Goal: Task Accomplishment & Management: Use online tool/utility

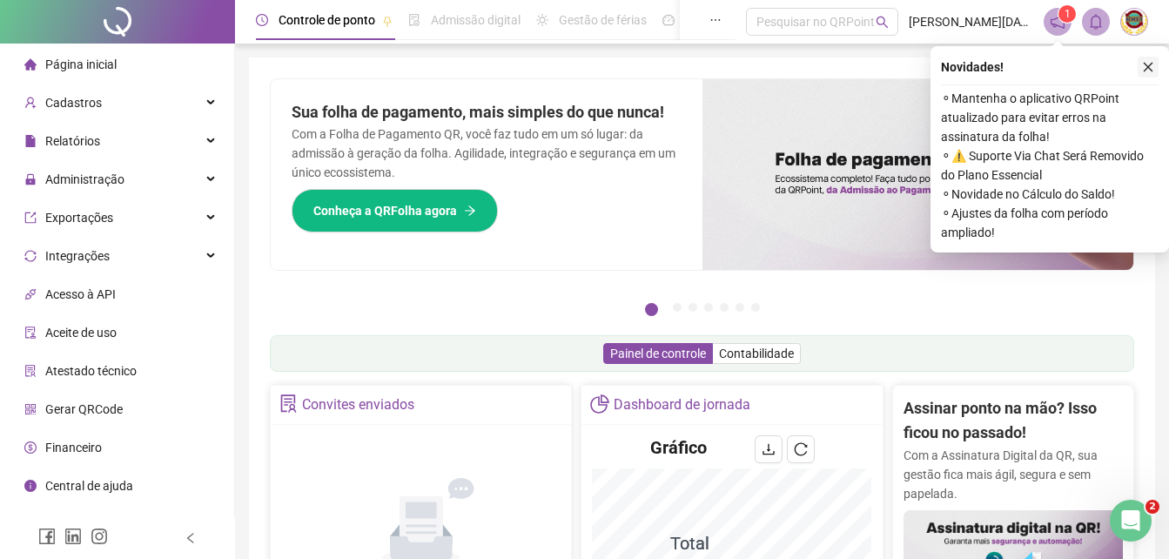
click at [1154, 61] on icon "close" at bounding box center [1148, 67] width 12 height 12
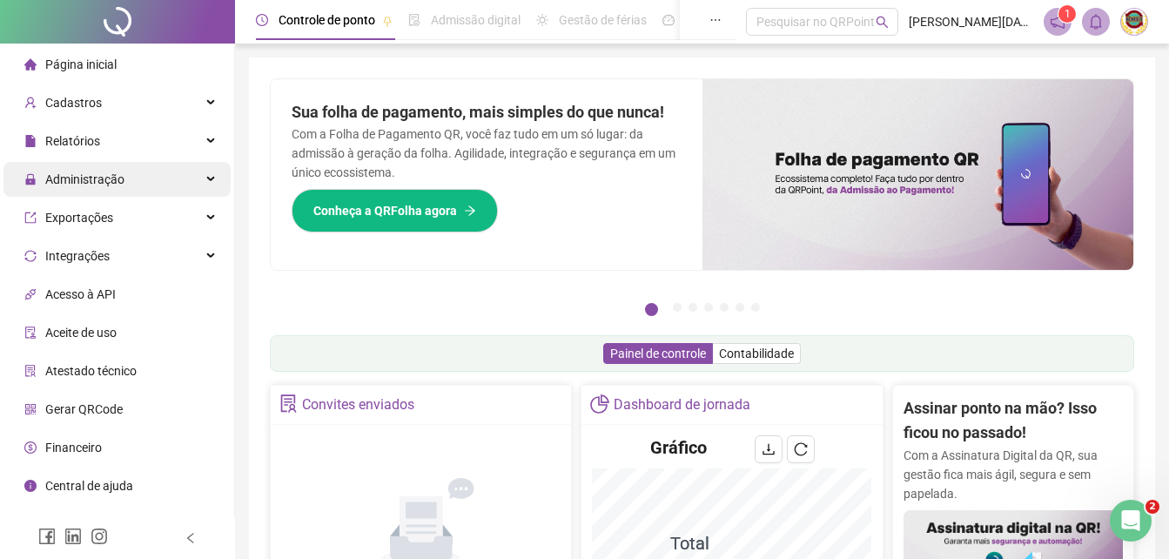
click at [73, 172] on span "Administração" at bounding box center [84, 179] width 79 height 14
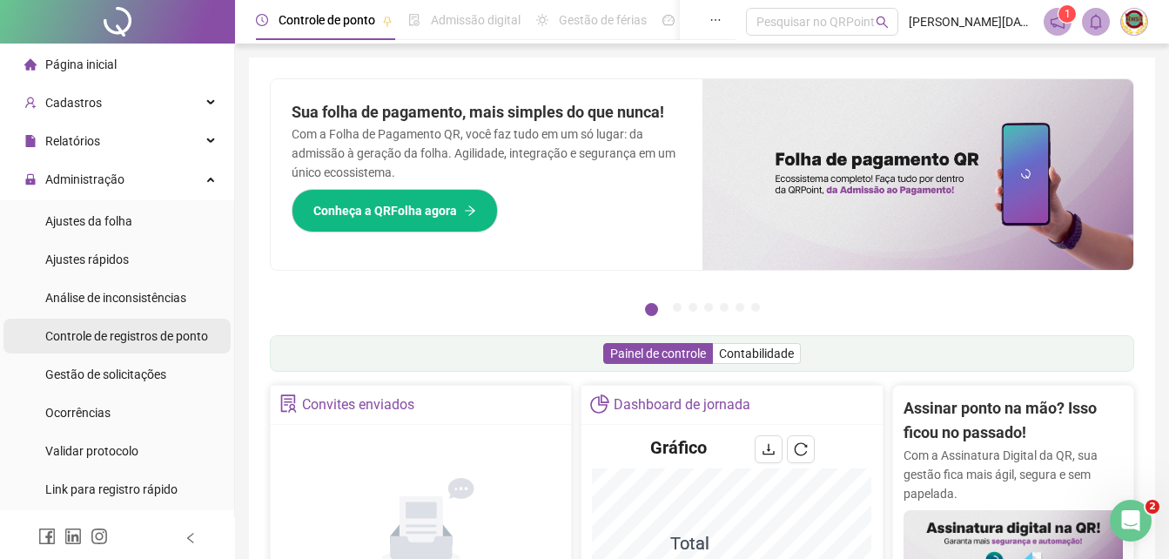
click at [172, 335] on span "Controle de registros de ponto" at bounding box center [126, 336] width 163 height 14
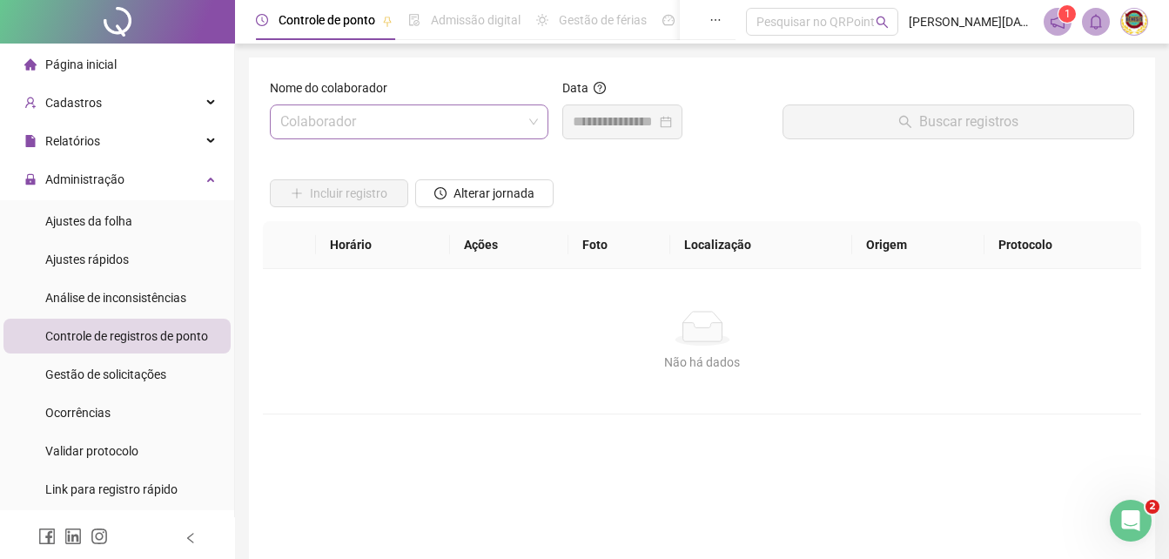
click at [521, 118] on input "search" at bounding box center [401, 121] width 242 height 33
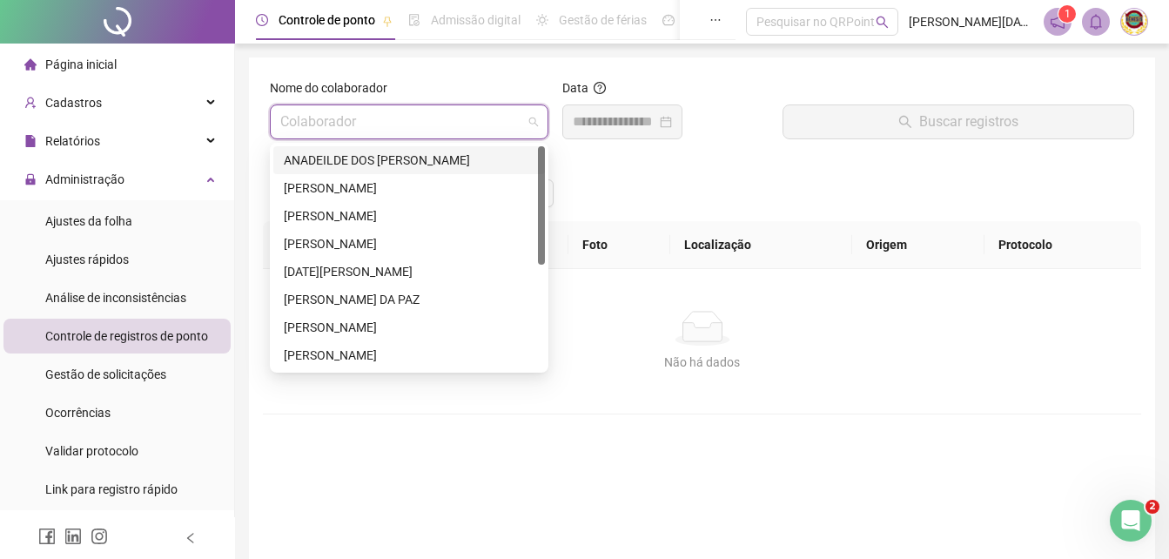
click at [367, 158] on div "ANADEILDE DOS [PERSON_NAME]" at bounding box center [409, 160] width 251 height 19
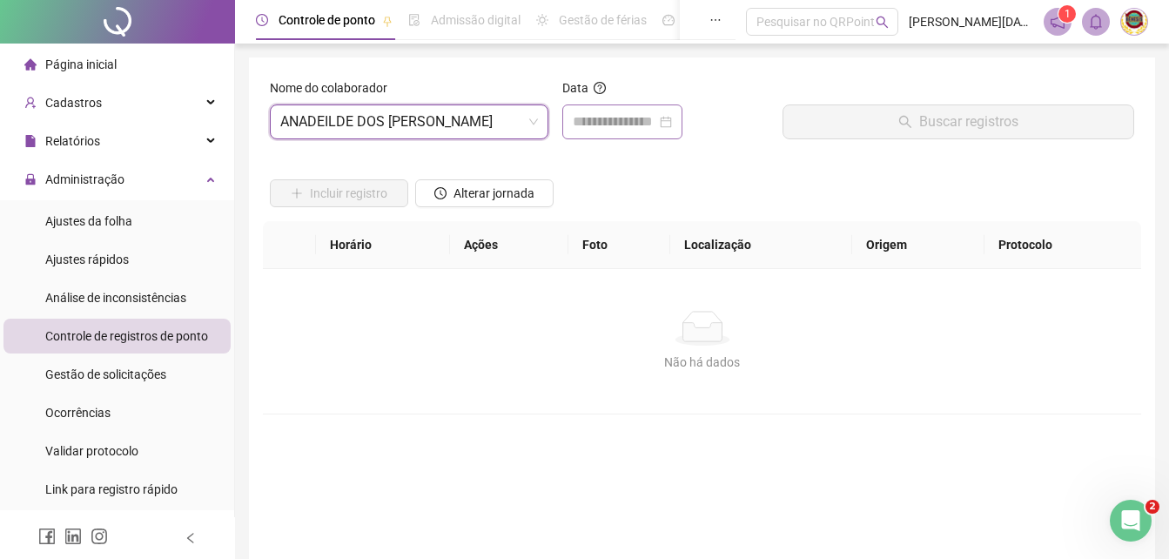
click at [672, 122] on div at bounding box center [622, 121] width 99 height 21
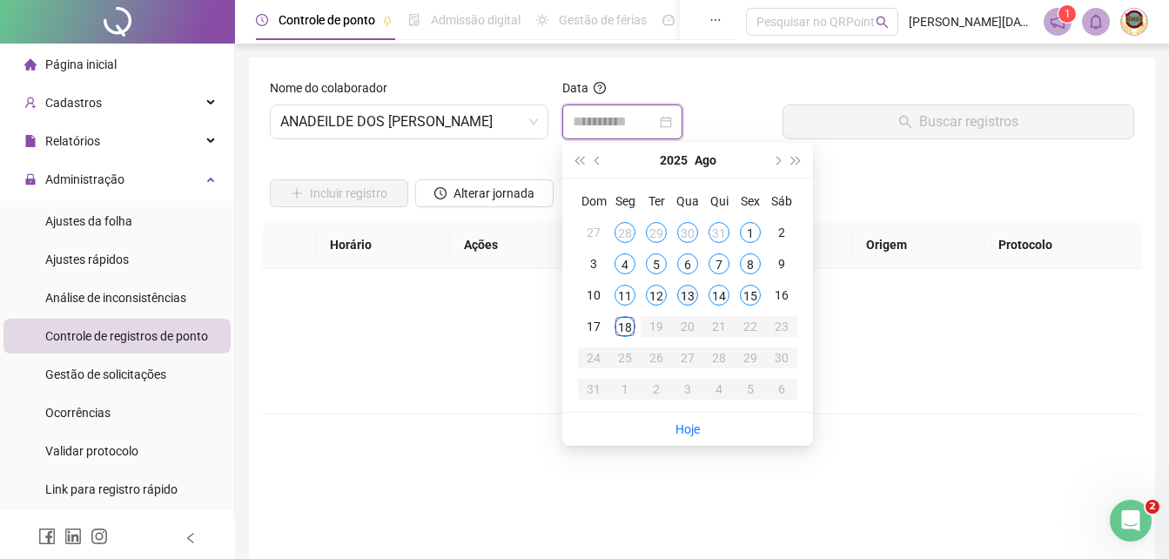
type input "**********"
drag, startPoint x: 620, startPoint y: 324, endPoint x: 620, endPoint y: 312, distance: 12.2
click at [620, 321] on div "18" at bounding box center [625, 326] width 21 height 21
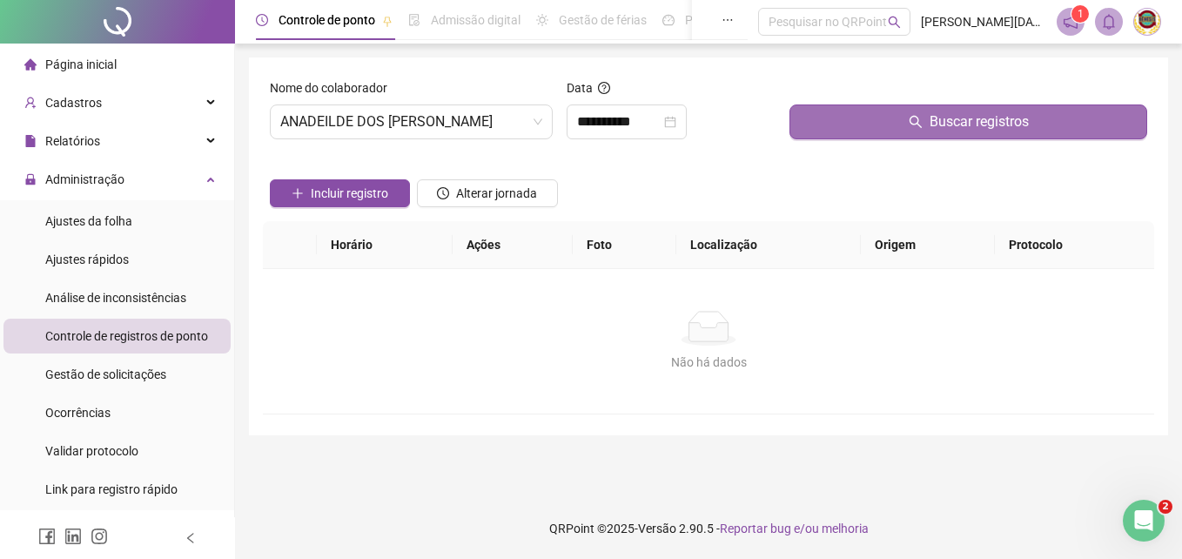
click at [939, 117] on span "Buscar registros" at bounding box center [979, 121] width 99 height 21
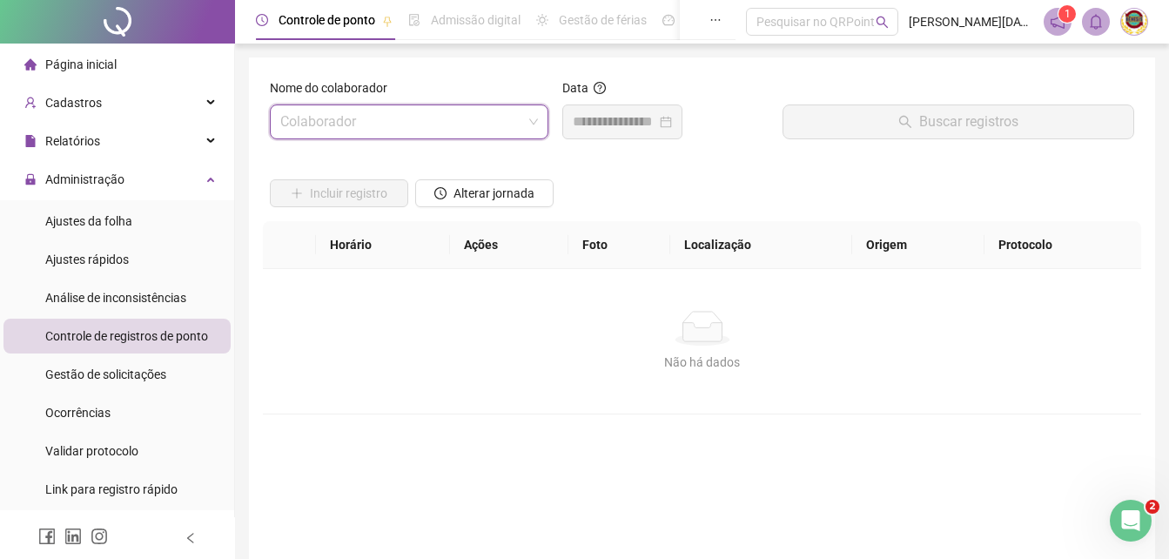
click at [530, 124] on span at bounding box center [409, 121] width 258 height 33
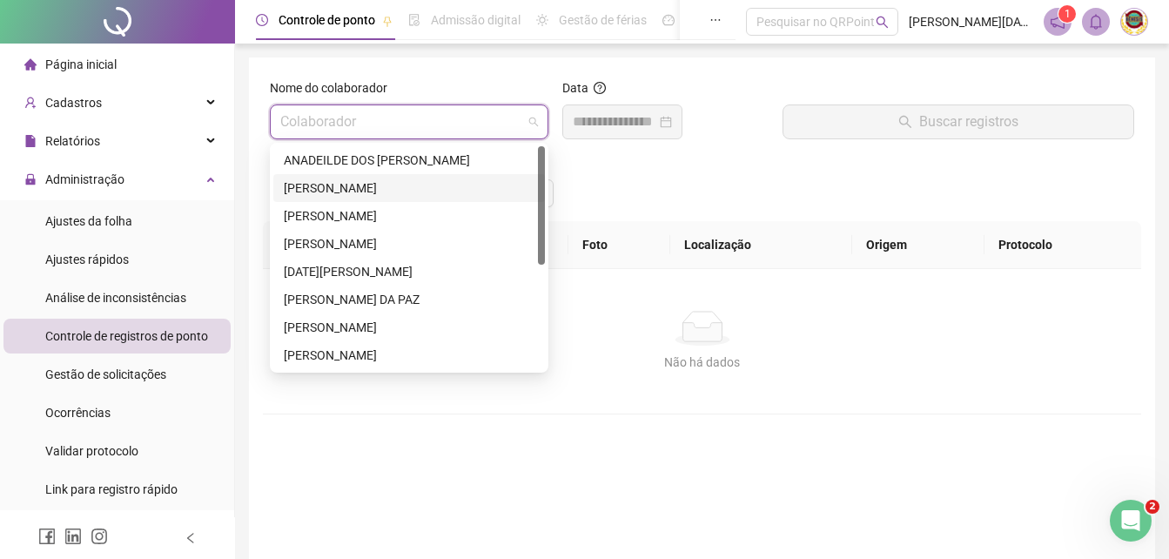
click at [316, 190] on div "[PERSON_NAME]" at bounding box center [409, 187] width 251 height 19
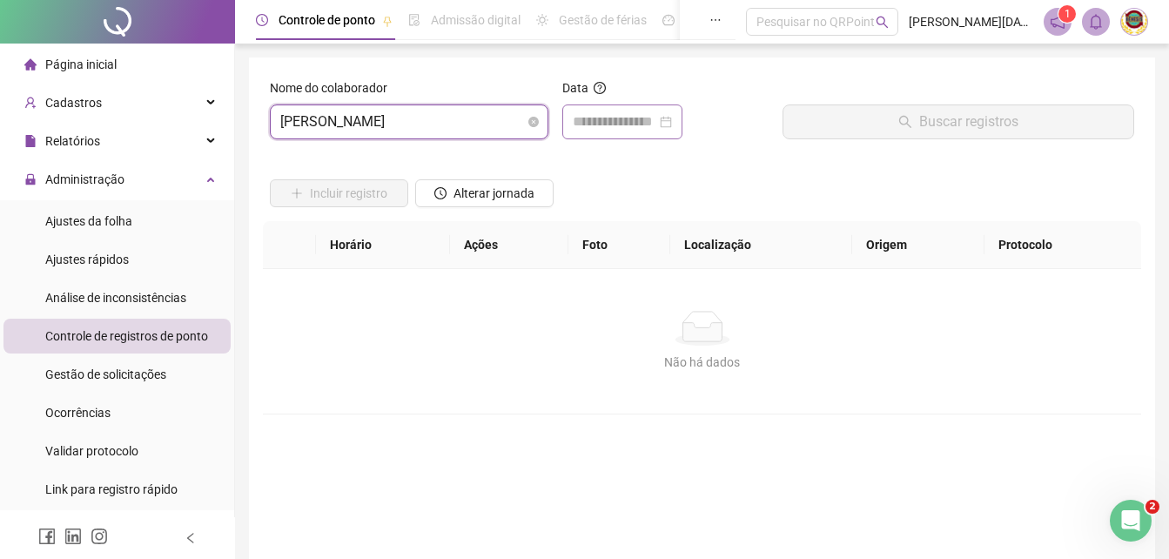
click at [672, 122] on div at bounding box center [622, 121] width 99 height 21
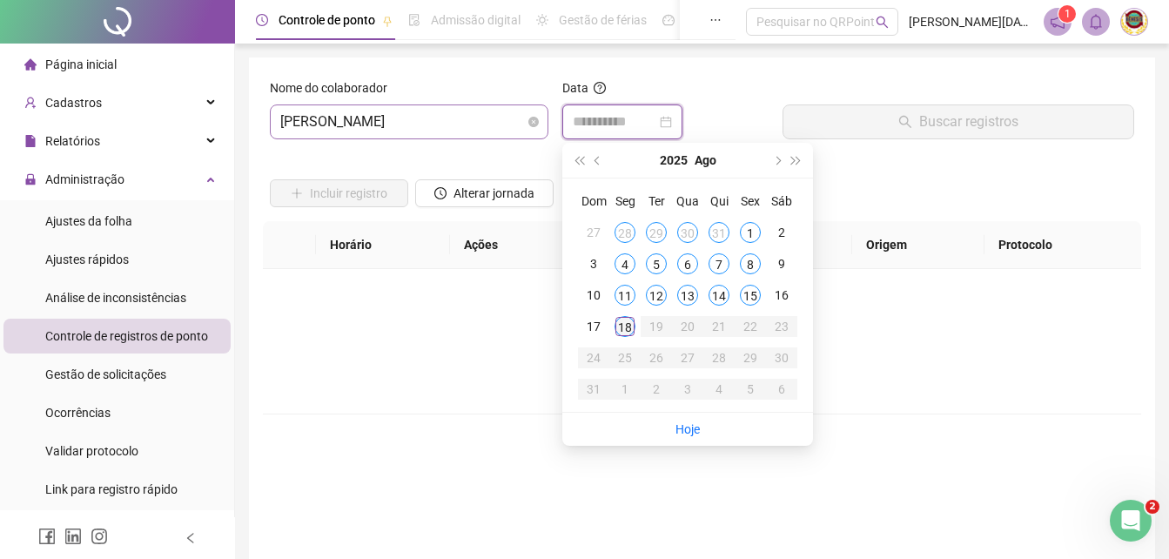
type input "**********"
click at [623, 320] on div "18" at bounding box center [625, 326] width 21 height 21
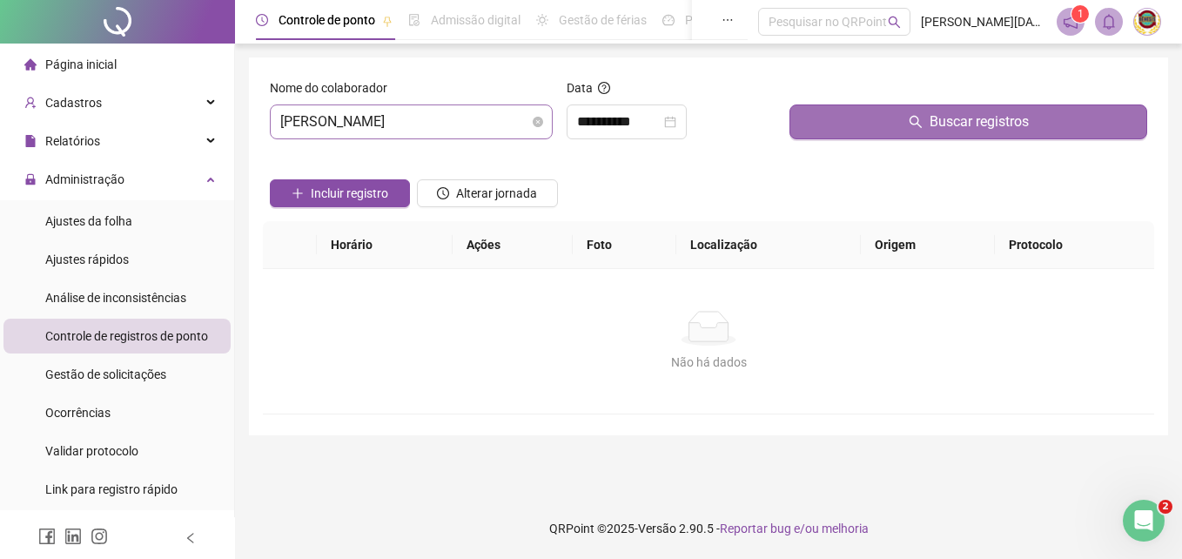
click at [949, 120] on span "Buscar registros" at bounding box center [979, 121] width 99 height 21
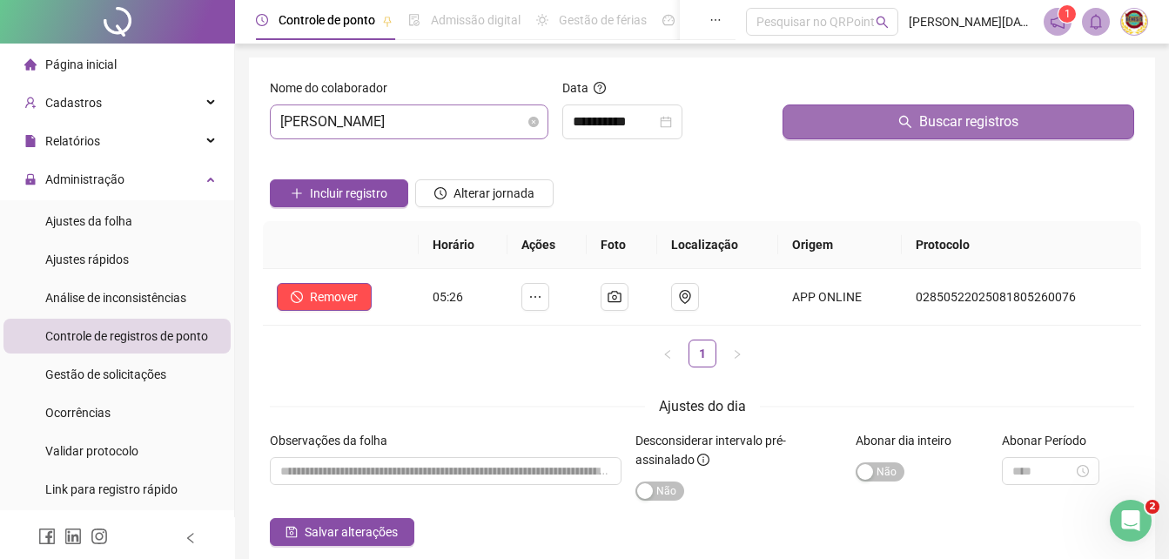
click at [953, 118] on span "Buscar registros" at bounding box center [968, 121] width 99 height 21
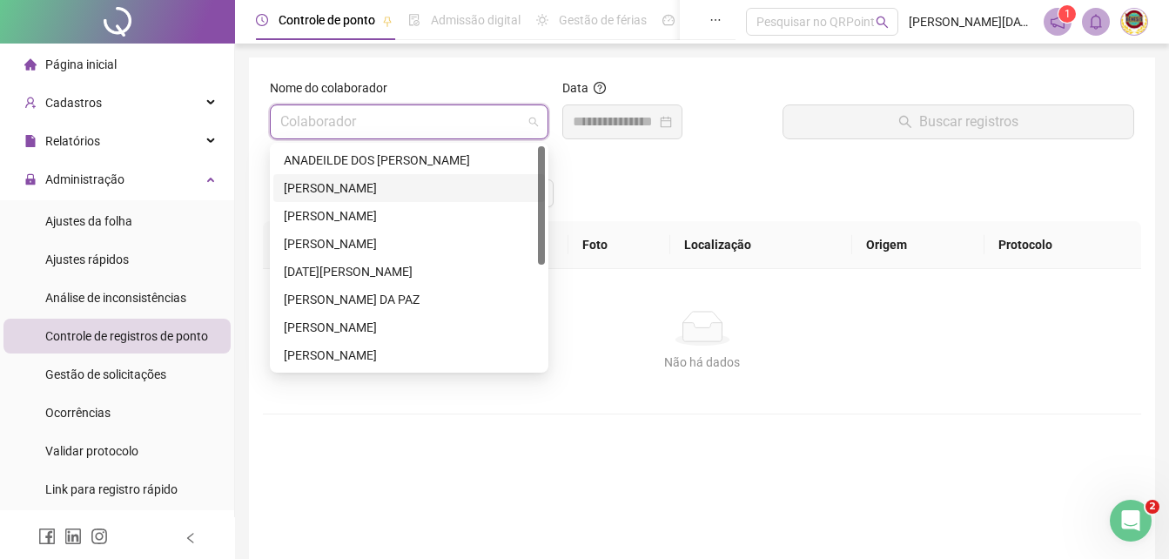
click at [531, 119] on span at bounding box center [409, 121] width 258 height 33
click at [321, 213] on div "[PERSON_NAME]" at bounding box center [409, 215] width 251 height 19
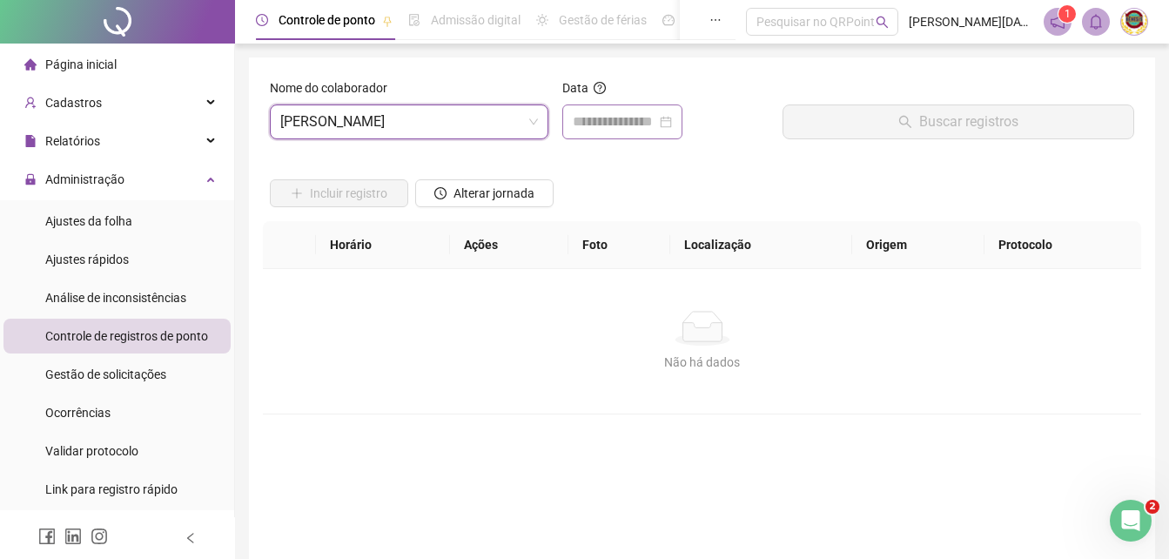
click at [672, 121] on div at bounding box center [622, 121] width 99 height 21
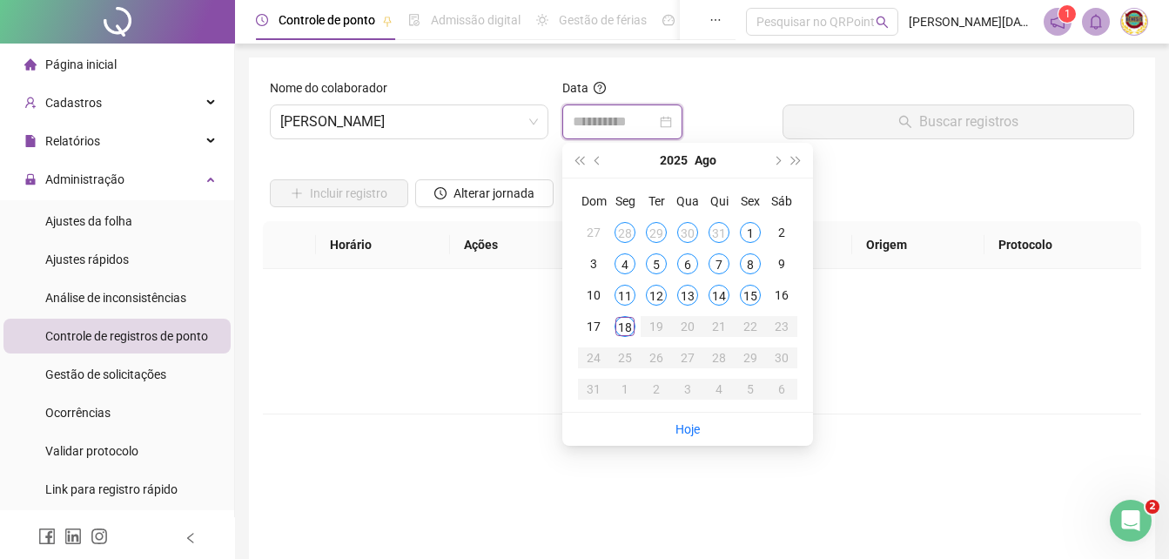
type input "**********"
click at [621, 318] on div "18" at bounding box center [625, 326] width 21 height 21
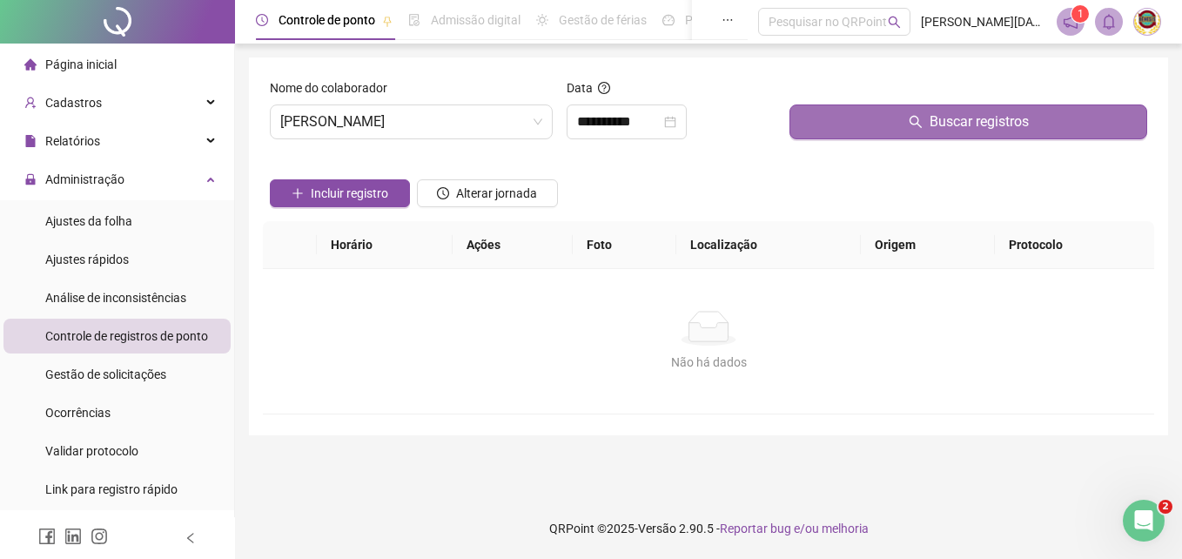
click at [981, 114] on span "Buscar registros" at bounding box center [979, 121] width 99 height 21
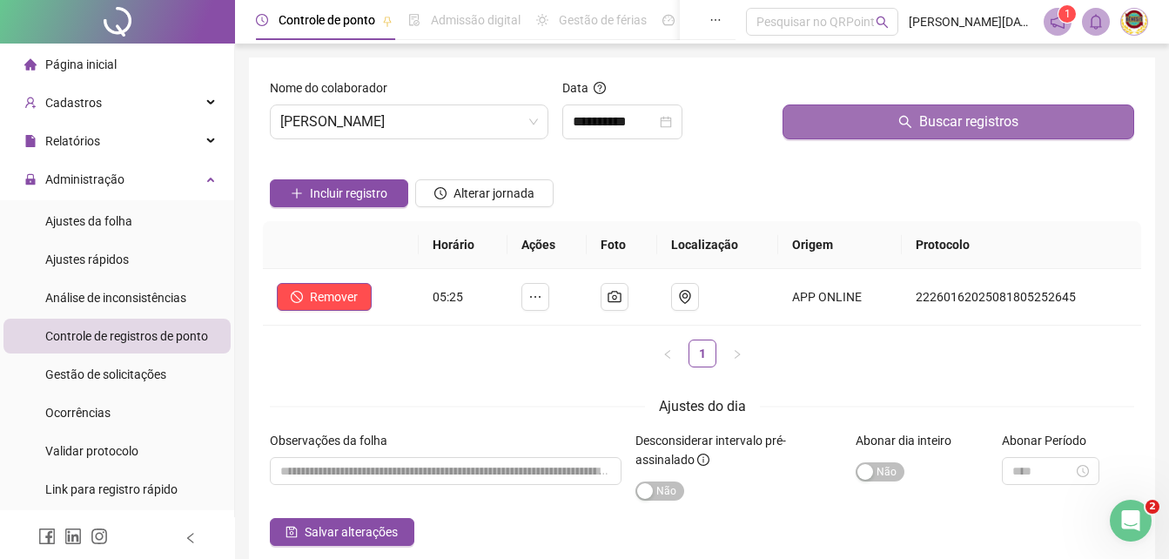
click at [980, 120] on span "Buscar registros" at bounding box center [968, 121] width 99 height 21
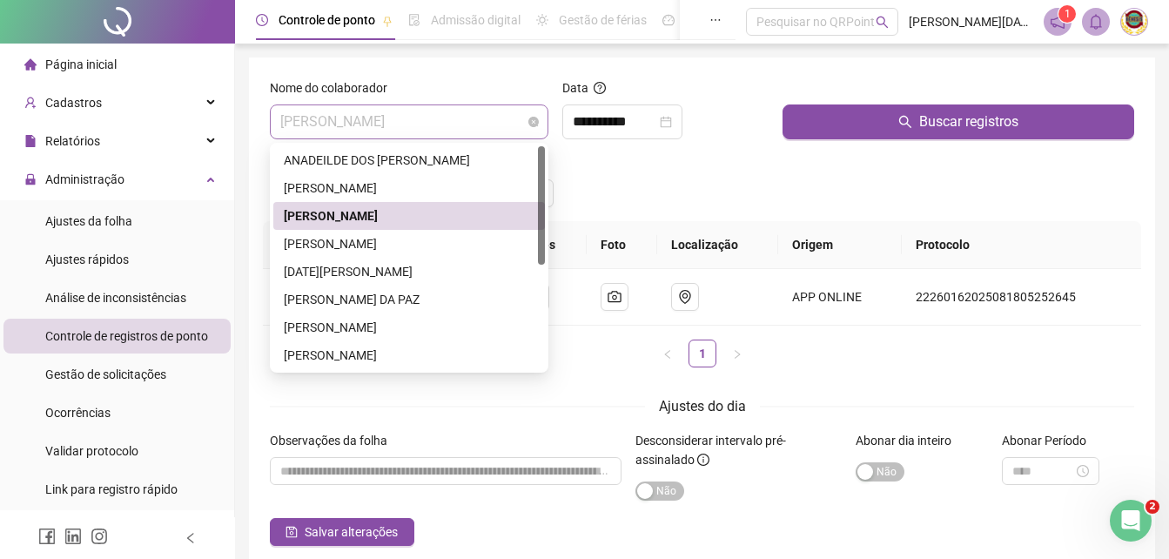
click at [533, 116] on span "[PERSON_NAME]" at bounding box center [409, 121] width 258 height 33
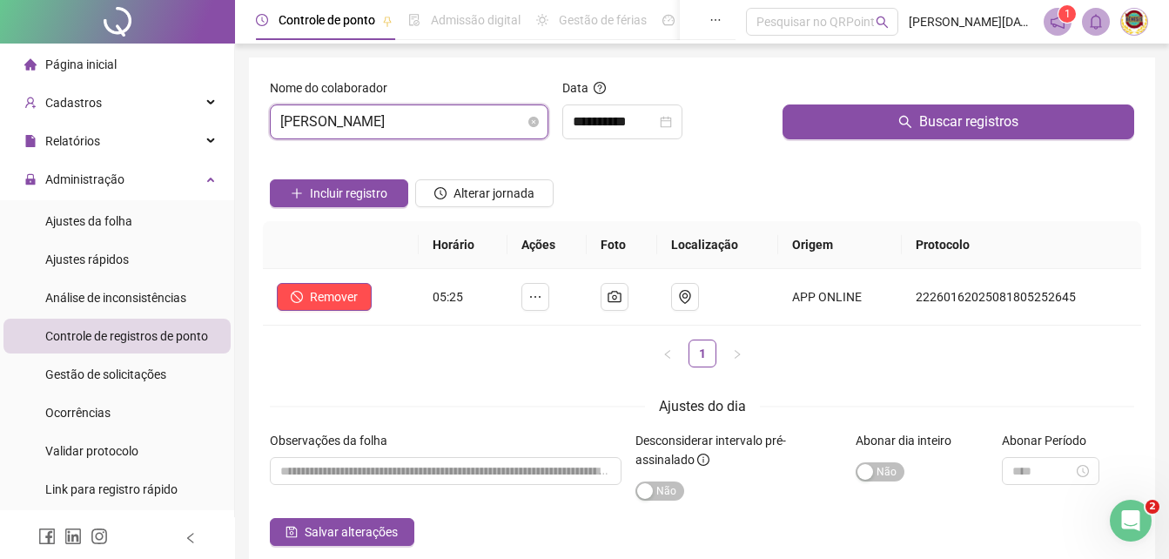
click at [533, 116] on span "[PERSON_NAME]" at bounding box center [409, 121] width 258 height 33
click at [535, 117] on div "[PERSON_NAME]" at bounding box center [409, 121] width 279 height 35
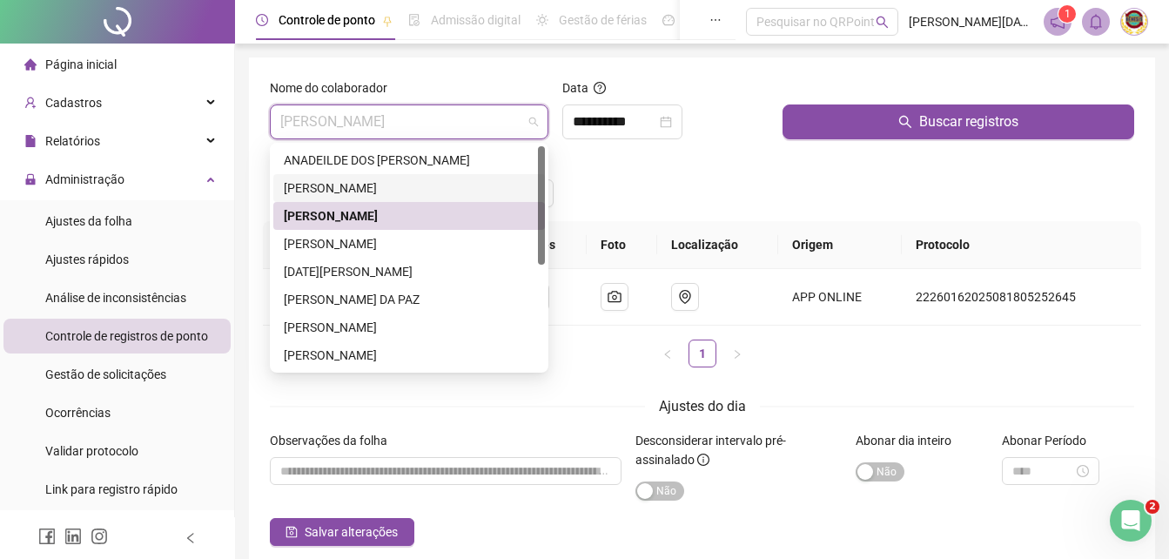
click at [382, 185] on div "[PERSON_NAME]" at bounding box center [409, 187] width 251 height 19
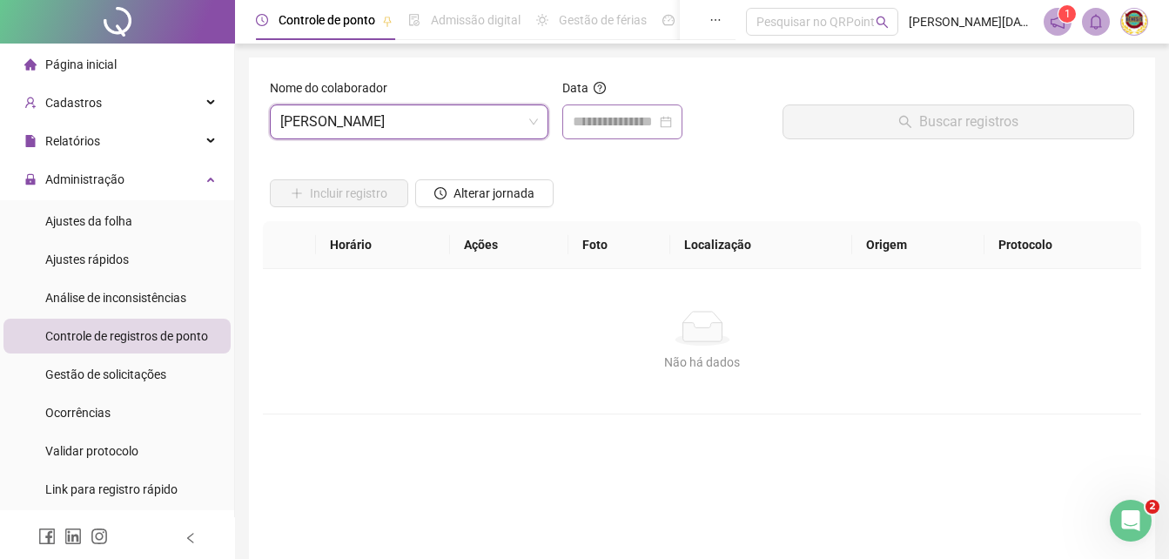
click at [672, 120] on div at bounding box center [622, 121] width 99 height 21
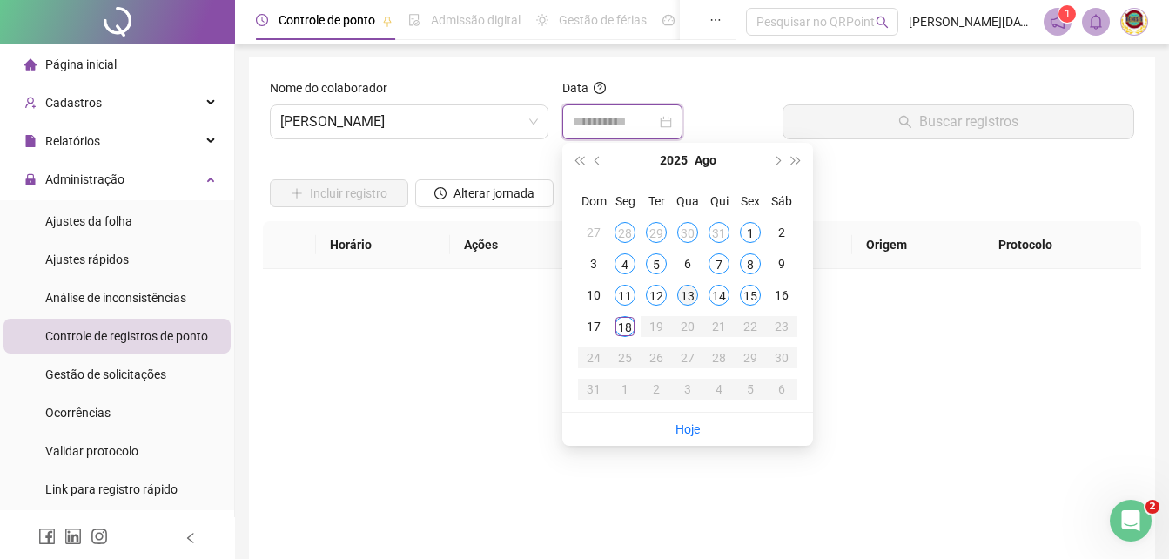
type input "**********"
click at [624, 328] on div "18" at bounding box center [625, 326] width 21 height 21
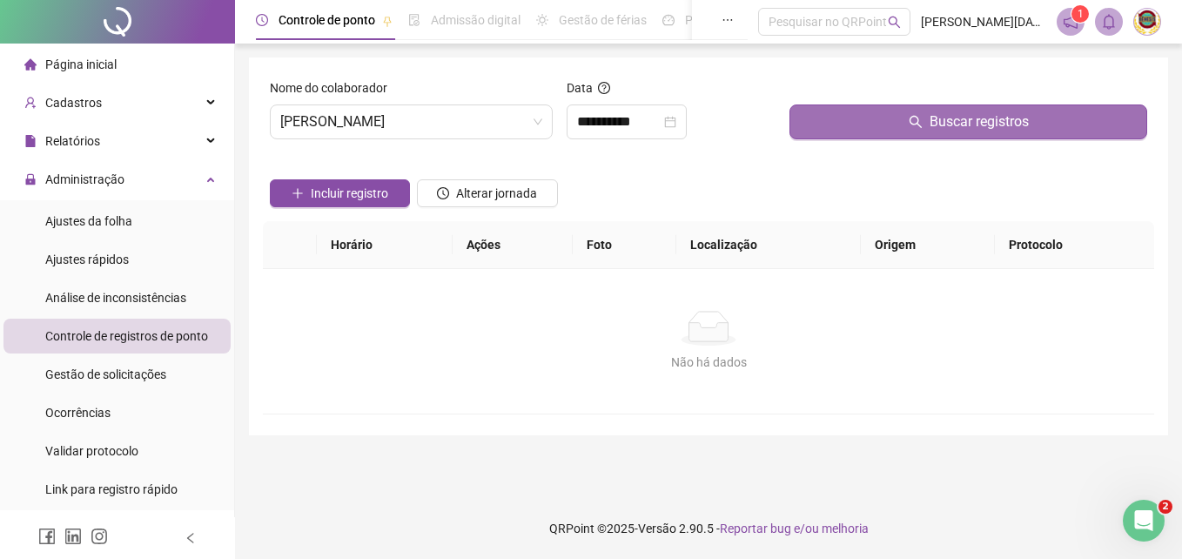
click at [982, 111] on span "Buscar registros" at bounding box center [979, 121] width 99 height 21
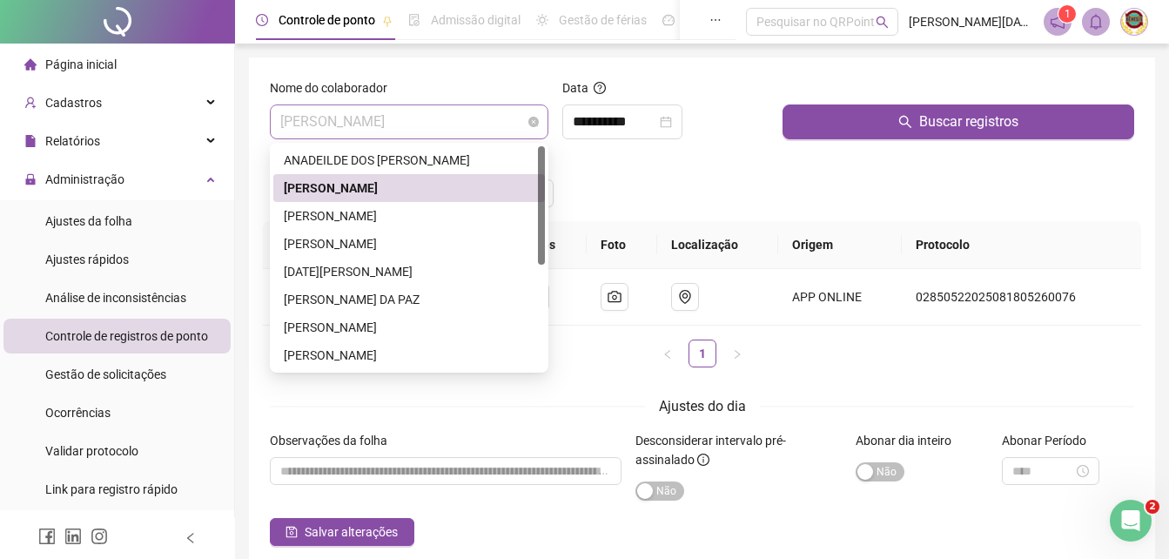
click at [534, 113] on span "[PERSON_NAME]" at bounding box center [409, 121] width 258 height 33
click at [325, 237] on div "[PERSON_NAME]" at bounding box center [409, 243] width 251 height 19
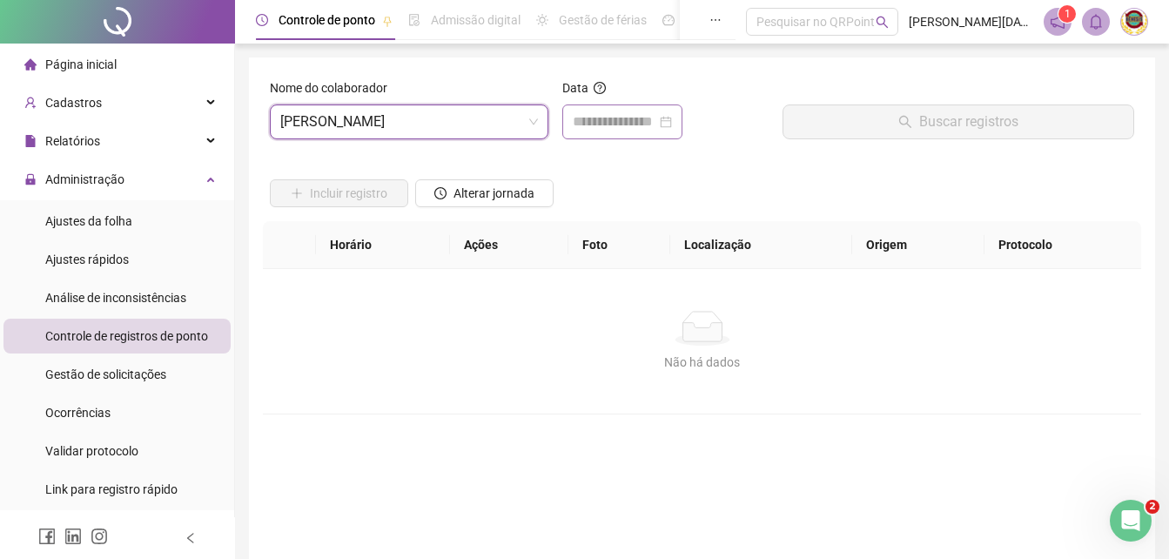
click at [672, 122] on div at bounding box center [622, 121] width 99 height 21
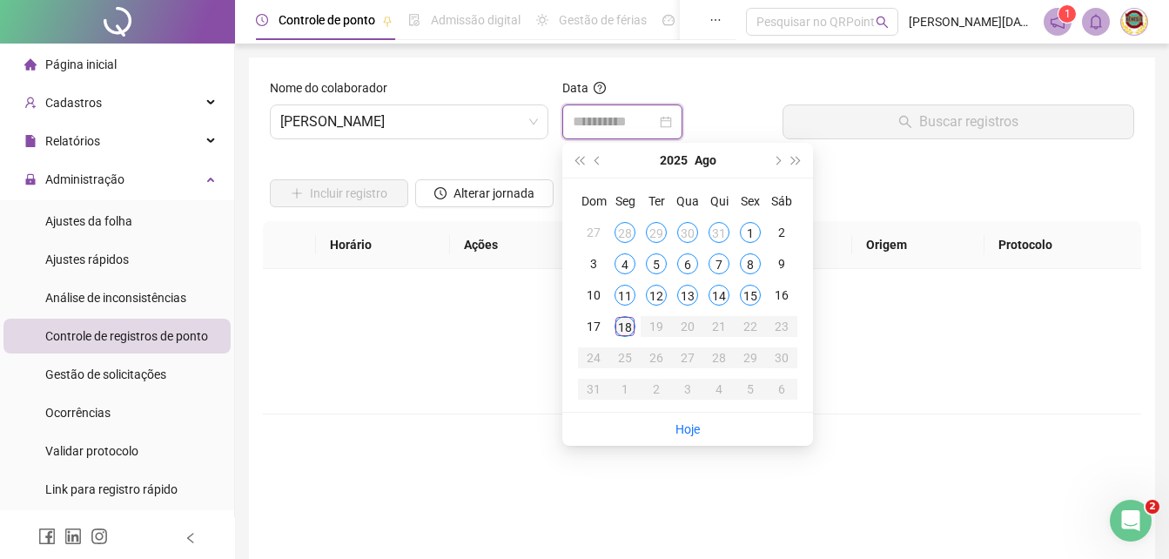
type input "**********"
click at [627, 315] on td "18" at bounding box center [624, 326] width 31 height 31
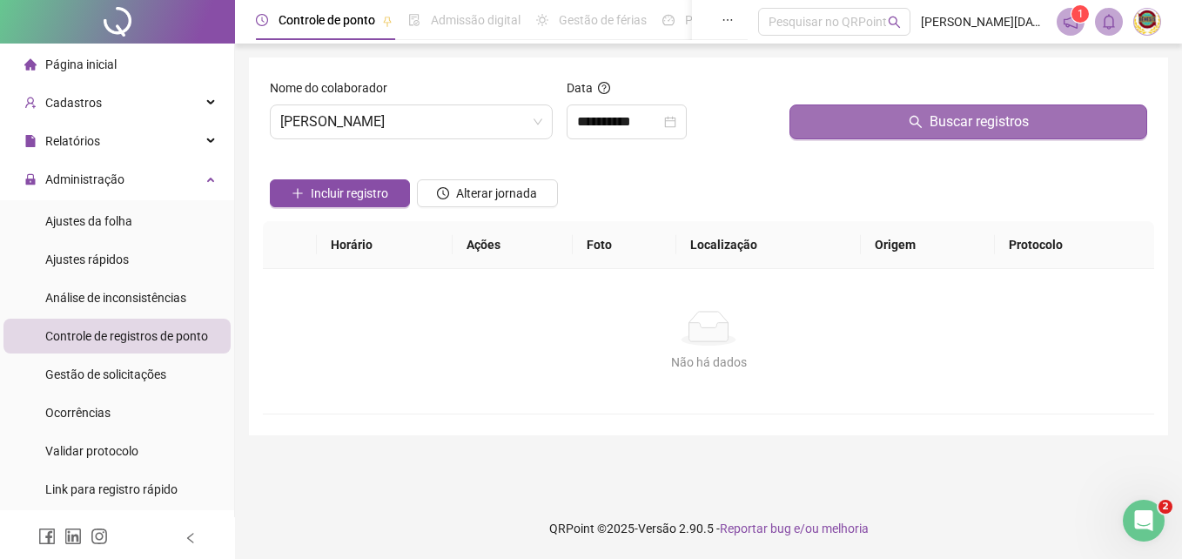
click at [957, 118] on span "Buscar registros" at bounding box center [979, 121] width 99 height 21
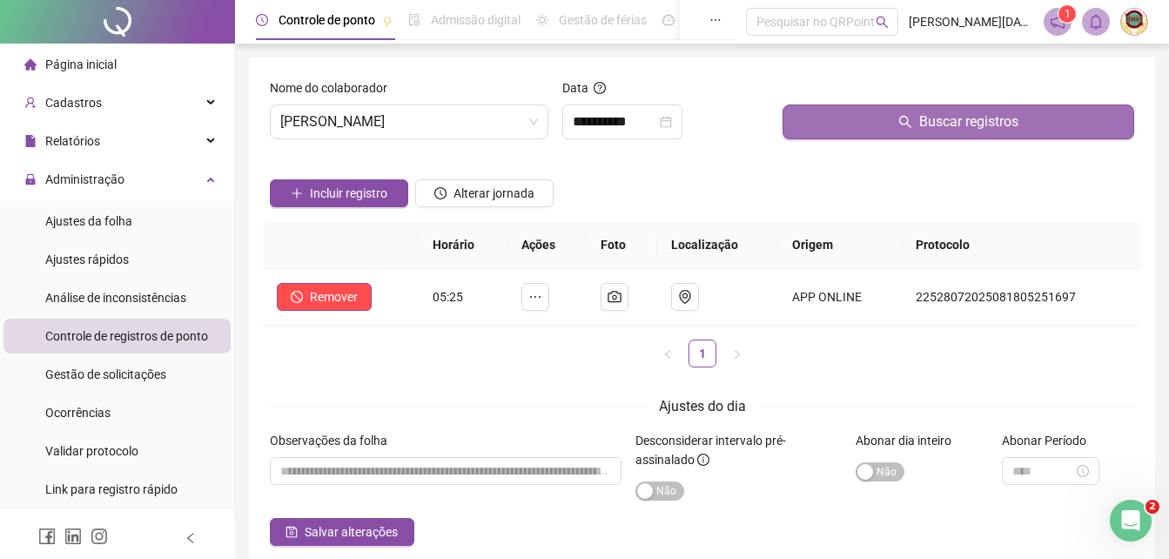
click at [957, 119] on span "Buscar registros" at bounding box center [968, 121] width 99 height 21
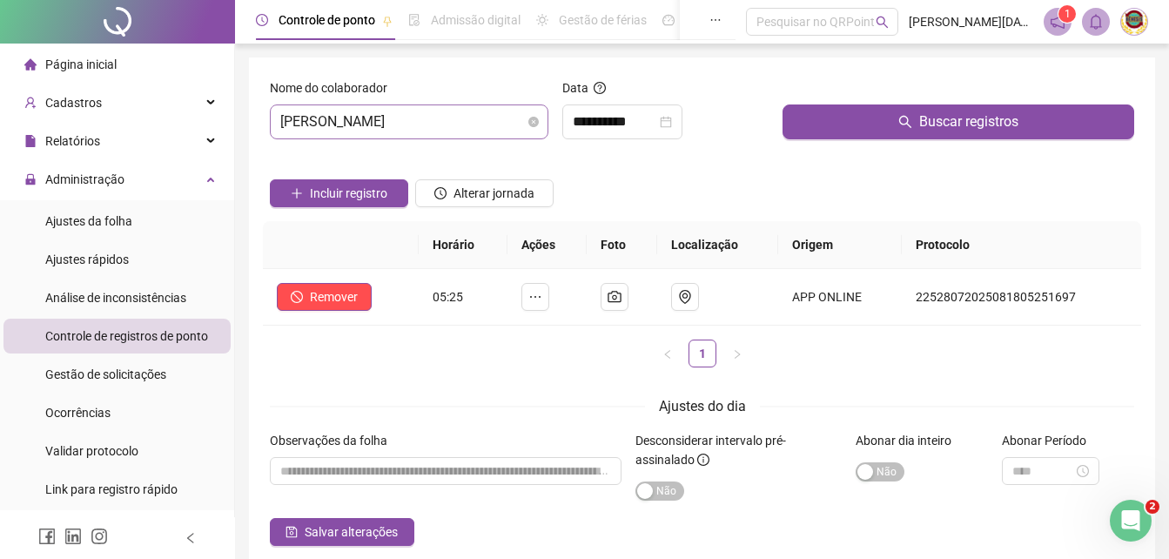
click at [531, 116] on span "[PERSON_NAME]" at bounding box center [409, 121] width 258 height 33
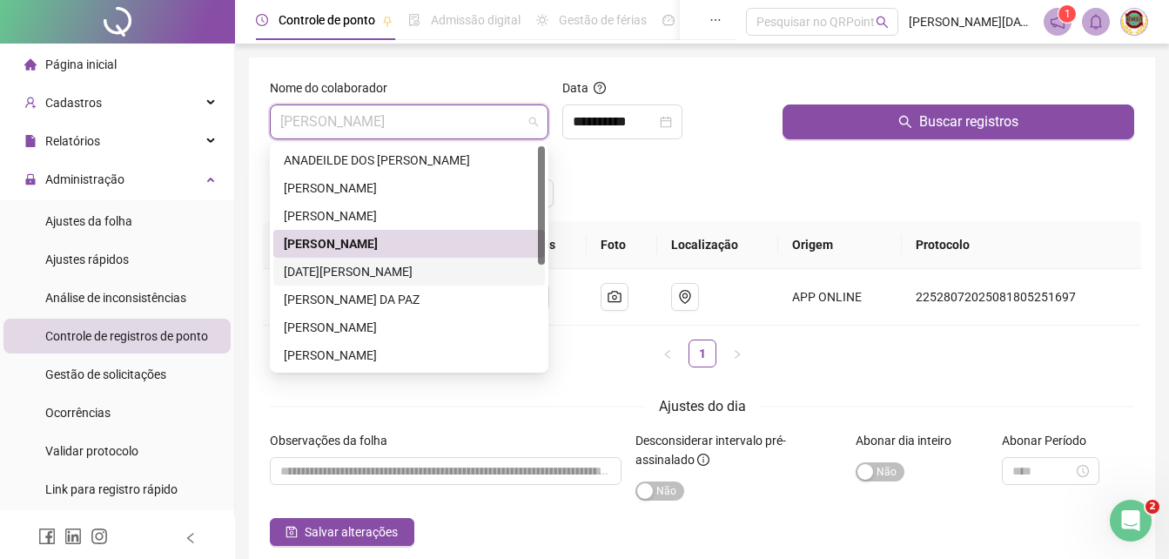
click at [327, 267] on div "[DATE][PERSON_NAME]" at bounding box center [409, 271] width 251 height 19
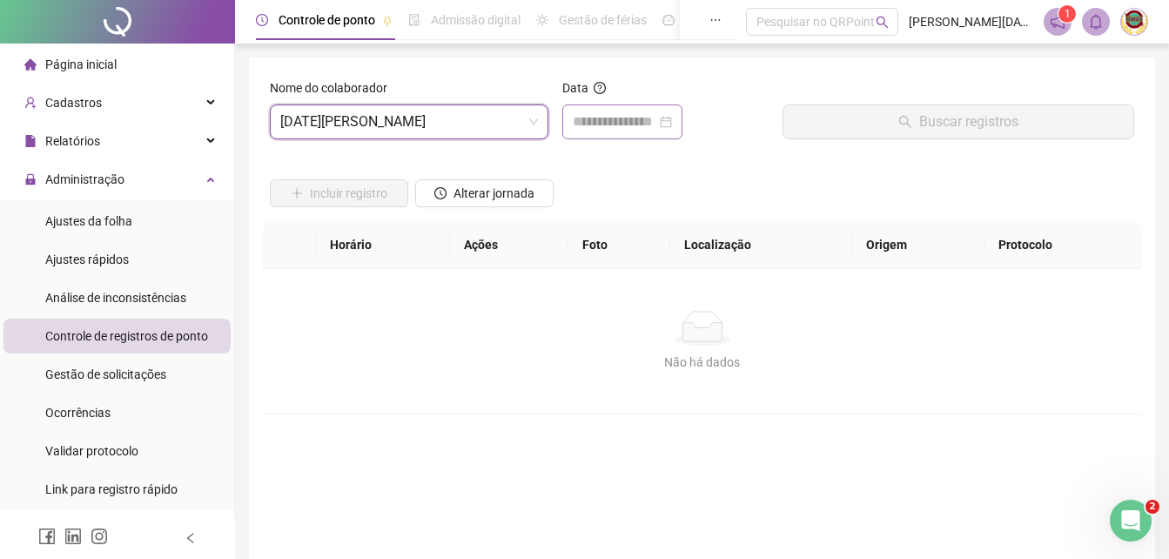
click at [672, 120] on div at bounding box center [622, 121] width 99 height 21
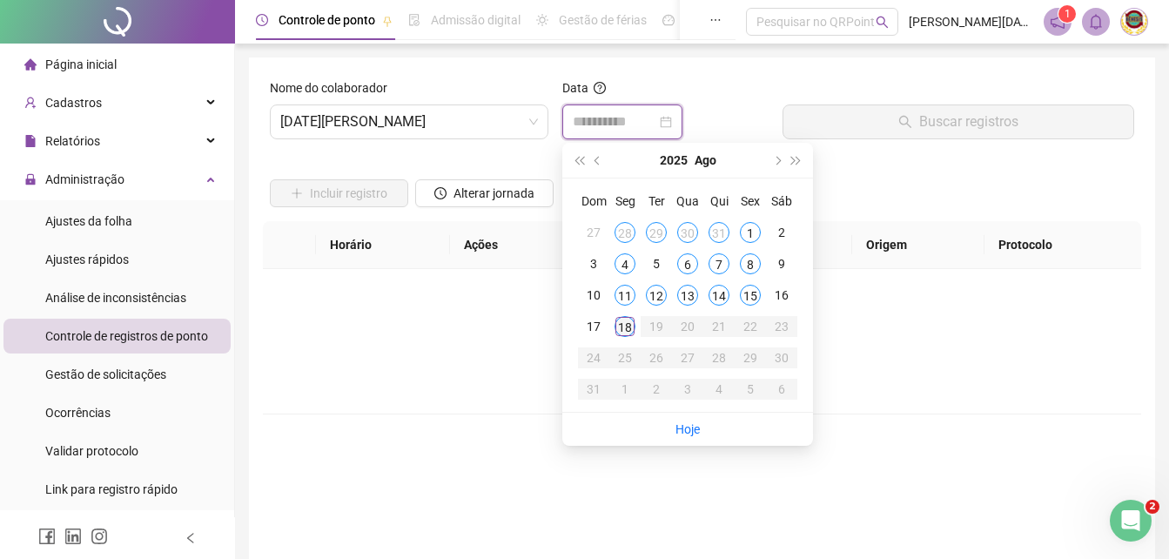
type input "**********"
click at [623, 319] on div "18" at bounding box center [625, 326] width 21 height 21
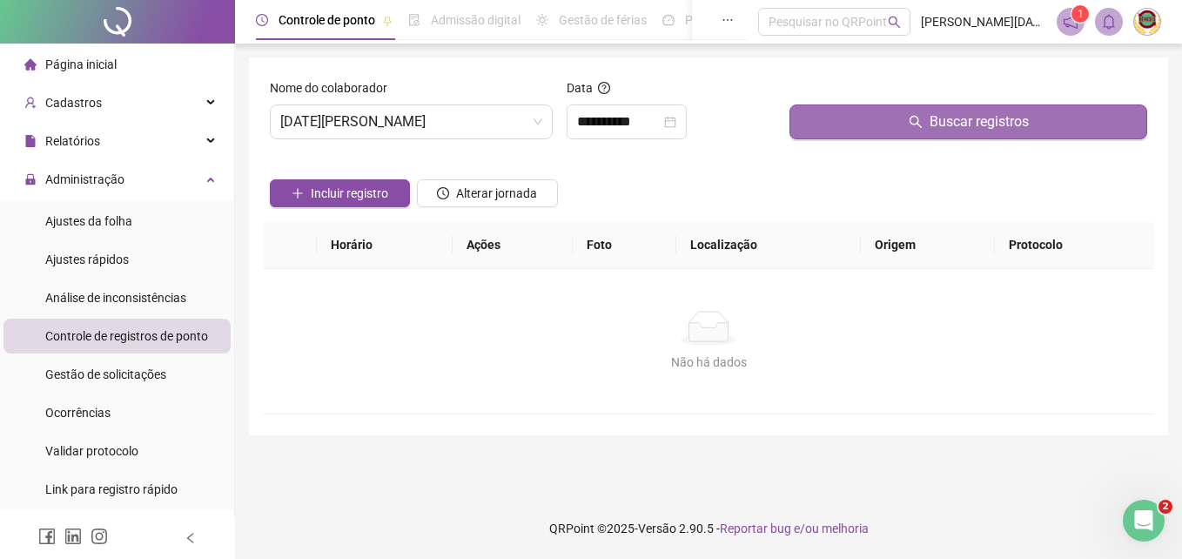
click at [950, 117] on span "Buscar registros" at bounding box center [979, 121] width 99 height 21
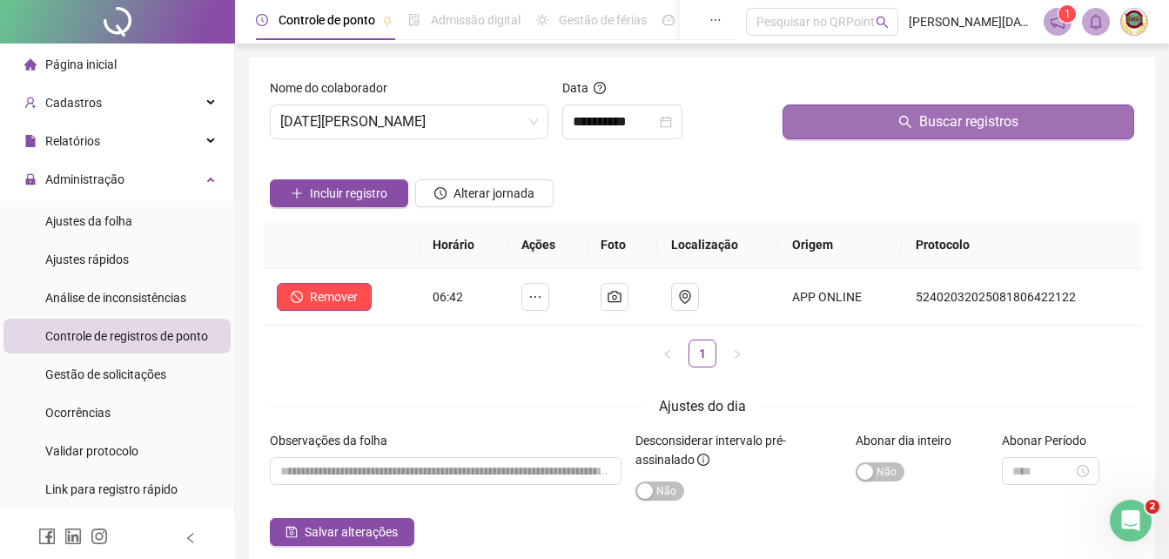
click at [950, 118] on span "Buscar registros" at bounding box center [968, 121] width 99 height 21
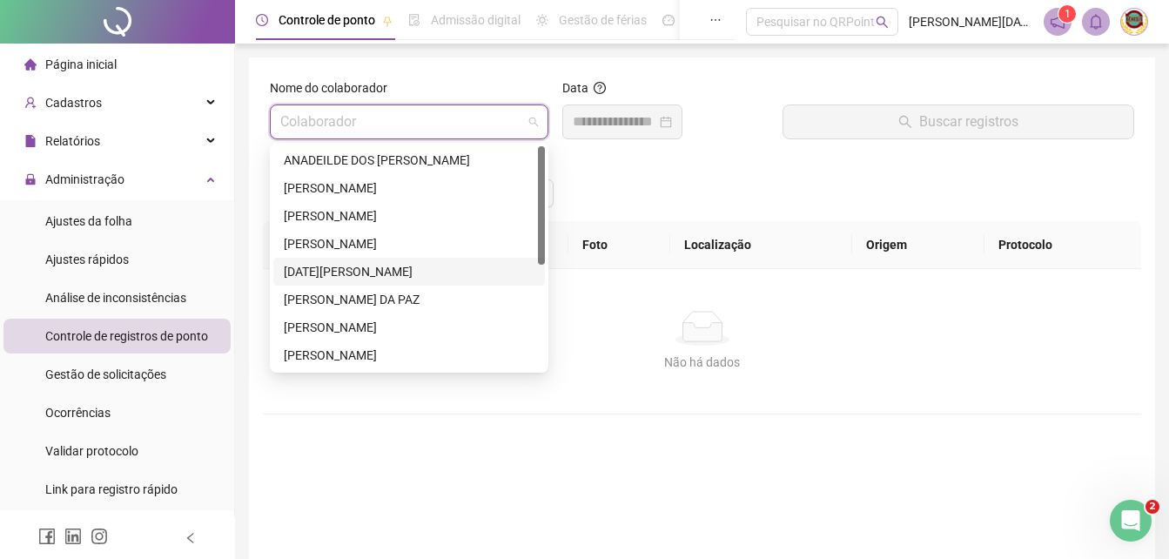
click at [536, 120] on span at bounding box center [409, 121] width 258 height 33
click at [365, 187] on div "[PERSON_NAME]" at bounding box center [409, 187] width 251 height 19
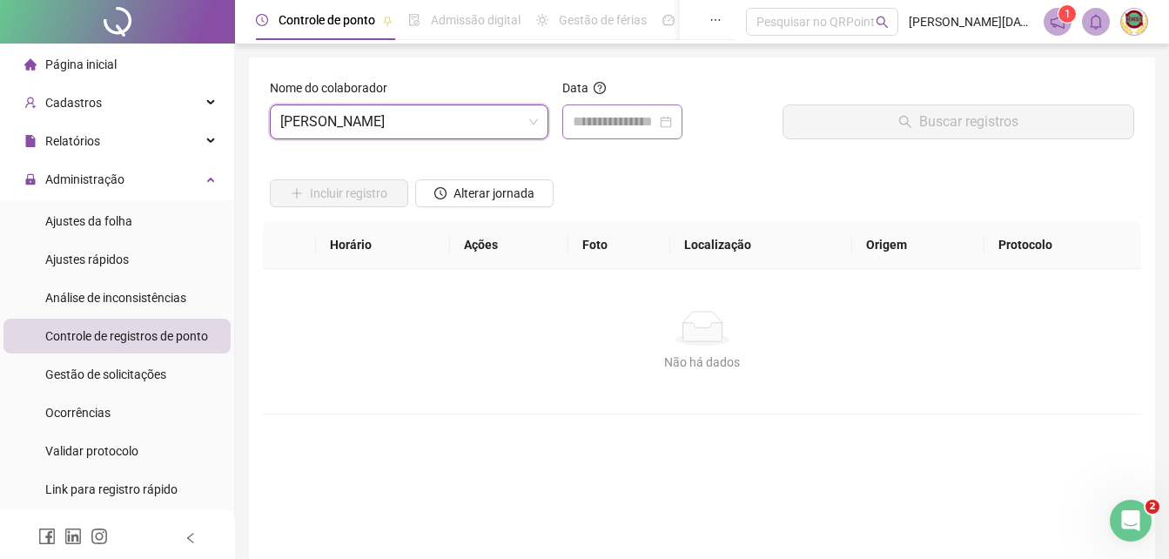
click at [672, 117] on div at bounding box center [622, 121] width 99 height 21
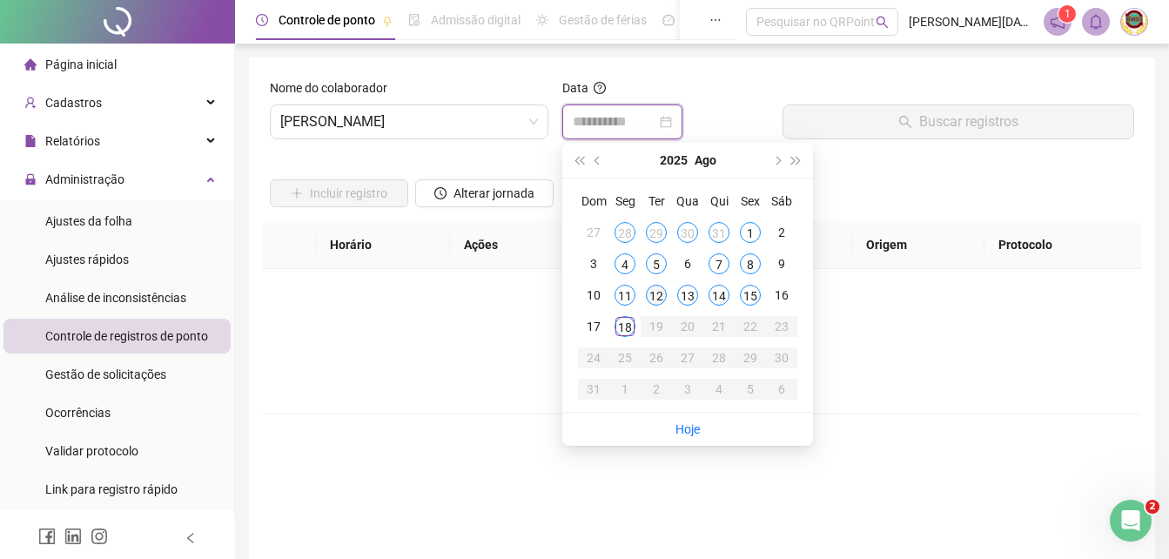
type input "**********"
click at [628, 321] on div "18" at bounding box center [625, 326] width 21 height 21
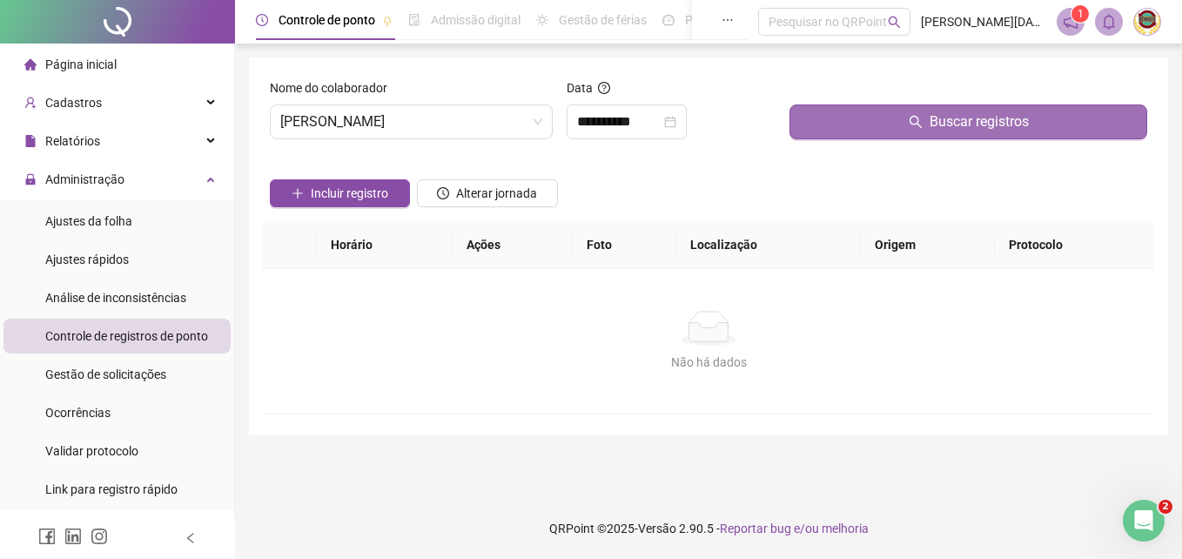
click at [954, 117] on span "Buscar registros" at bounding box center [979, 121] width 99 height 21
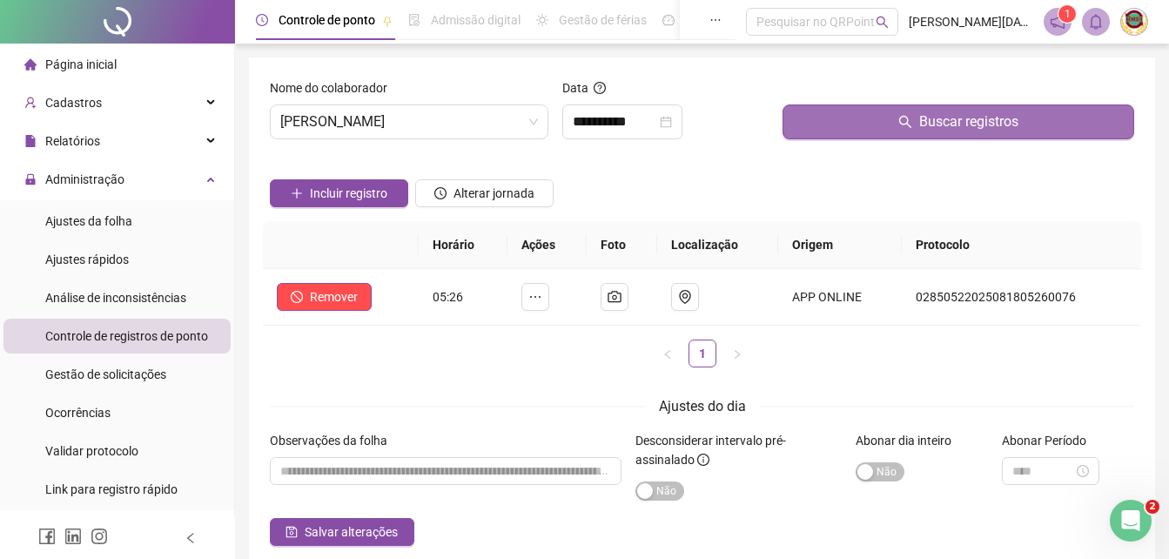
click at [956, 117] on span "Buscar registros" at bounding box center [968, 121] width 99 height 21
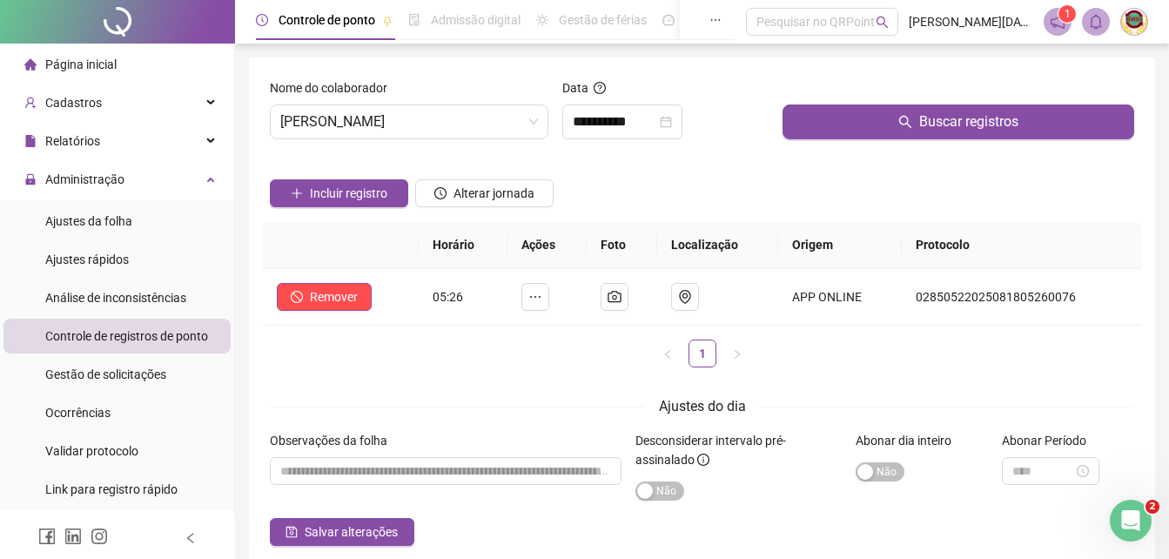
click at [984, 92] on div at bounding box center [959, 91] width 352 height 26
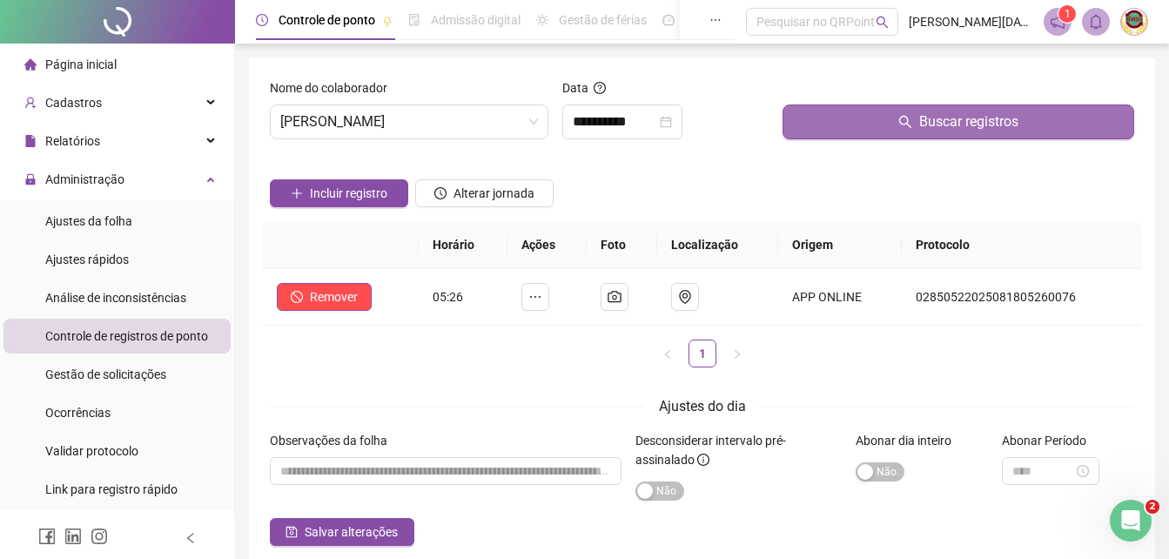
click at [984, 120] on span "Buscar registros" at bounding box center [968, 121] width 99 height 21
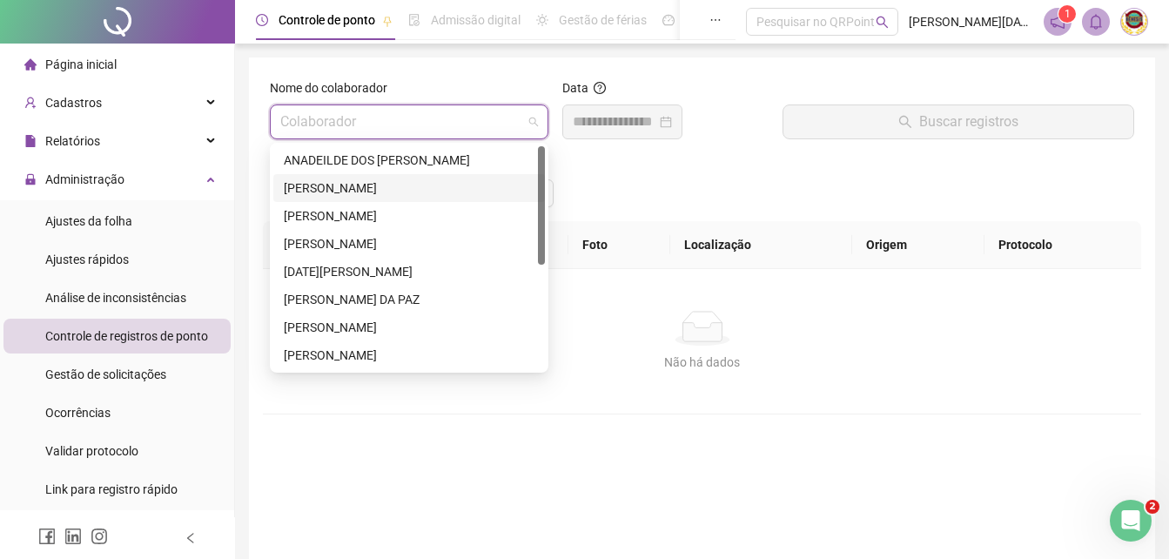
click at [540, 118] on div "Colaborador" at bounding box center [409, 121] width 279 height 35
click at [385, 212] on div "[PERSON_NAME]" at bounding box center [409, 215] width 251 height 19
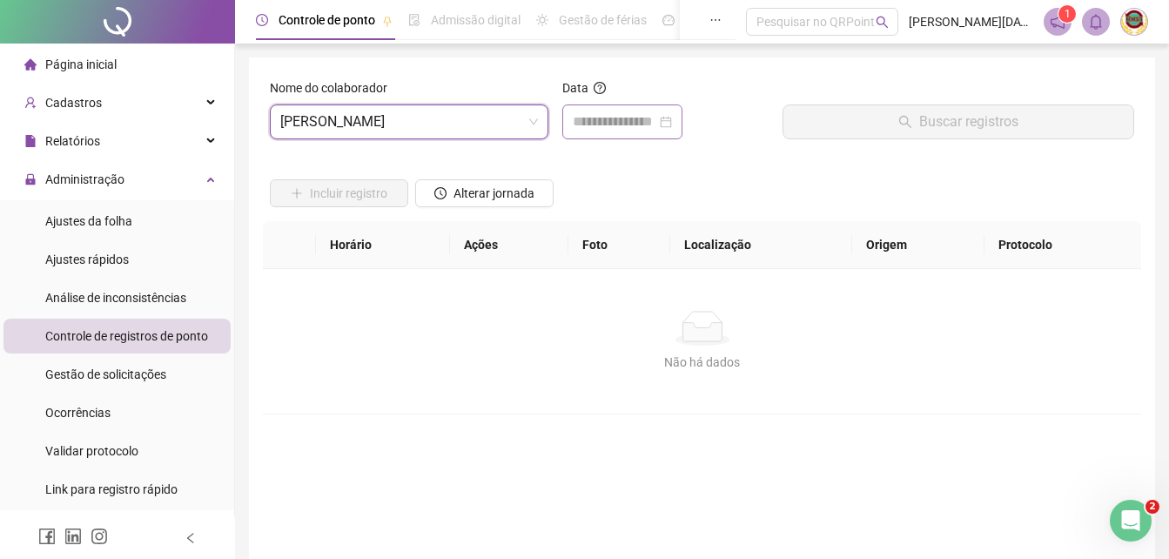
click at [672, 118] on div at bounding box center [622, 121] width 99 height 21
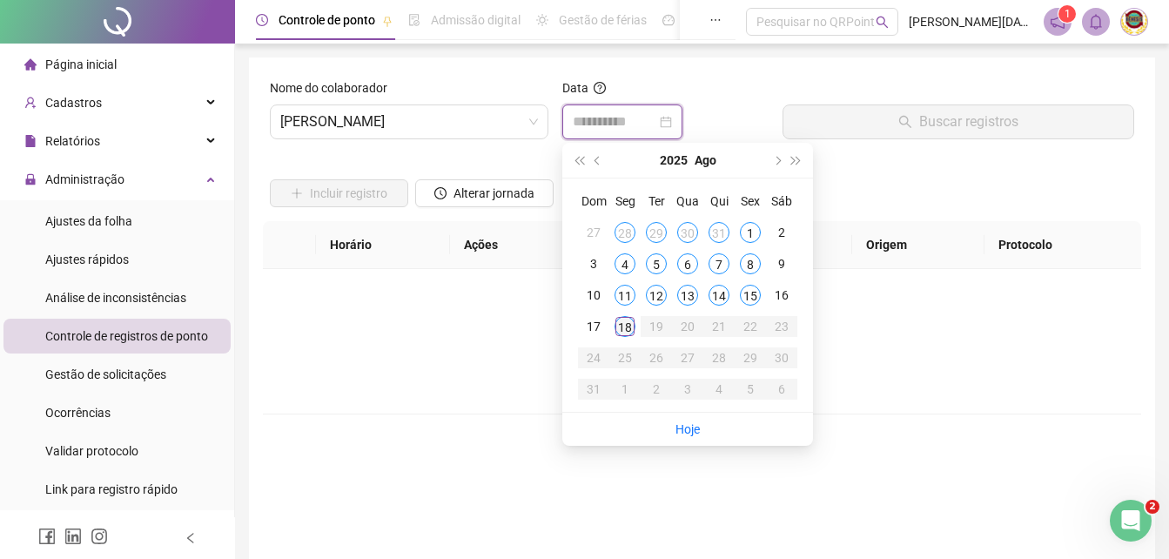
type input "**********"
click at [622, 324] on div "18" at bounding box center [625, 326] width 21 height 21
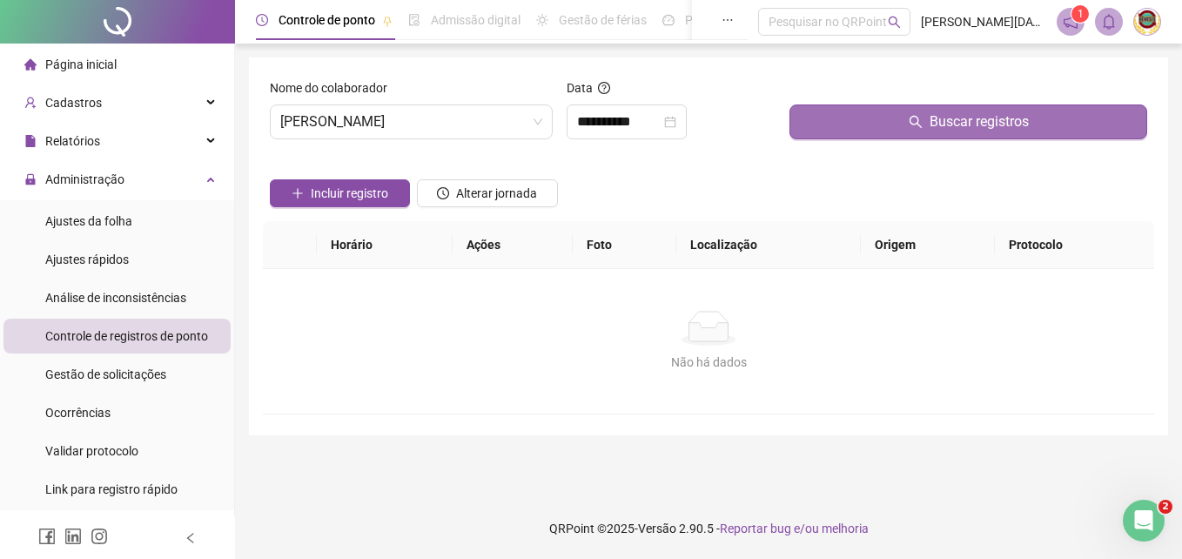
click at [974, 119] on span "Buscar registros" at bounding box center [979, 121] width 99 height 21
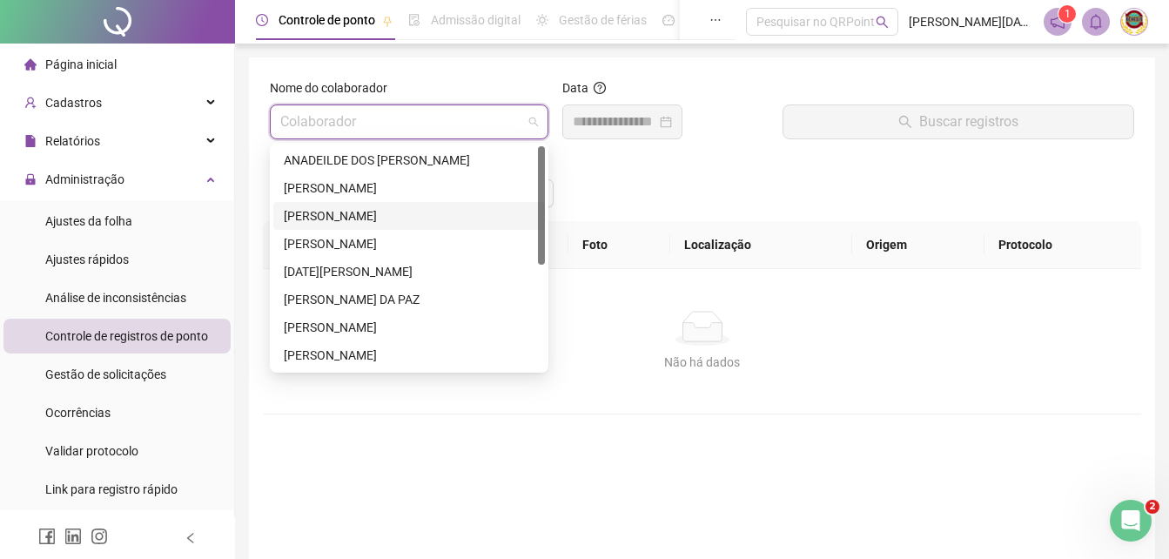
click at [536, 117] on span at bounding box center [409, 121] width 258 height 33
click at [352, 235] on div "[PERSON_NAME]" at bounding box center [409, 243] width 251 height 19
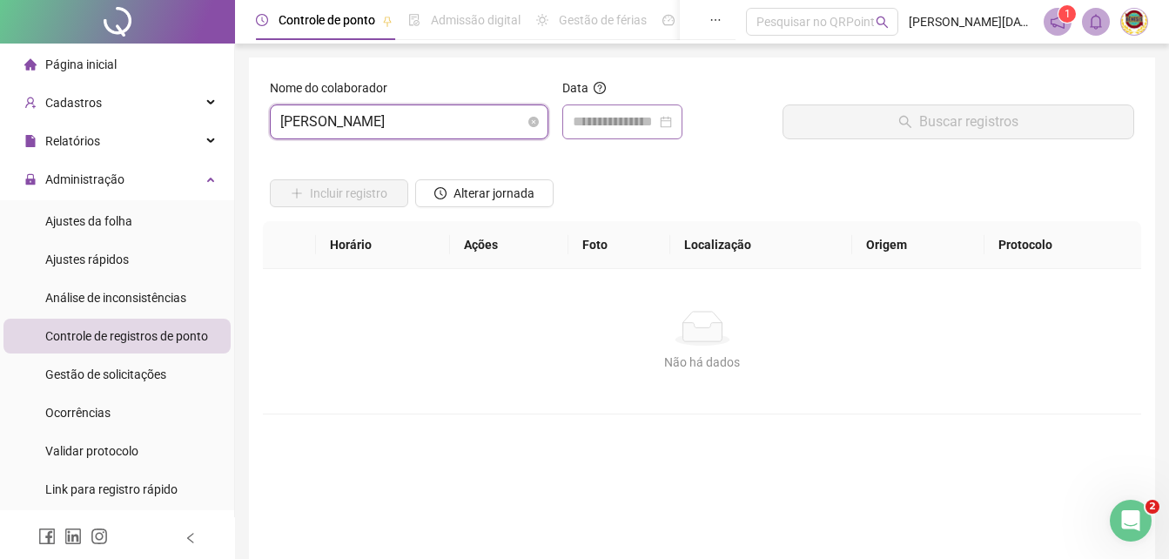
click at [672, 119] on div at bounding box center [622, 121] width 99 height 21
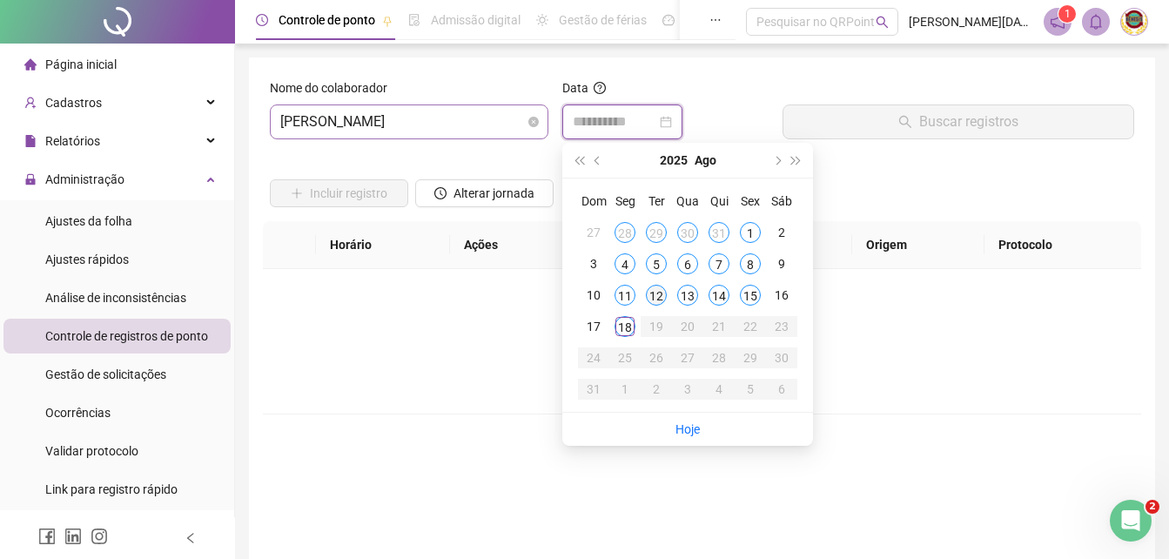
type input "**********"
click at [625, 325] on div "18" at bounding box center [625, 326] width 21 height 21
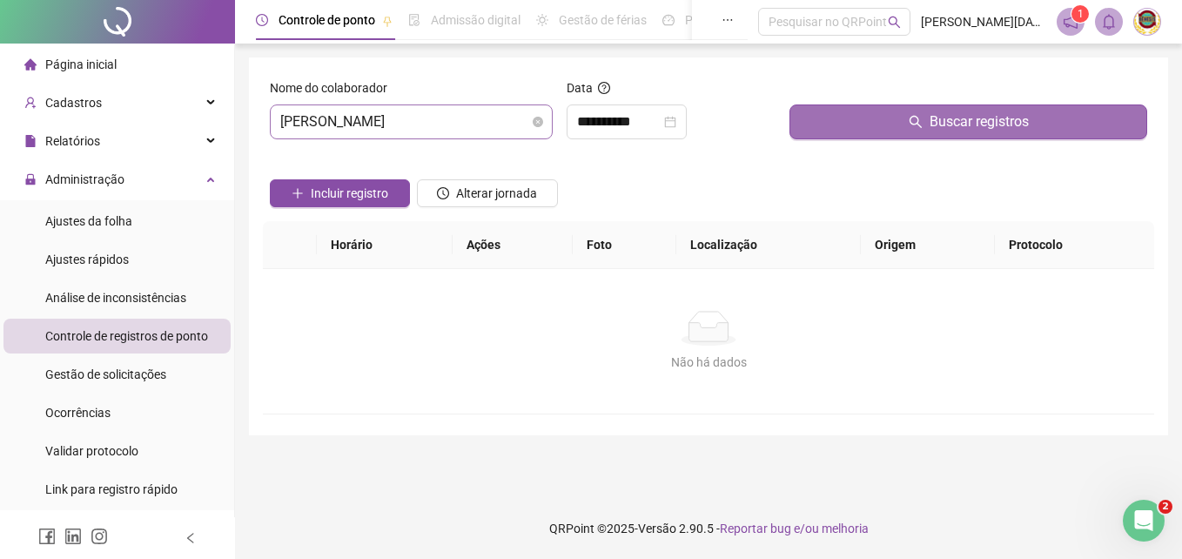
click at [953, 118] on span "Buscar registros" at bounding box center [979, 121] width 99 height 21
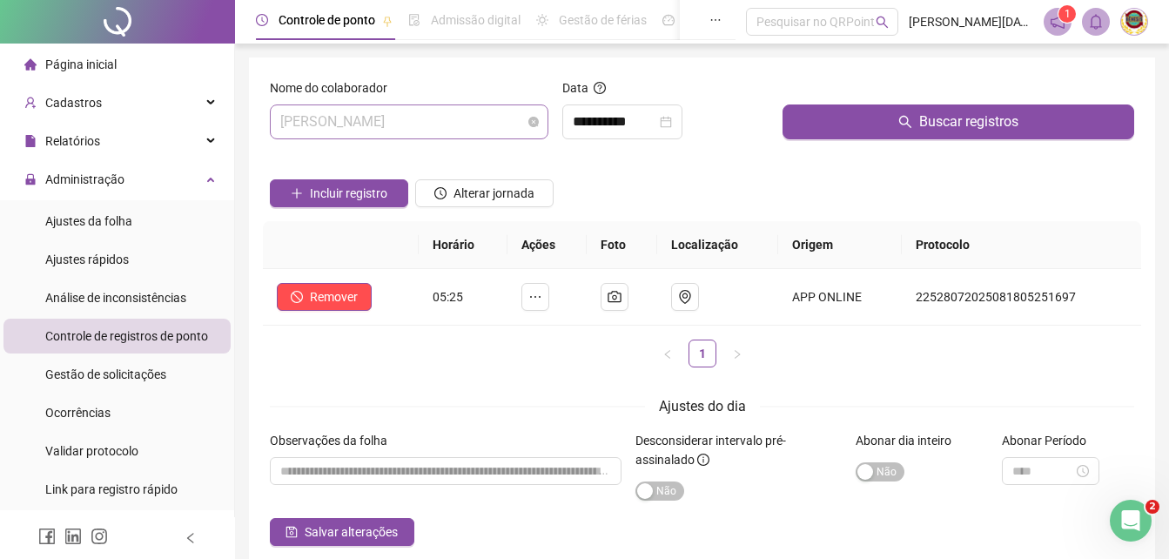
click at [530, 111] on span "[PERSON_NAME]" at bounding box center [409, 121] width 258 height 33
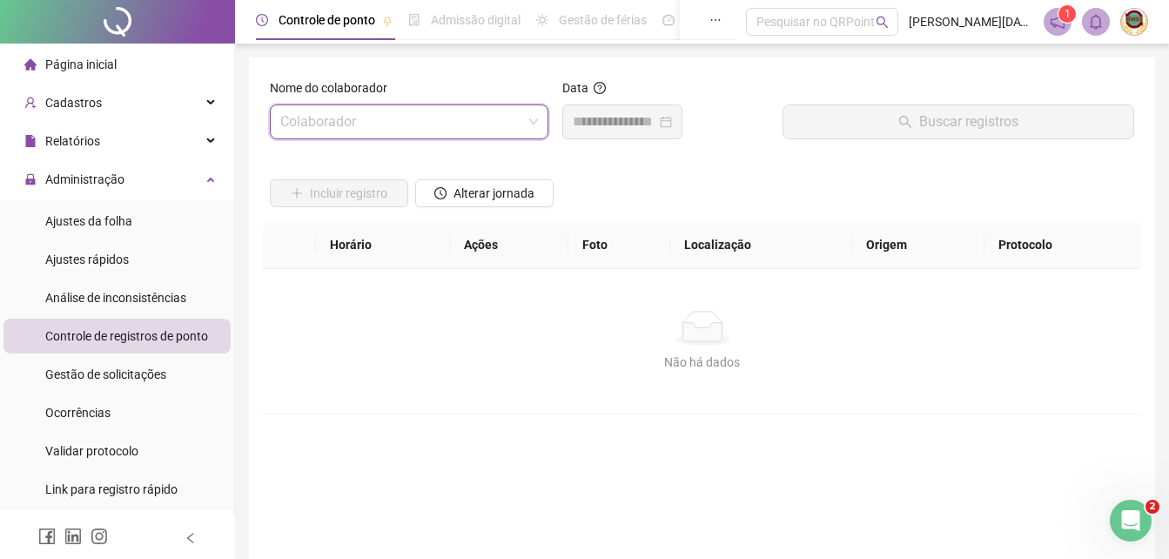
click at [530, 122] on span at bounding box center [409, 121] width 258 height 33
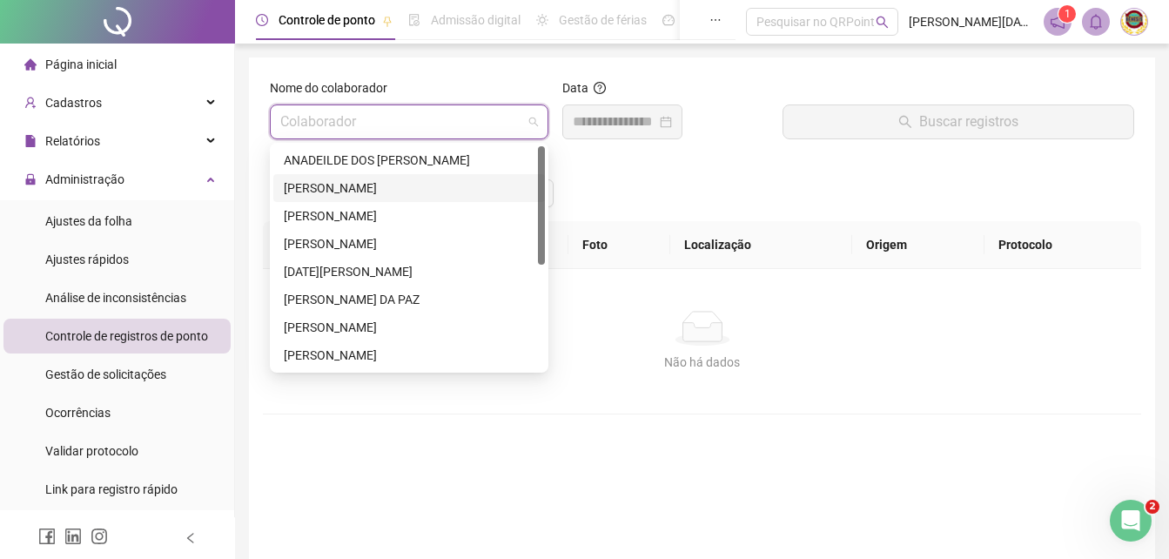
click at [417, 183] on div "[PERSON_NAME]" at bounding box center [409, 187] width 251 height 19
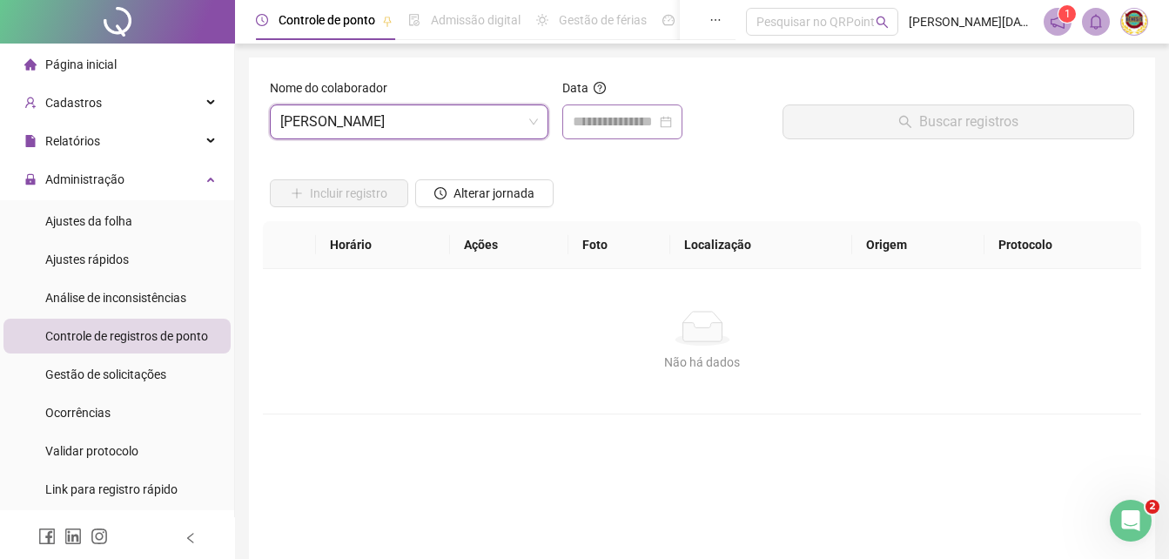
click at [672, 120] on div at bounding box center [622, 121] width 99 height 21
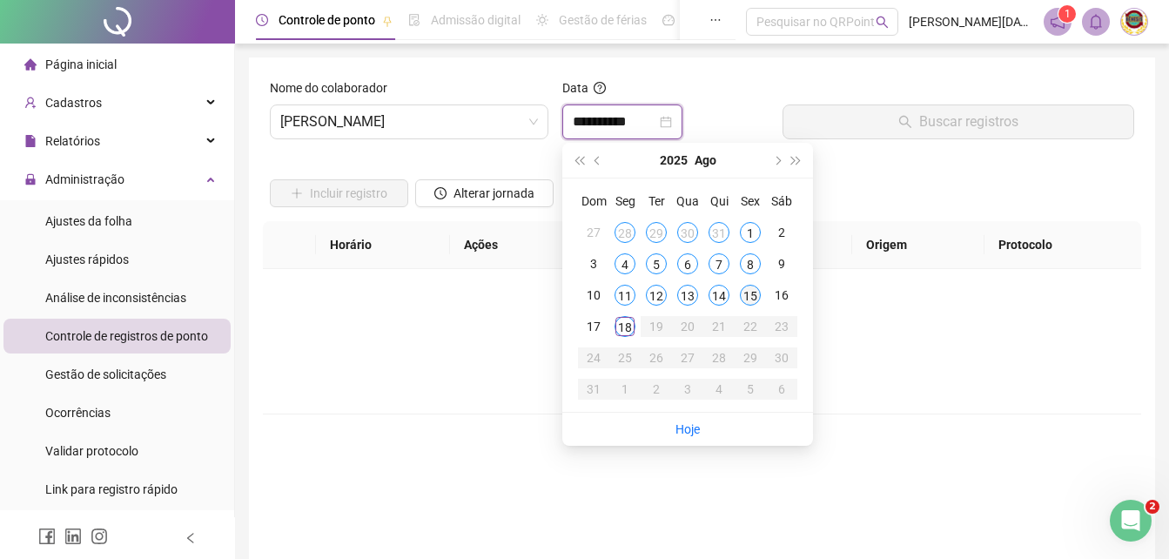
type input "**********"
click at [619, 325] on div "18" at bounding box center [625, 326] width 21 height 21
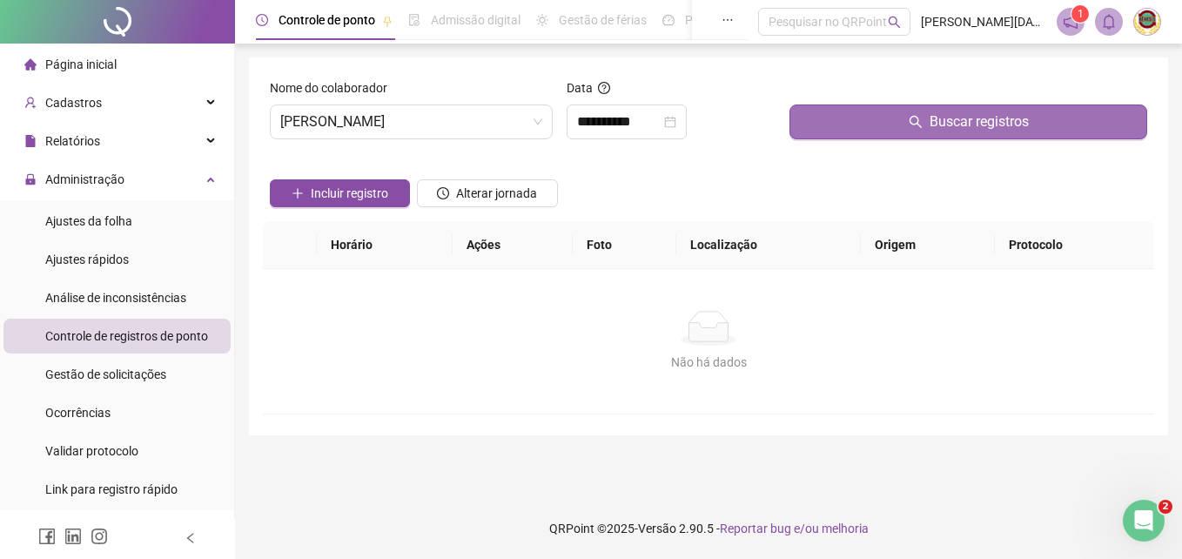
click at [970, 122] on span "Buscar registros" at bounding box center [979, 121] width 99 height 21
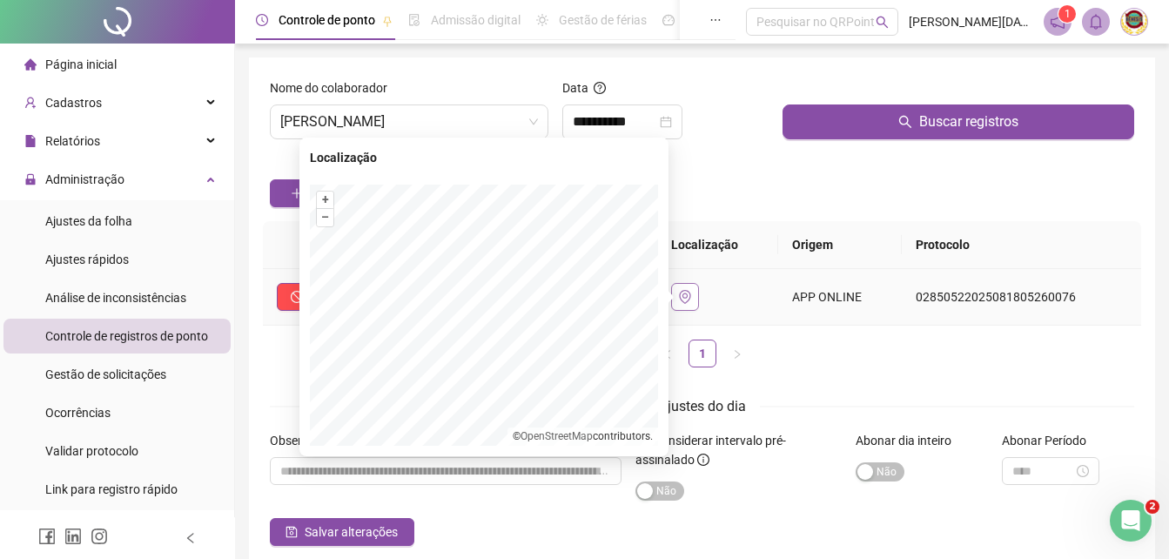
click at [692, 293] on icon "environment" at bounding box center [685, 297] width 14 height 14
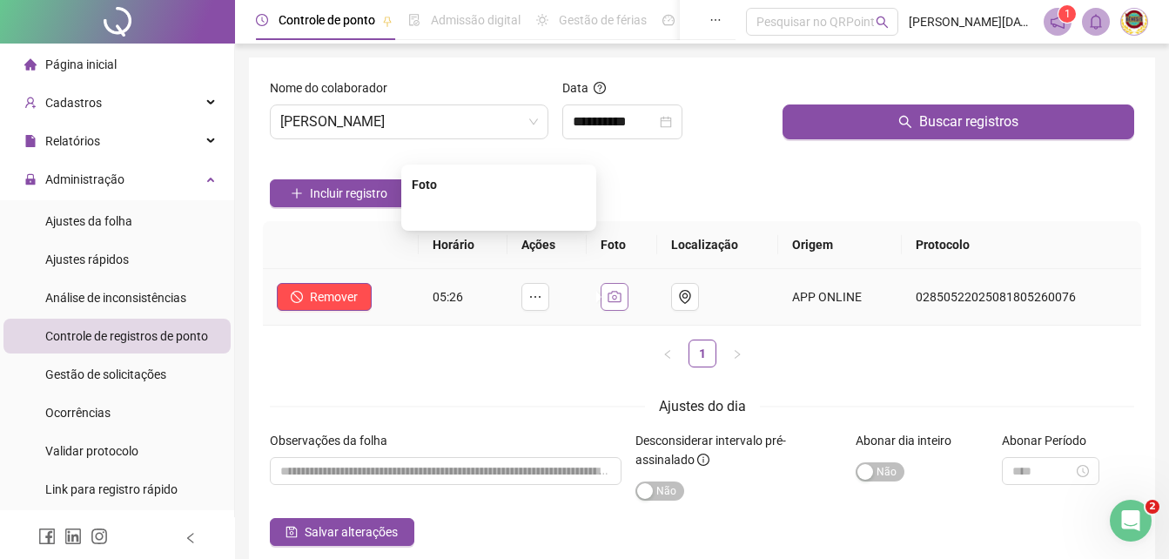
click at [620, 293] on icon "camera" at bounding box center [615, 297] width 14 height 14
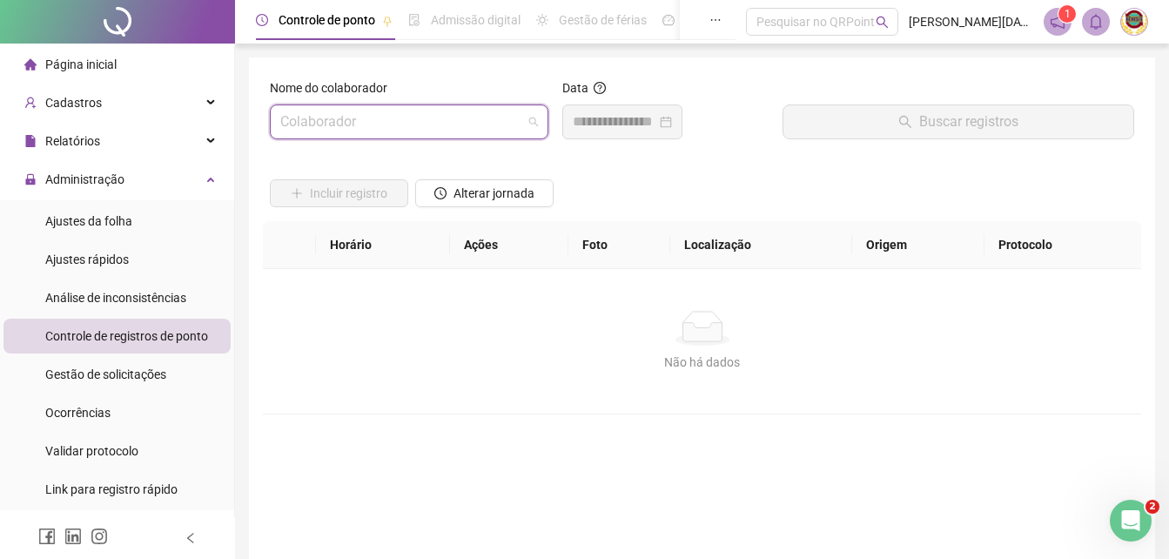
click at [528, 117] on span at bounding box center [409, 121] width 258 height 33
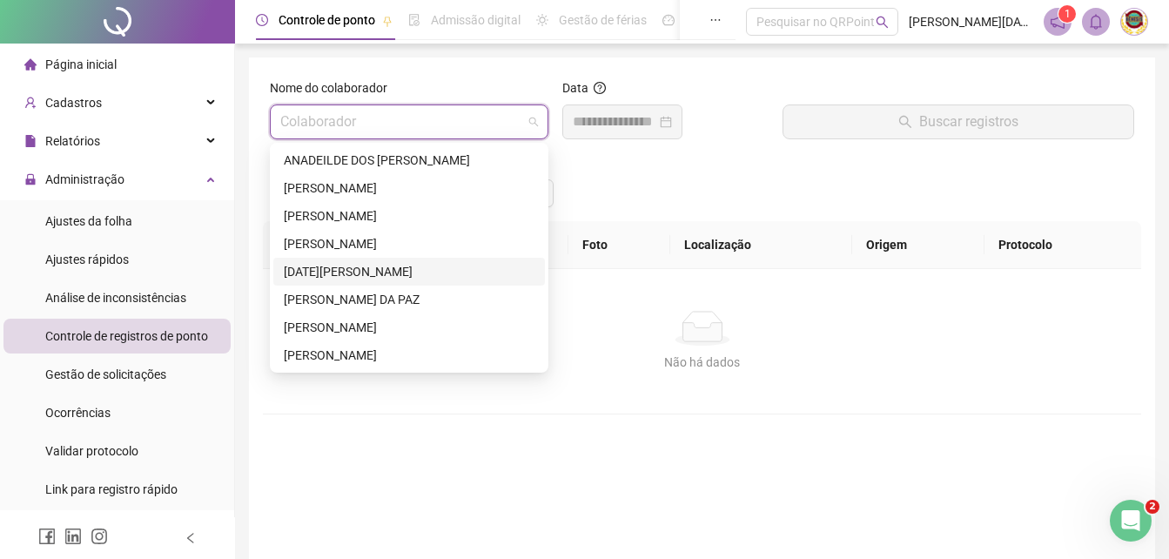
click at [335, 266] on div "[DATE][PERSON_NAME]" at bounding box center [409, 271] width 251 height 19
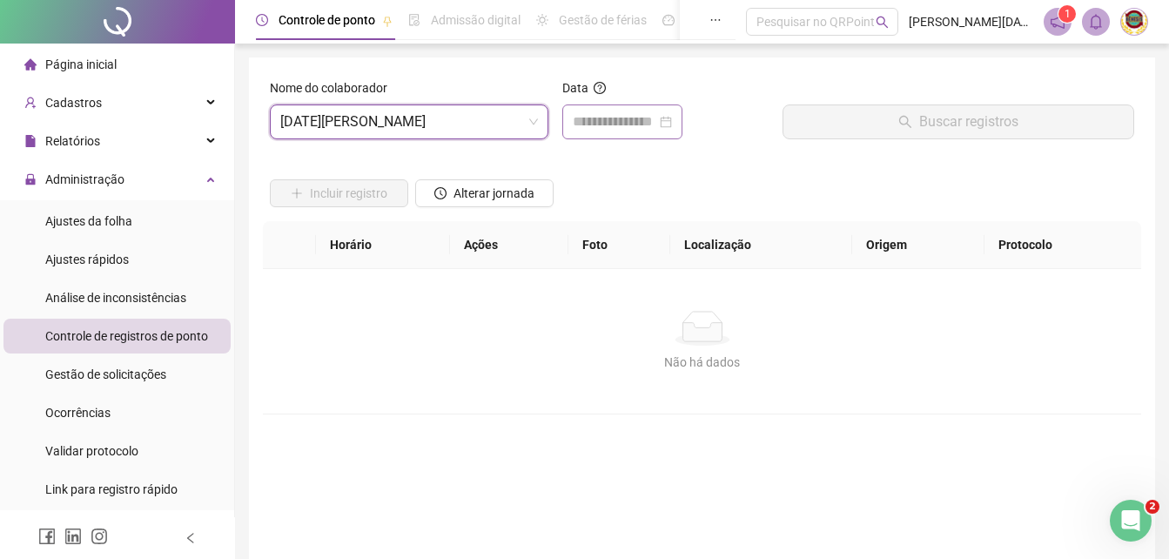
click at [672, 124] on div at bounding box center [622, 121] width 99 height 21
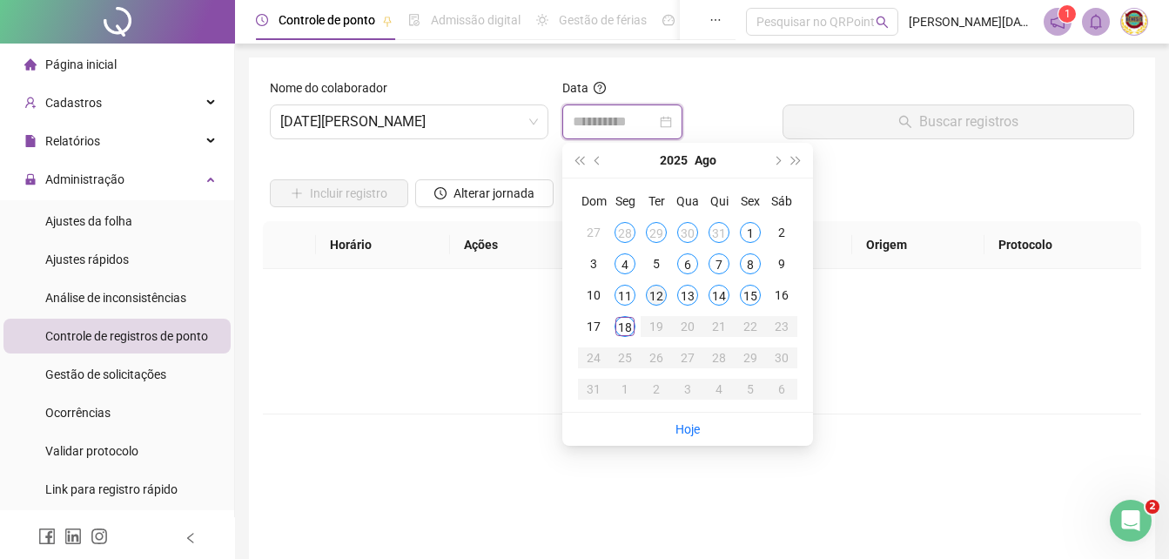
type input "**********"
click at [628, 319] on div "18" at bounding box center [625, 326] width 21 height 21
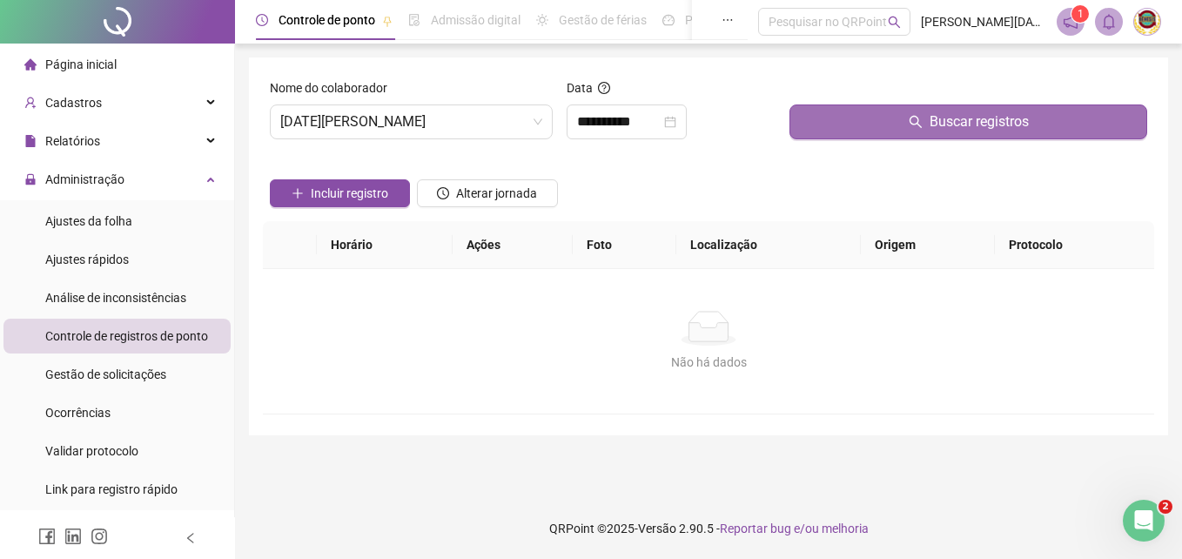
click at [983, 125] on span "Buscar registros" at bounding box center [979, 121] width 99 height 21
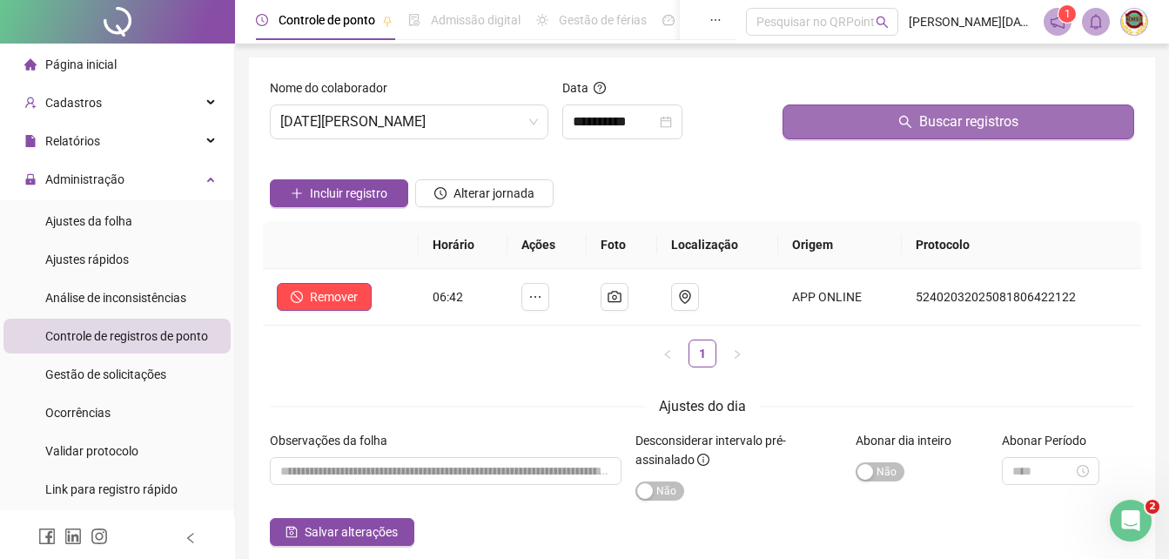
click at [958, 116] on span "Buscar registros" at bounding box center [968, 121] width 99 height 21
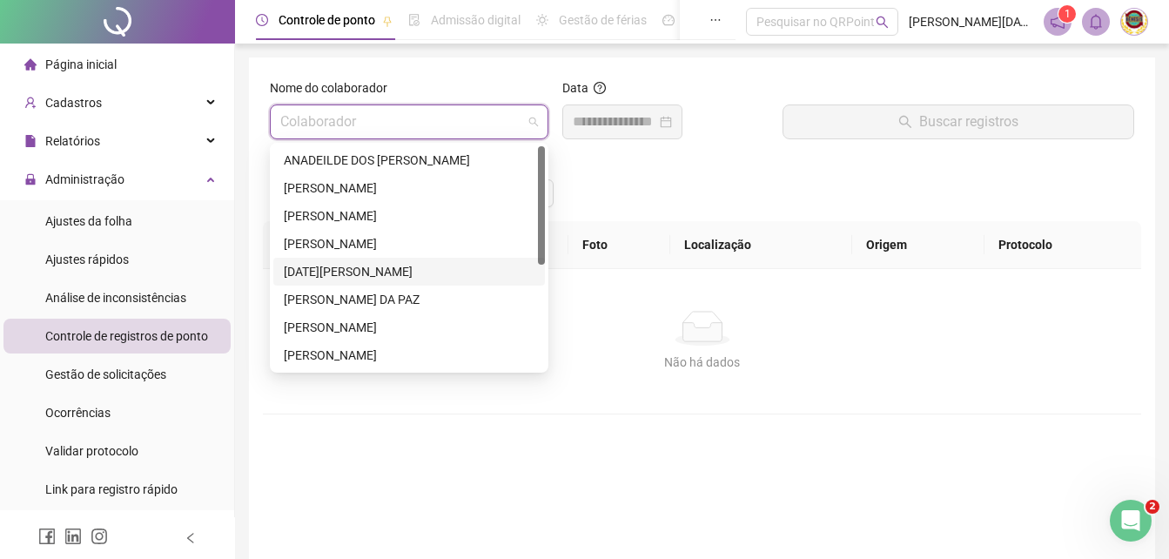
click at [535, 120] on span at bounding box center [409, 121] width 258 height 33
drag, startPoint x: 362, startPoint y: 290, endPoint x: 384, endPoint y: 291, distance: 21.8
click at [384, 291] on div "[PERSON_NAME] DA PAZ" at bounding box center [409, 299] width 251 height 19
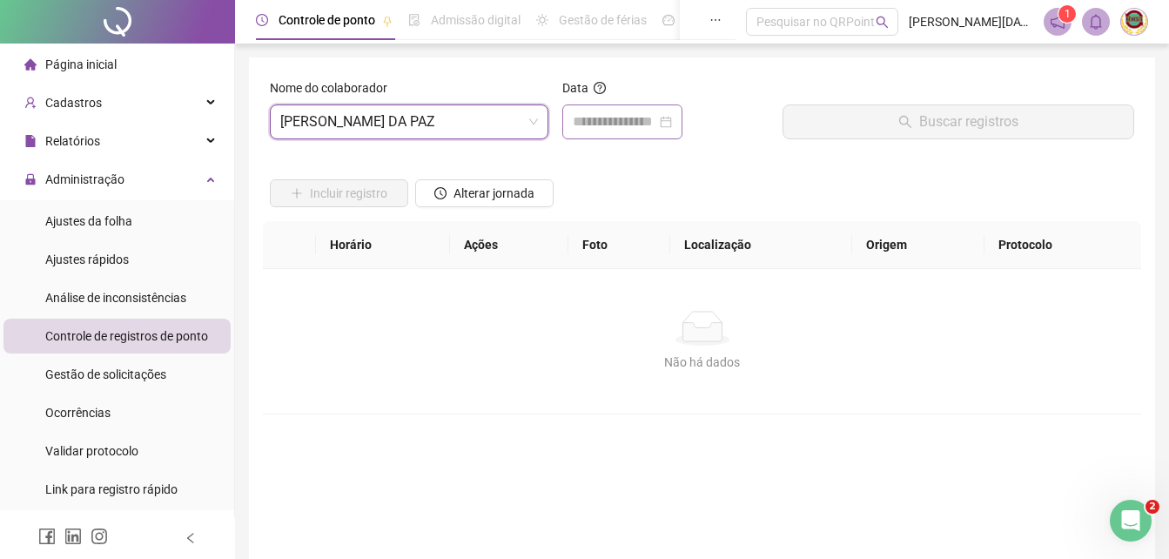
click at [672, 121] on div at bounding box center [622, 121] width 99 height 21
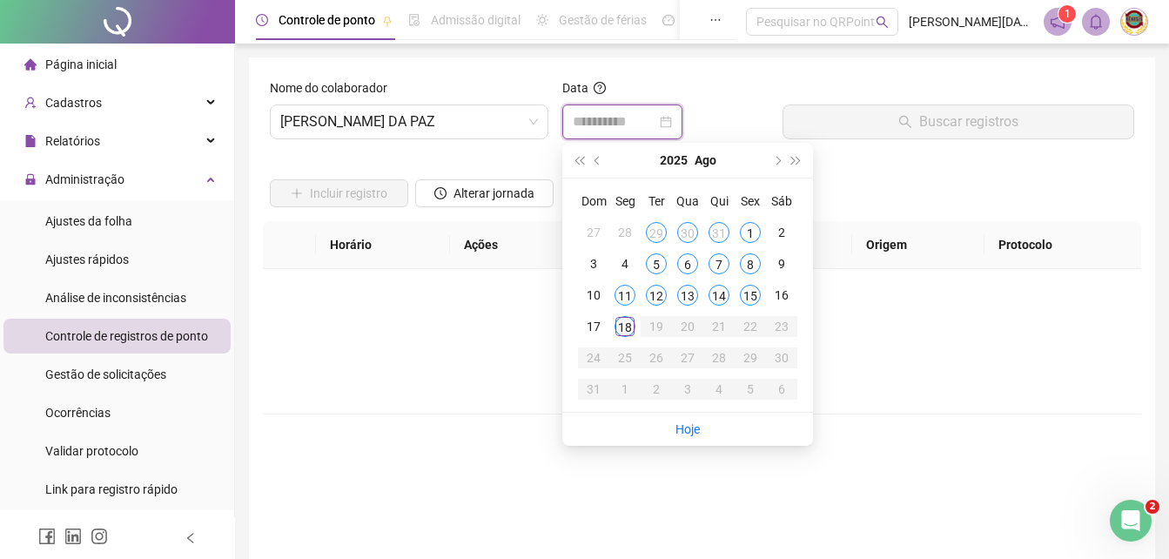
type input "**********"
click at [626, 321] on div "18" at bounding box center [625, 326] width 21 height 21
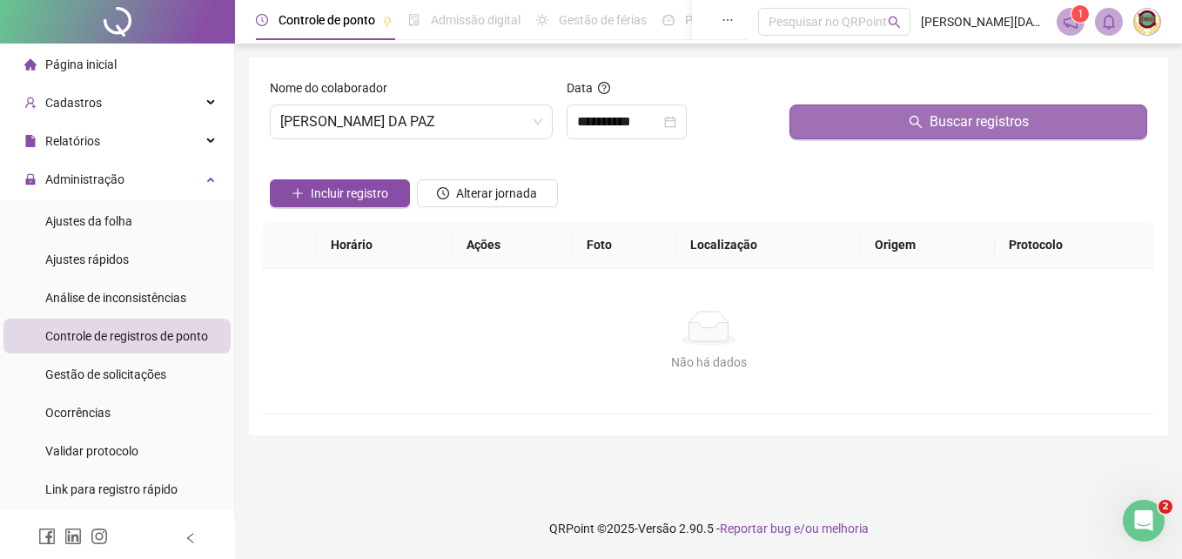
click at [970, 116] on span "Buscar registros" at bounding box center [979, 121] width 99 height 21
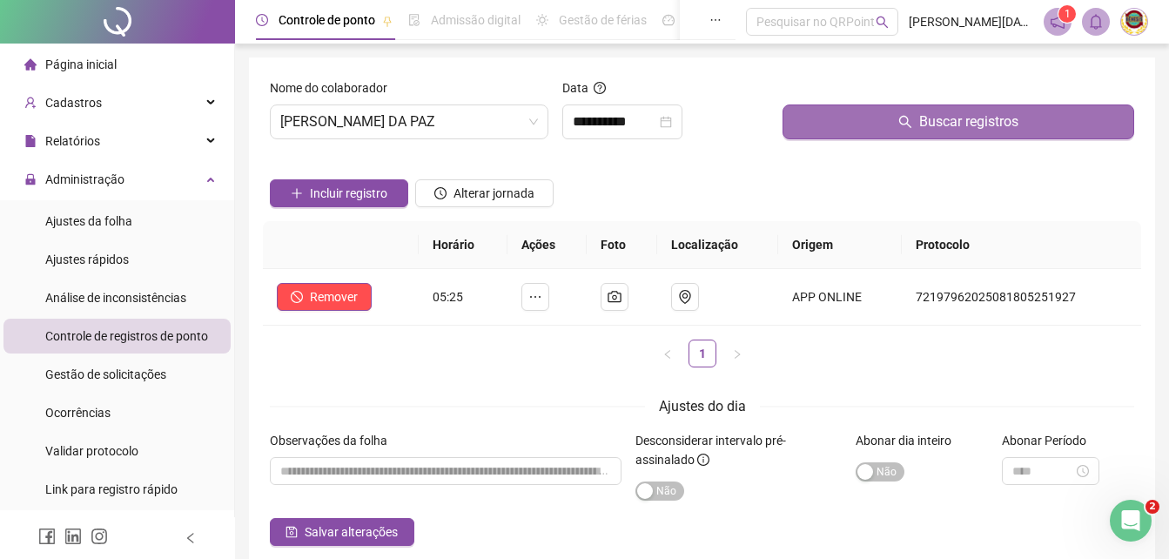
click at [970, 116] on span "Buscar registros" at bounding box center [968, 121] width 99 height 21
click at [987, 116] on span "Buscar registros" at bounding box center [968, 121] width 99 height 21
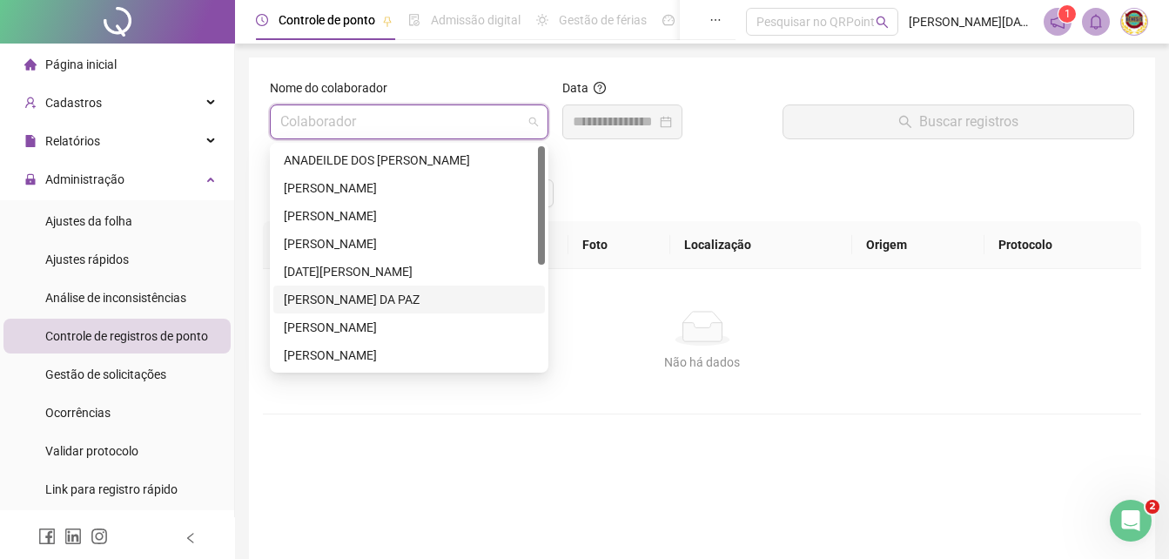
click at [528, 123] on span at bounding box center [409, 121] width 258 height 33
click at [351, 320] on div "[PERSON_NAME]" at bounding box center [409, 327] width 251 height 19
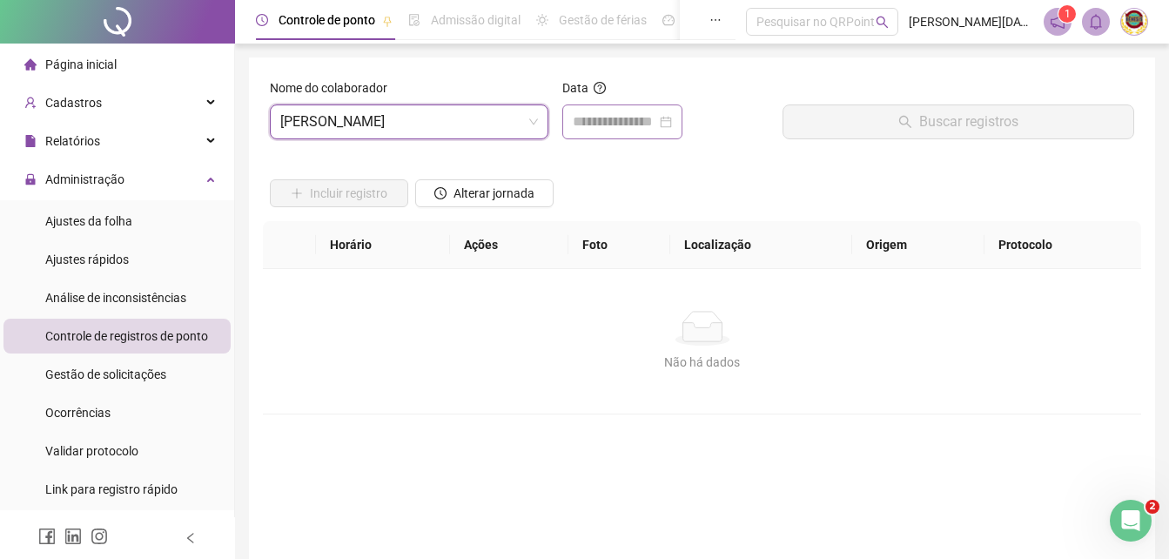
click at [672, 117] on div at bounding box center [622, 121] width 99 height 21
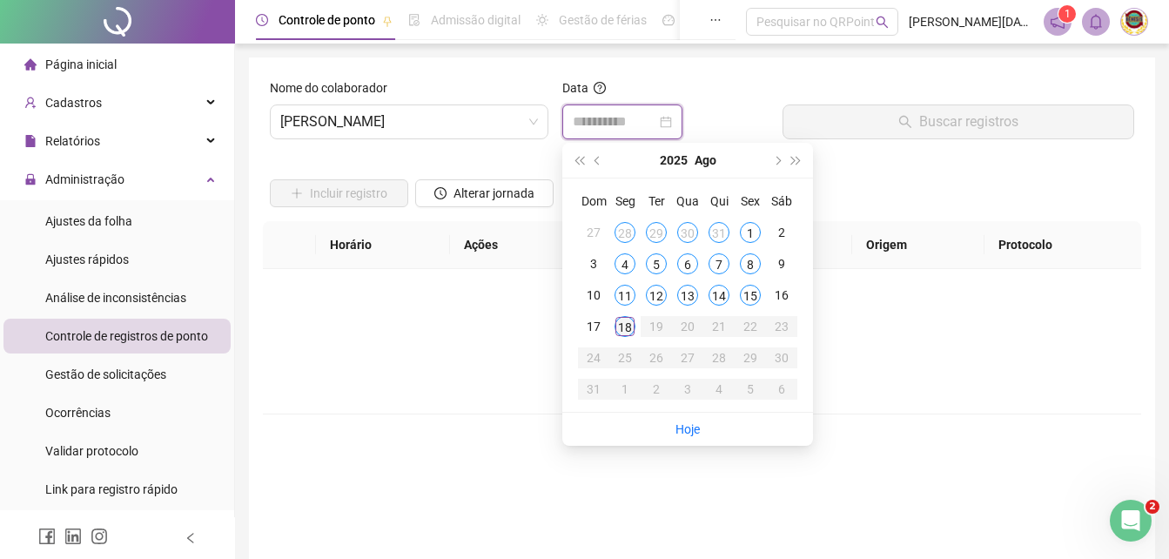
type input "**********"
click at [620, 317] on div "18" at bounding box center [625, 326] width 21 height 21
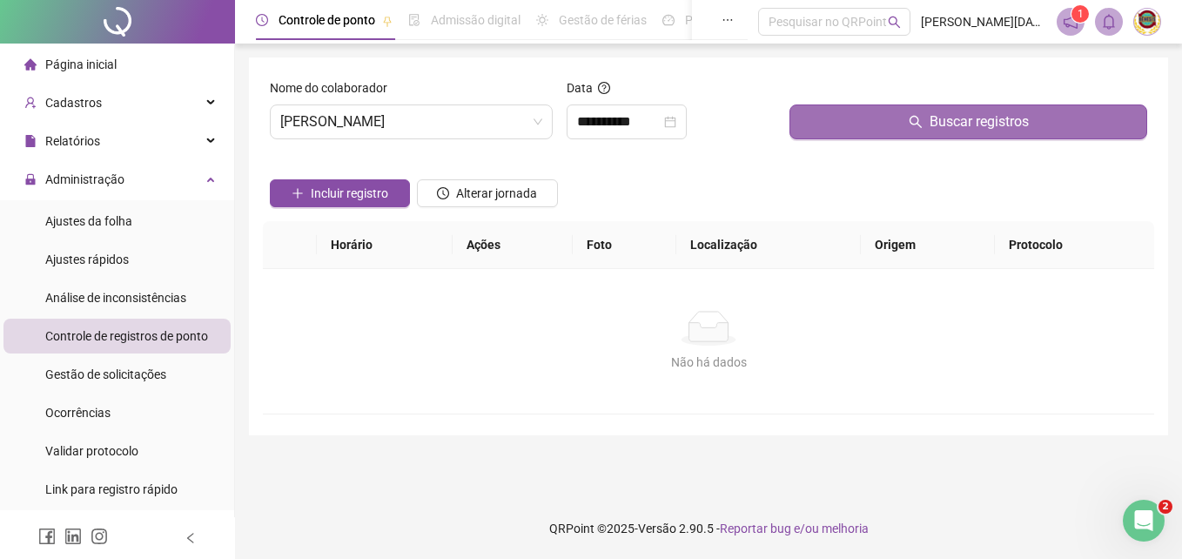
click at [968, 118] on span "Buscar registros" at bounding box center [979, 121] width 99 height 21
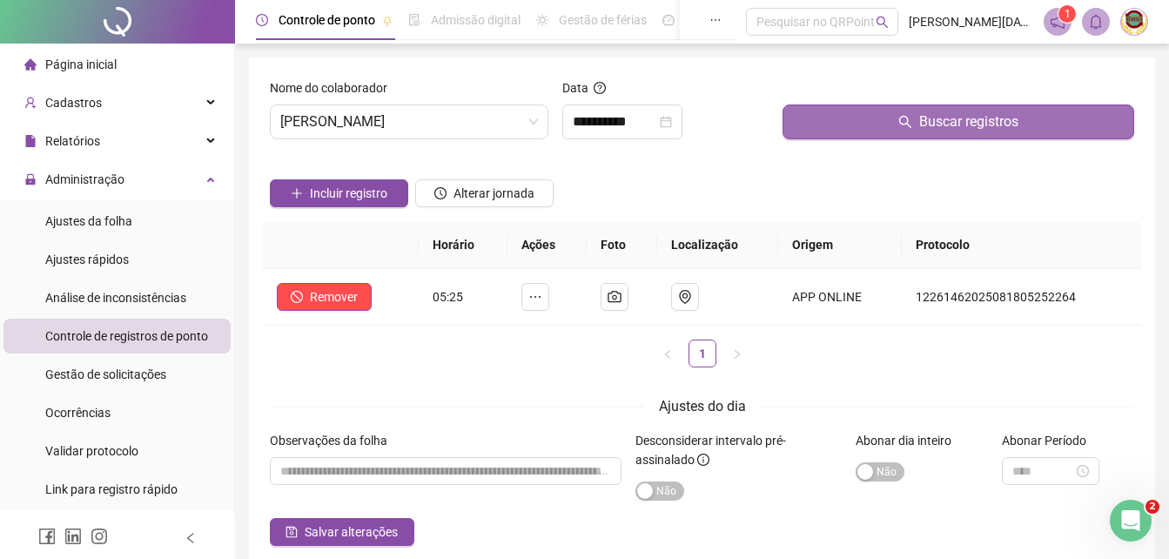
click at [967, 120] on span "Buscar registros" at bounding box center [968, 121] width 99 height 21
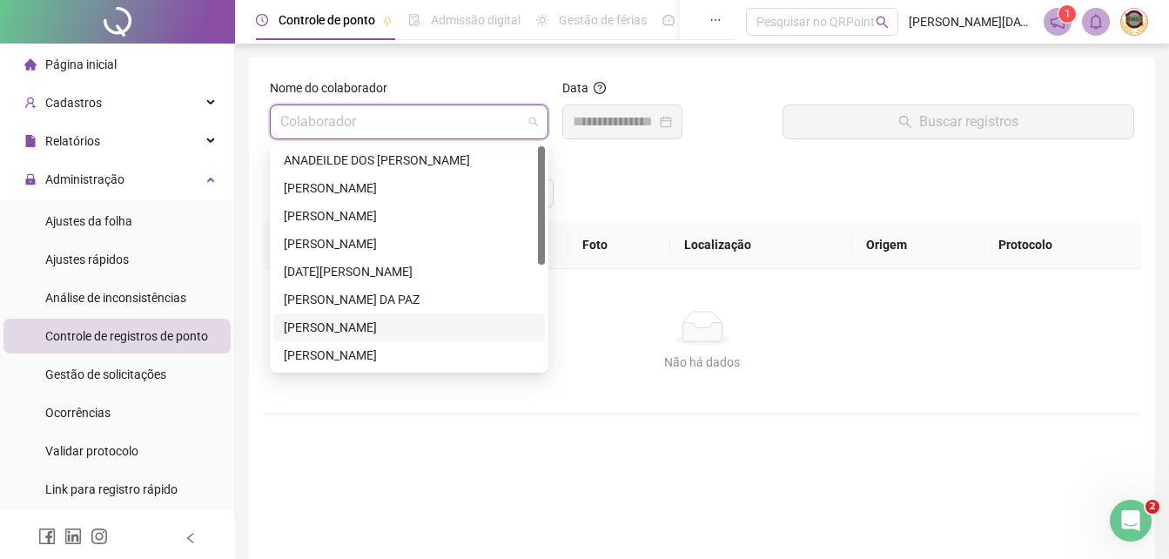
click at [535, 119] on span at bounding box center [409, 121] width 258 height 33
click at [369, 351] on div "[PERSON_NAME]" at bounding box center [409, 355] width 251 height 19
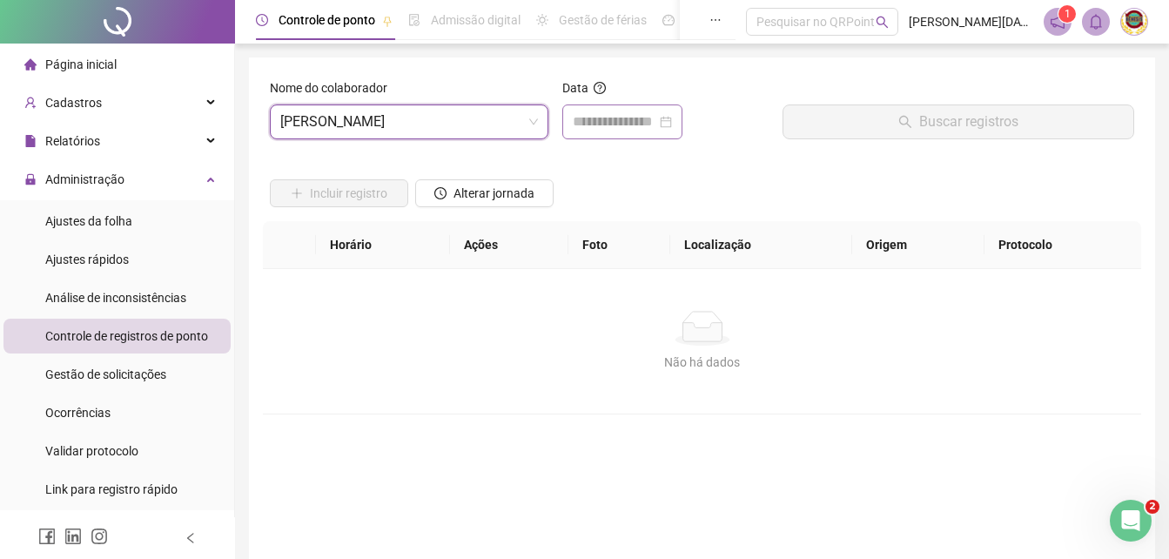
click at [672, 114] on div at bounding box center [622, 121] width 99 height 21
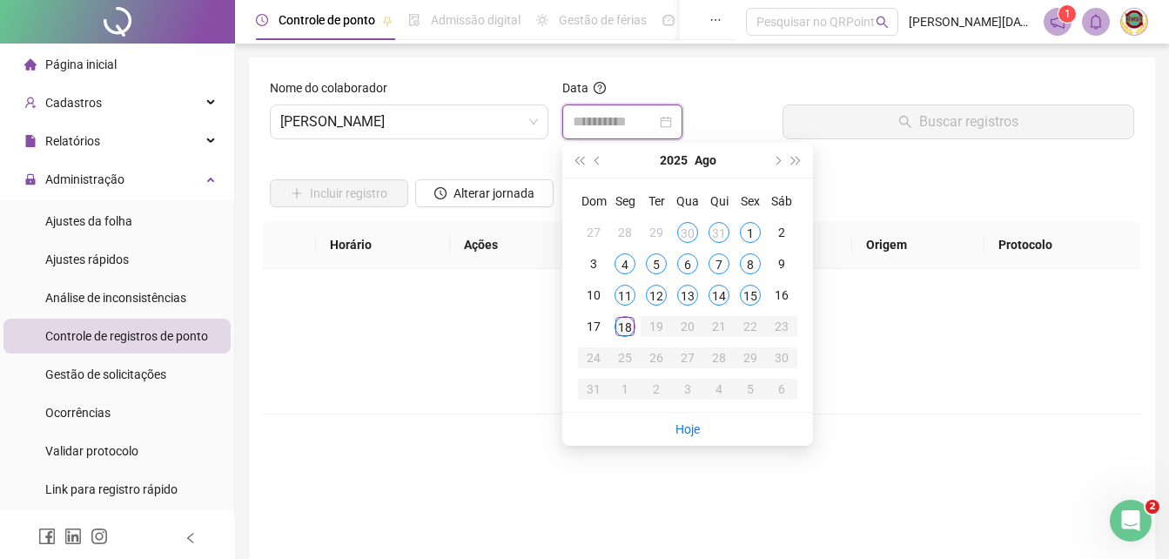
type input "**********"
click at [622, 322] on div "18" at bounding box center [625, 326] width 21 height 21
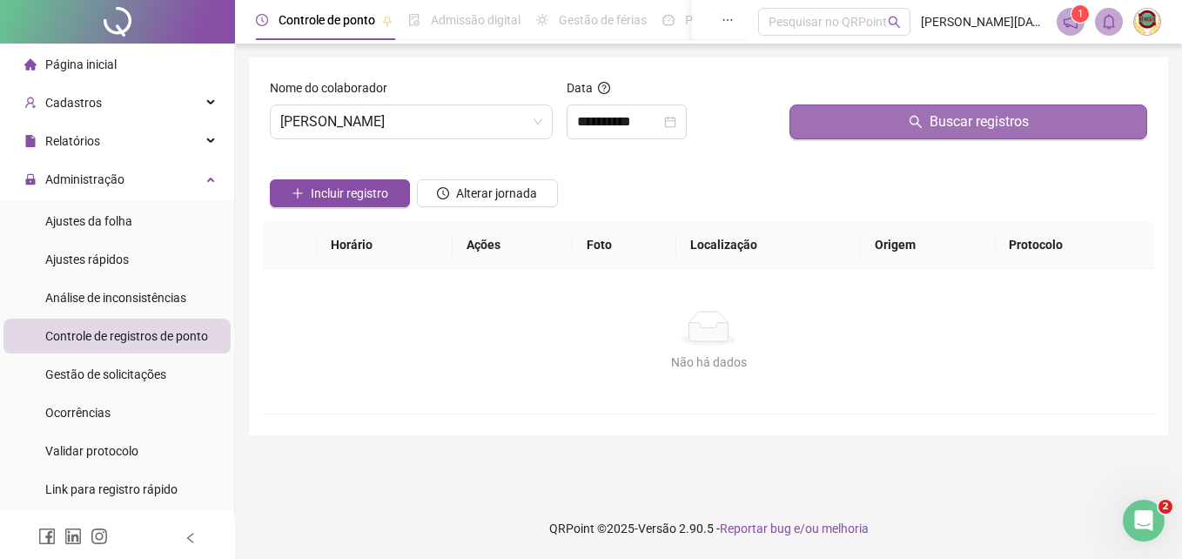
click at [967, 119] on span "Buscar registros" at bounding box center [979, 121] width 99 height 21
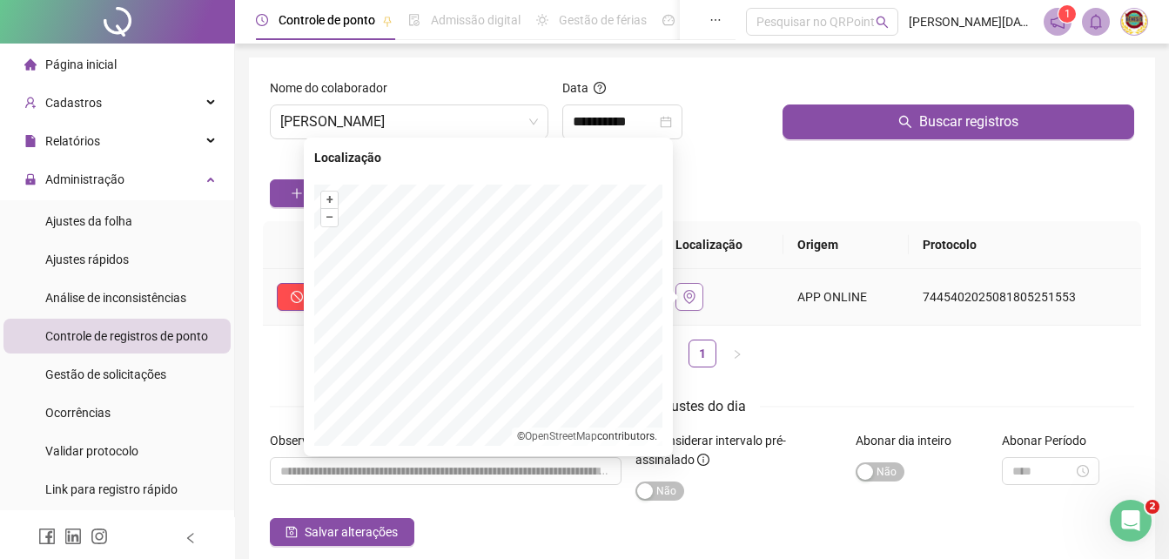
click at [699, 289] on button "button" at bounding box center [690, 297] width 28 height 28
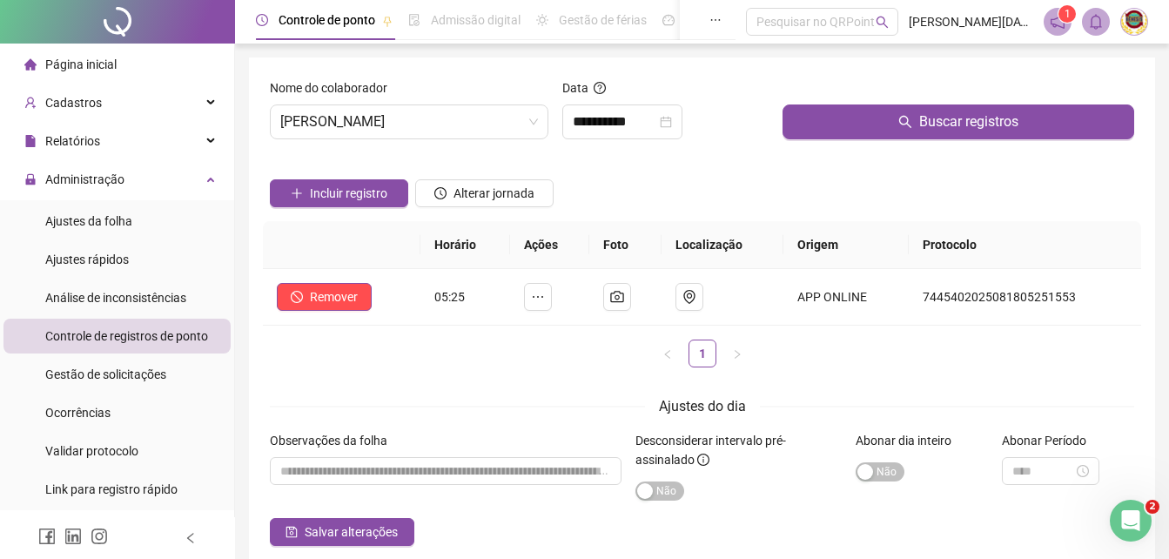
click at [750, 193] on div "Incluir registro Alterar jornada" at bounding box center [702, 187] width 872 height 68
click at [624, 290] on icon "camera" at bounding box center [617, 297] width 14 height 14
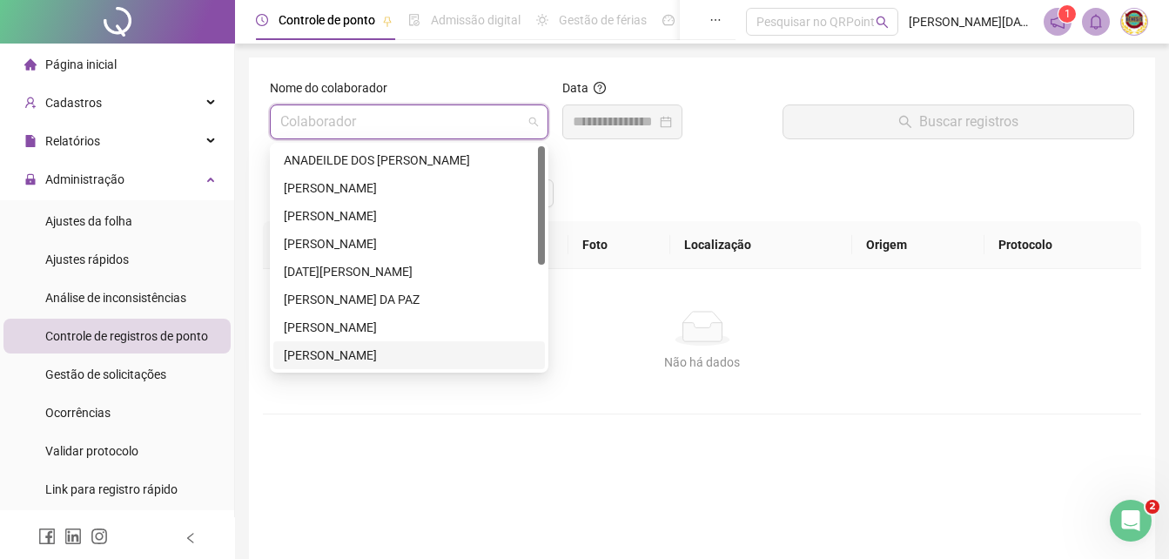
click at [534, 118] on span at bounding box center [409, 121] width 258 height 33
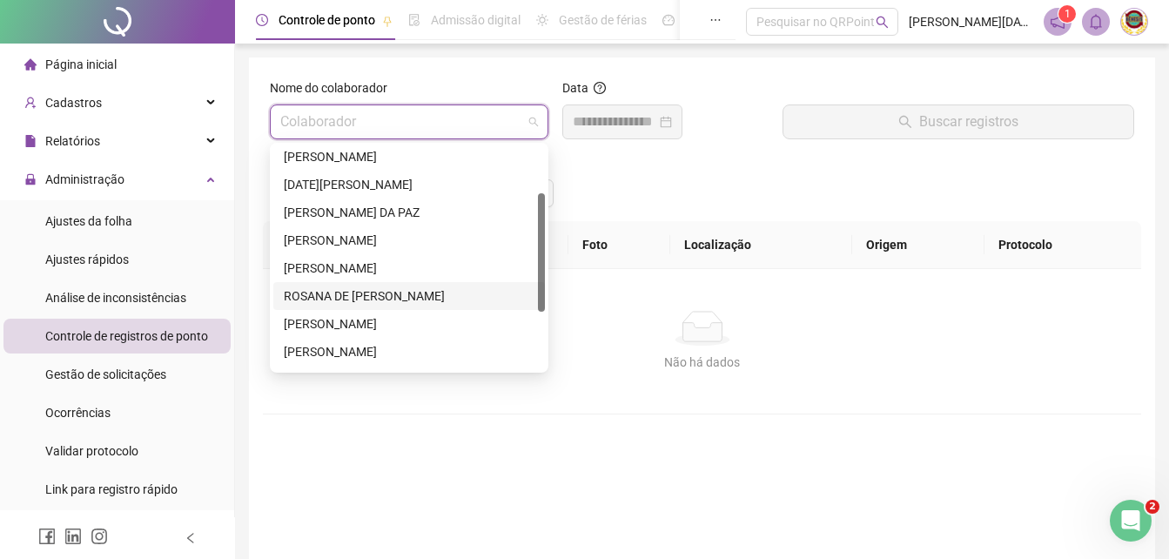
click at [359, 288] on div "ROSANA DE [PERSON_NAME]" at bounding box center [409, 295] width 251 height 19
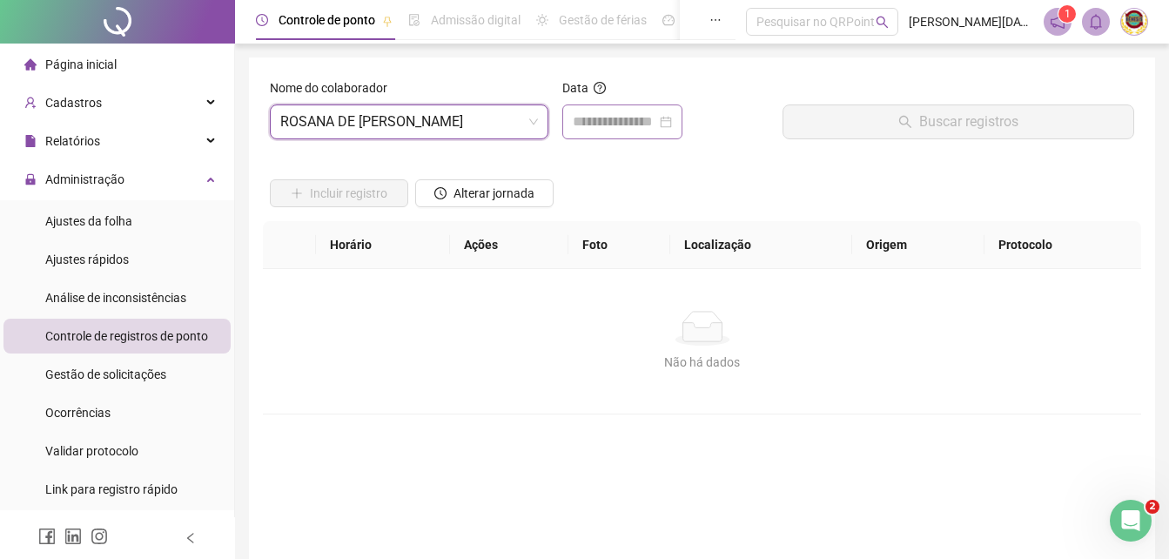
click at [672, 119] on div at bounding box center [622, 121] width 99 height 21
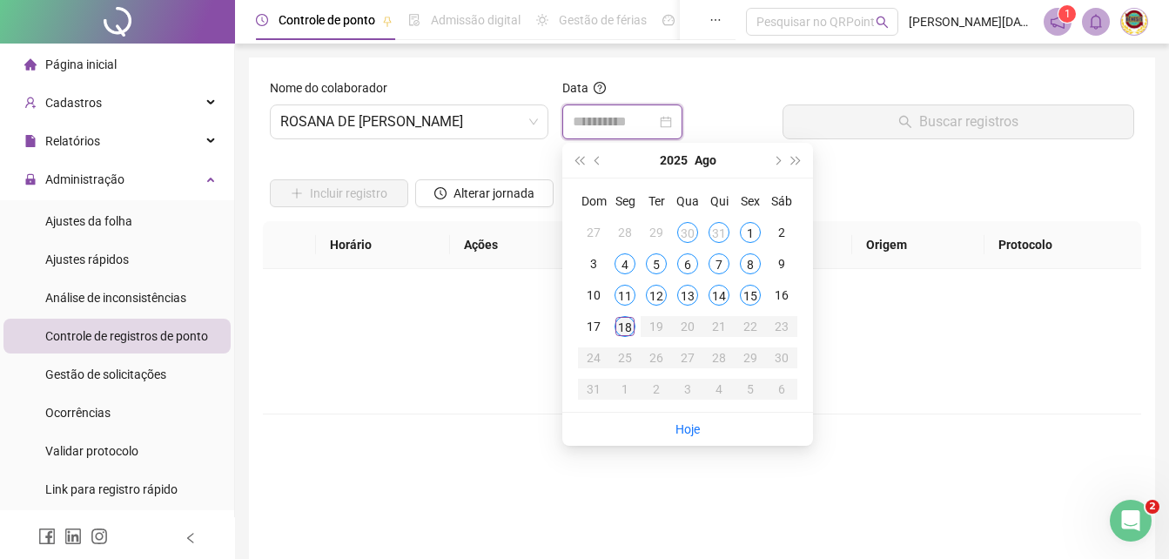
type input "**********"
click at [624, 326] on div "18" at bounding box center [625, 326] width 21 height 21
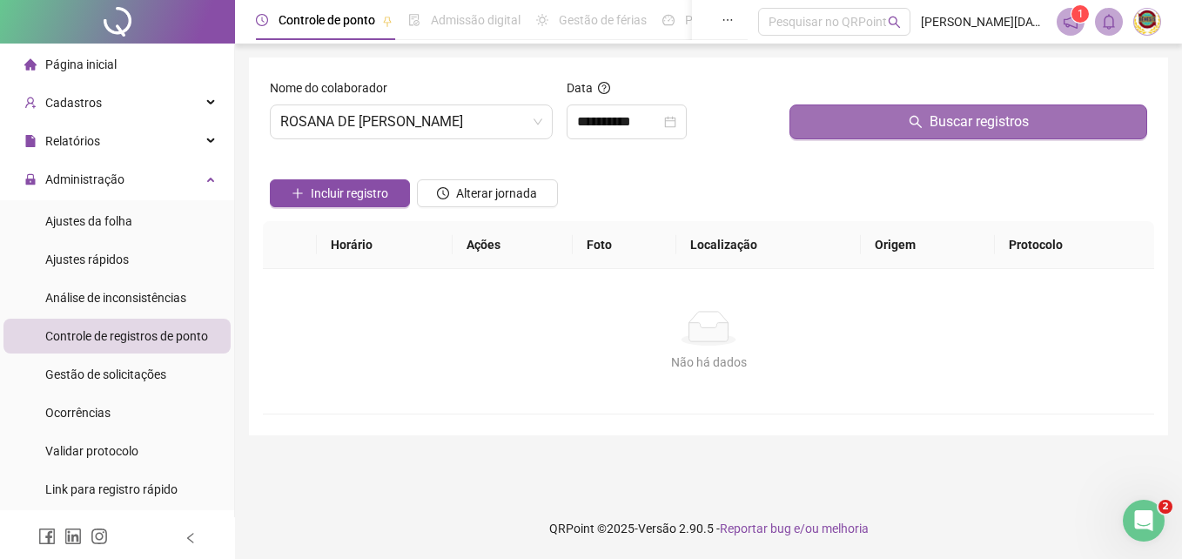
click at [979, 117] on span "Buscar registros" at bounding box center [979, 121] width 99 height 21
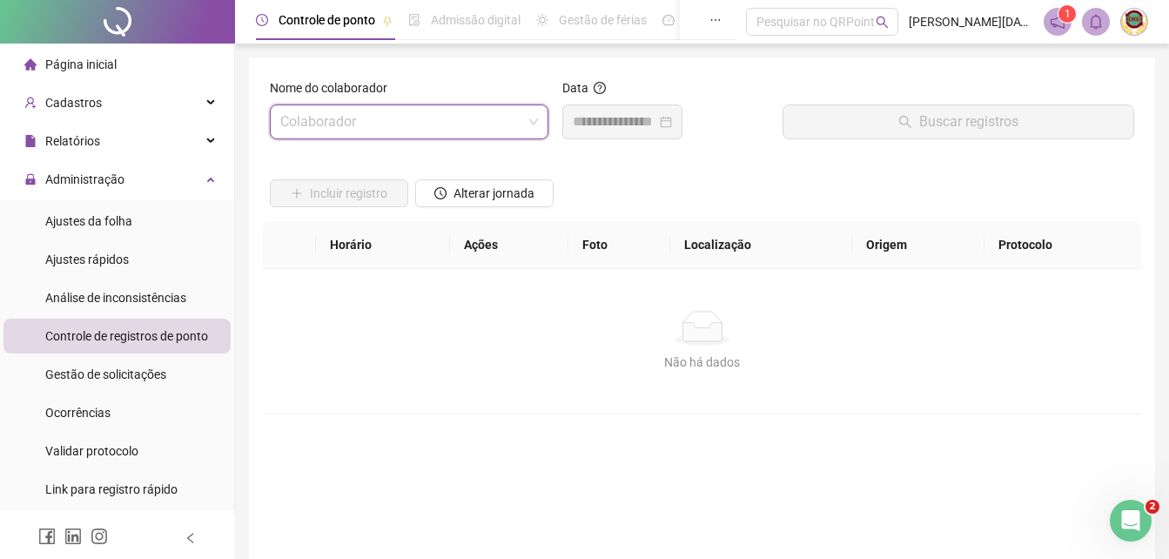
click at [532, 122] on span at bounding box center [409, 121] width 258 height 33
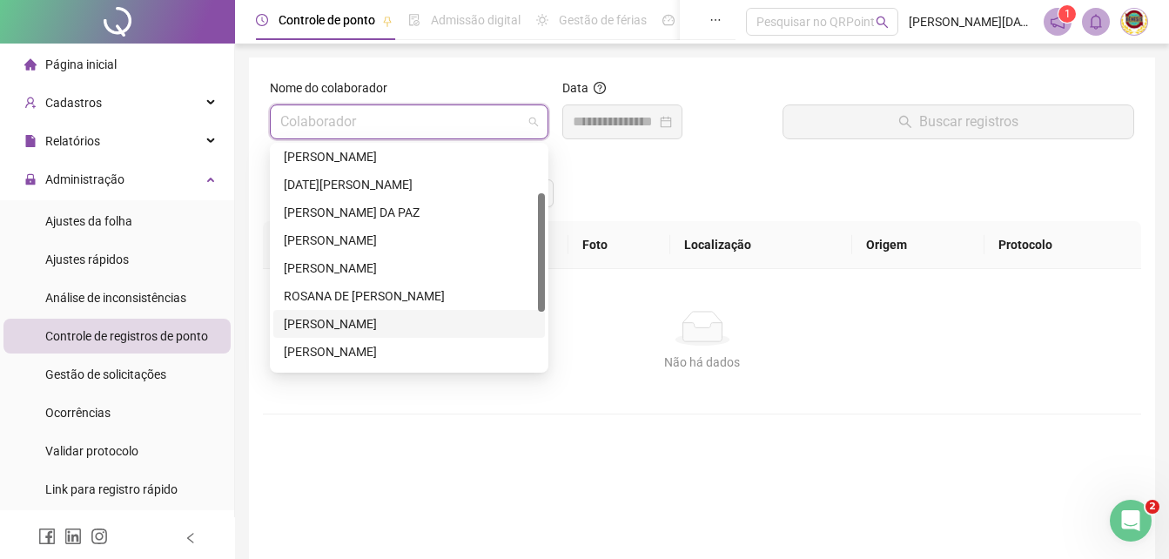
click at [354, 324] on div "[PERSON_NAME]" at bounding box center [409, 323] width 251 height 19
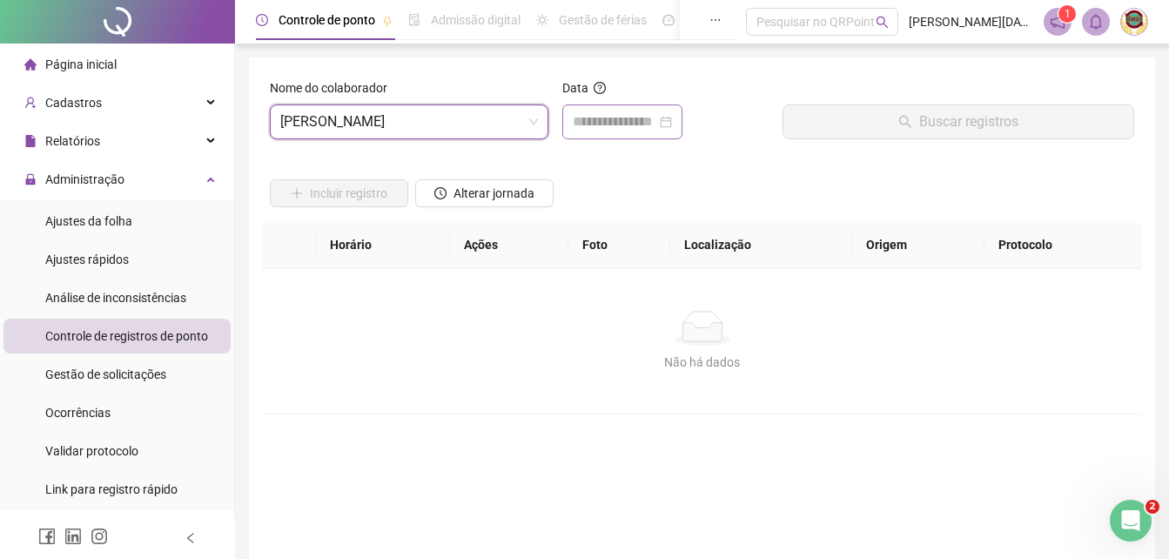
click at [672, 118] on div at bounding box center [622, 121] width 99 height 21
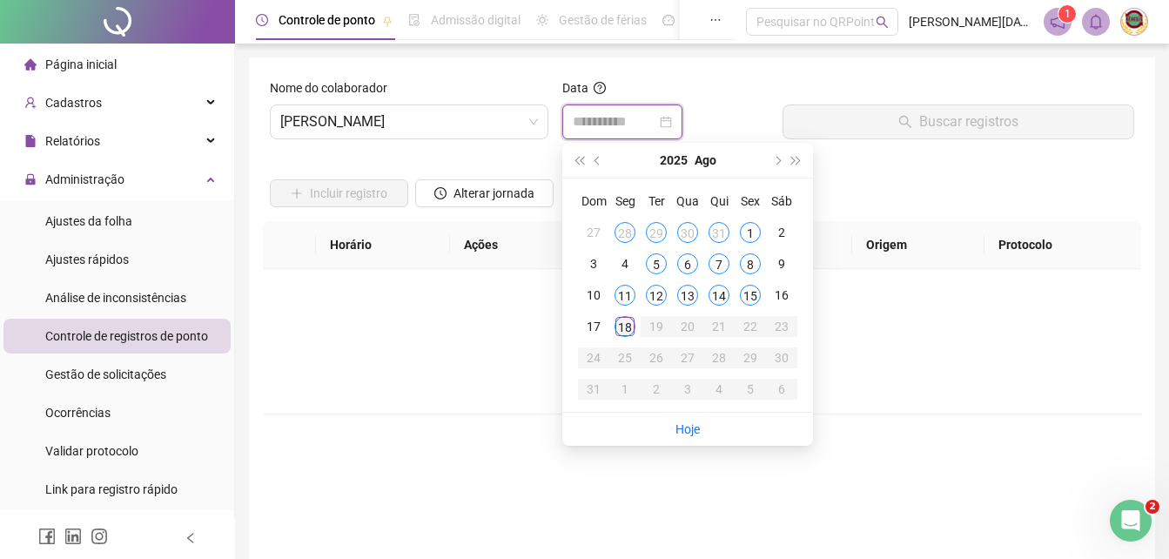
type input "**********"
click at [625, 320] on div "18" at bounding box center [625, 326] width 21 height 21
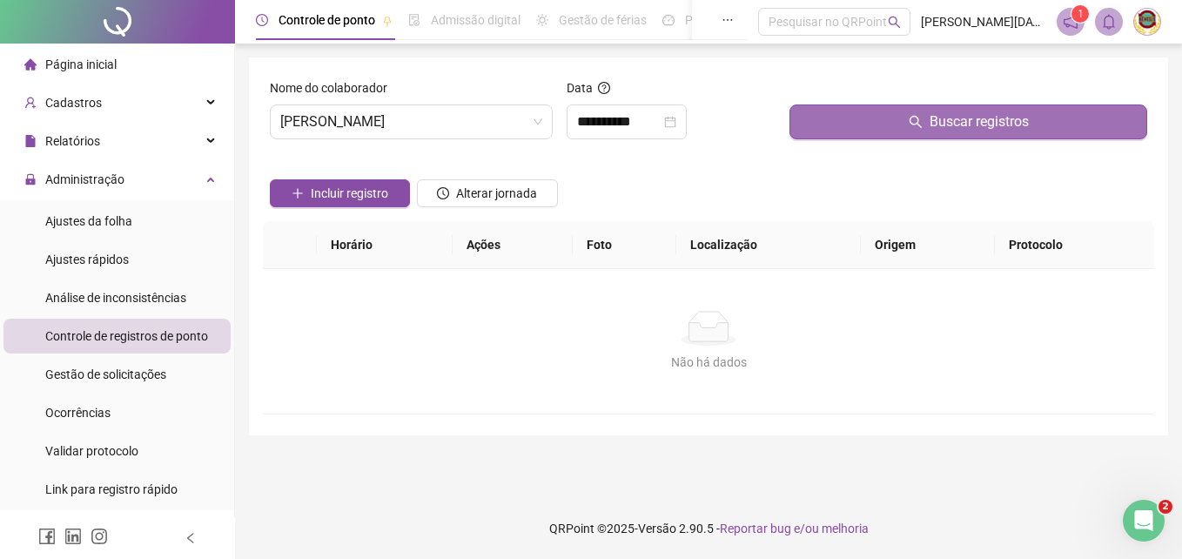
click at [998, 118] on span "Buscar registros" at bounding box center [979, 121] width 99 height 21
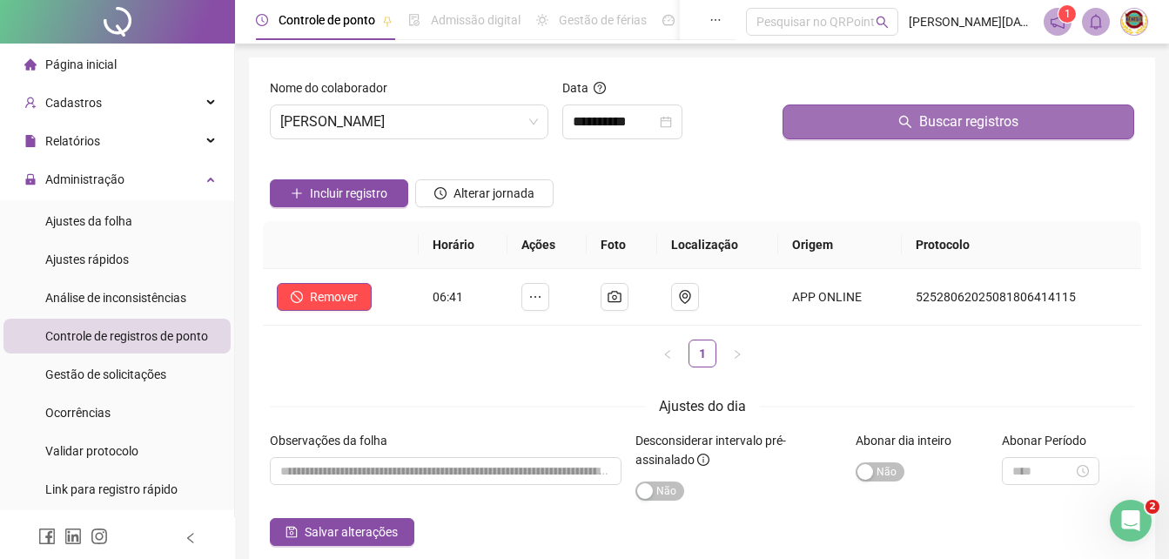
click at [966, 118] on span "Buscar registros" at bounding box center [968, 121] width 99 height 21
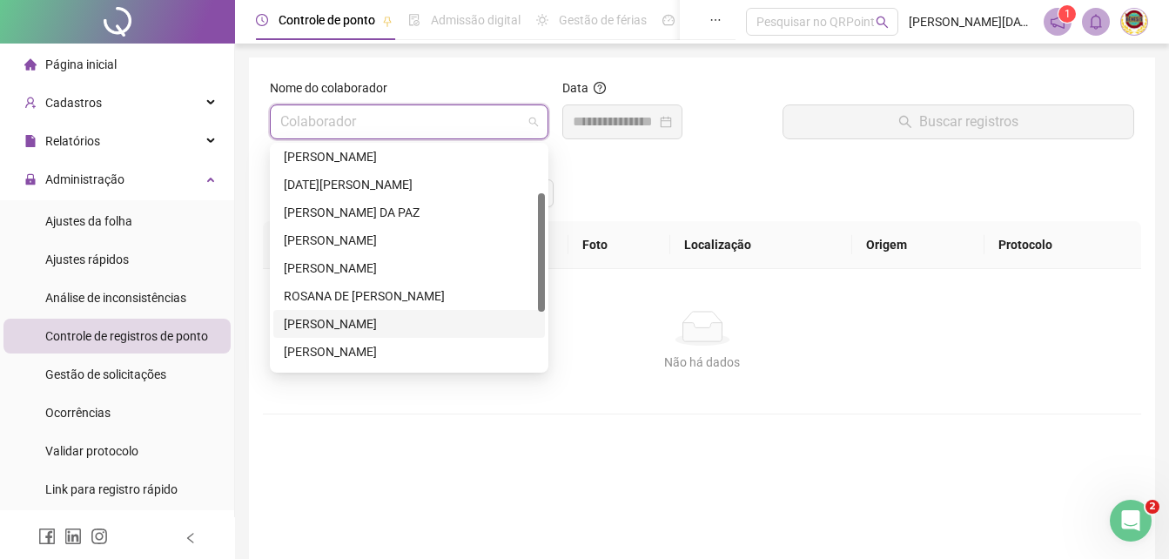
click at [532, 111] on span at bounding box center [409, 121] width 258 height 33
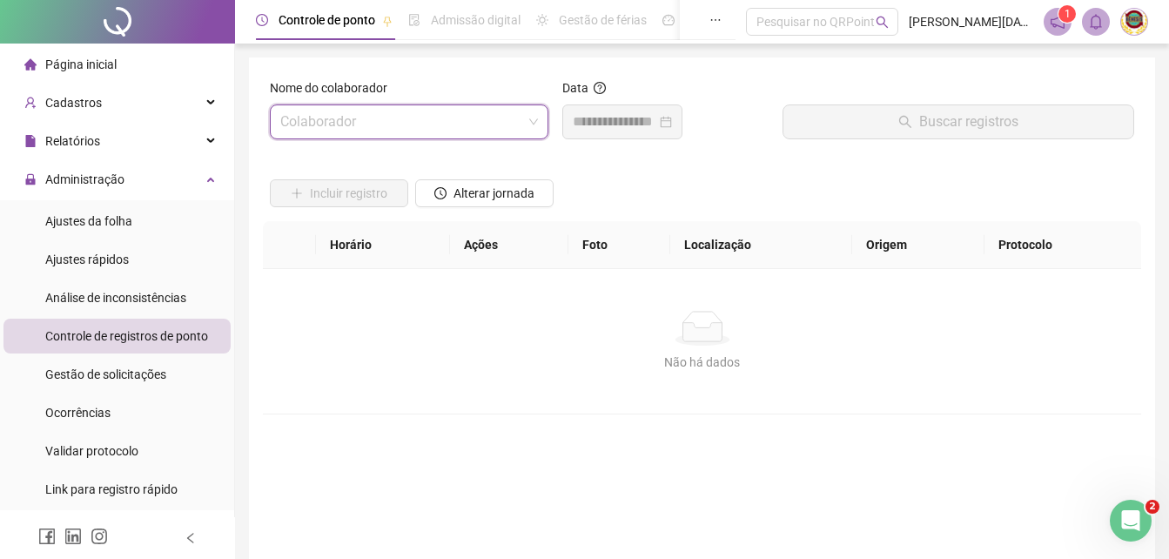
click at [532, 116] on span at bounding box center [409, 121] width 258 height 33
click at [522, 120] on input "search" at bounding box center [401, 121] width 242 height 33
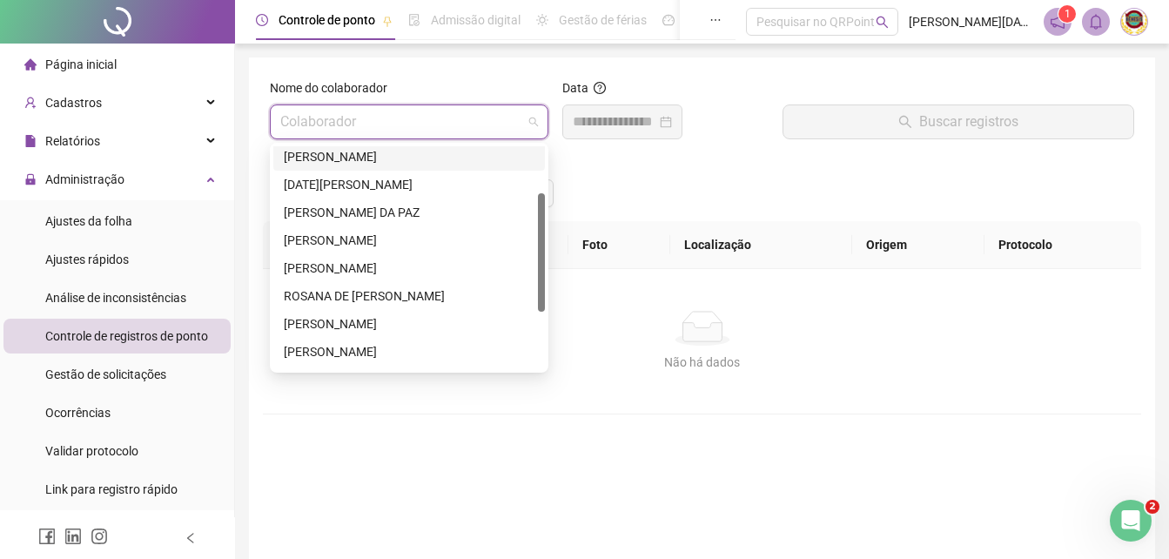
click at [320, 155] on div "[PERSON_NAME]" at bounding box center [409, 156] width 251 height 19
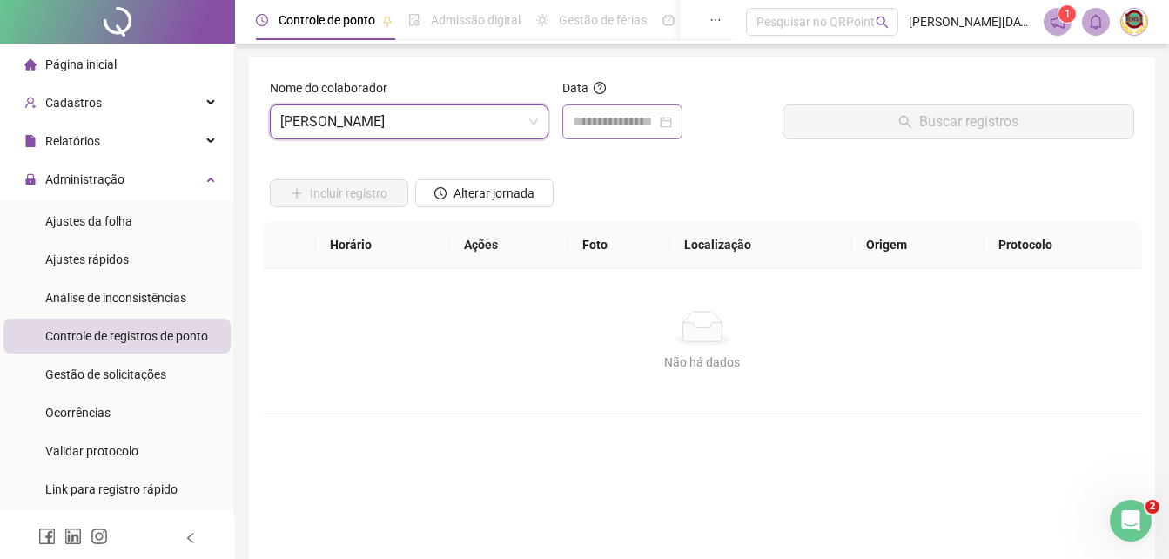
click at [672, 116] on div at bounding box center [622, 121] width 99 height 21
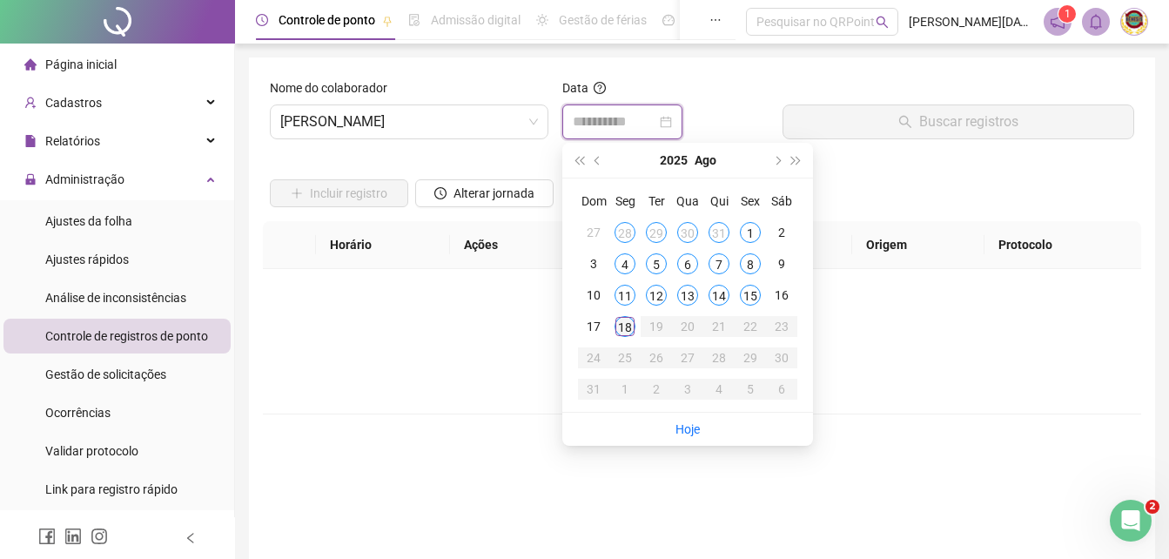
type input "**********"
click at [623, 324] on div "18" at bounding box center [625, 326] width 21 height 21
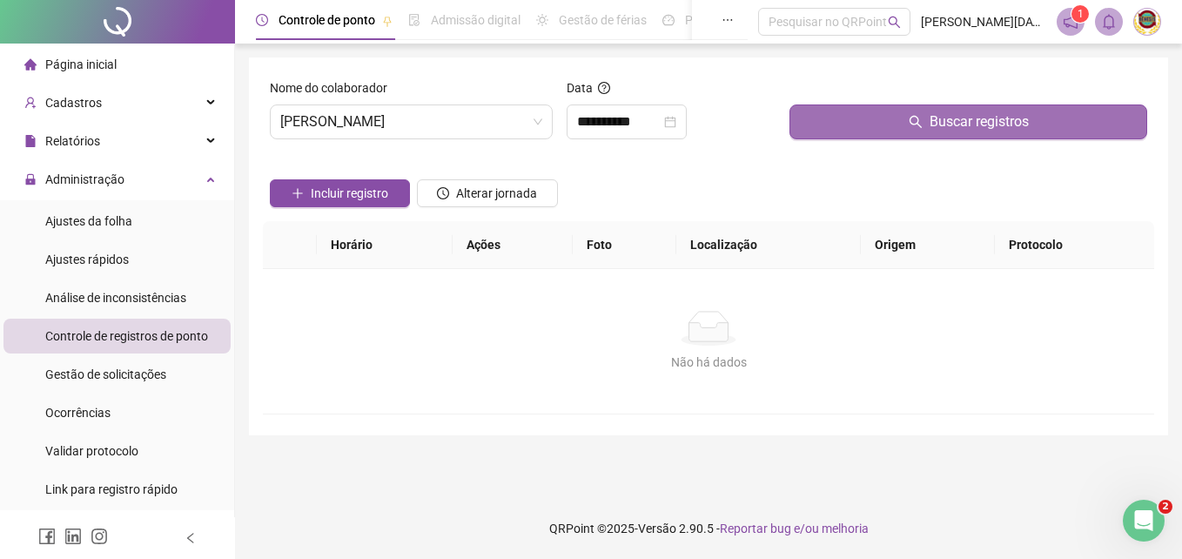
click at [975, 122] on span "Buscar registros" at bounding box center [979, 121] width 99 height 21
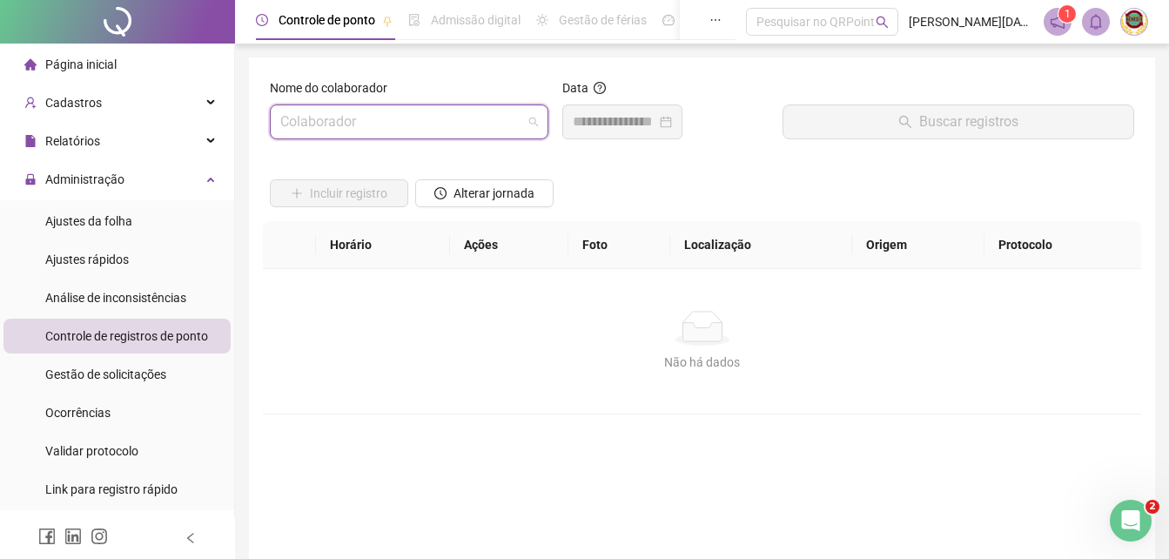
click at [535, 121] on span at bounding box center [409, 121] width 258 height 33
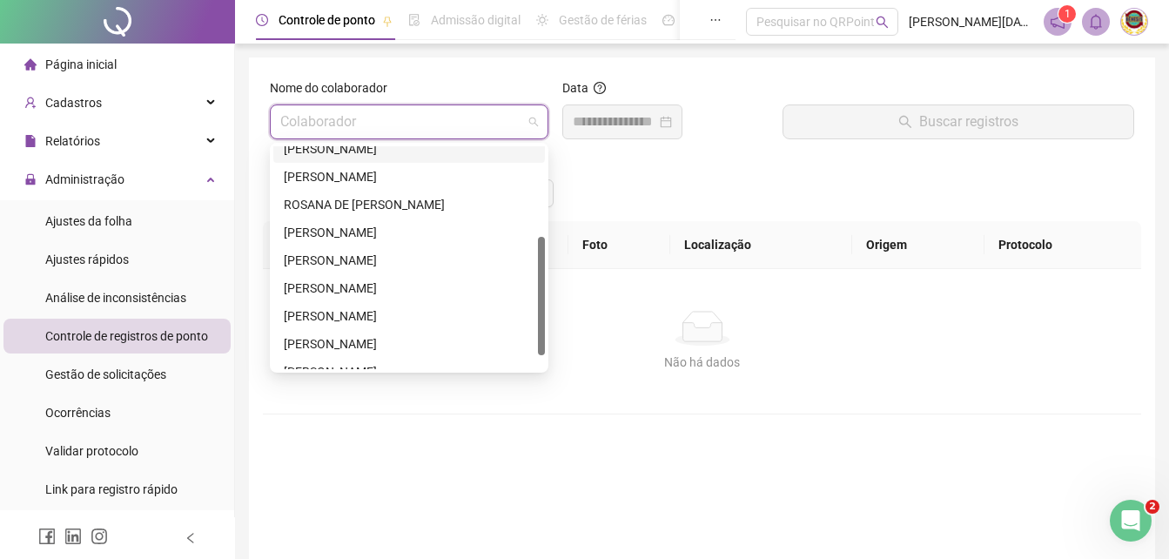
scroll to position [195, 0]
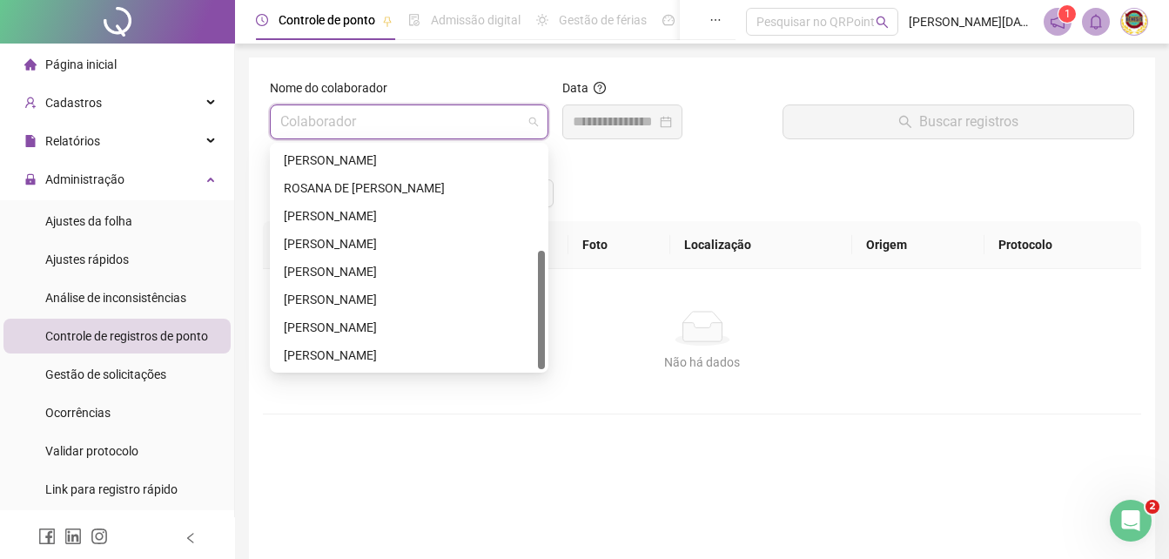
drag, startPoint x: 543, startPoint y: 258, endPoint x: 549, endPoint y: 320, distance: 62.9
click at [549, 320] on div "219796 226146 44540 MARIA DE [PERSON_NAME] MARIA DE [PERSON_NAME] DE [PERSON_NA…" at bounding box center [409, 258] width 279 height 230
click at [333, 238] on div "[PERSON_NAME]" at bounding box center [409, 243] width 251 height 19
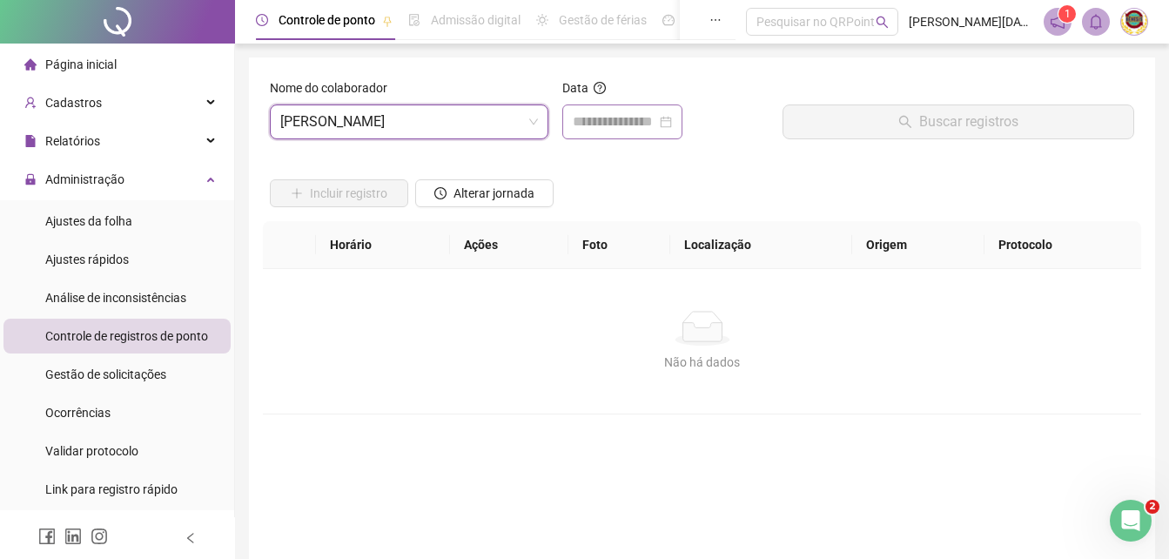
click at [672, 119] on div at bounding box center [622, 121] width 99 height 21
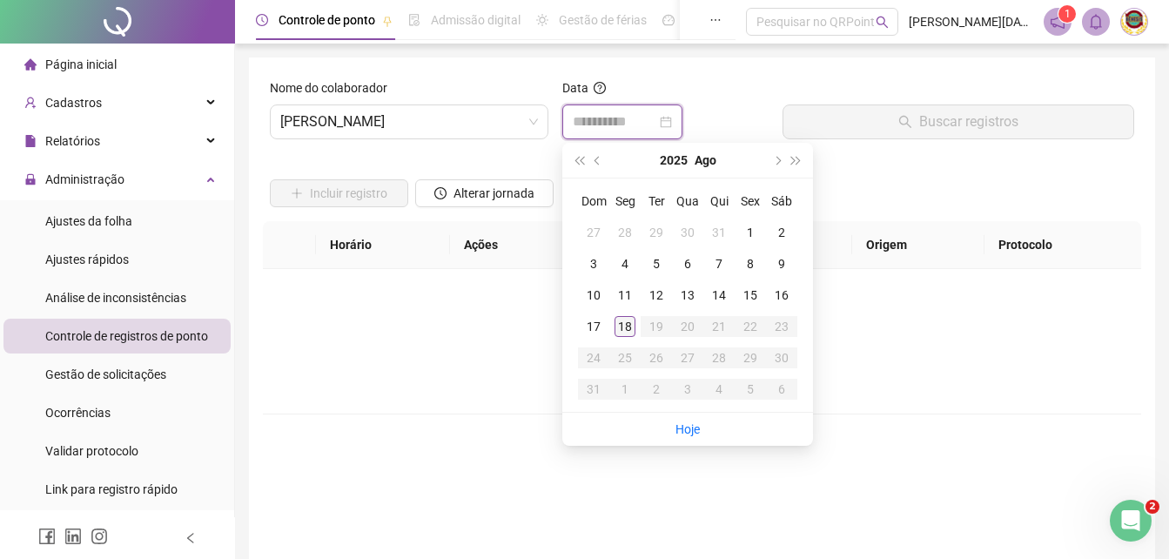
type input "**********"
click at [624, 321] on div "18" at bounding box center [625, 326] width 21 height 21
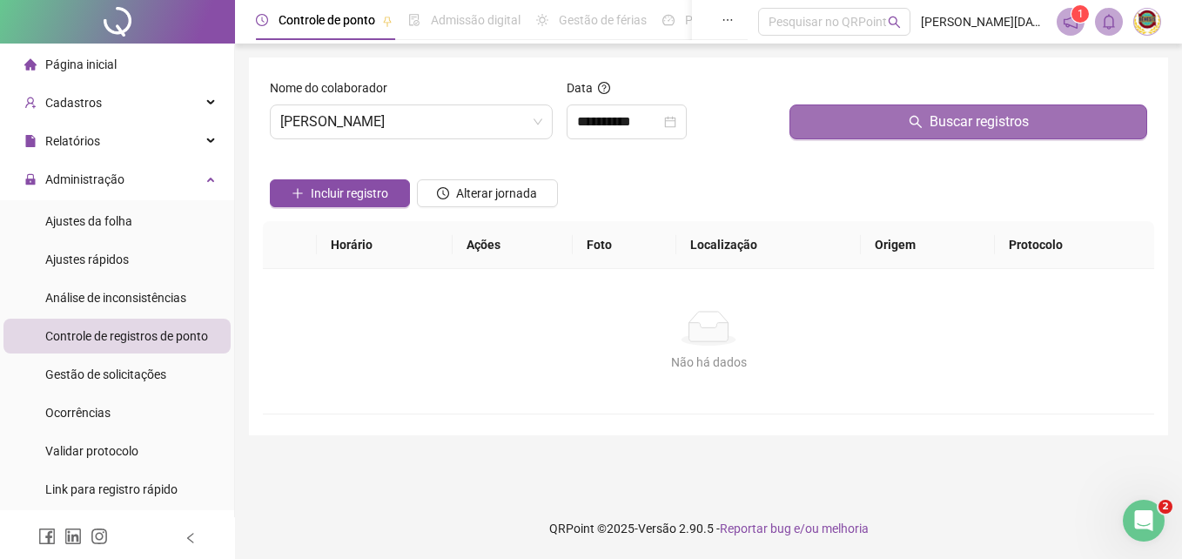
click at [966, 118] on span "Buscar registros" at bounding box center [979, 121] width 99 height 21
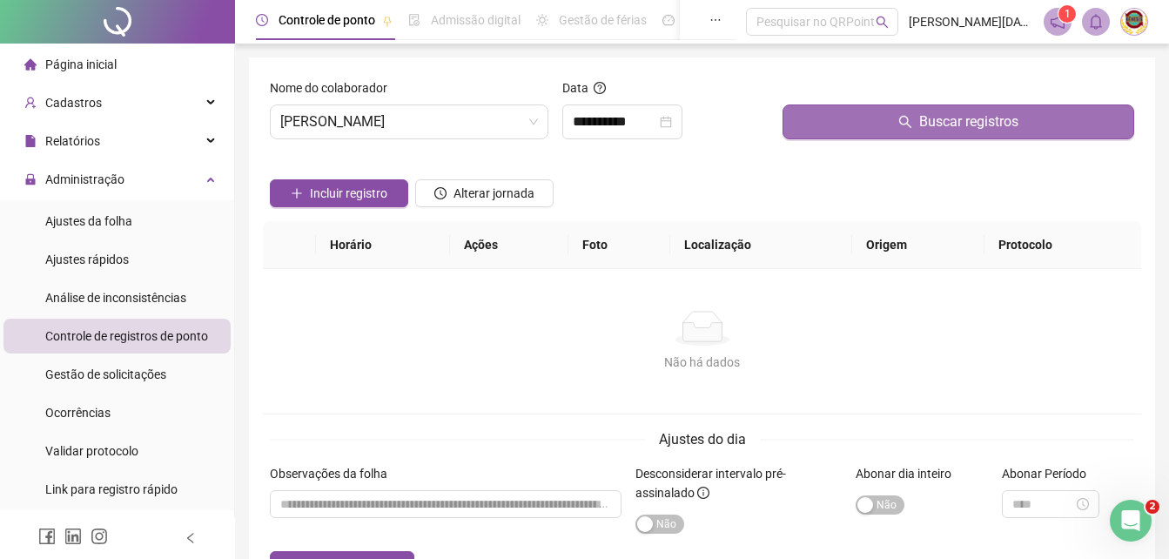
click at [966, 118] on span "Buscar registros" at bounding box center [968, 121] width 99 height 21
click at [966, 121] on span "Buscar registros" at bounding box center [968, 121] width 99 height 21
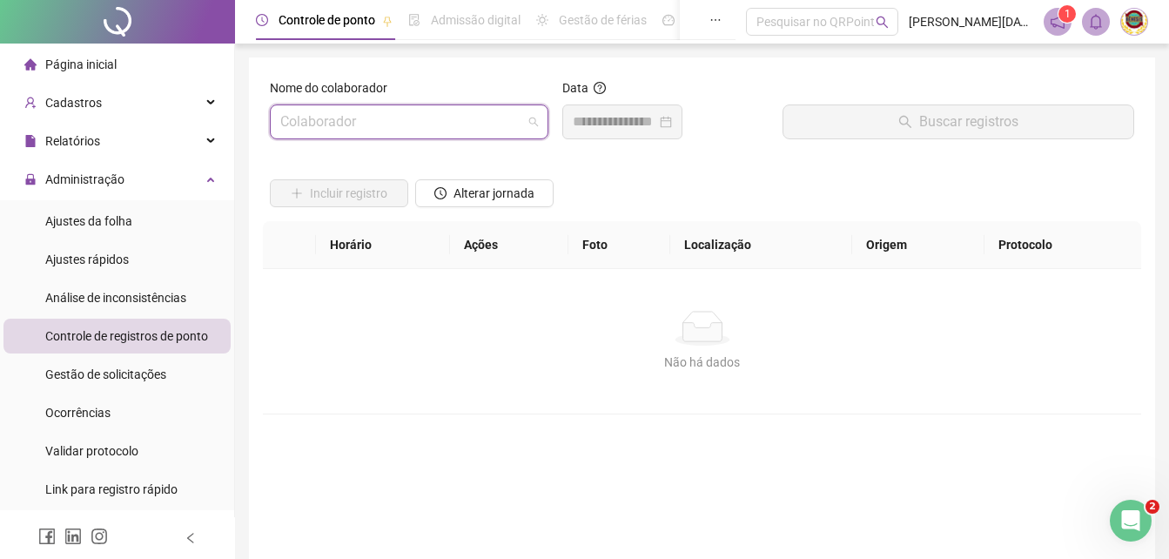
click at [540, 118] on div "Colaborador" at bounding box center [409, 121] width 279 height 35
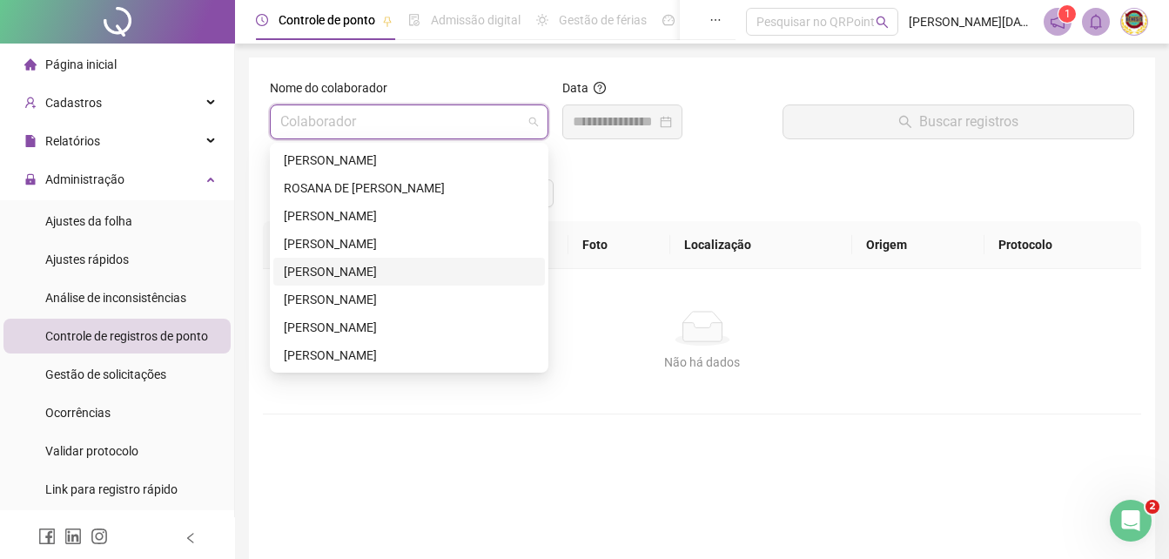
click at [333, 273] on div "[PERSON_NAME]" at bounding box center [409, 271] width 251 height 19
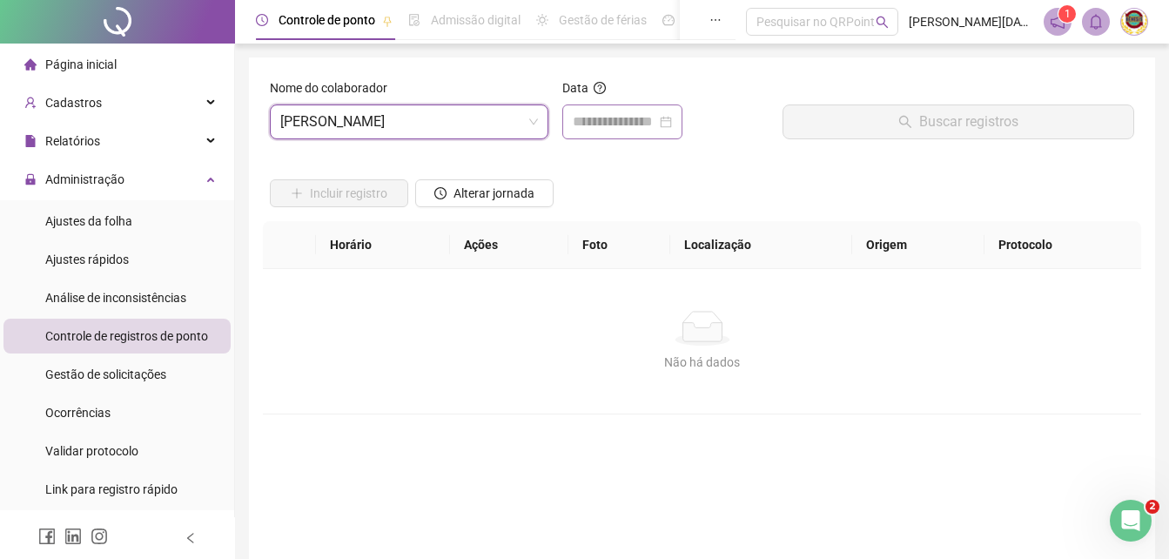
click at [672, 120] on div at bounding box center [622, 121] width 99 height 21
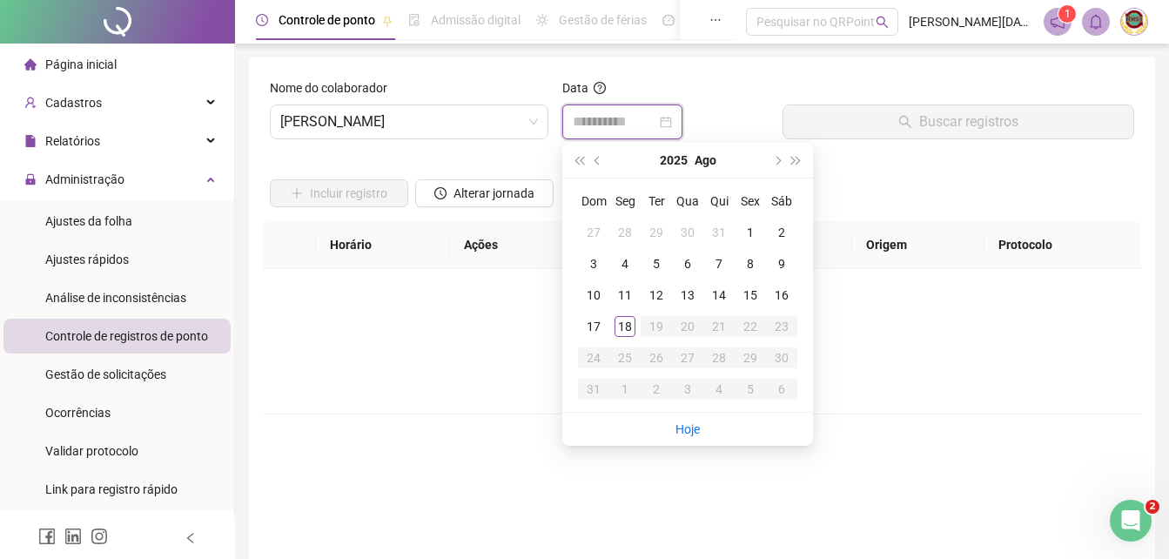
type input "**********"
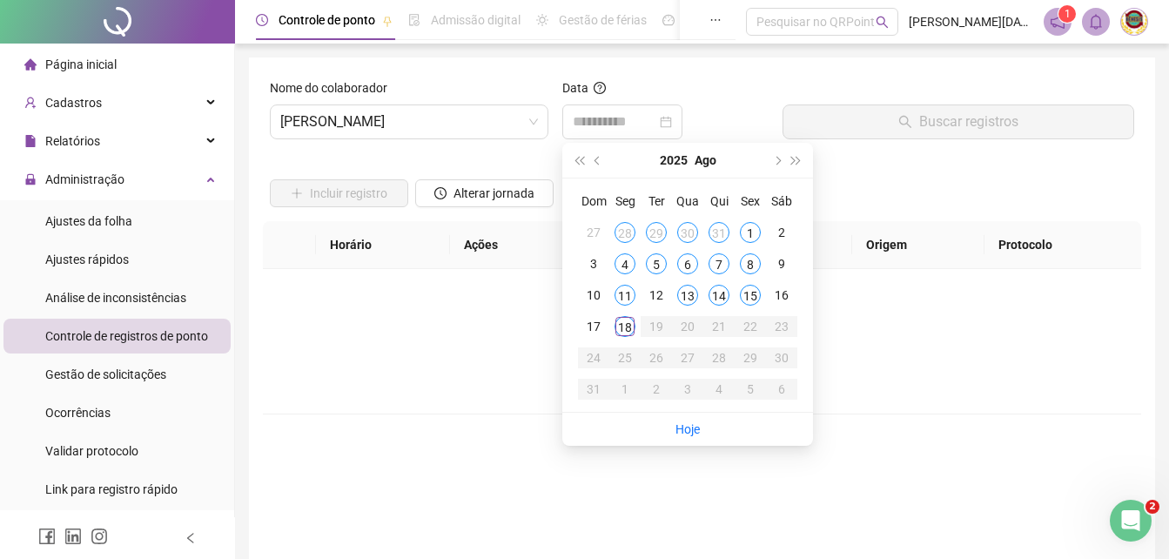
drag, startPoint x: 629, startPoint y: 324, endPoint x: 622, endPoint y: 316, distance: 10.5
click at [624, 320] on div "18" at bounding box center [625, 326] width 21 height 21
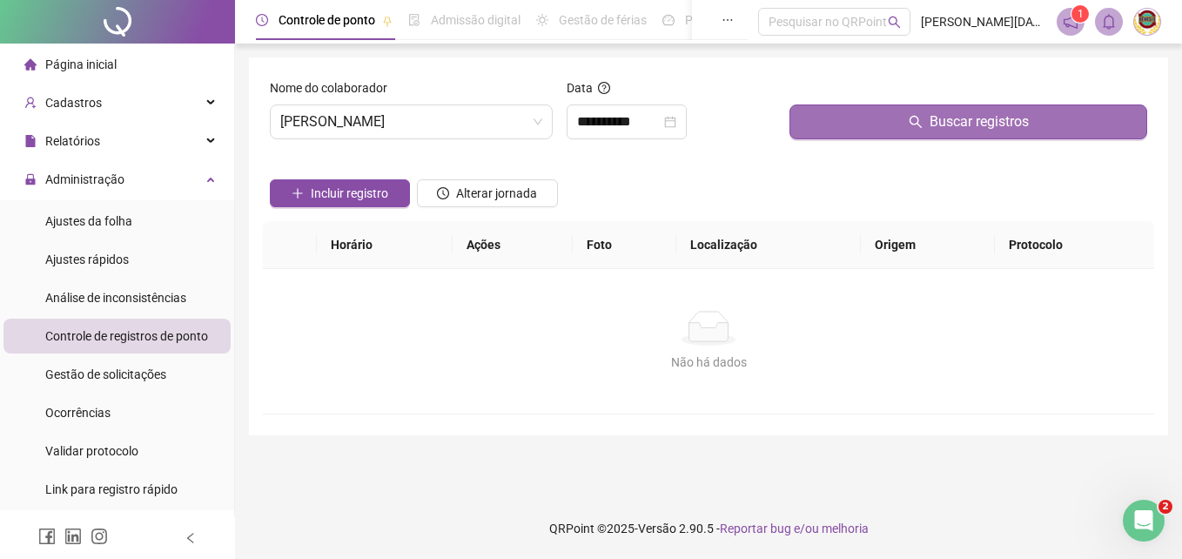
click at [980, 118] on span "Buscar registros" at bounding box center [979, 121] width 99 height 21
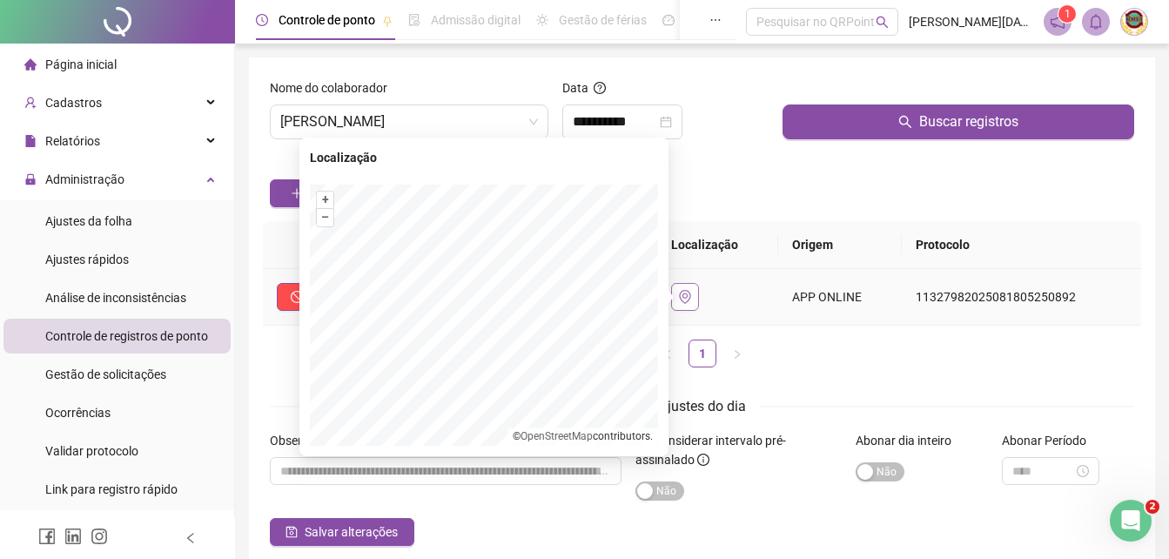
click at [690, 297] on icon "environment" at bounding box center [684, 297] width 11 height 14
drag, startPoint x: 696, startPoint y: 297, endPoint x: 704, endPoint y: 293, distance: 9.4
click at [699, 293] on button "button" at bounding box center [685, 297] width 28 height 28
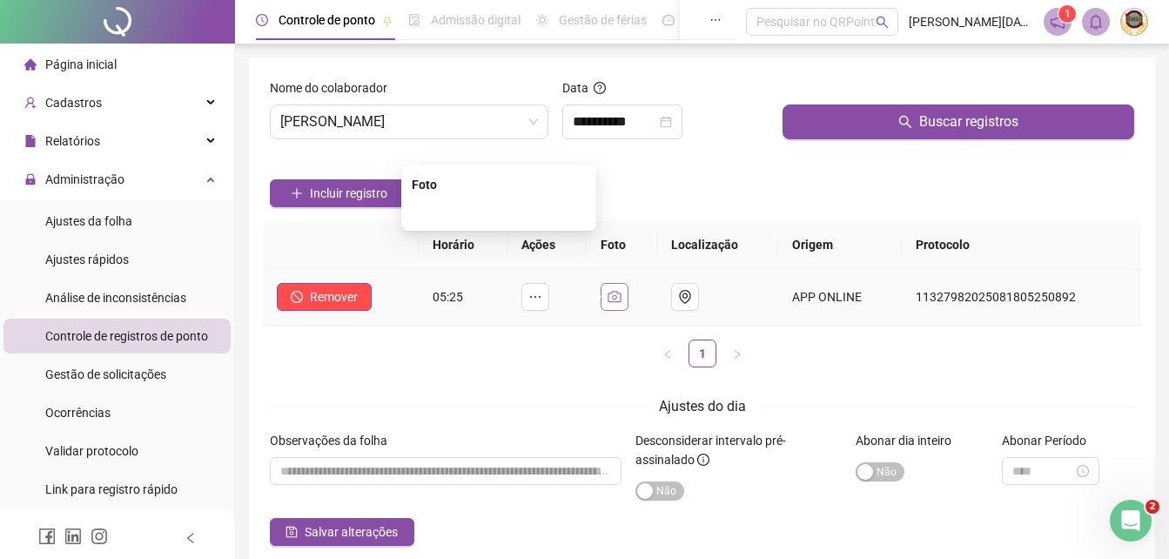
click at [619, 291] on icon "camera" at bounding box center [615, 297] width 14 height 14
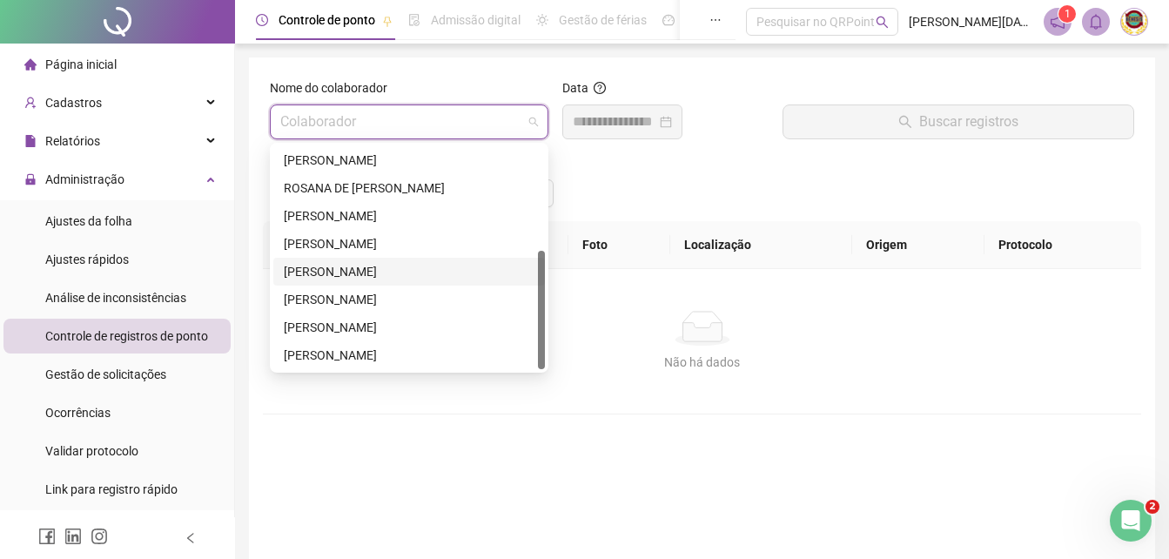
click at [528, 118] on span at bounding box center [409, 121] width 258 height 33
drag, startPoint x: 321, startPoint y: 300, endPoint x: 333, endPoint y: 287, distance: 17.2
click at [326, 299] on div "[PERSON_NAME]" at bounding box center [409, 299] width 251 height 19
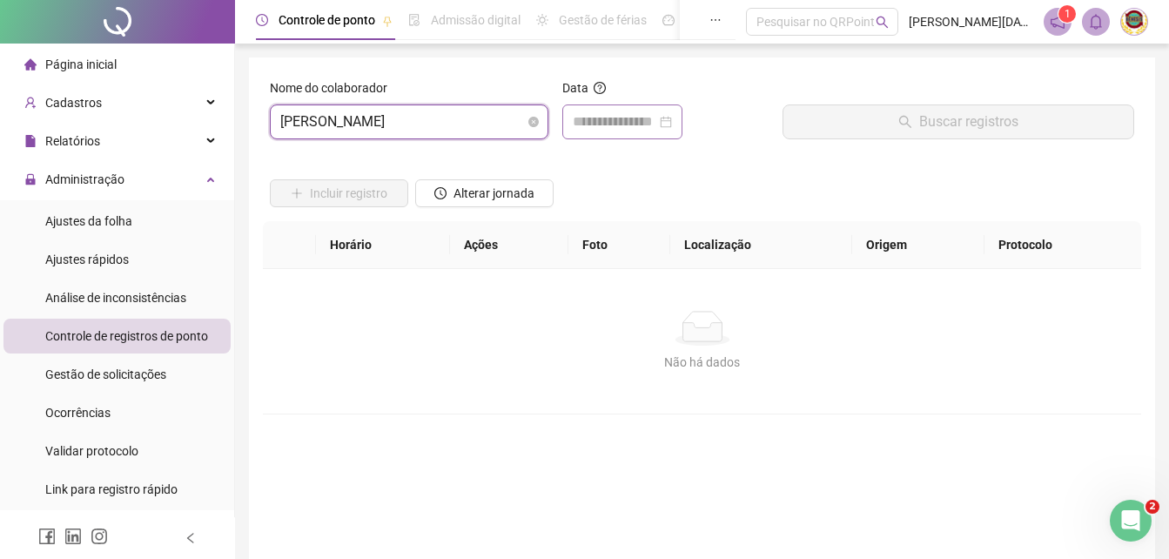
click at [672, 117] on div at bounding box center [622, 121] width 99 height 21
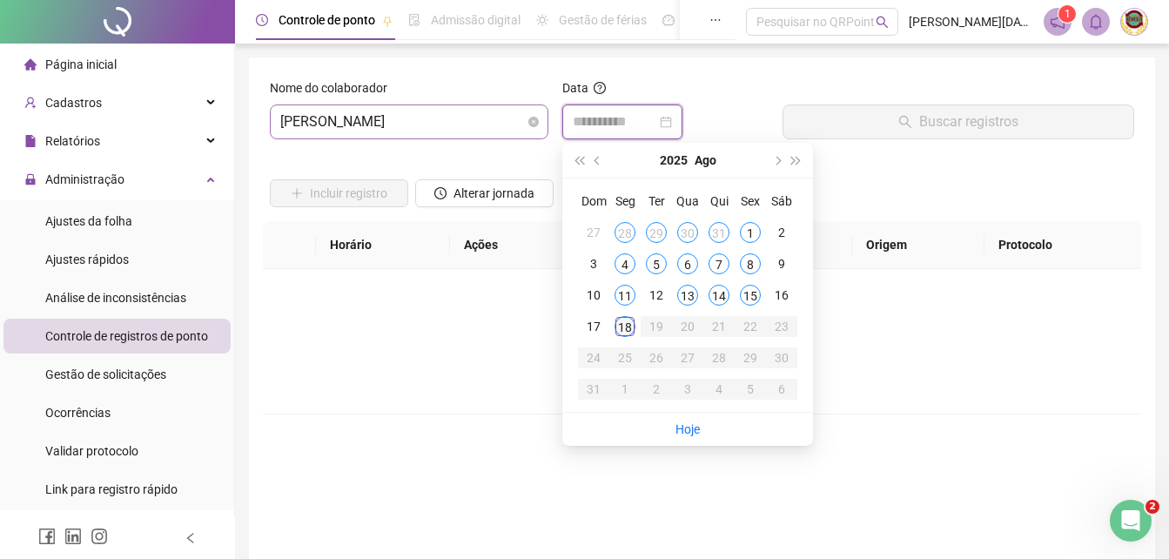
type input "**********"
click at [627, 324] on div "18" at bounding box center [625, 326] width 21 height 21
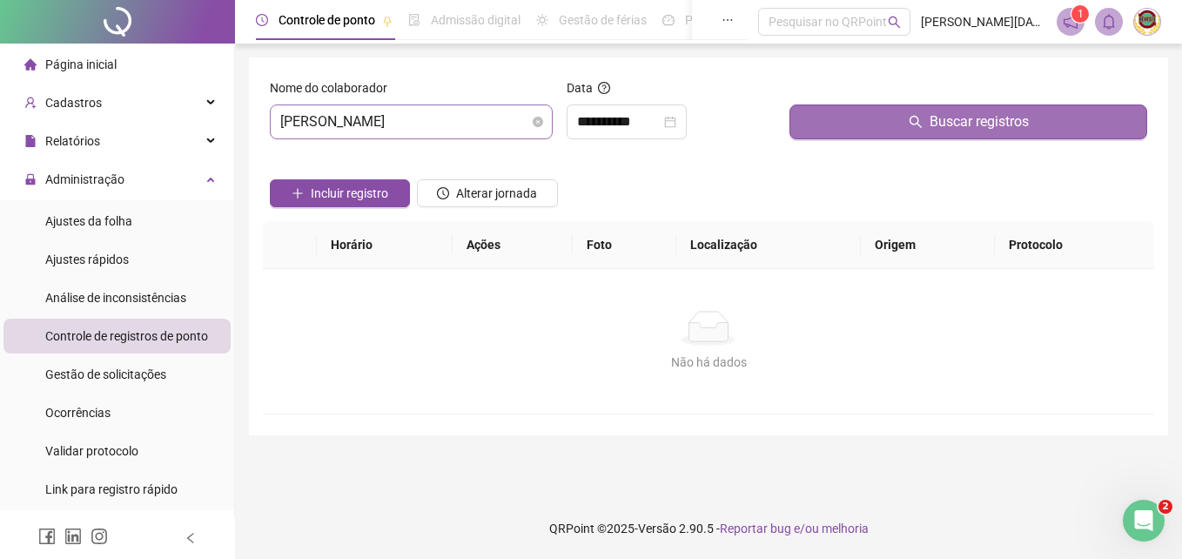
click at [971, 120] on span "Buscar registros" at bounding box center [979, 121] width 99 height 21
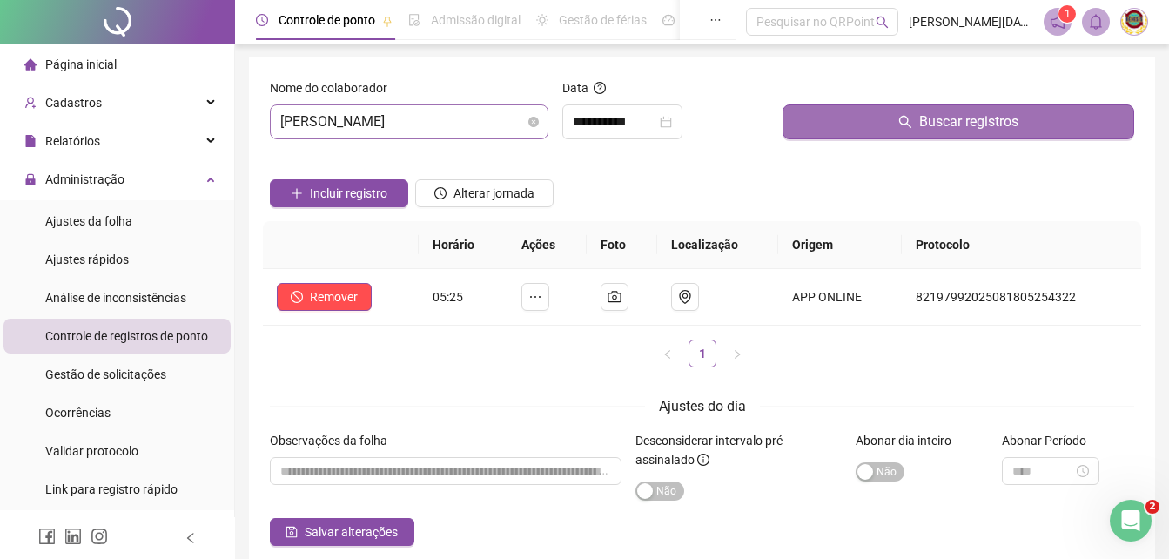
click at [962, 113] on span "Buscar registros" at bounding box center [968, 121] width 99 height 21
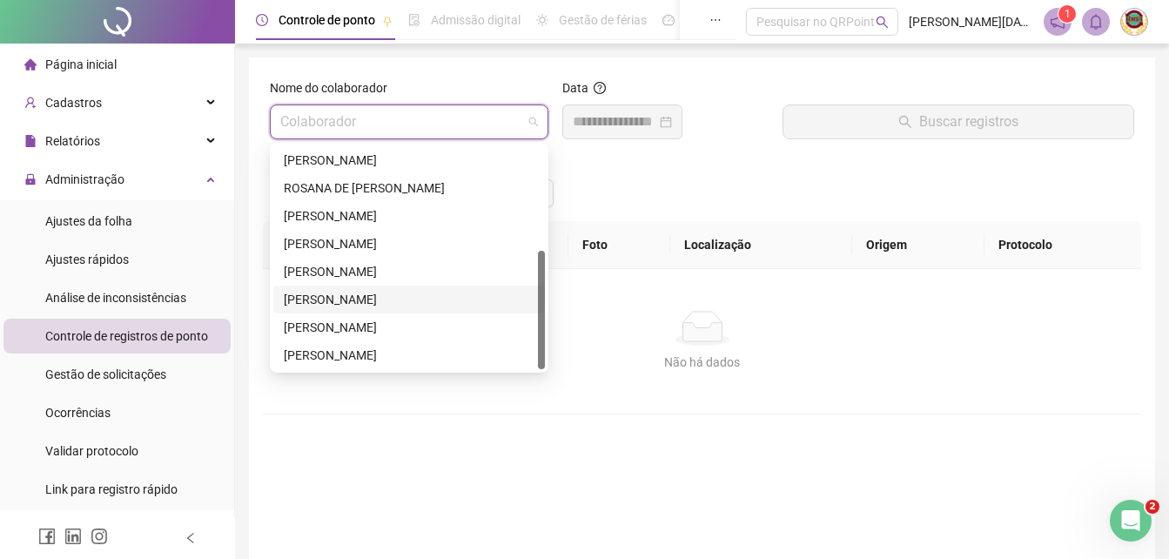
click at [533, 117] on span at bounding box center [409, 121] width 258 height 33
click at [337, 266] on div "[PERSON_NAME]" at bounding box center [409, 271] width 251 height 19
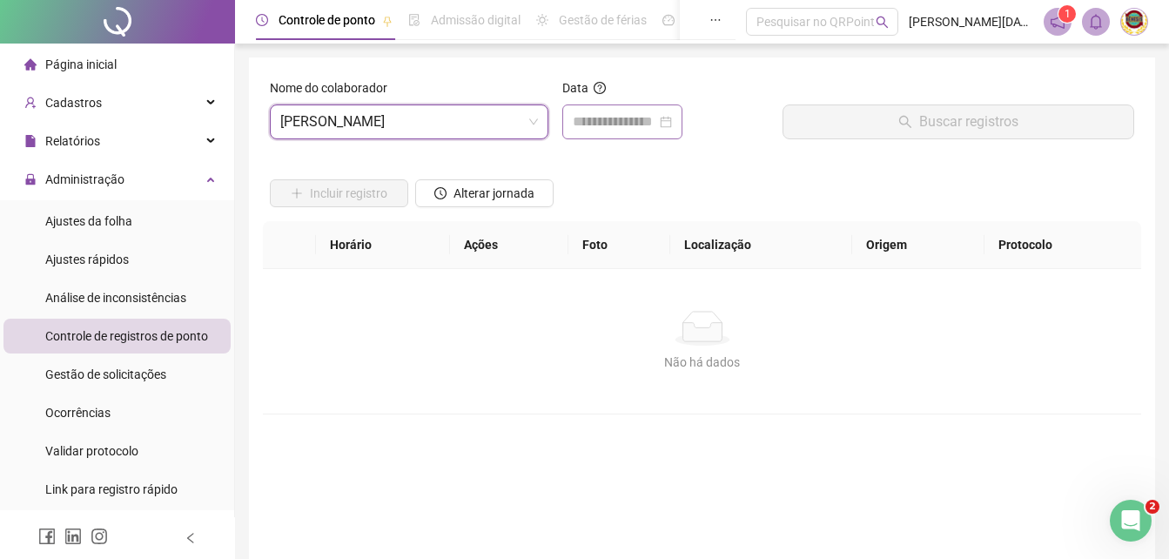
click at [672, 118] on div at bounding box center [622, 121] width 99 height 21
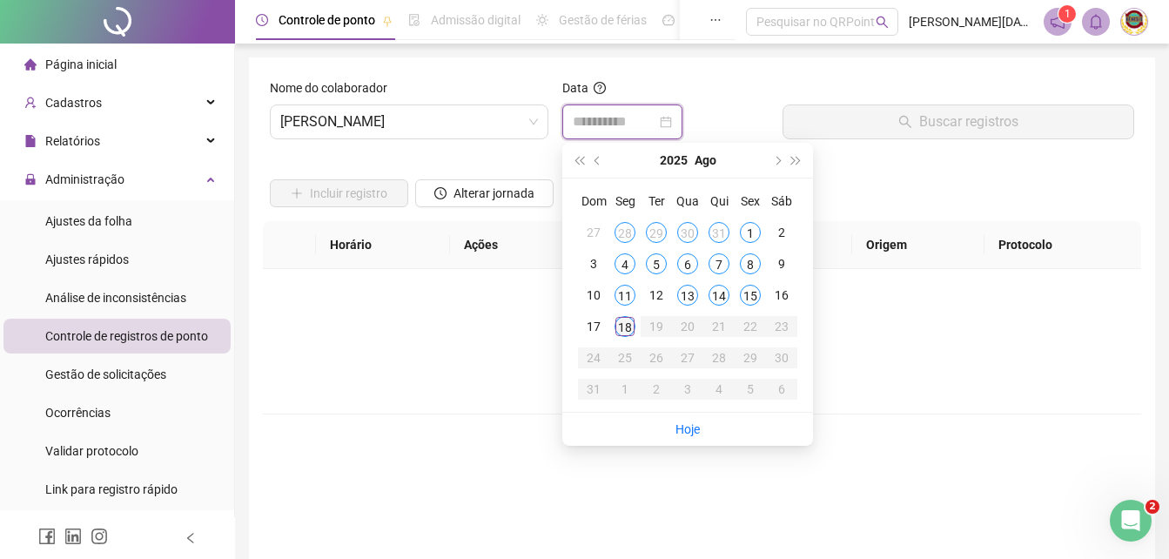
type input "**********"
click at [629, 320] on div "18" at bounding box center [625, 326] width 21 height 21
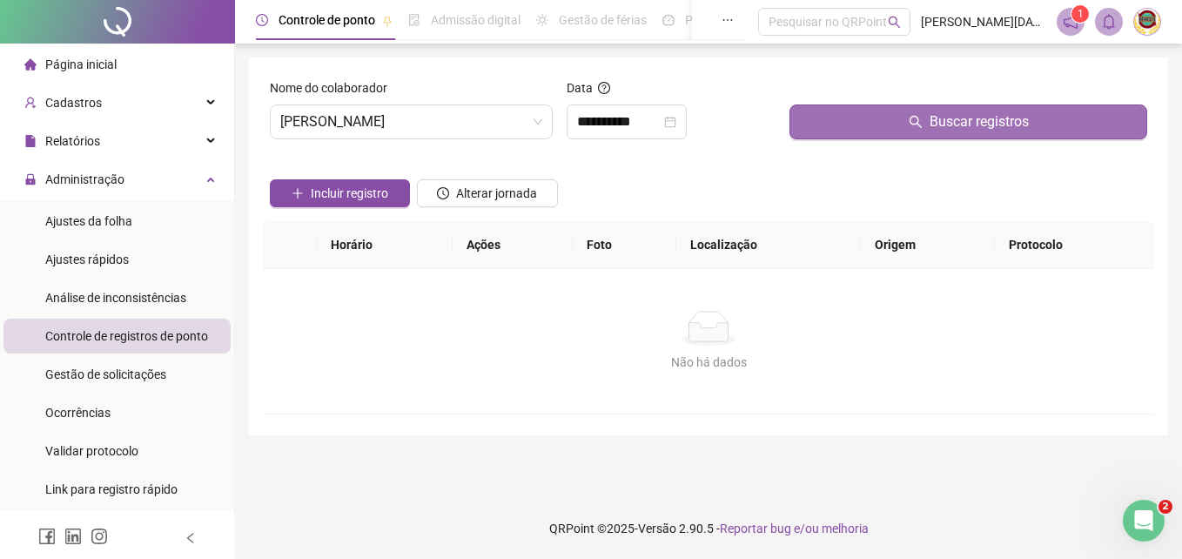
click at [983, 117] on span "Buscar registros" at bounding box center [979, 121] width 99 height 21
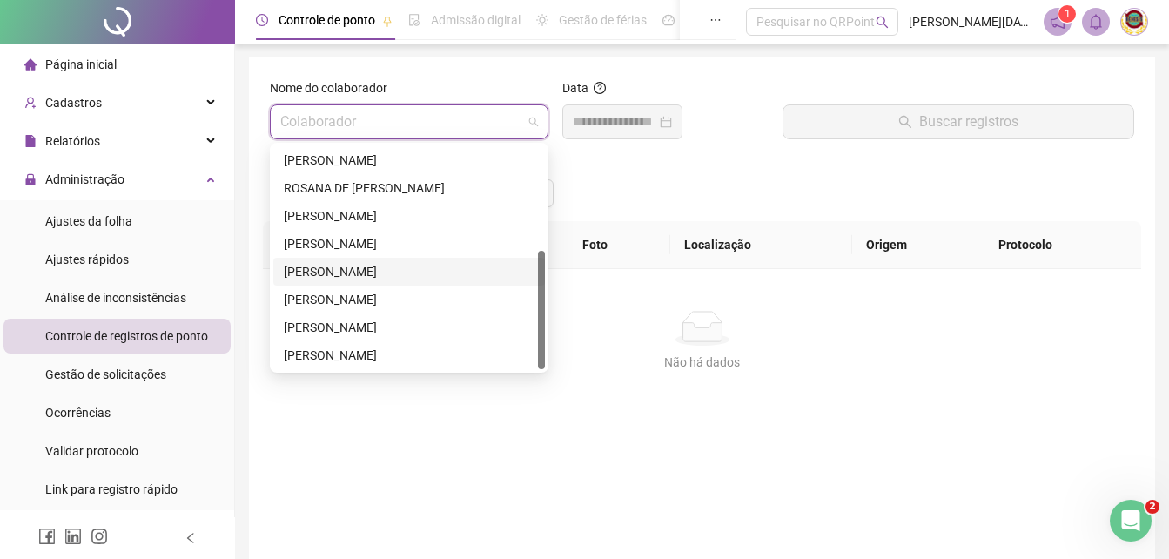
click at [540, 124] on div "Colaborador" at bounding box center [409, 121] width 279 height 35
click at [356, 327] on div "[PERSON_NAME]" at bounding box center [409, 327] width 251 height 19
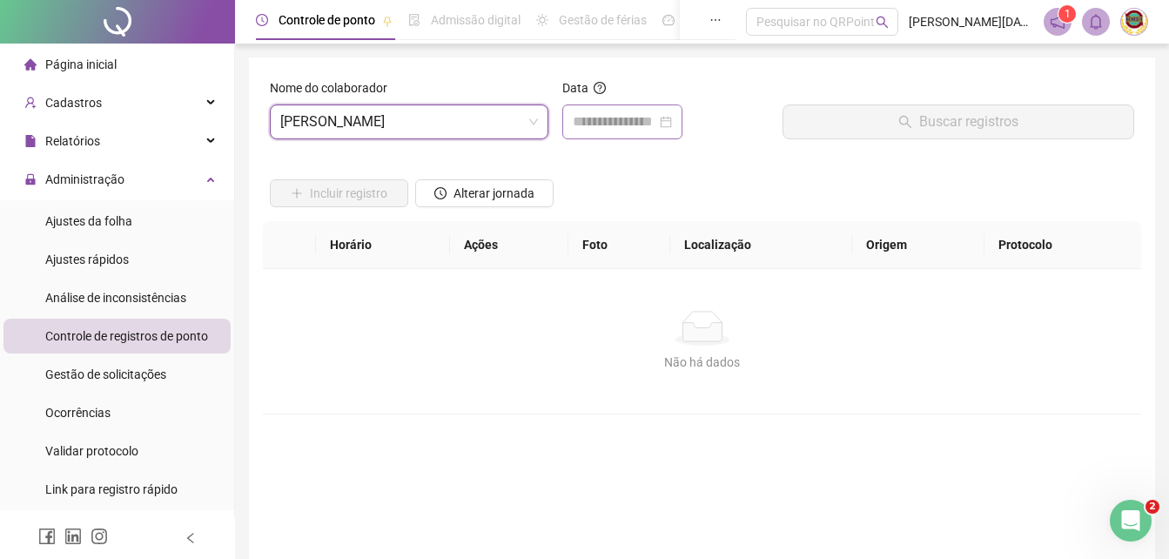
click at [672, 119] on div at bounding box center [622, 121] width 99 height 21
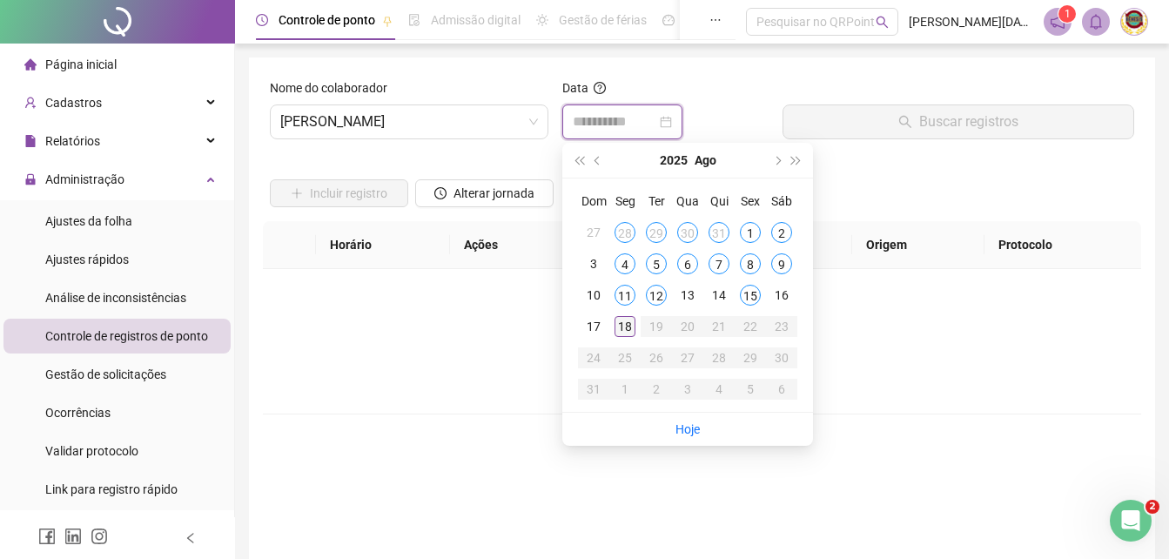
type input "**********"
click at [626, 323] on div "18" at bounding box center [625, 326] width 21 height 21
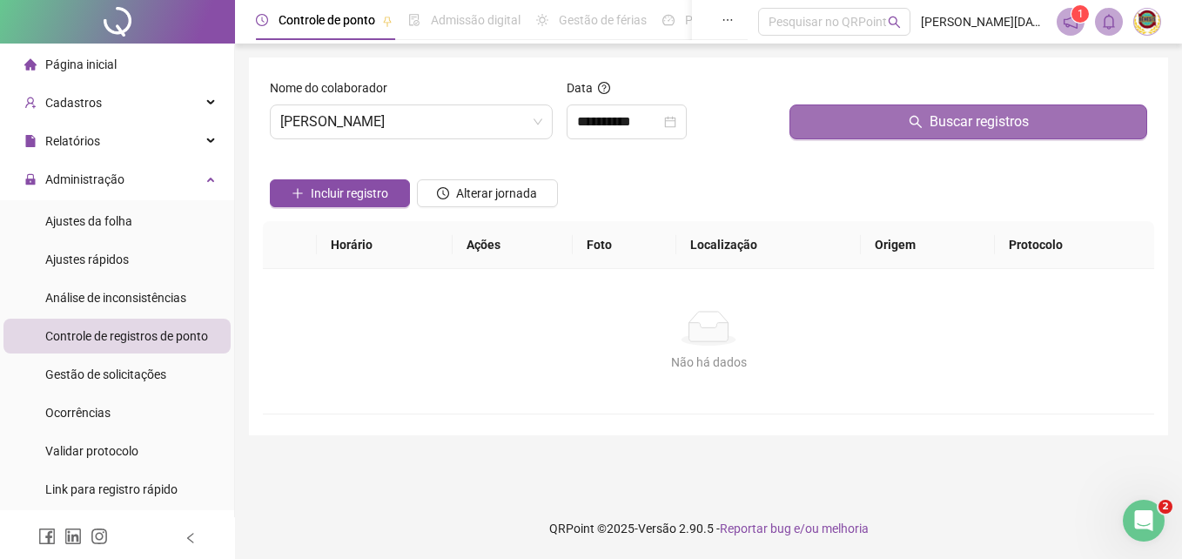
click at [971, 115] on span "Buscar registros" at bounding box center [979, 121] width 99 height 21
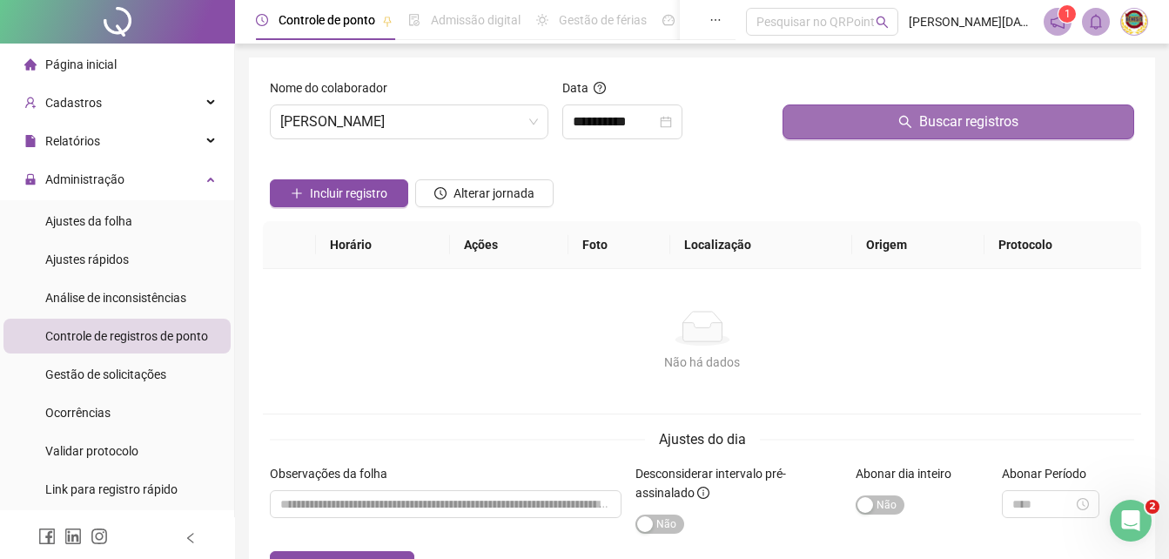
click at [967, 119] on span "Buscar registros" at bounding box center [968, 121] width 99 height 21
click at [967, 121] on span "Buscar registros" at bounding box center [968, 121] width 99 height 21
click at [959, 121] on span "Buscar registros" at bounding box center [968, 121] width 99 height 21
click at [947, 117] on span "Buscar registros" at bounding box center [968, 121] width 99 height 21
click at [951, 117] on span "Buscar registros" at bounding box center [968, 121] width 99 height 21
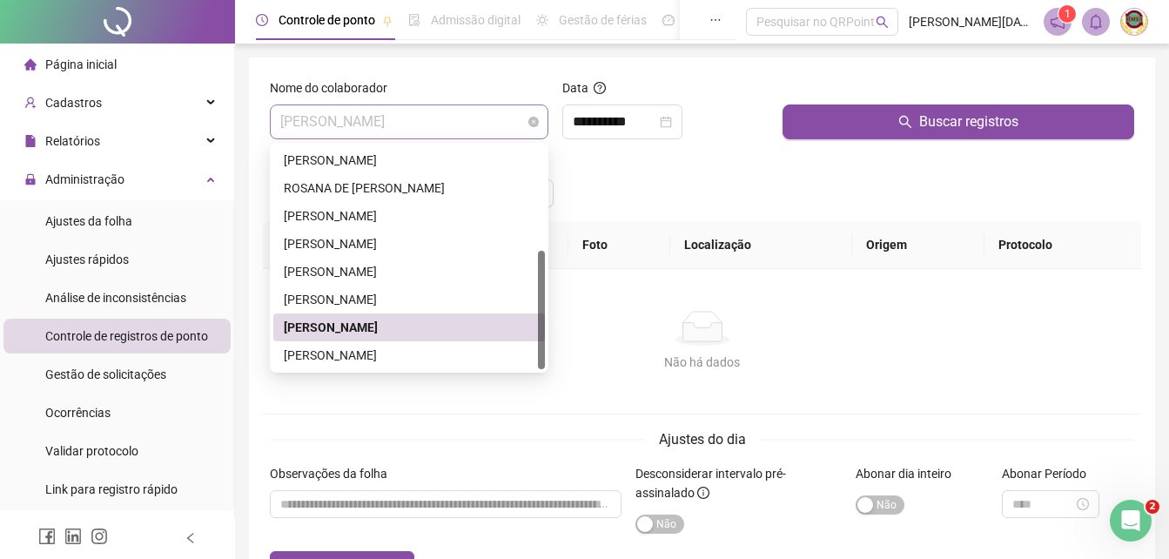
click at [531, 116] on span "[PERSON_NAME]" at bounding box center [409, 121] width 258 height 33
drag, startPoint x: 317, startPoint y: 351, endPoint x: 333, endPoint y: 337, distance: 21.0
click at [323, 348] on div "[PERSON_NAME]" at bounding box center [409, 355] width 251 height 19
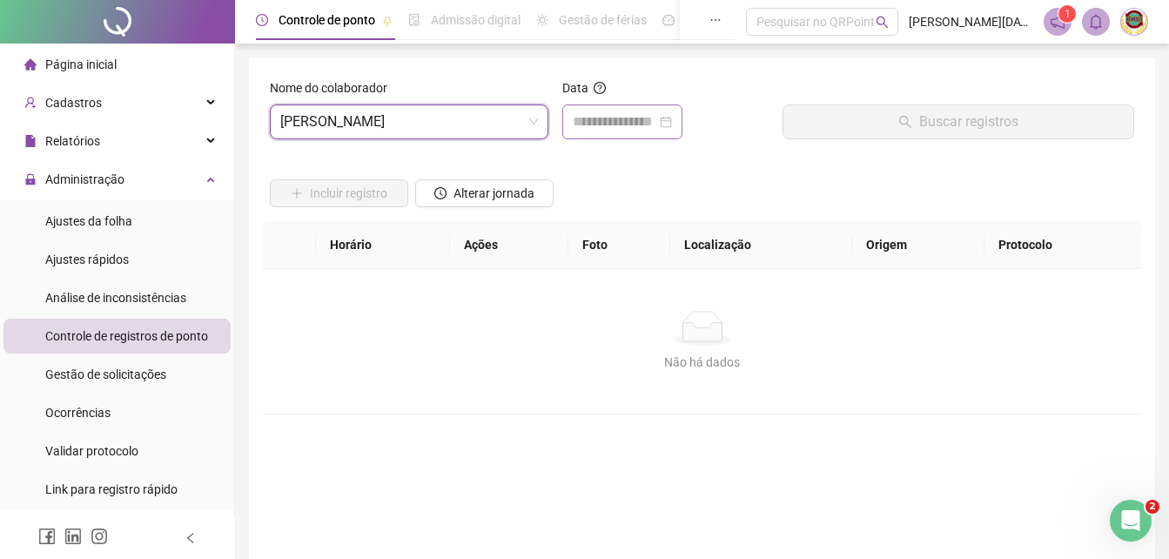
click at [672, 118] on div at bounding box center [622, 121] width 99 height 21
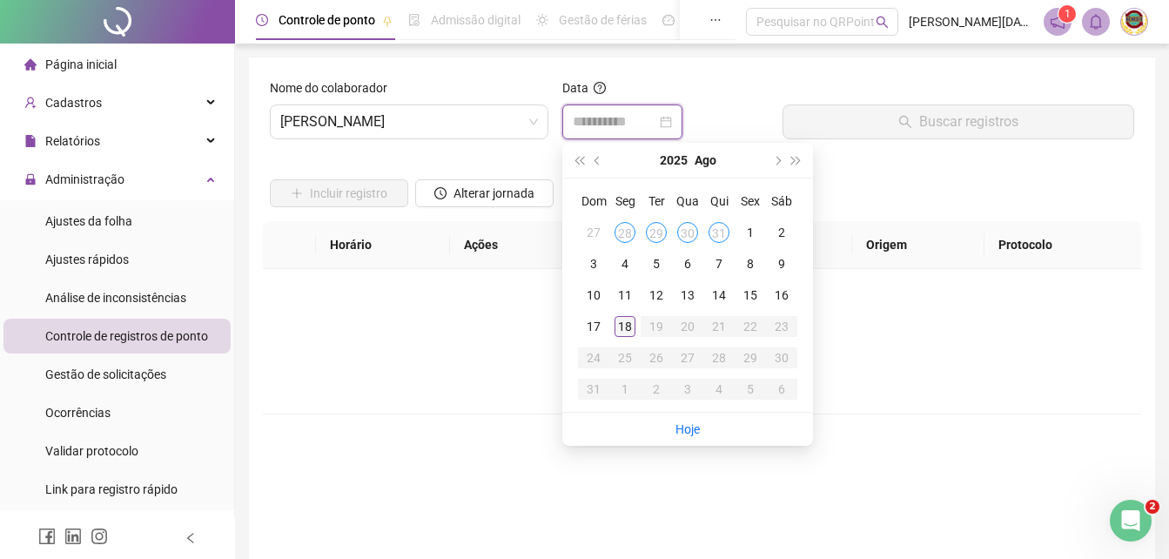
type input "**********"
click at [621, 322] on div "18" at bounding box center [625, 326] width 21 height 21
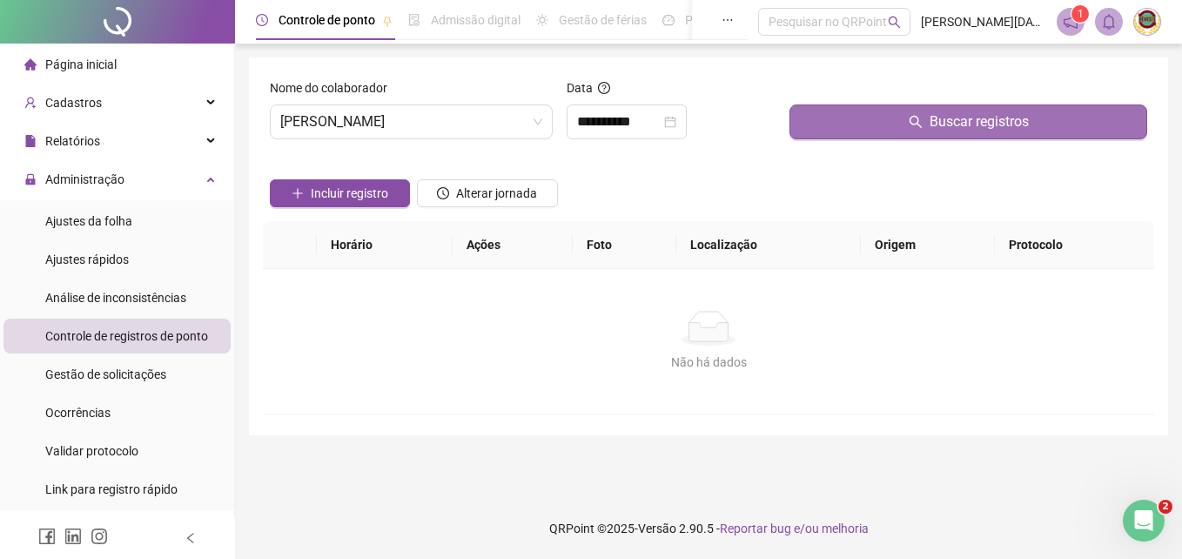
click at [969, 115] on span "Buscar registros" at bounding box center [979, 121] width 99 height 21
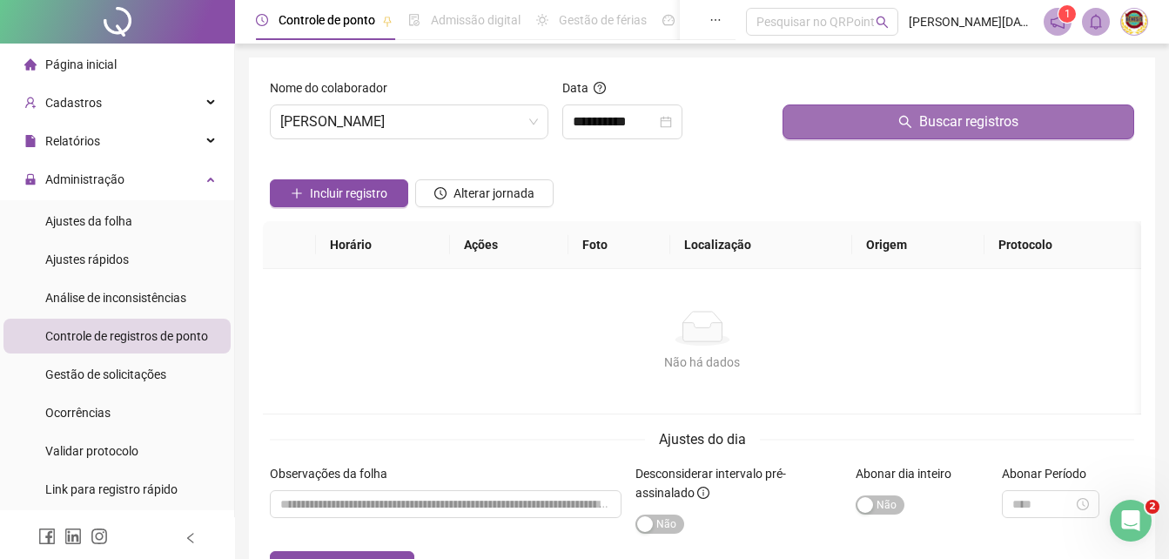
click at [969, 120] on span "Buscar registros" at bounding box center [968, 121] width 99 height 21
click at [969, 121] on span "Buscar registros" at bounding box center [968, 121] width 99 height 21
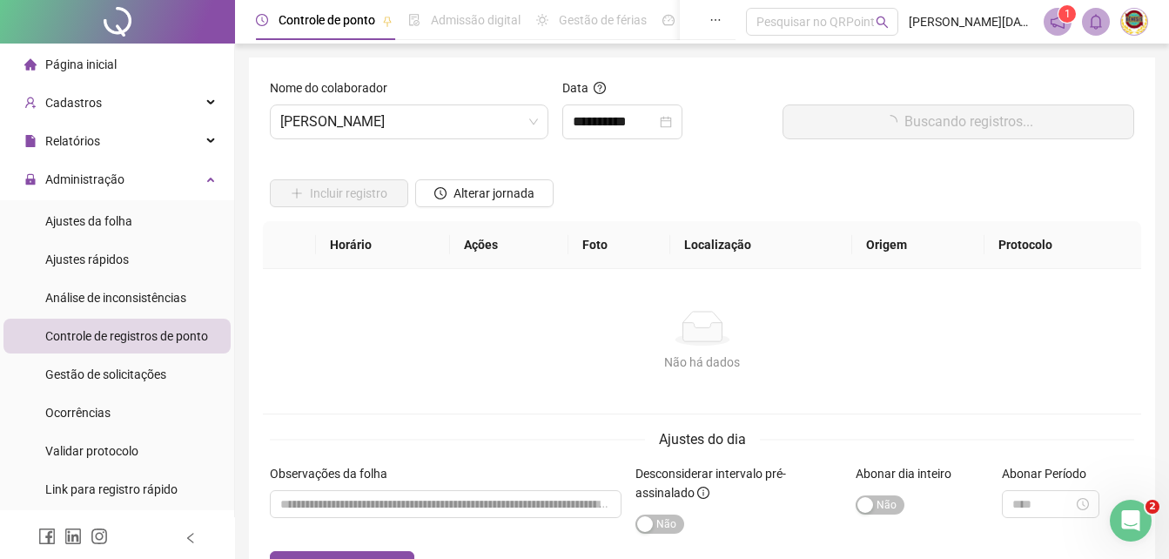
click at [967, 122] on span "Buscando registros..." at bounding box center [969, 121] width 129 height 21
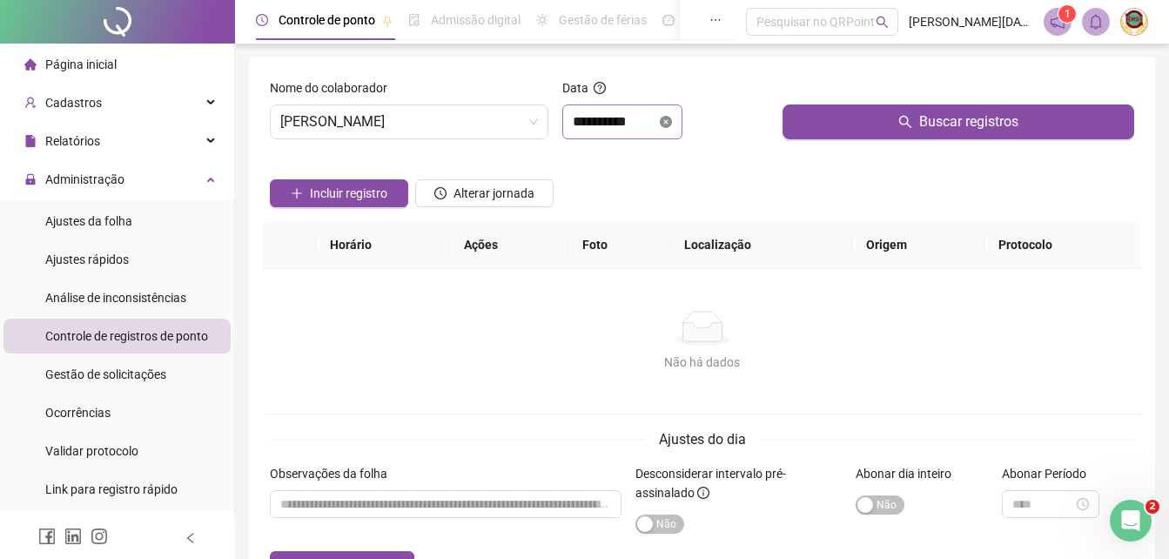
click at [672, 120] on icon "close-circle" at bounding box center [666, 122] width 12 height 12
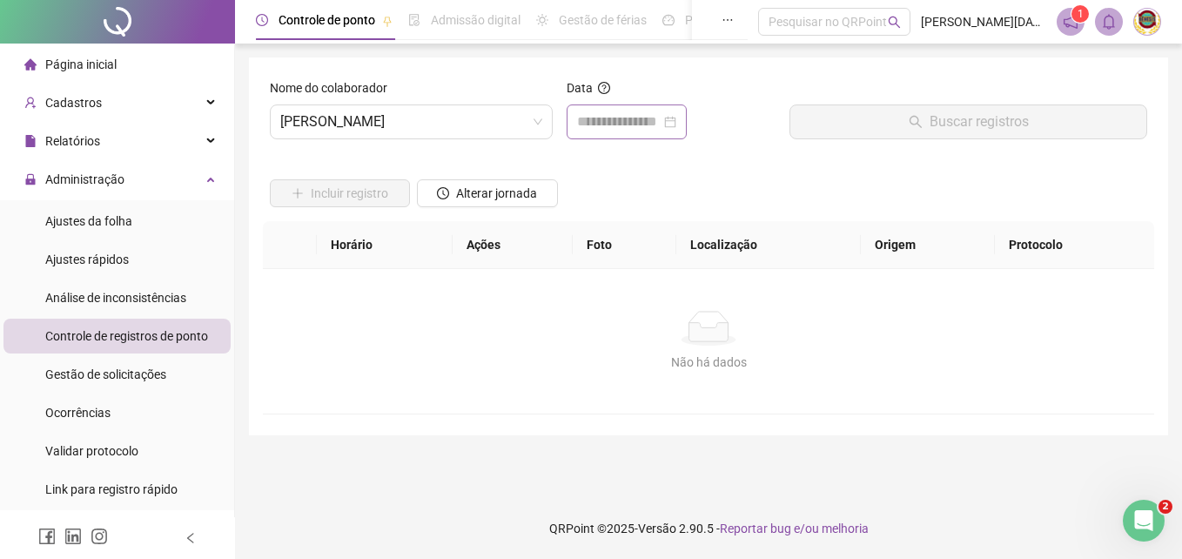
click at [677, 121] on div at bounding box center [626, 121] width 99 height 21
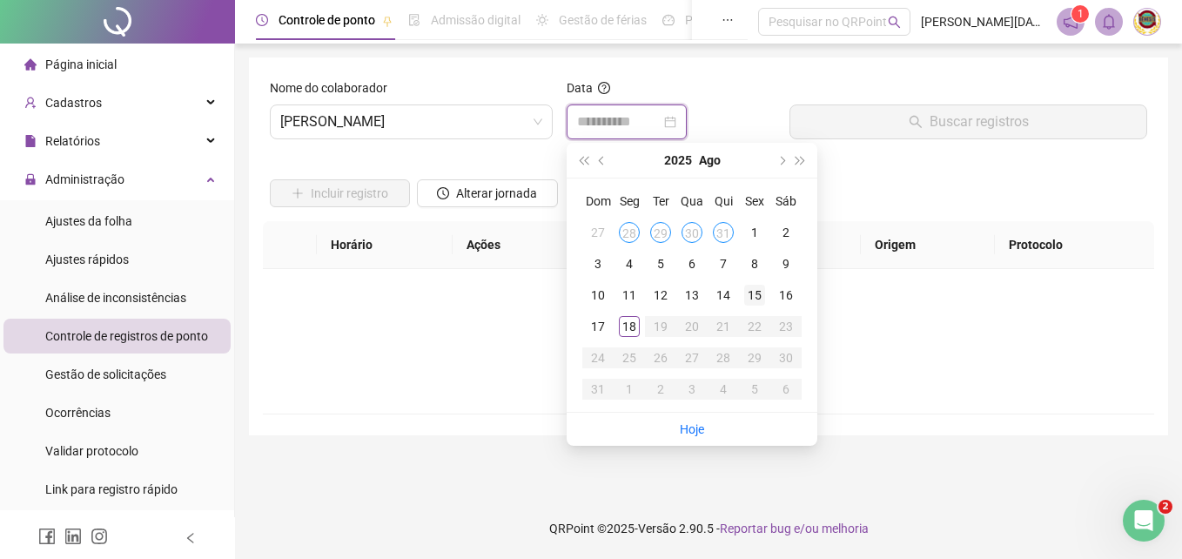
type input "**********"
click at [755, 284] on td "15" at bounding box center [754, 294] width 31 height 31
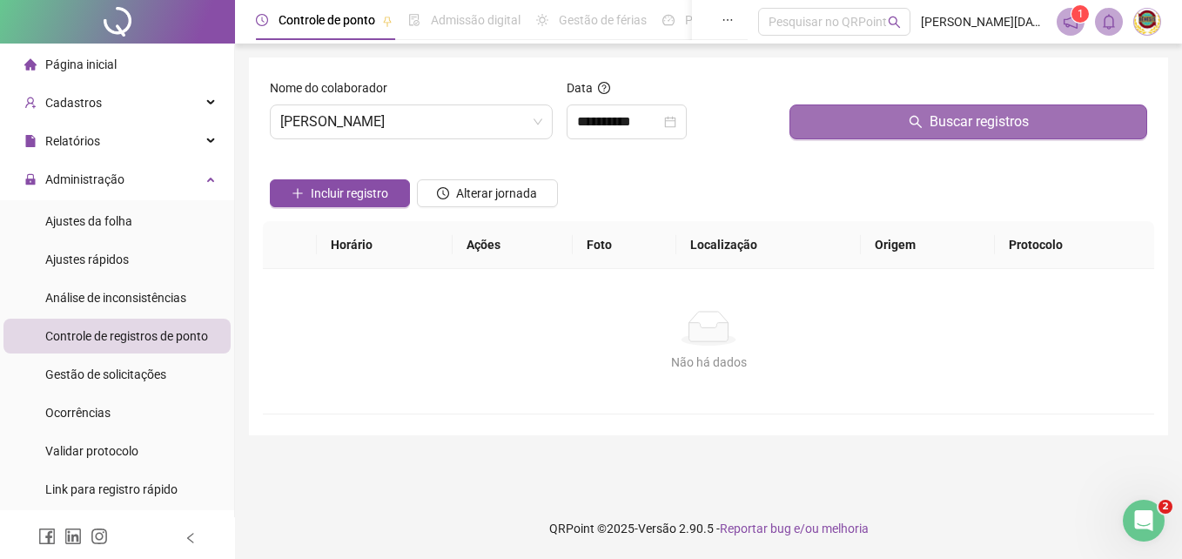
drag, startPoint x: 755, startPoint y: 282, endPoint x: 975, endPoint y: 115, distance: 276.5
click at [975, 115] on span "Buscar registros" at bounding box center [979, 121] width 99 height 21
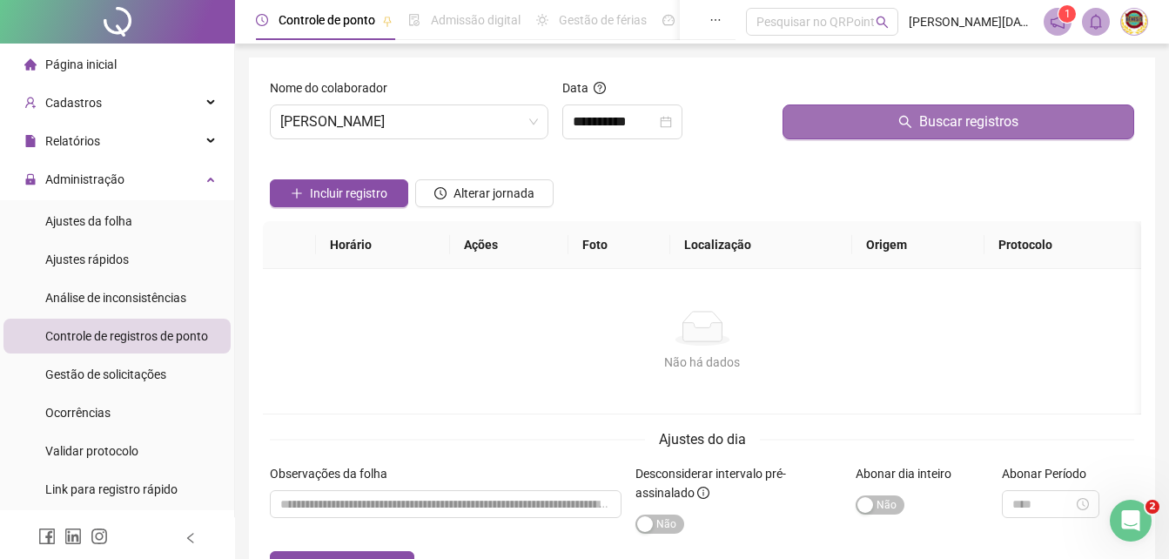
click at [975, 115] on span "Buscar registros" at bounding box center [968, 121] width 99 height 21
click at [970, 115] on span "Buscar registros" at bounding box center [968, 121] width 99 height 21
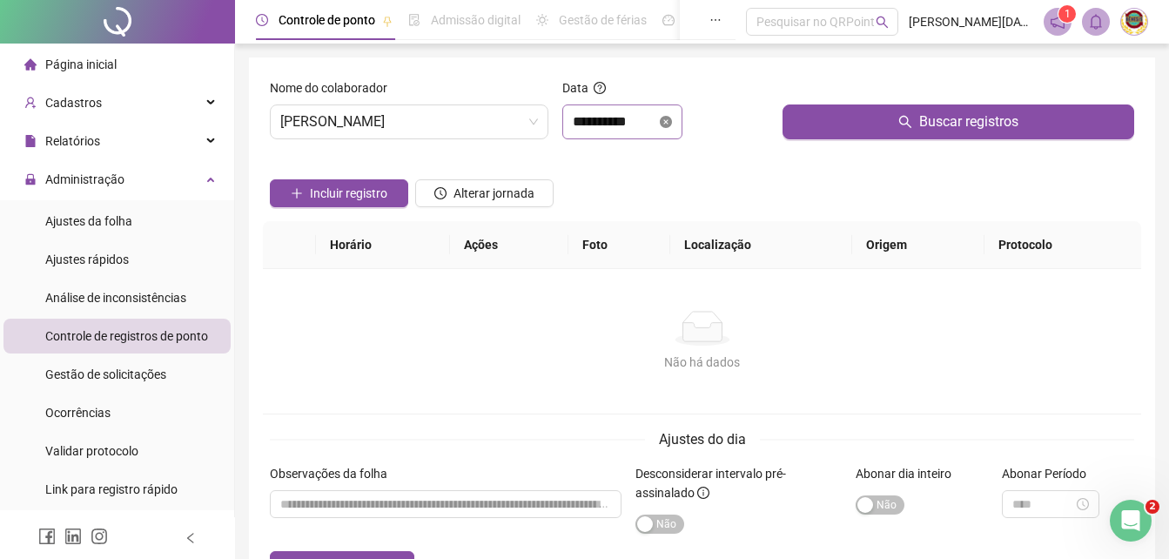
click at [672, 120] on icon "close-circle" at bounding box center [666, 122] width 12 height 12
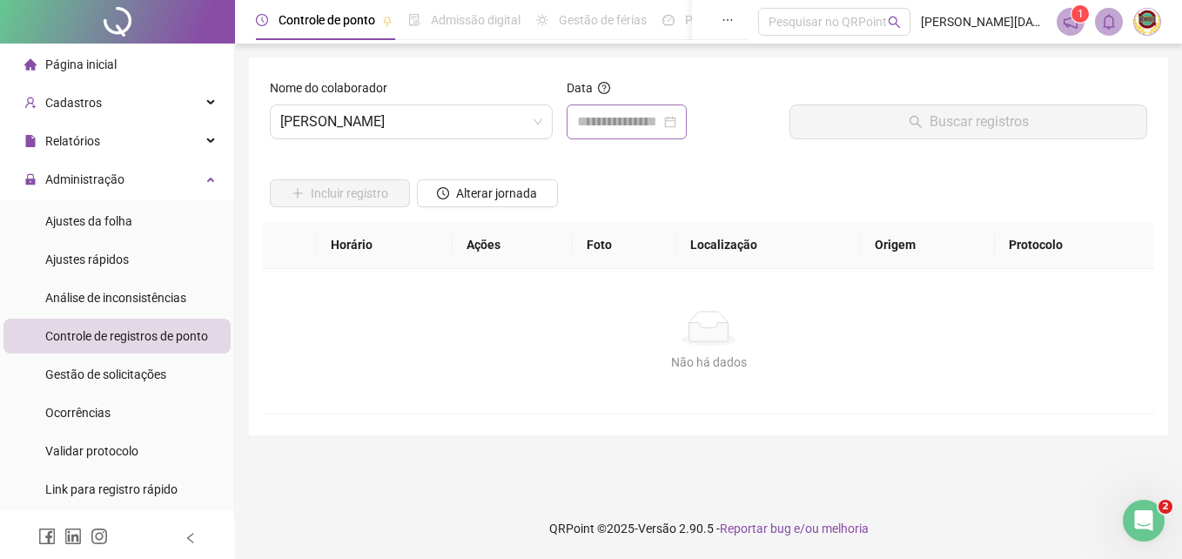
click at [677, 120] on div at bounding box center [626, 121] width 99 height 21
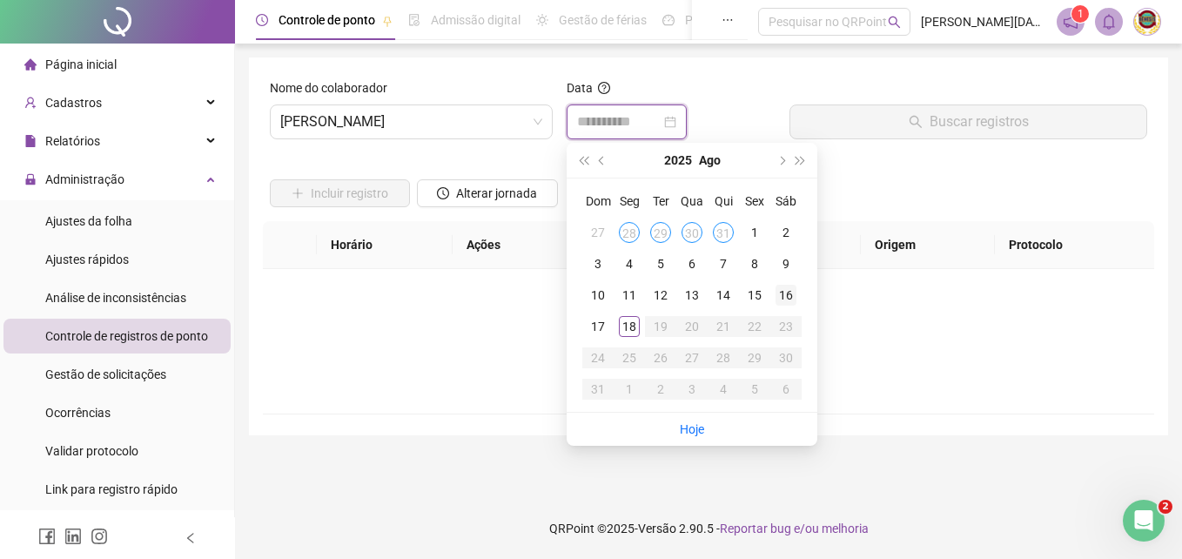
type input "**********"
click at [752, 291] on div "15" at bounding box center [754, 295] width 21 height 21
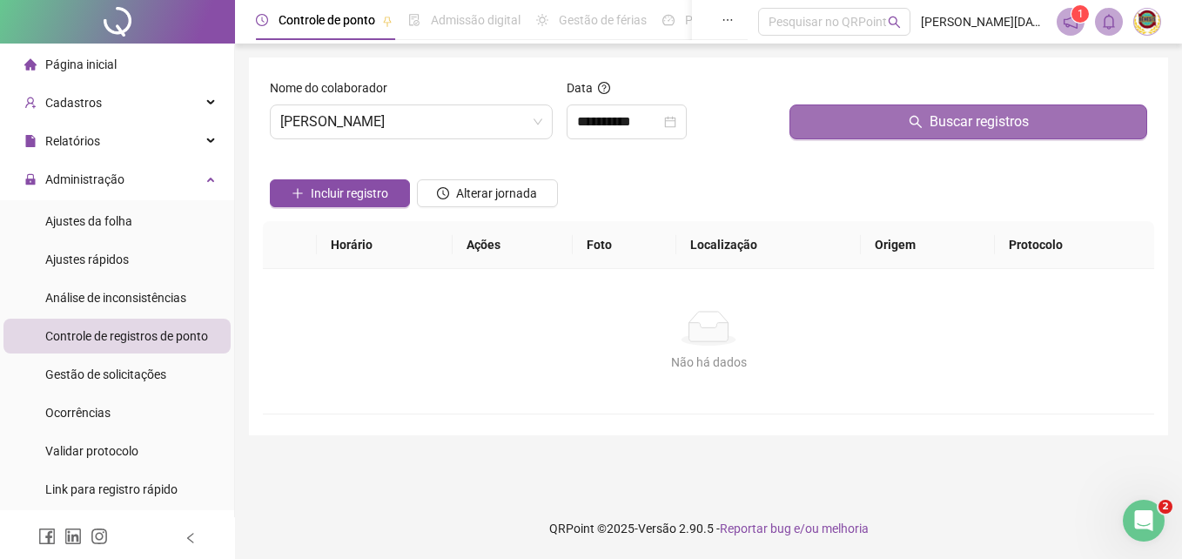
click at [954, 119] on span "Buscar registros" at bounding box center [979, 121] width 99 height 21
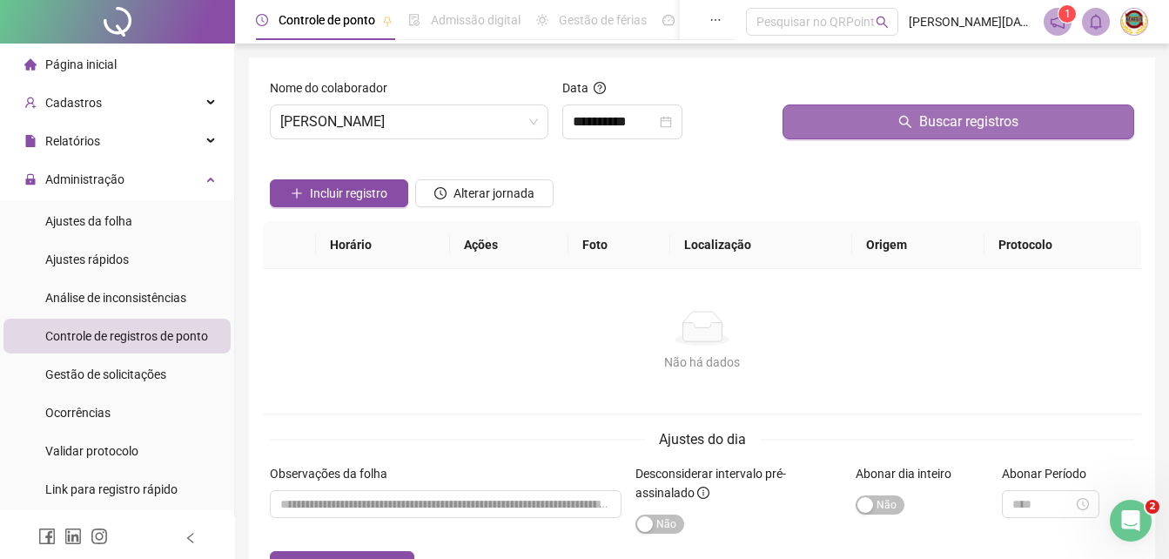
click at [954, 119] on span "Buscar registros" at bounding box center [968, 121] width 99 height 21
click at [953, 120] on span "Buscar registros" at bounding box center [968, 121] width 99 height 21
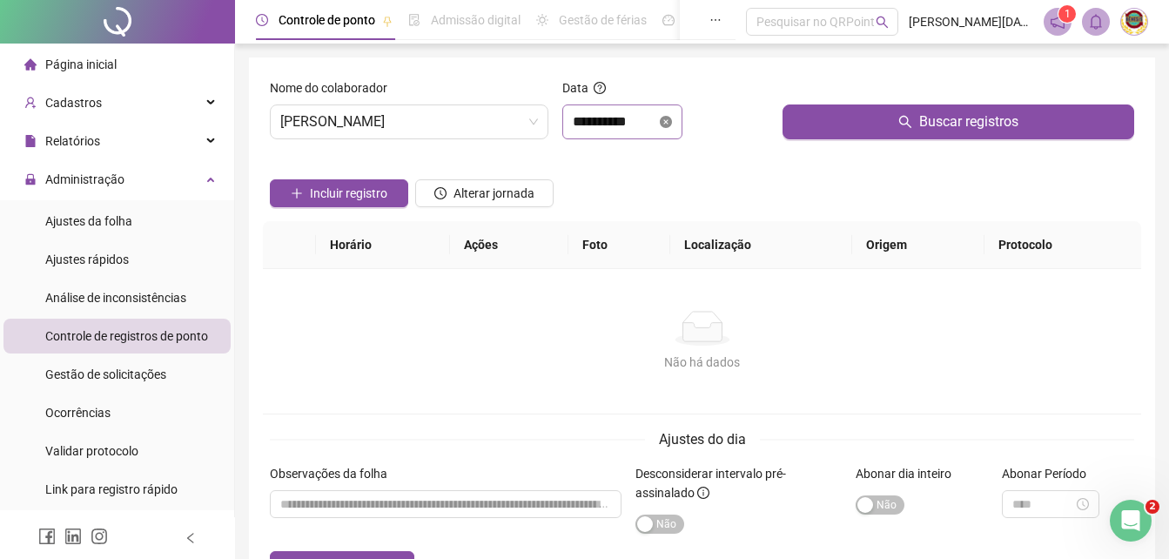
click at [672, 119] on icon "close-circle" at bounding box center [666, 122] width 12 height 12
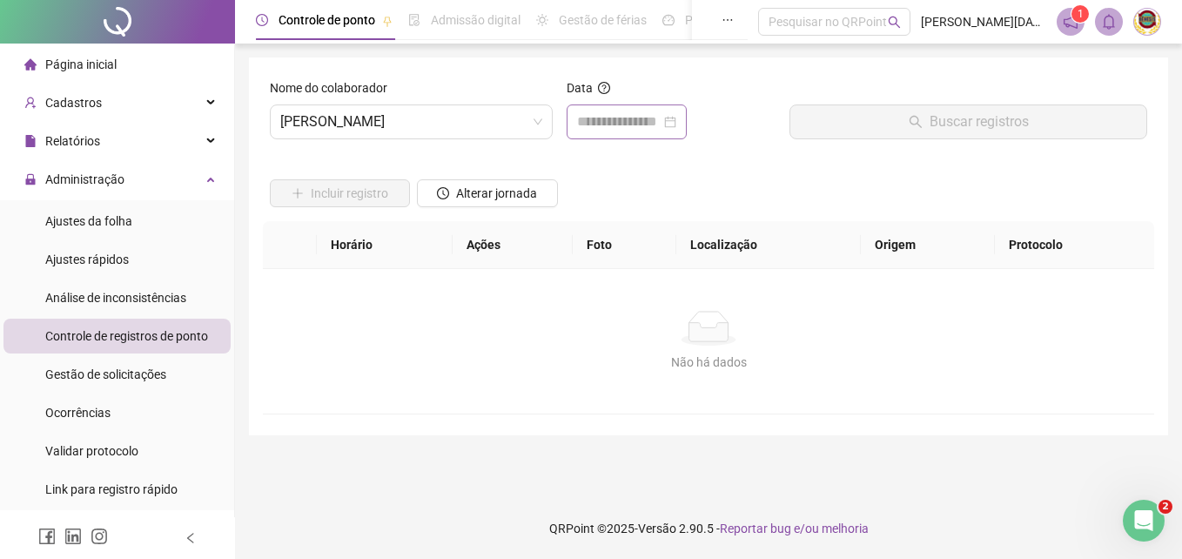
click at [677, 121] on div at bounding box center [626, 121] width 99 height 21
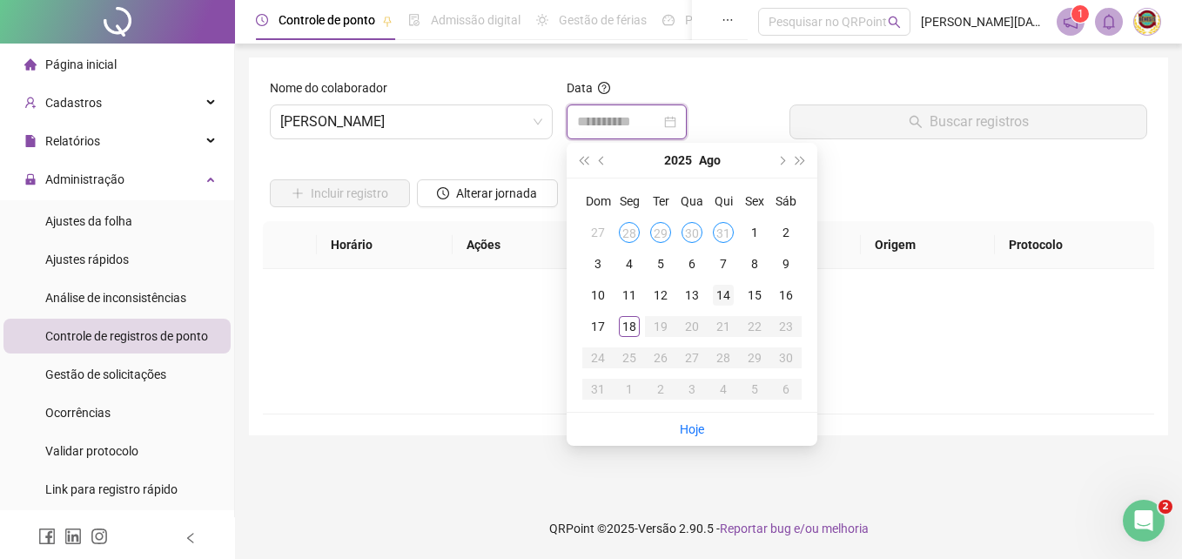
type input "**********"
click at [720, 292] on div "14" at bounding box center [723, 295] width 21 height 21
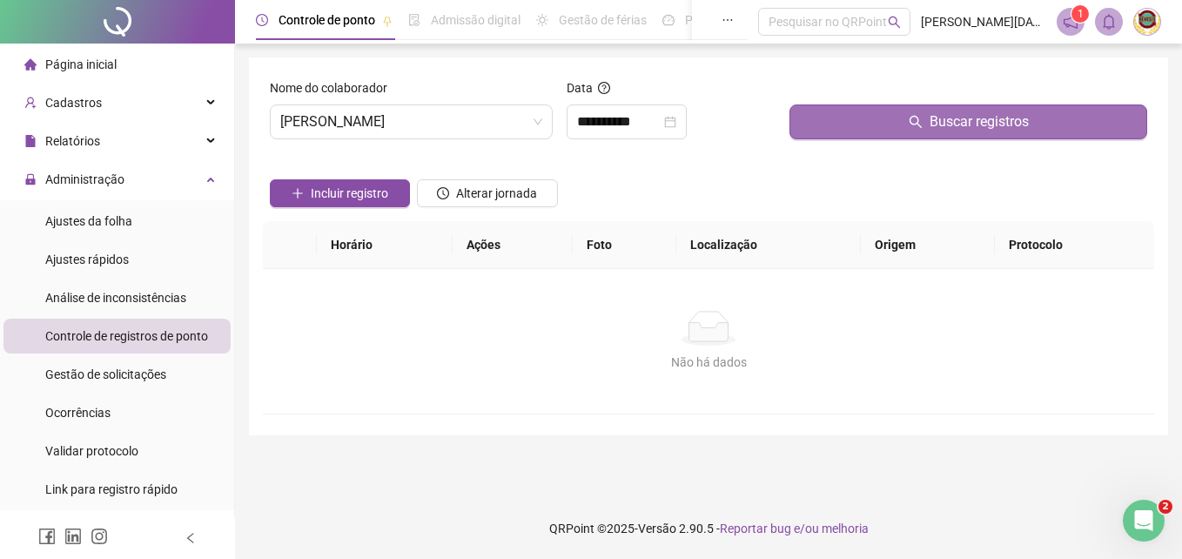
click at [962, 116] on span "Buscar registros" at bounding box center [979, 121] width 99 height 21
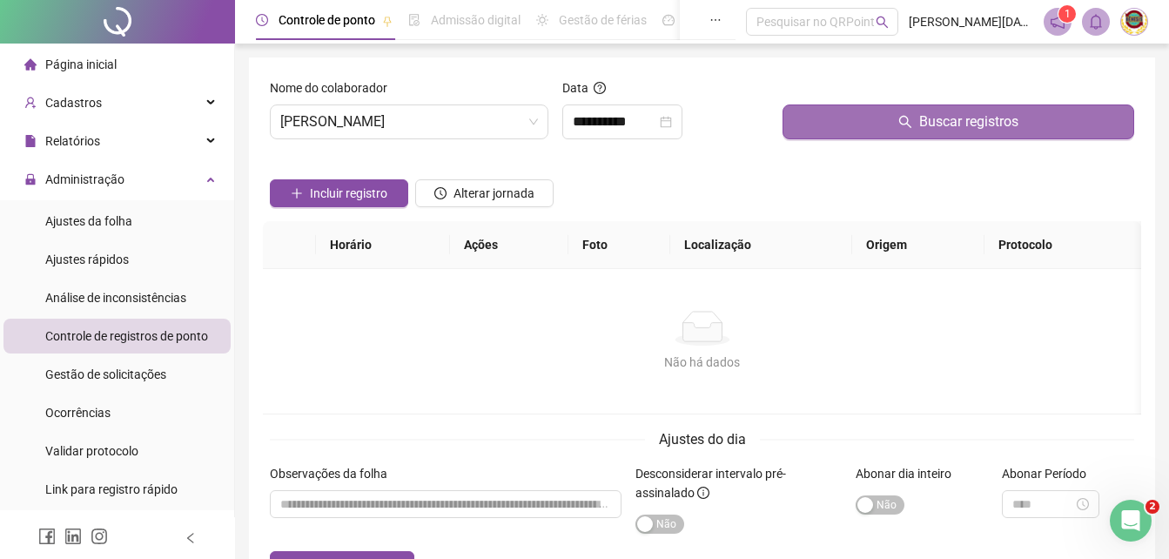
click at [961, 118] on span "Buscar registros" at bounding box center [968, 121] width 99 height 21
click at [959, 121] on span "Buscar registros" at bounding box center [968, 121] width 99 height 21
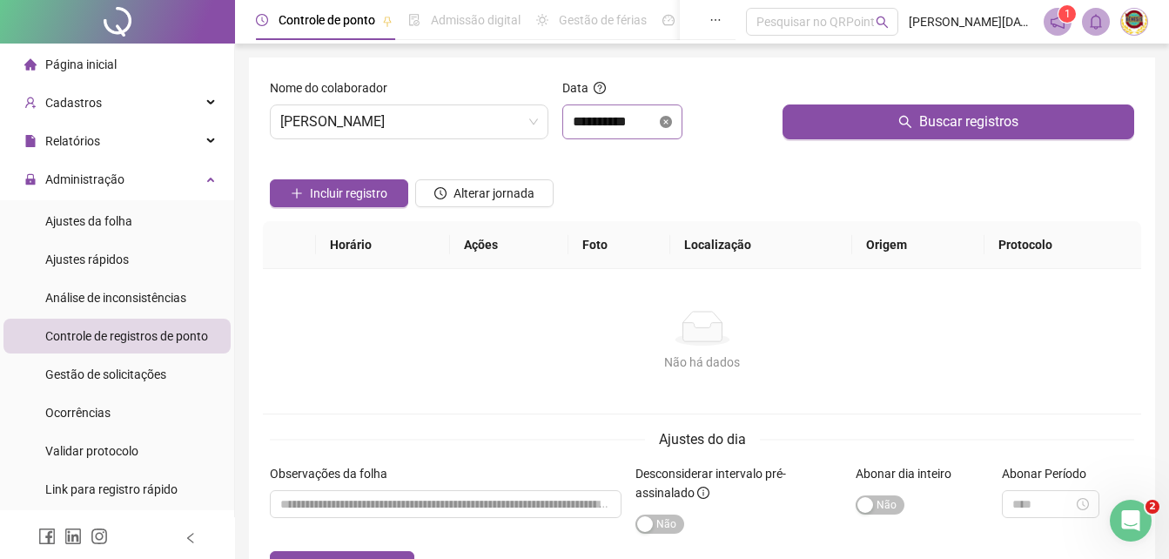
click at [672, 122] on icon "close-circle" at bounding box center [666, 122] width 12 height 12
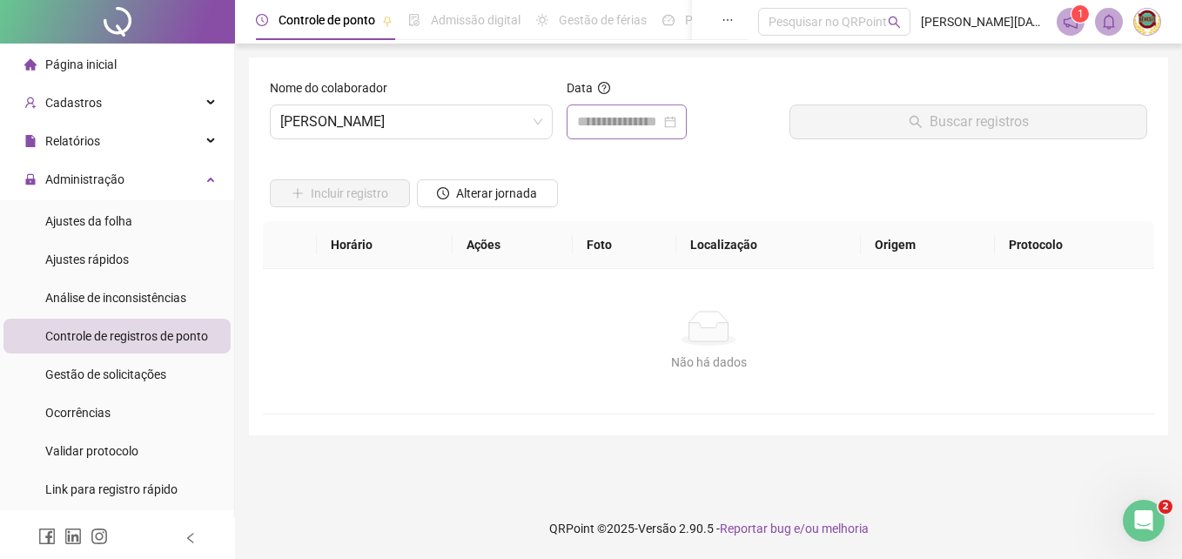
click at [677, 122] on div at bounding box center [626, 121] width 99 height 21
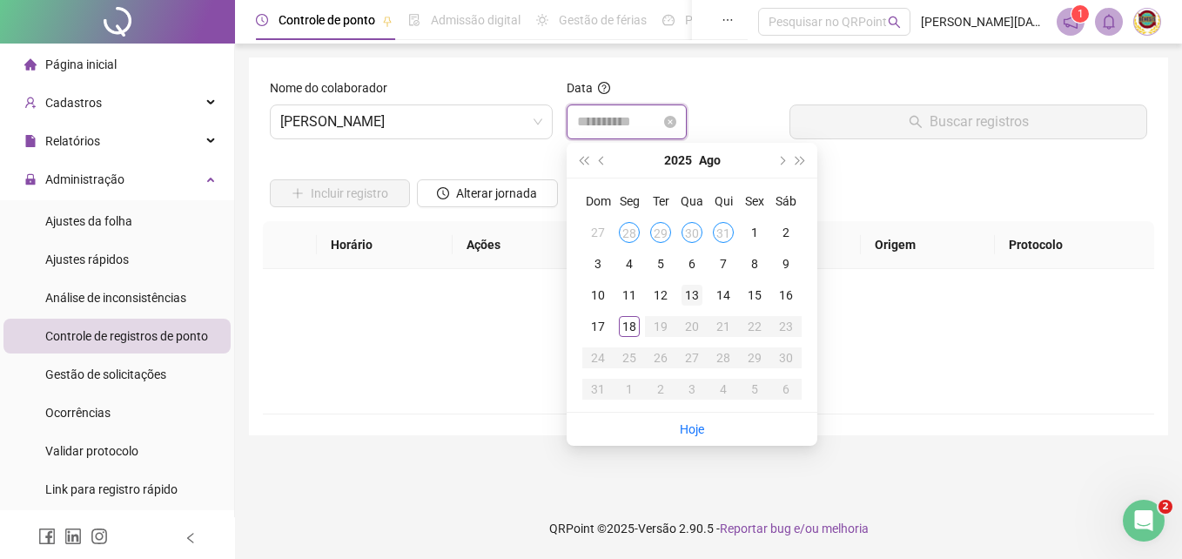
type input "**********"
click at [684, 280] on td "13" at bounding box center [692, 294] width 31 height 31
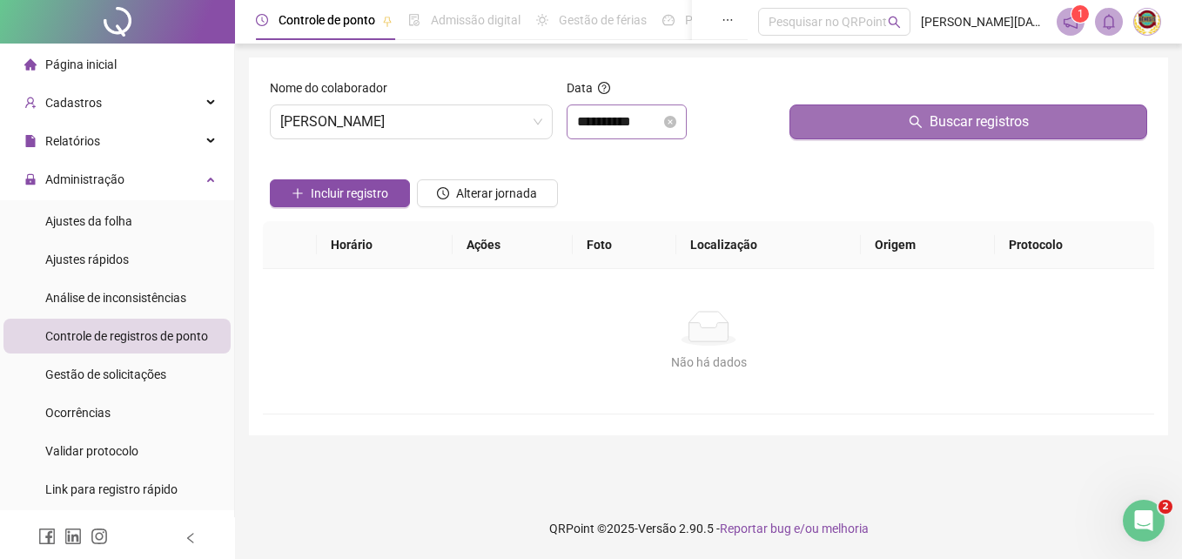
click at [959, 119] on span "Buscar registros" at bounding box center [979, 121] width 99 height 21
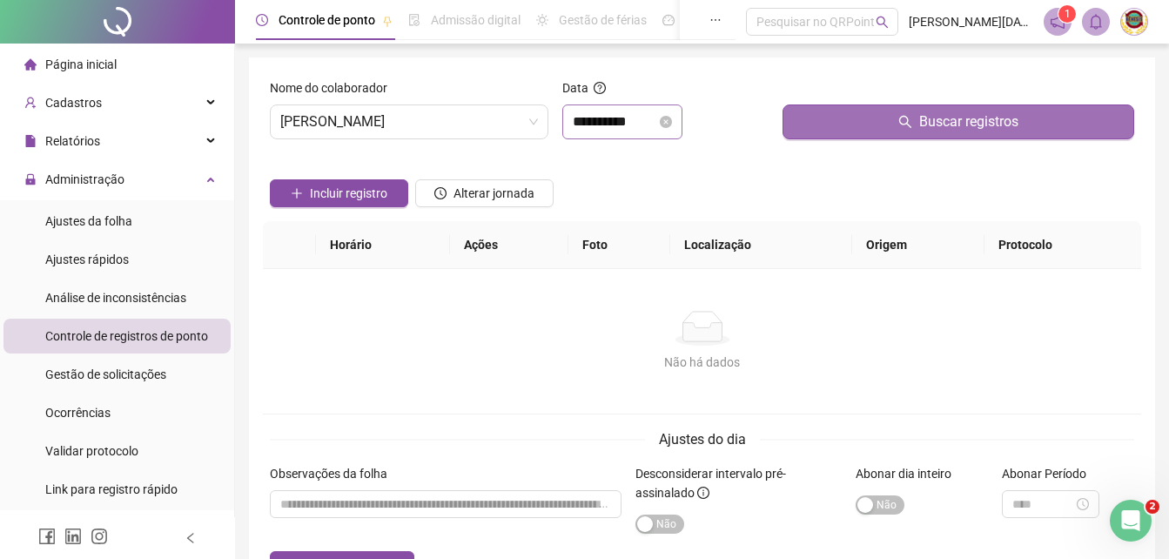
click at [953, 122] on span "Buscar registros" at bounding box center [968, 121] width 99 height 21
click at [949, 122] on span "Buscar registros" at bounding box center [968, 121] width 99 height 21
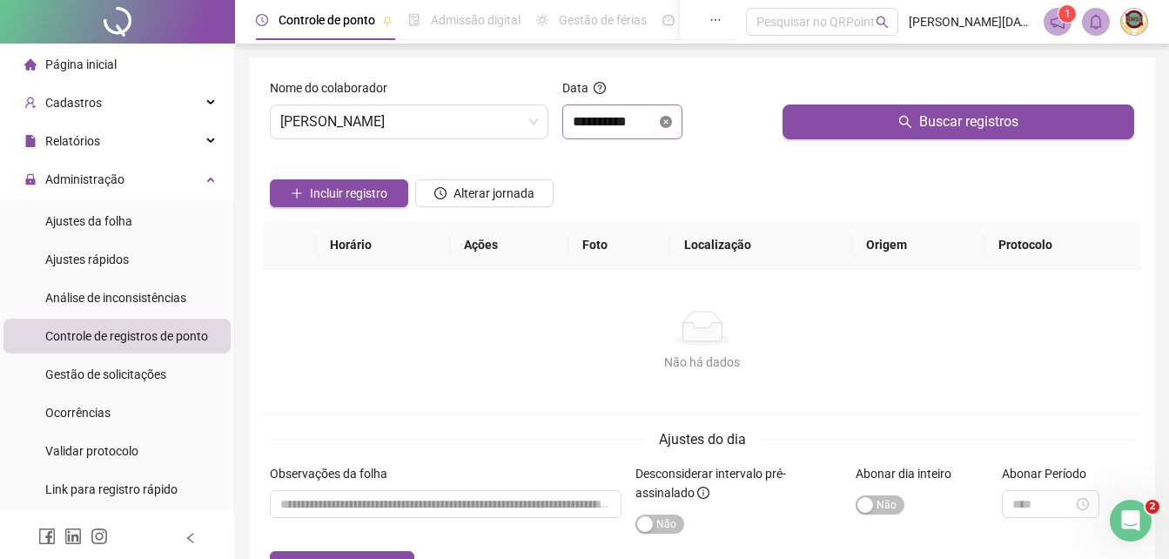
click at [672, 118] on icon "close-circle" at bounding box center [666, 122] width 12 height 12
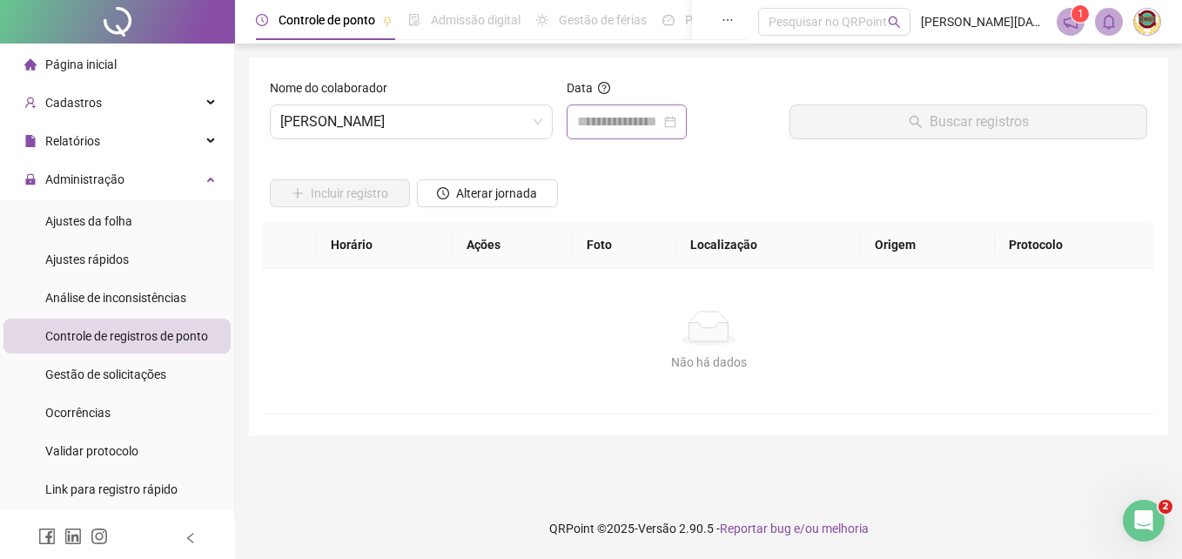
click at [677, 121] on div at bounding box center [626, 121] width 99 height 21
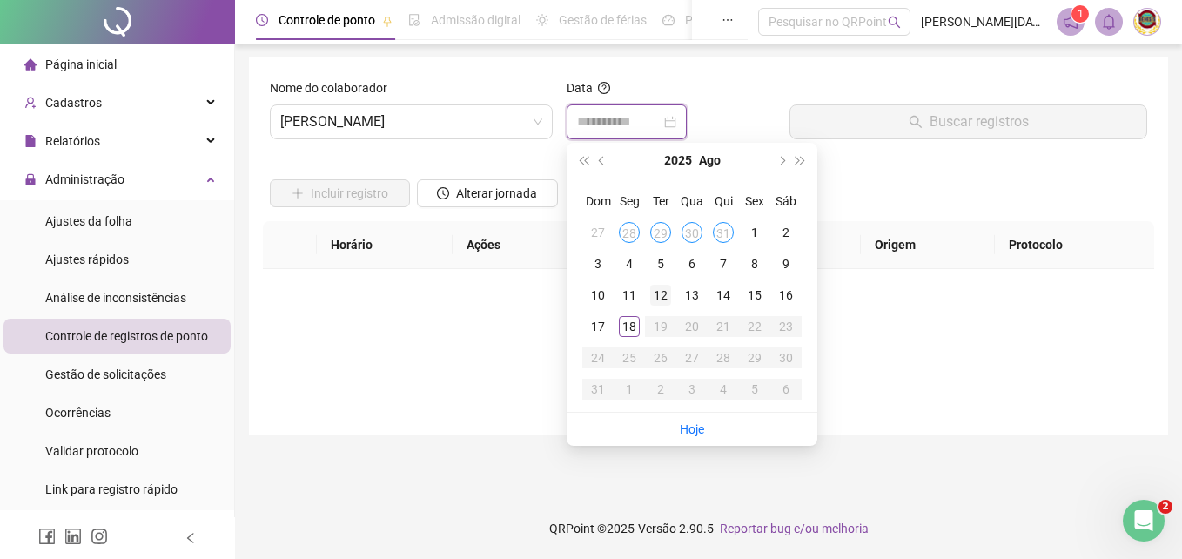
type input "**********"
click at [655, 287] on div "12" at bounding box center [660, 295] width 21 height 21
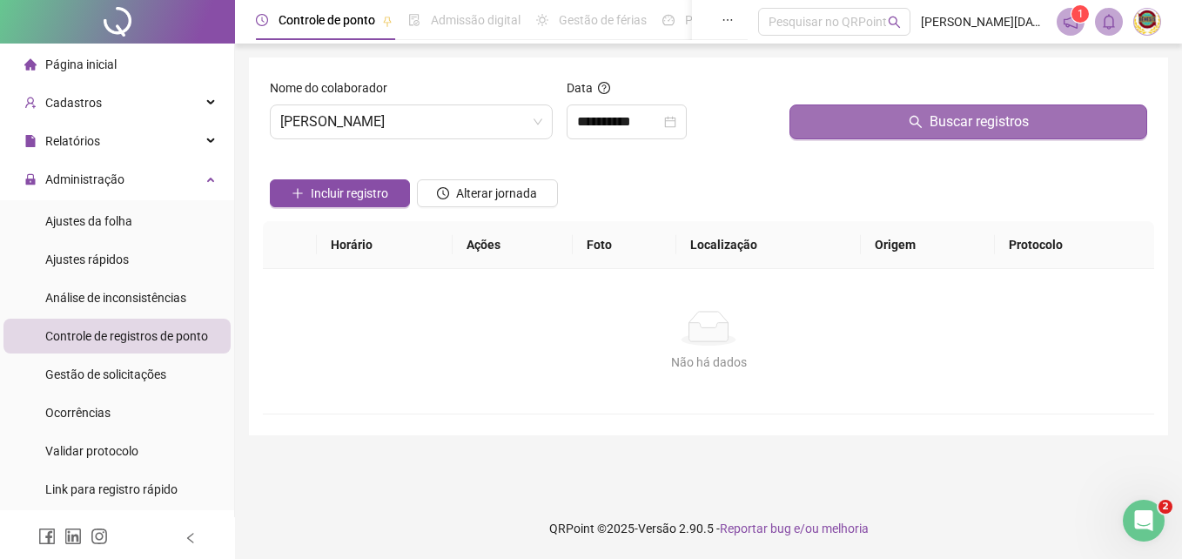
drag, startPoint x: 655, startPoint y: 287, endPoint x: 970, endPoint y: 118, distance: 357.6
click at [970, 118] on span "Buscar registros" at bounding box center [979, 121] width 99 height 21
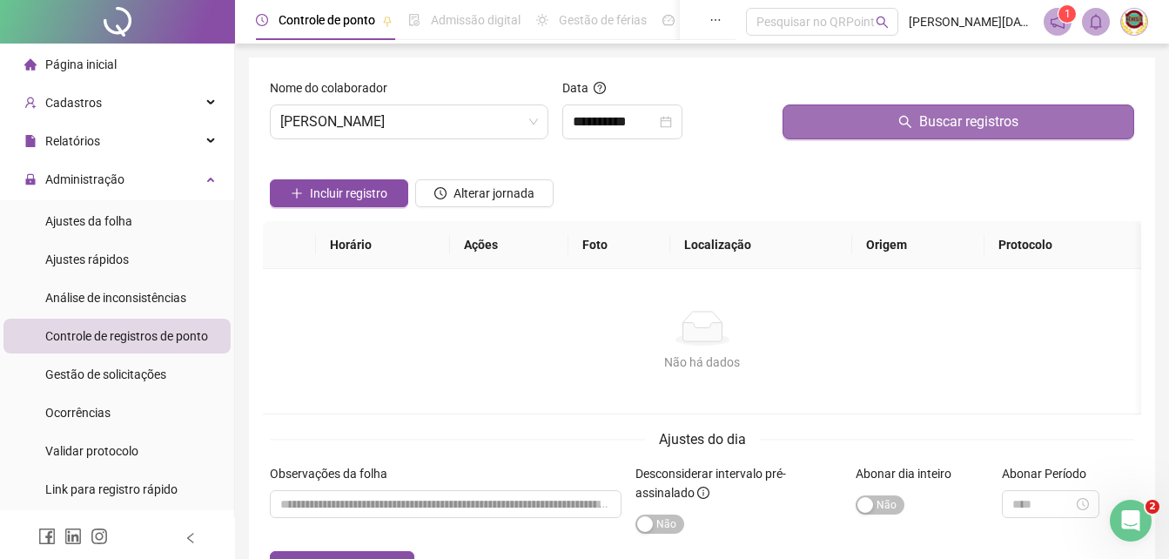
click at [953, 118] on span "Buscar registros" at bounding box center [968, 121] width 99 height 21
click at [949, 122] on span "Buscar registros" at bounding box center [968, 121] width 99 height 21
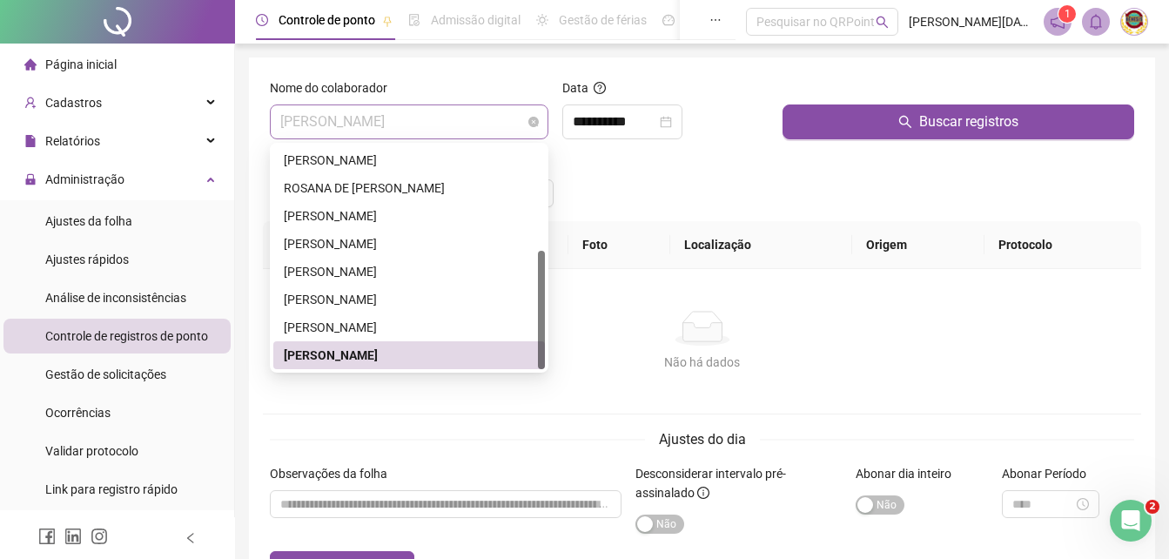
click at [533, 115] on span "[PERSON_NAME]" at bounding box center [409, 121] width 258 height 33
click at [420, 320] on div "[PERSON_NAME]" at bounding box center [409, 327] width 251 height 19
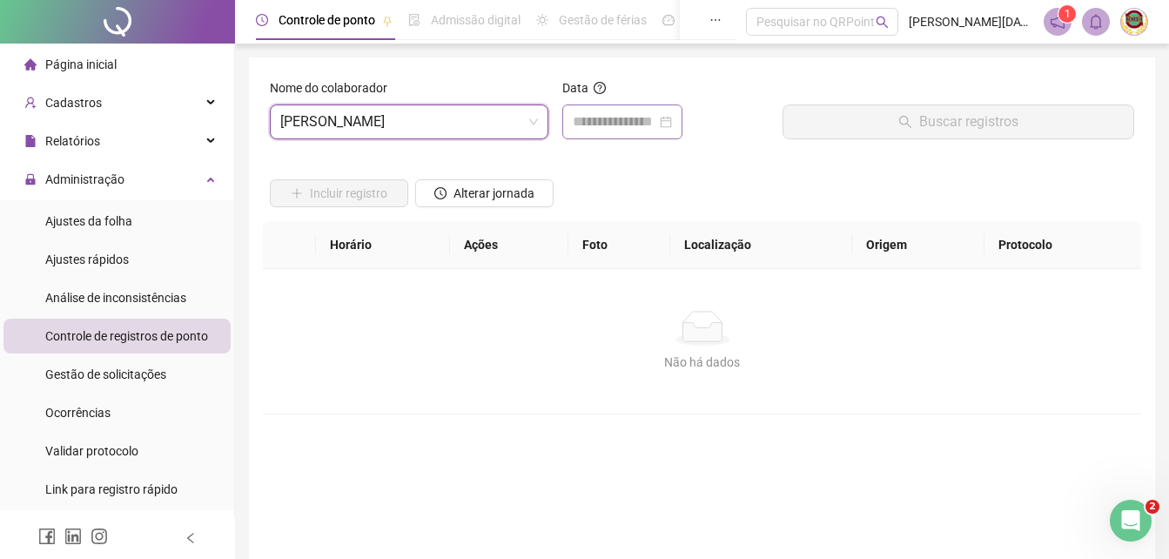
click at [672, 123] on div at bounding box center [622, 121] width 99 height 21
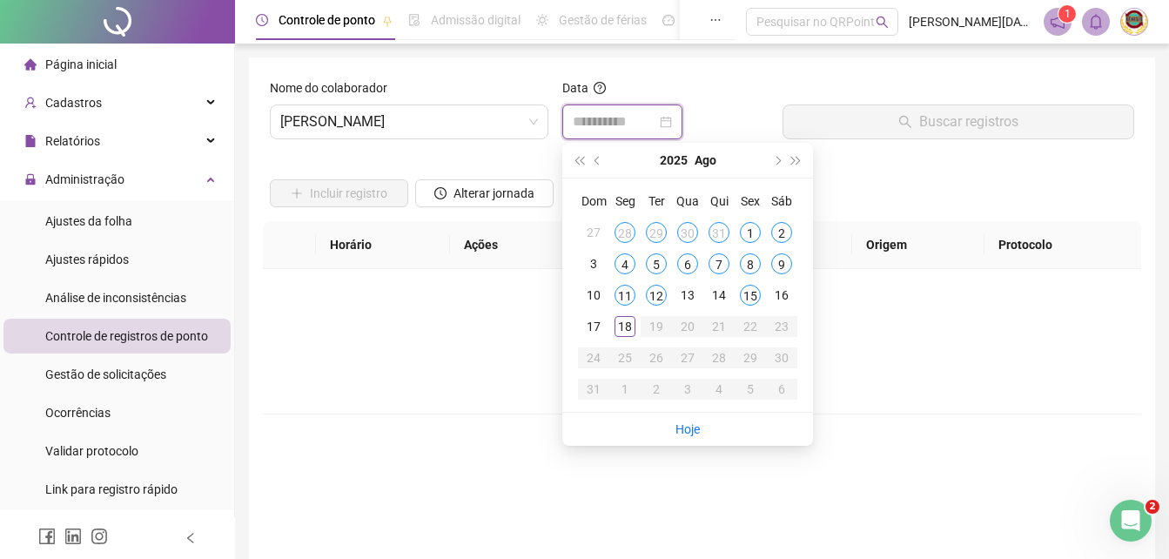
type input "**********"
click at [624, 322] on div "18" at bounding box center [625, 326] width 21 height 21
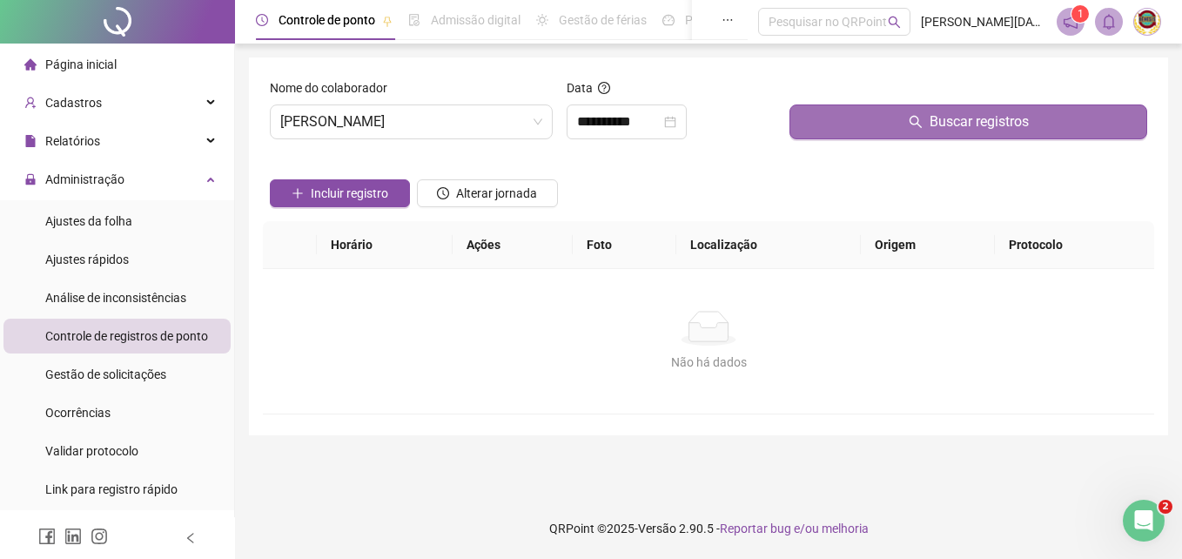
click at [962, 119] on span "Buscar registros" at bounding box center [979, 121] width 99 height 21
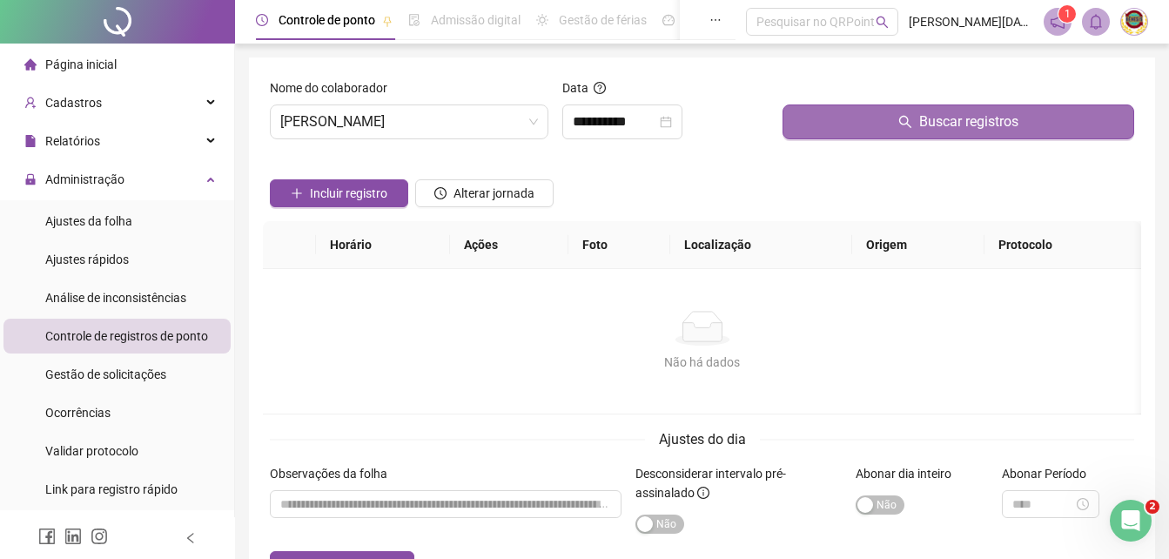
click at [962, 119] on span "Buscar registros" at bounding box center [968, 121] width 99 height 21
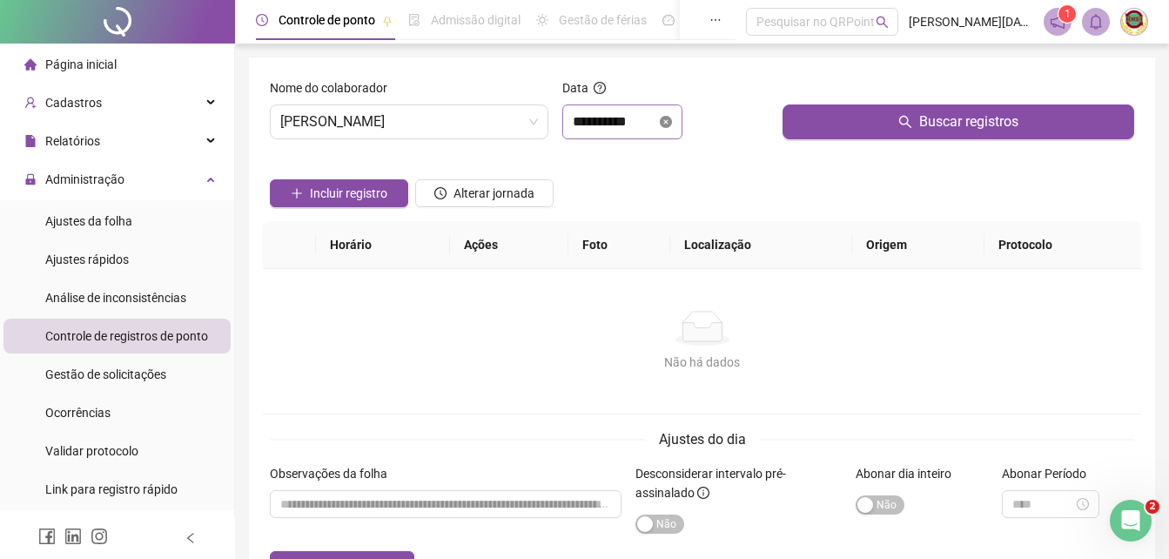
click at [672, 117] on icon "close-circle" at bounding box center [666, 122] width 12 height 12
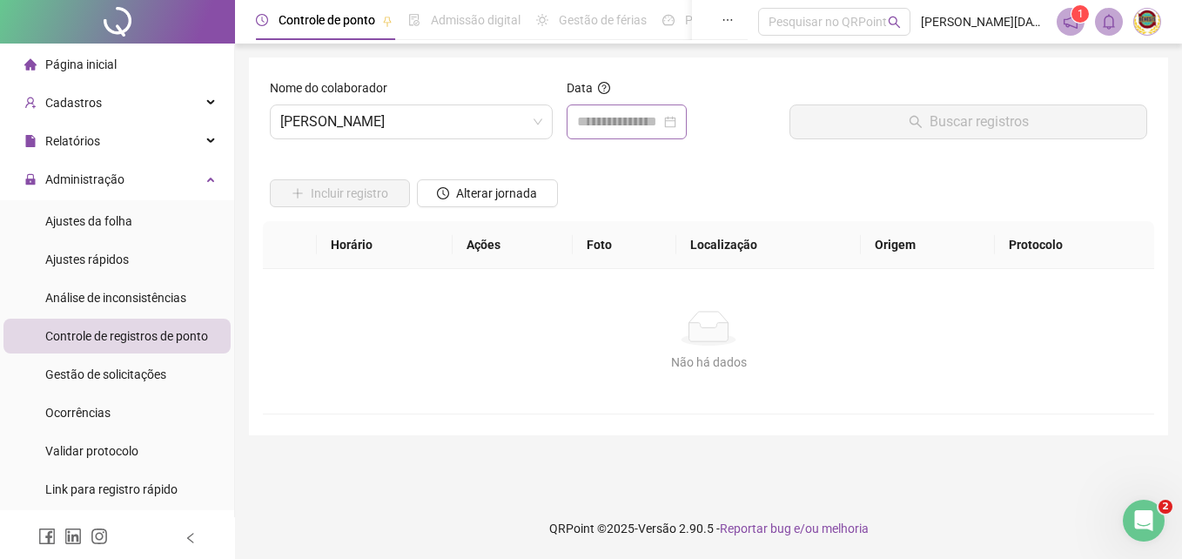
click at [677, 121] on div at bounding box center [626, 121] width 99 height 21
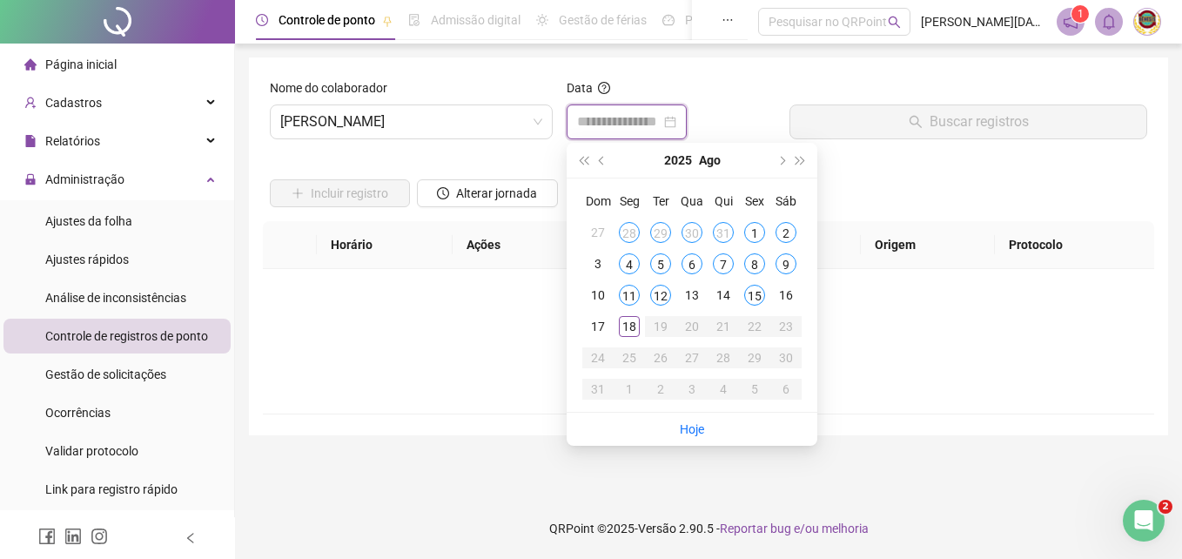
click at [677, 121] on div at bounding box center [626, 121] width 99 height 21
type input "**********"
click at [753, 292] on div "15" at bounding box center [754, 295] width 21 height 21
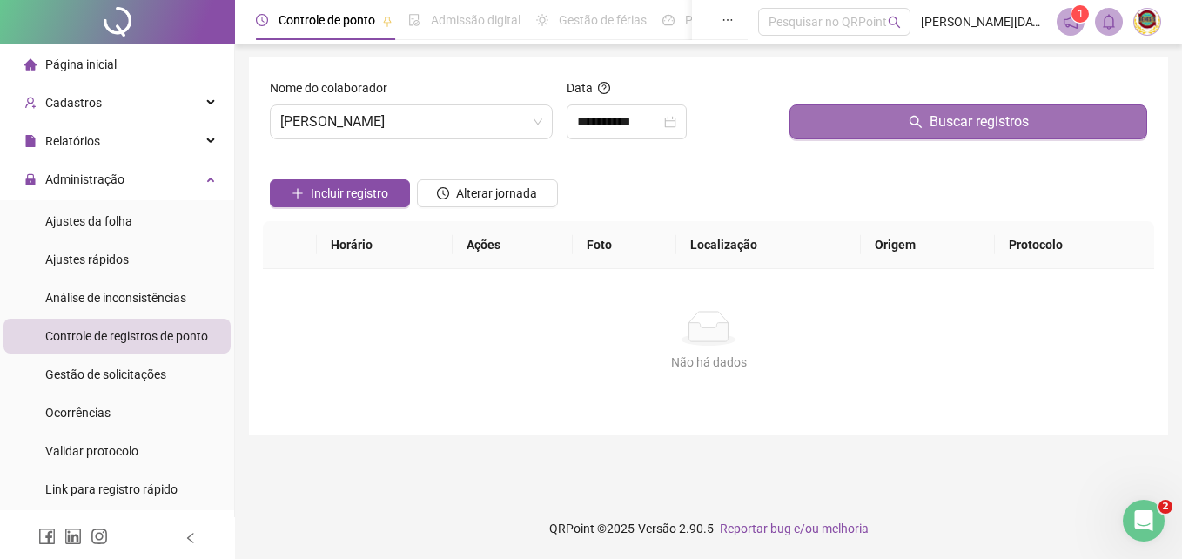
drag, startPoint x: 753, startPoint y: 292, endPoint x: 963, endPoint y: 120, distance: 271.0
click at [963, 120] on span "Buscar registros" at bounding box center [979, 121] width 99 height 21
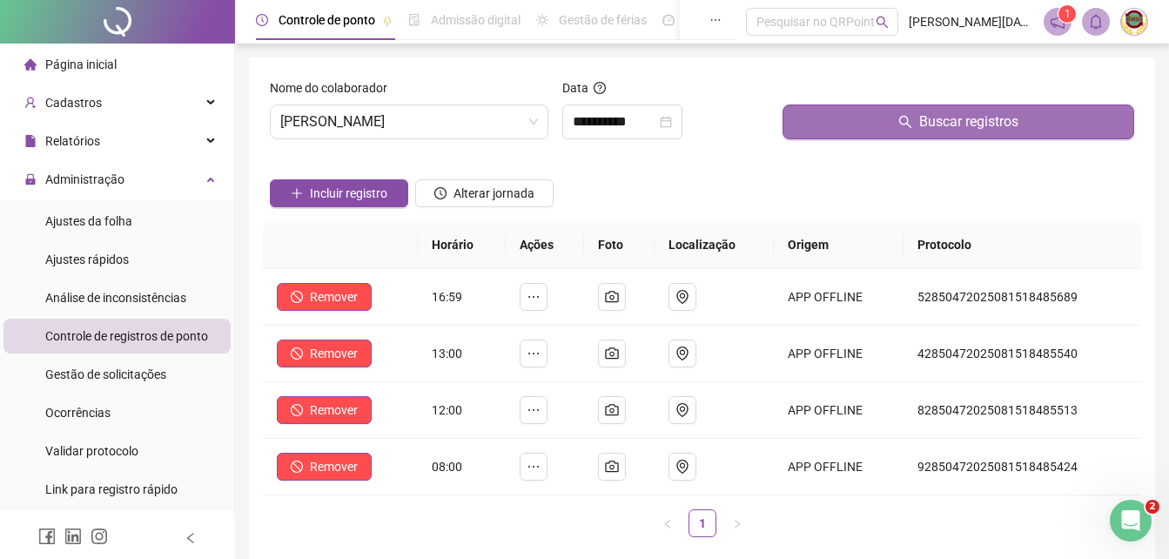
click at [957, 124] on span "Buscar registros" at bounding box center [968, 121] width 99 height 21
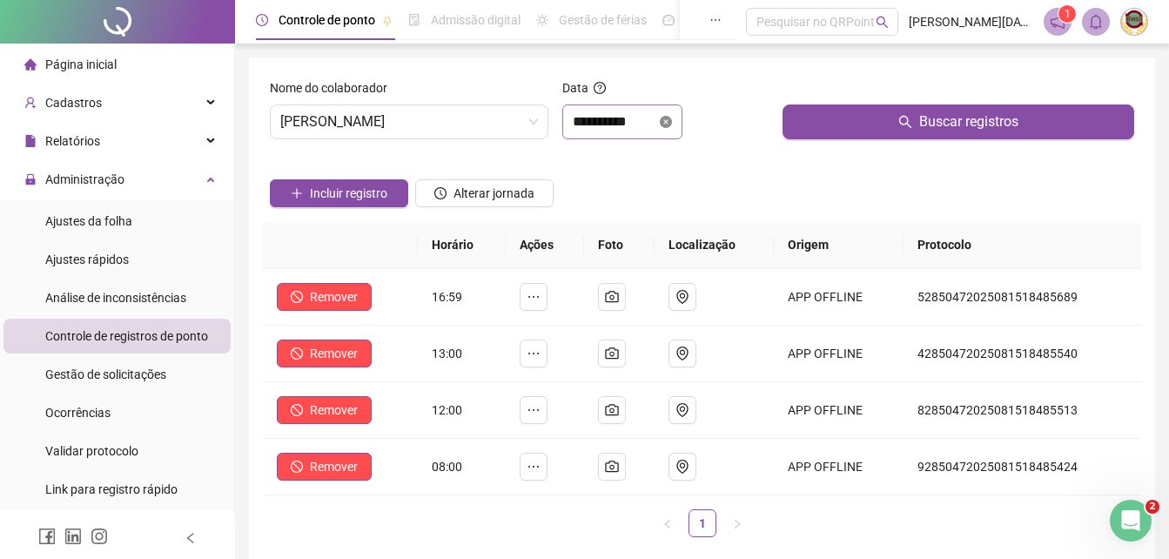
click at [672, 122] on icon "close-circle" at bounding box center [666, 122] width 12 height 12
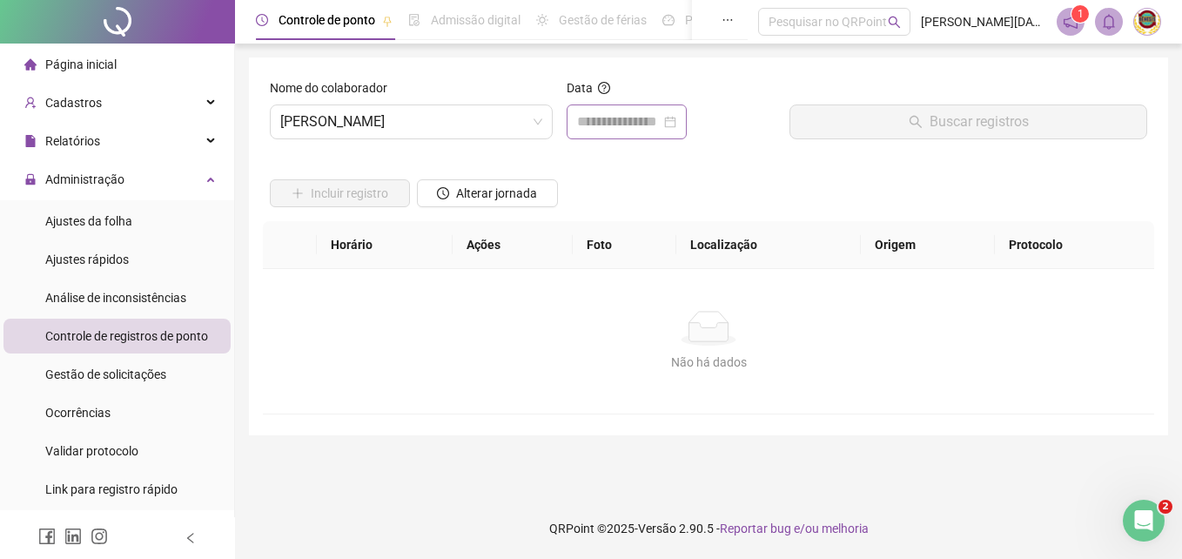
click at [677, 123] on div at bounding box center [626, 121] width 99 height 21
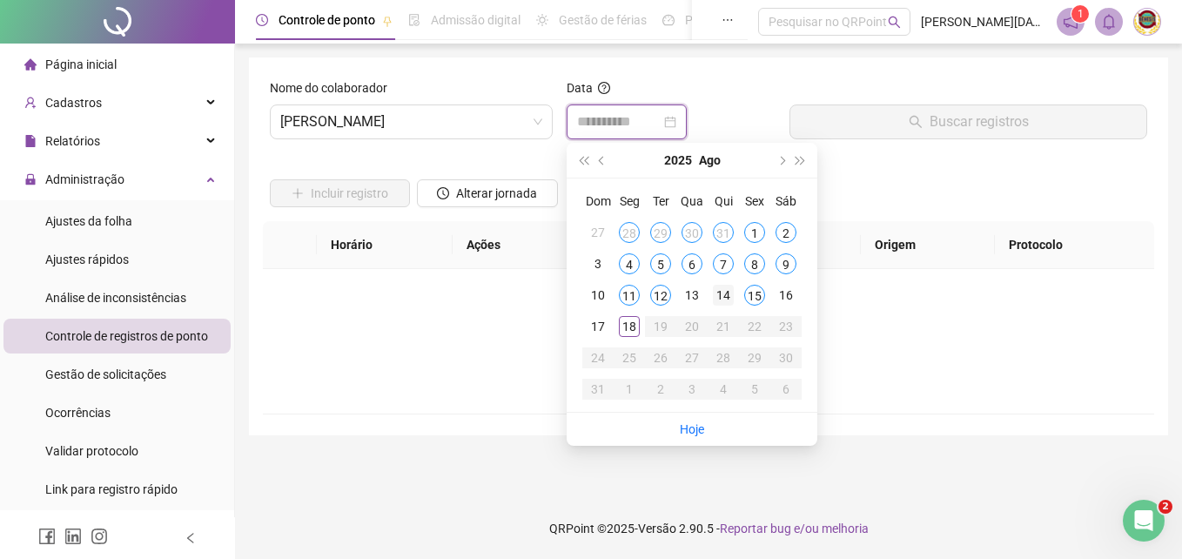
type input "**********"
click at [725, 291] on div "14" at bounding box center [723, 295] width 21 height 21
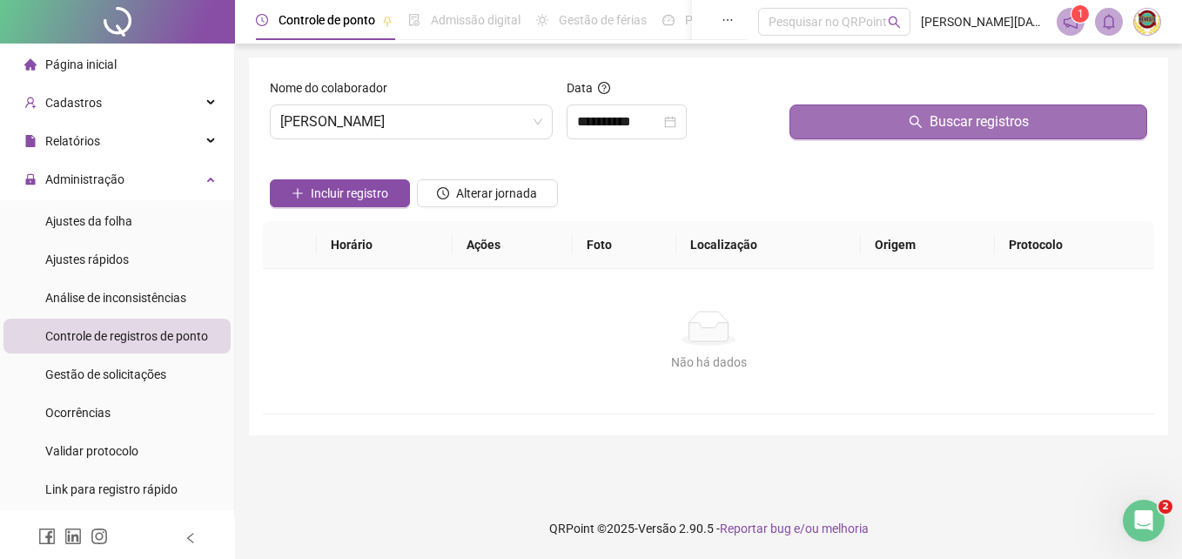
click at [962, 121] on span "Buscar registros" at bounding box center [979, 121] width 99 height 21
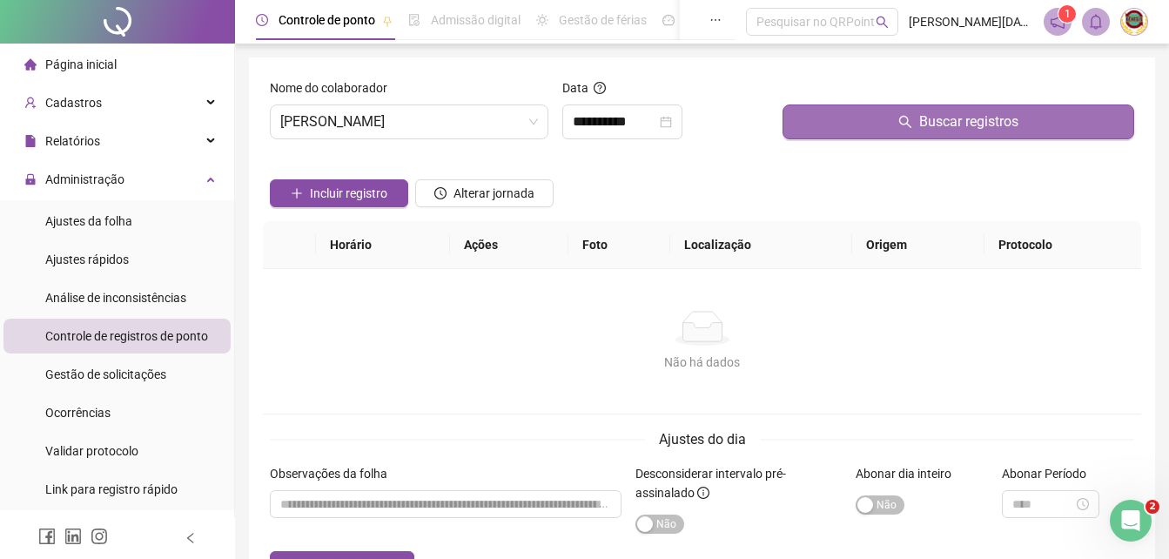
click at [962, 121] on span "Buscar registros" at bounding box center [968, 121] width 99 height 21
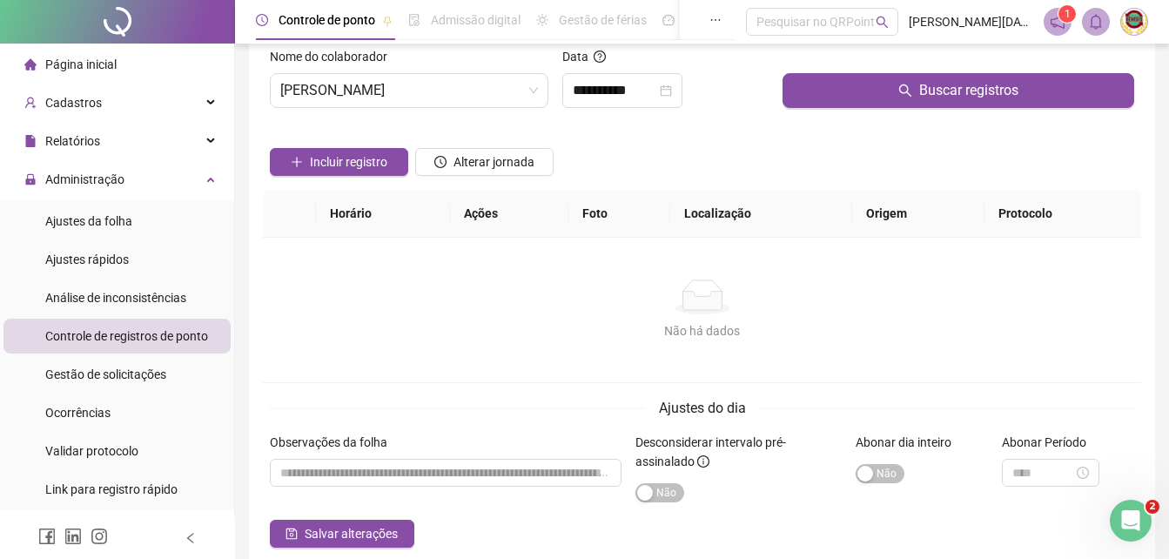
scroll to position [0, 0]
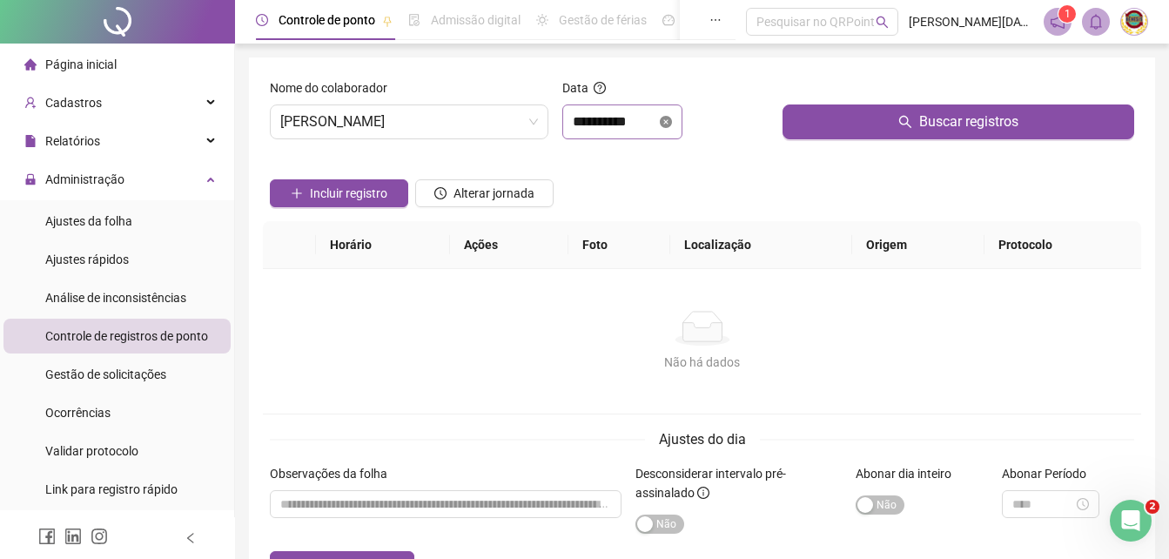
click at [672, 123] on icon "close-circle" at bounding box center [666, 122] width 12 height 12
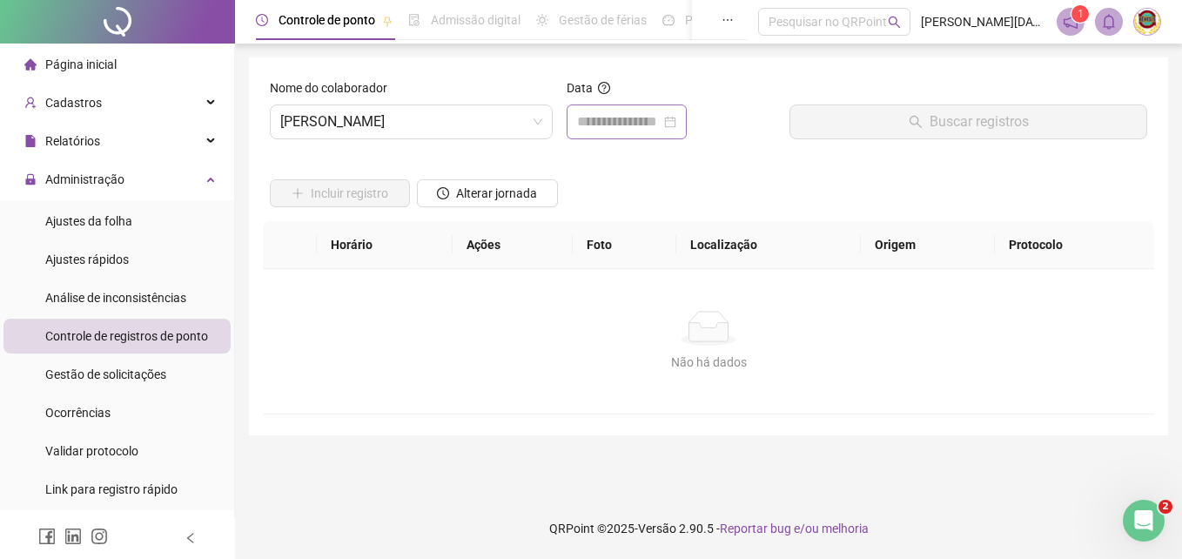
click at [677, 123] on div at bounding box center [626, 121] width 99 height 21
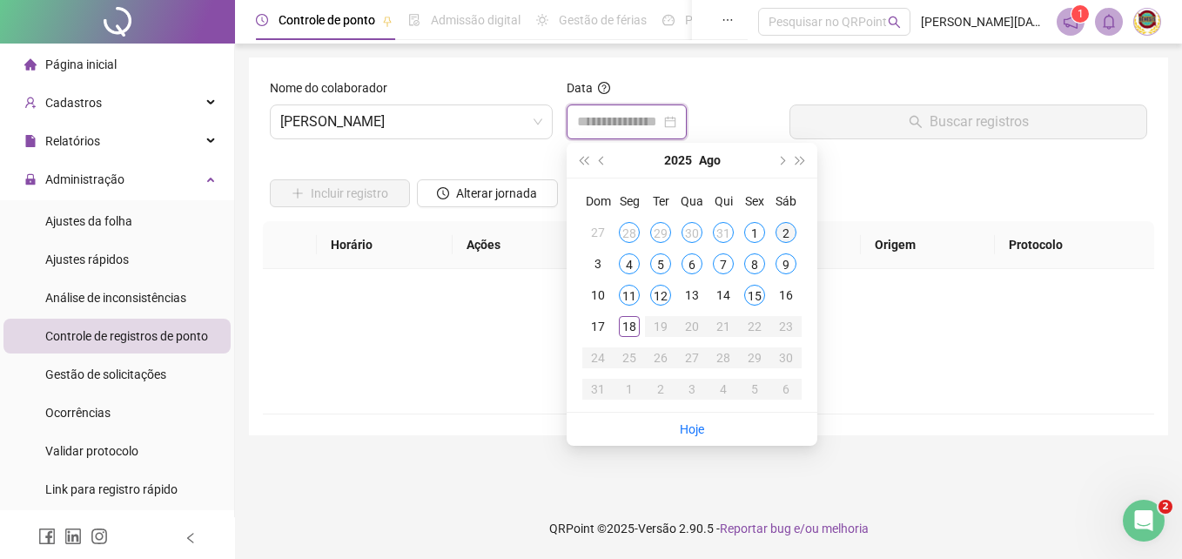
type input "**********"
click at [691, 291] on div "13" at bounding box center [692, 295] width 21 height 21
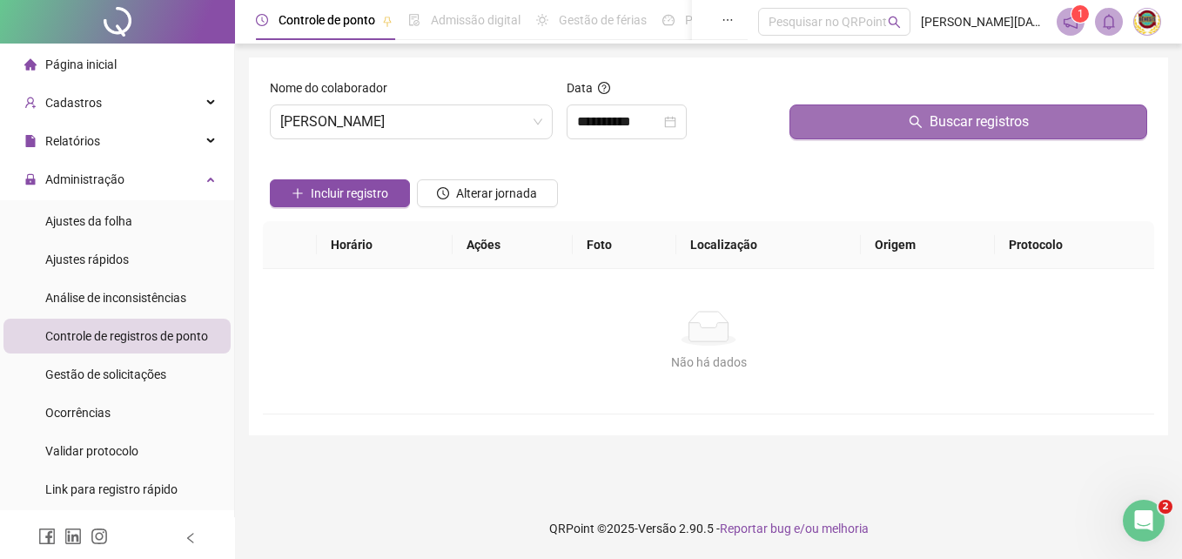
click at [982, 117] on span "Buscar registros" at bounding box center [979, 121] width 99 height 21
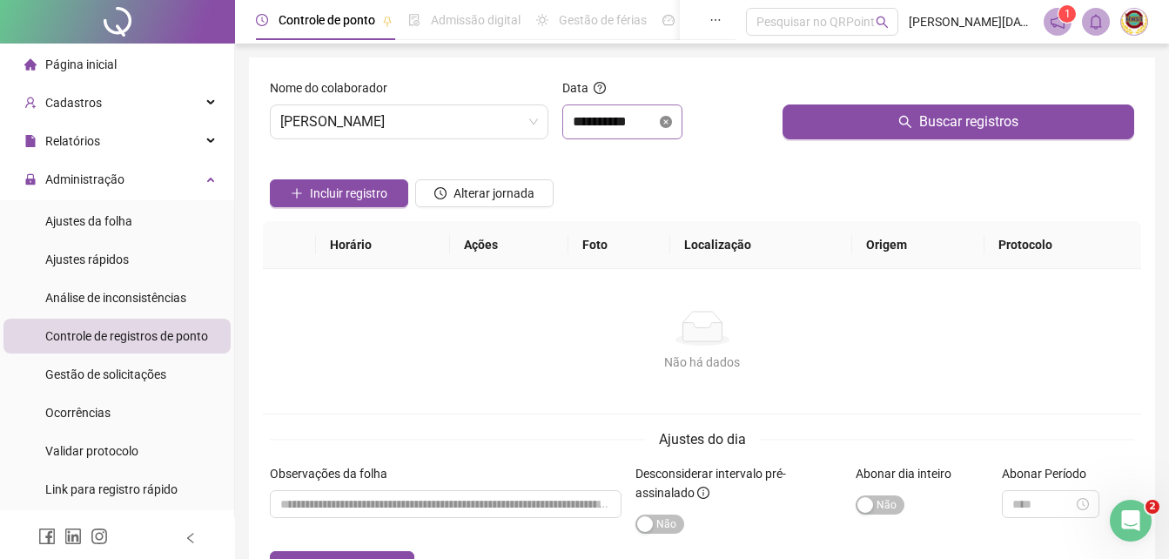
click at [683, 117] on div "**********" at bounding box center [622, 121] width 120 height 35
click at [973, 345] on div "Não há dados" at bounding box center [702, 328] width 837 height 35
click at [672, 117] on icon "close-circle" at bounding box center [666, 122] width 12 height 12
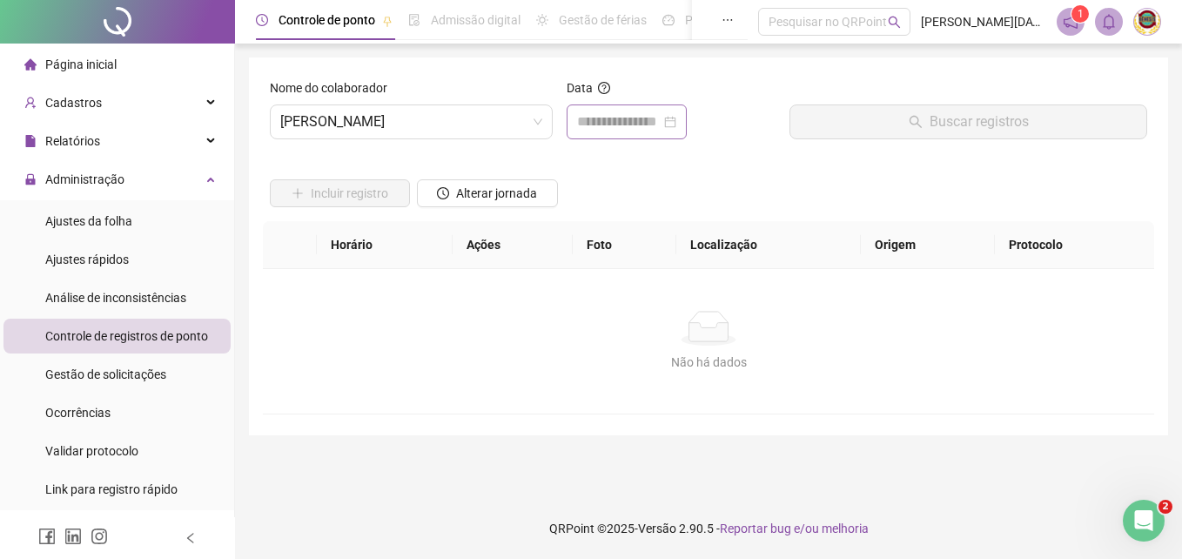
click at [677, 118] on div at bounding box center [626, 121] width 99 height 21
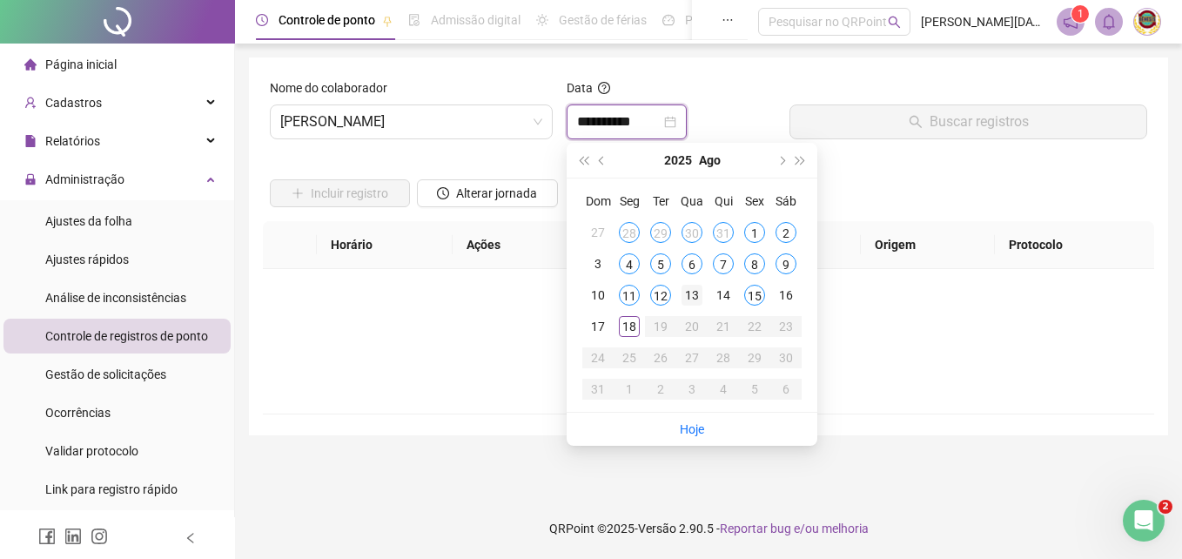
type input "**********"
click at [662, 293] on div "12" at bounding box center [660, 295] width 21 height 21
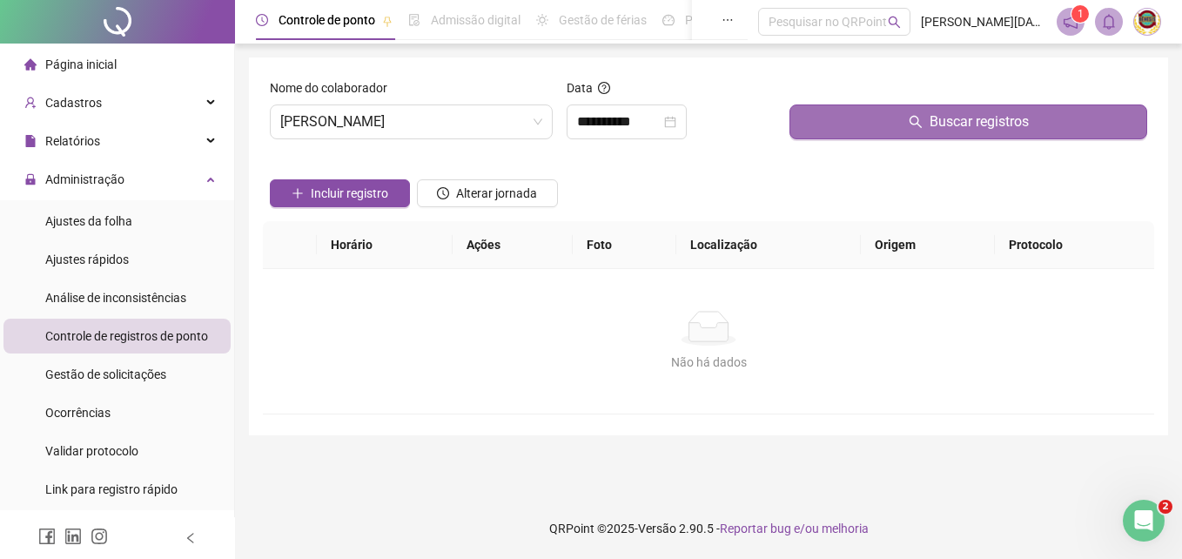
click at [974, 124] on span "Buscar registros" at bounding box center [979, 121] width 99 height 21
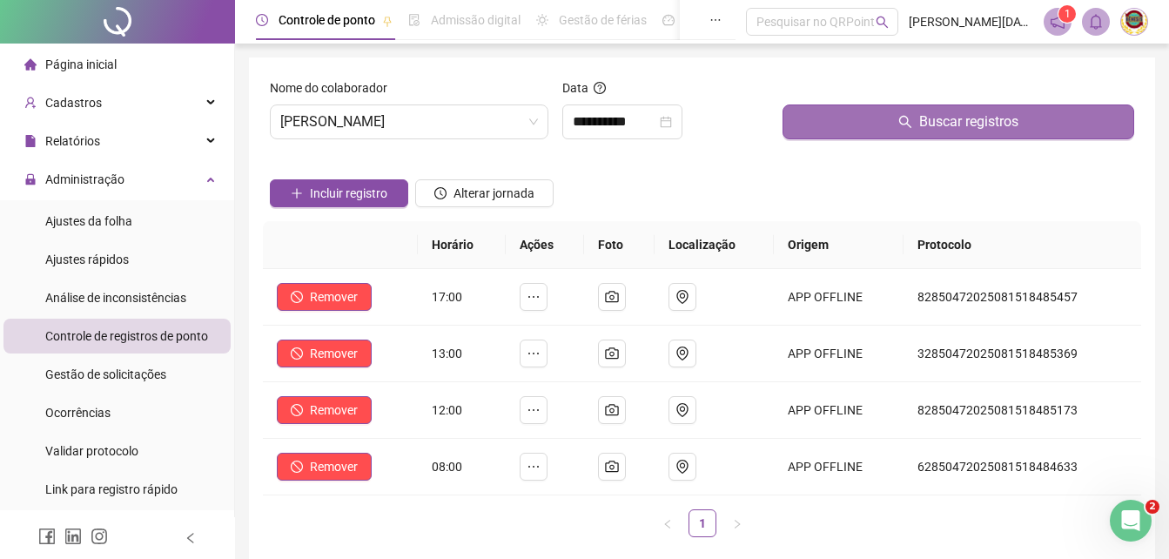
click at [974, 124] on span "Buscar registros" at bounding box center [968, 121] width 99 height 21
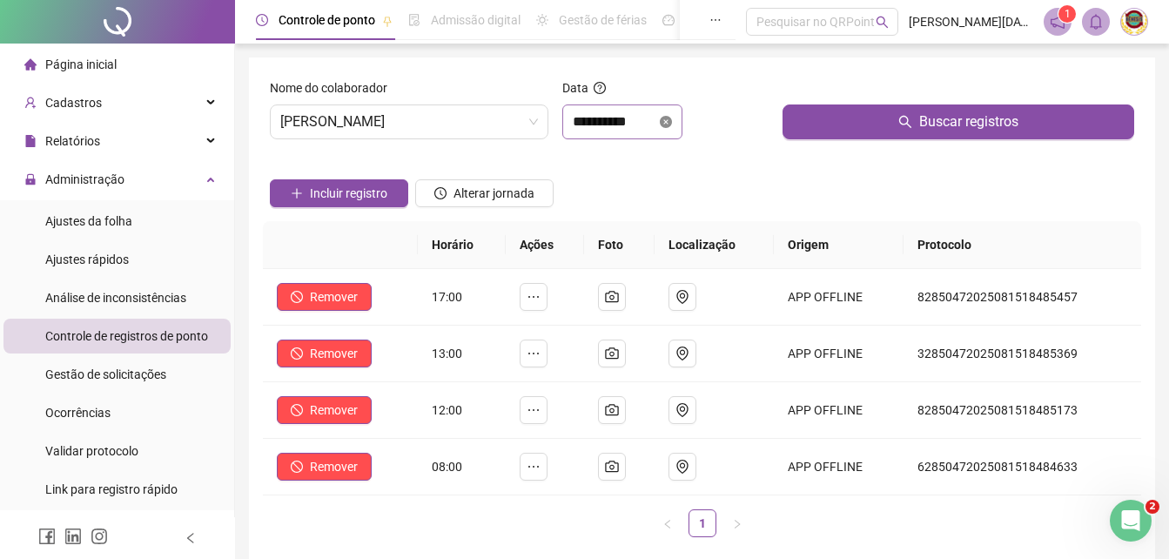
click at [672, 120] on icon "close-circle" at bounding box center [666, 122] width 12 height 12
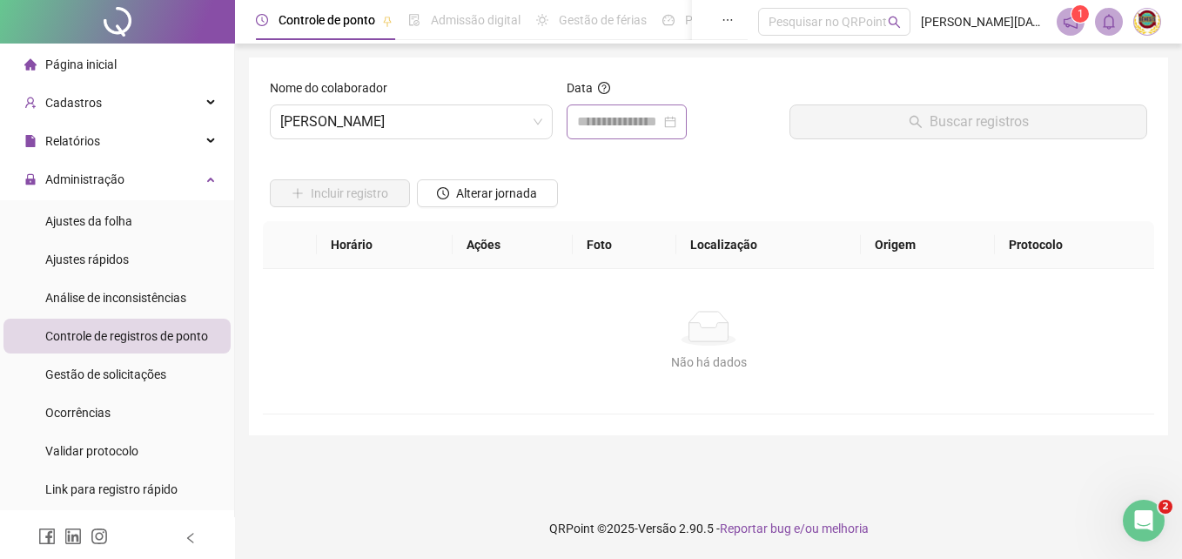
click at [677, 120] on div at bounding box center [626, 121] width 99 height 21
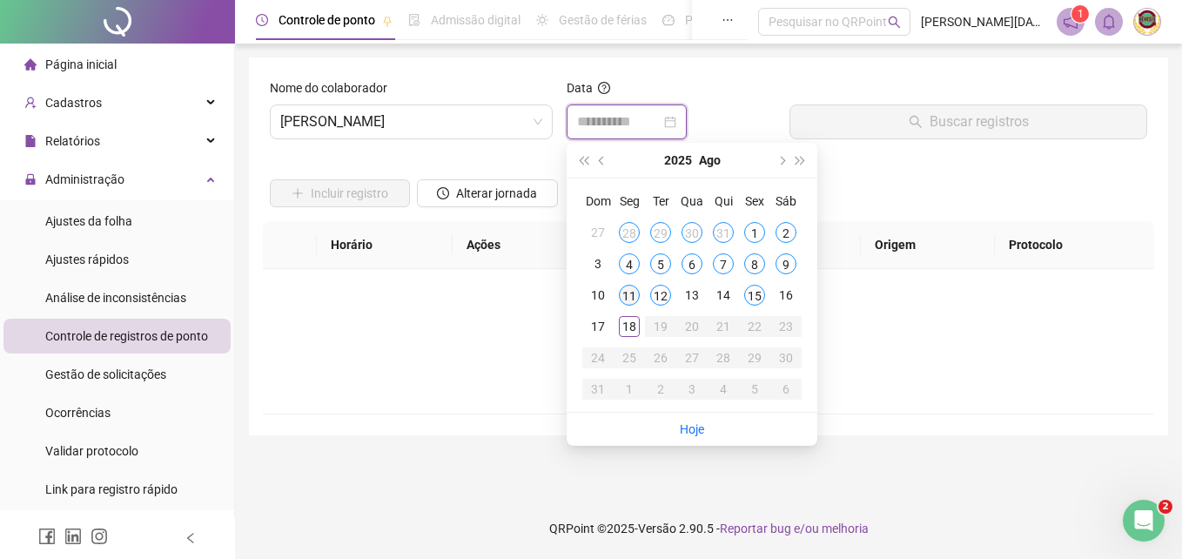
type input "**********"
click at [630, 289] on div "11" at bounding box center [629, 295] width 21 height 21
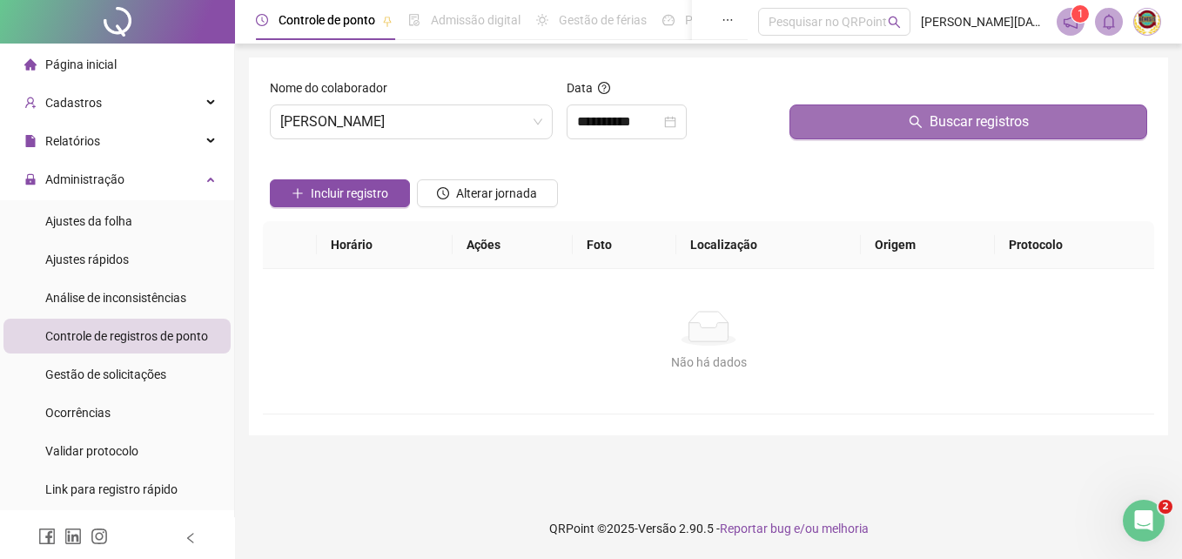
click at [986, 117] on span "Buscar registros" at bounding box center [979, 121] width 99 height 21
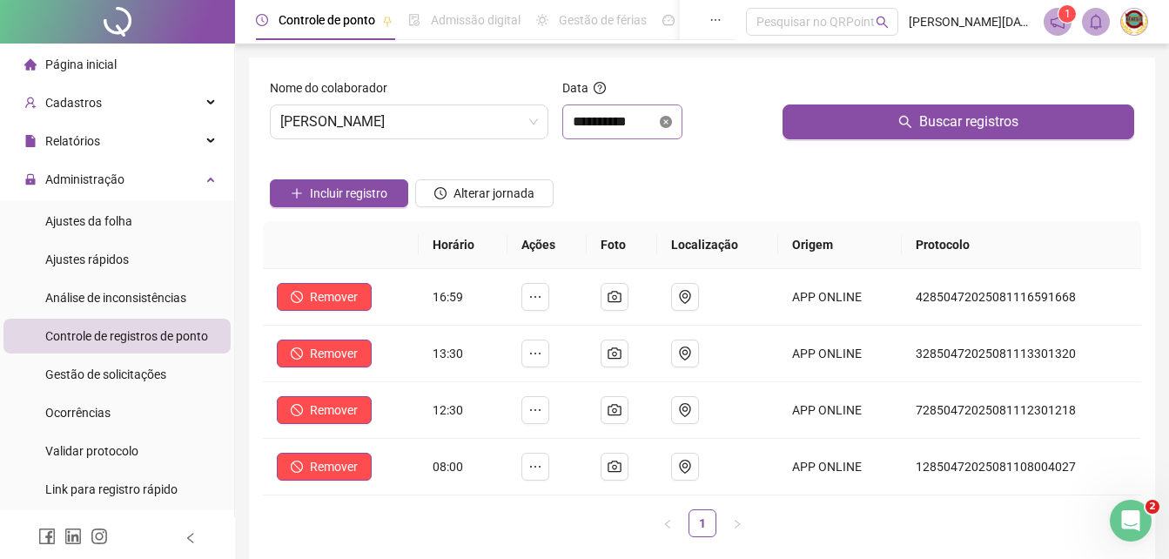
click at [672, 125] on icon "close-circle" at bounding box center [666, 122] width 12 height 12
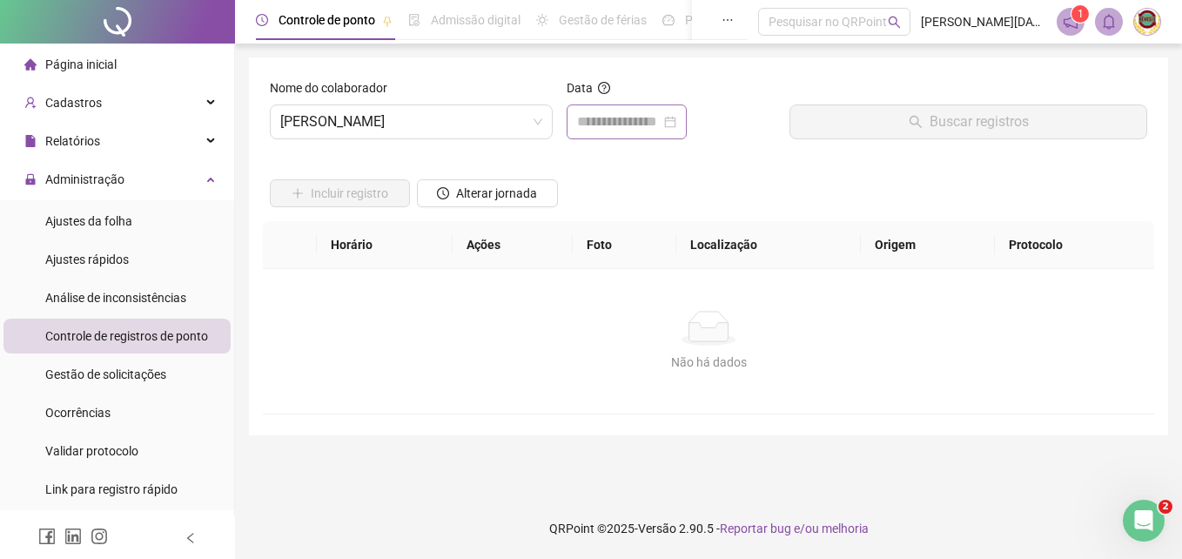
click at [677, 125] on div at bounding box center [626, 121] width 99 height 21
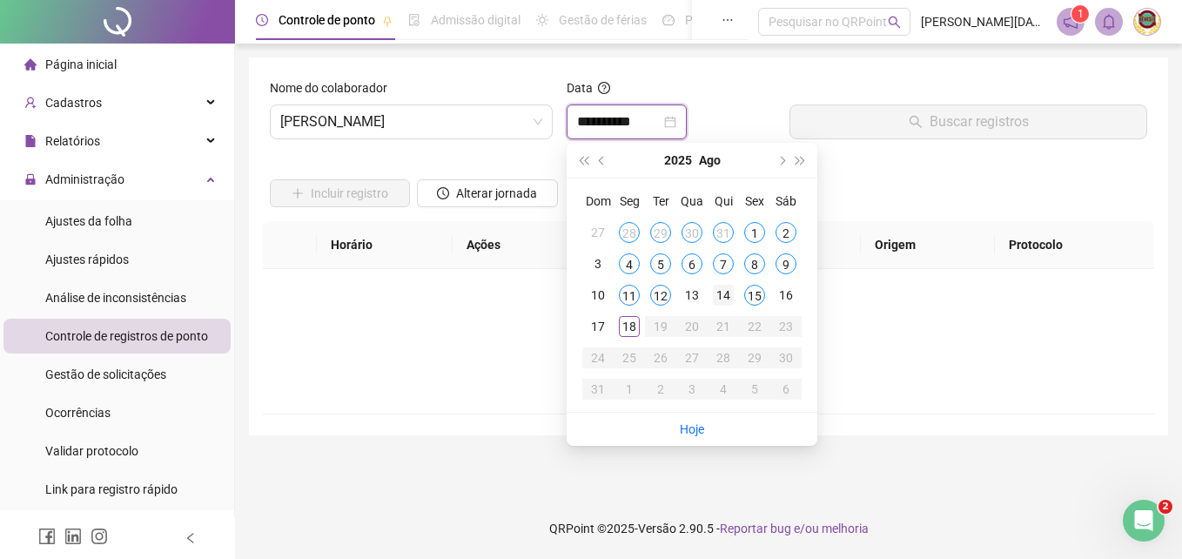
type input "**********"
click at [636, 279] on td "4" at bounding box center [629, 263] width 31 height 31
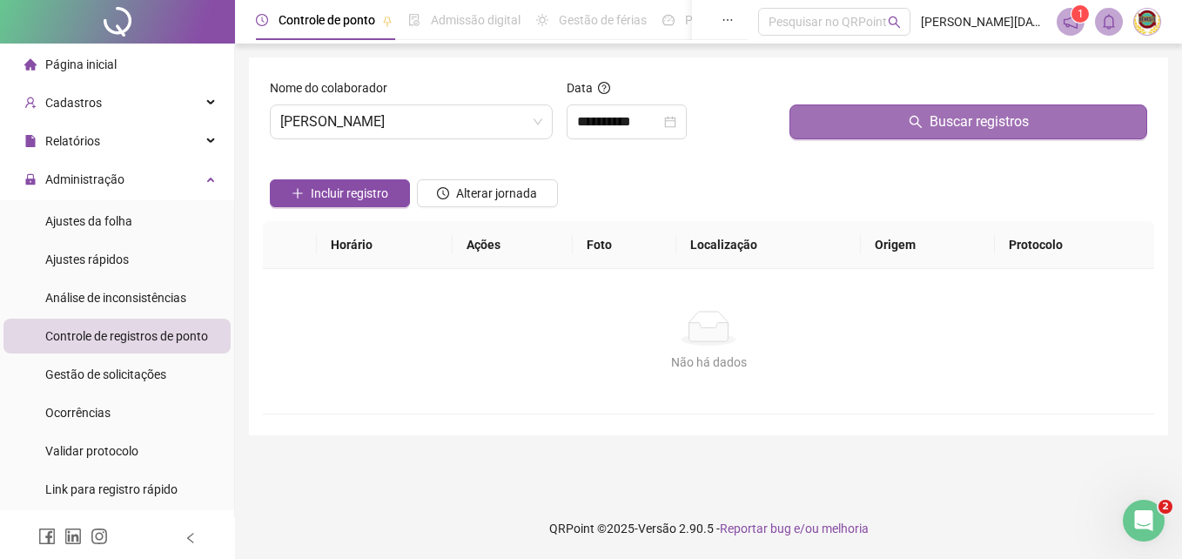
click at [974, 119] on span "Buscar registros" at bounding box center [979, 121] width 99 height 21
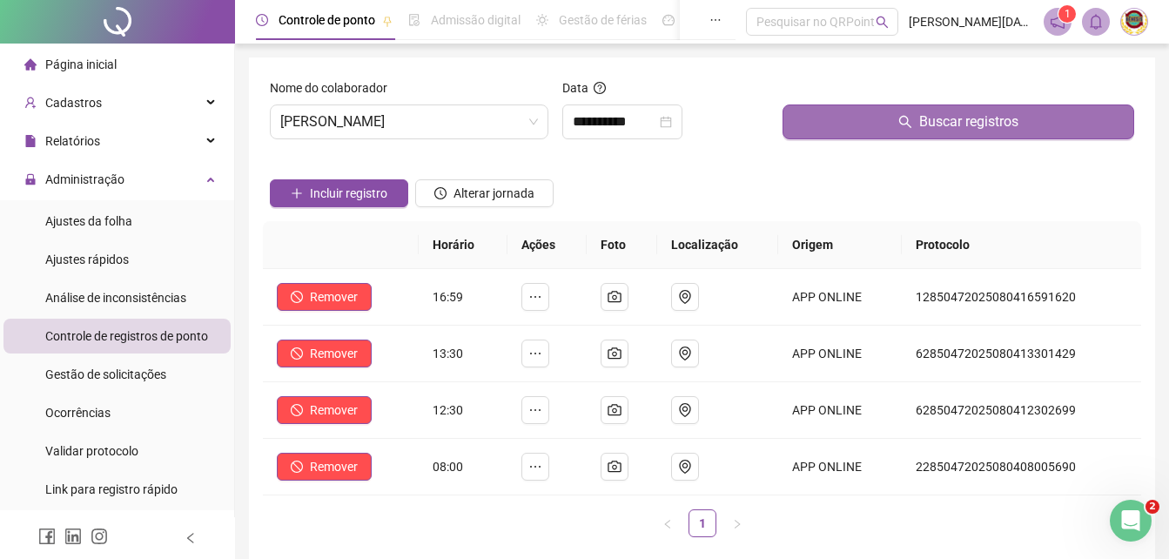
click at [966, 125] on span "Buscar registros" at bounding box center [968, 121] width 99 height 21
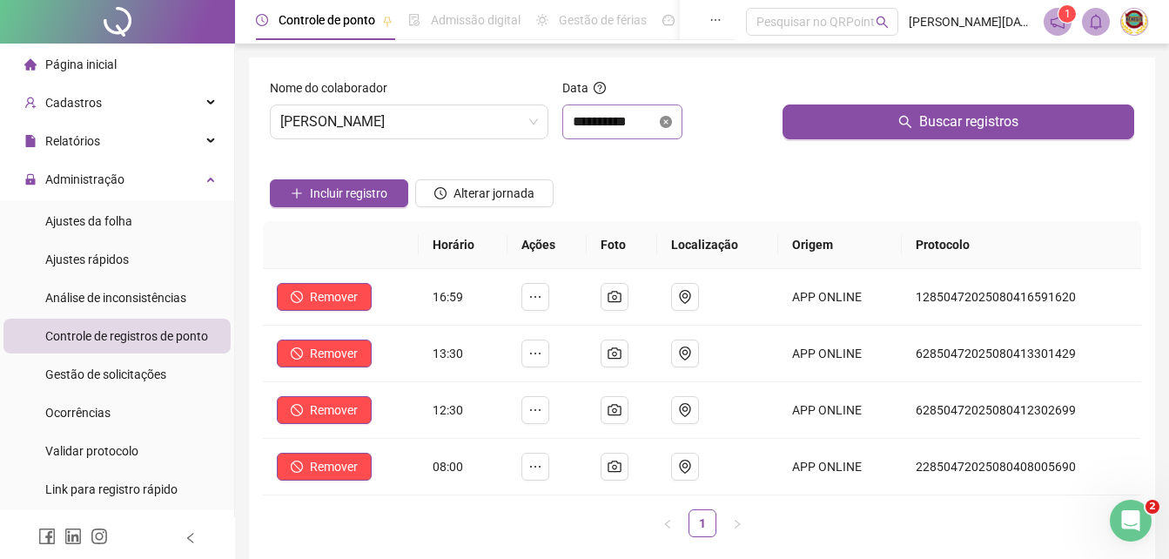
click at [672, 120] on icon "close-circle" at bounding box center [666, 122] width 12 height 12
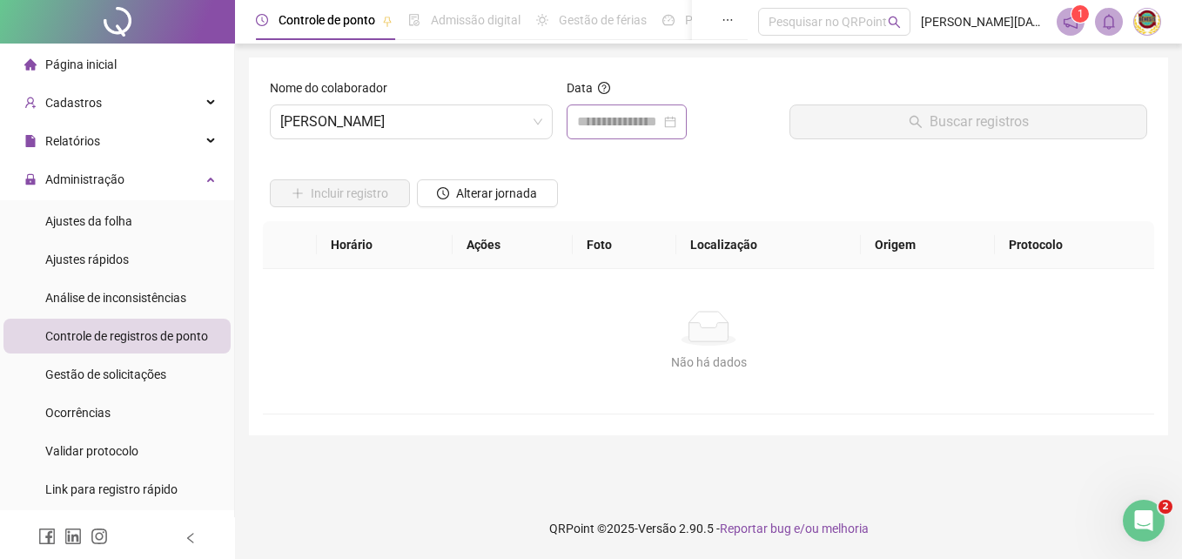
click at [677, 128] on div at bounding box center [626, 121] width 99 height 21
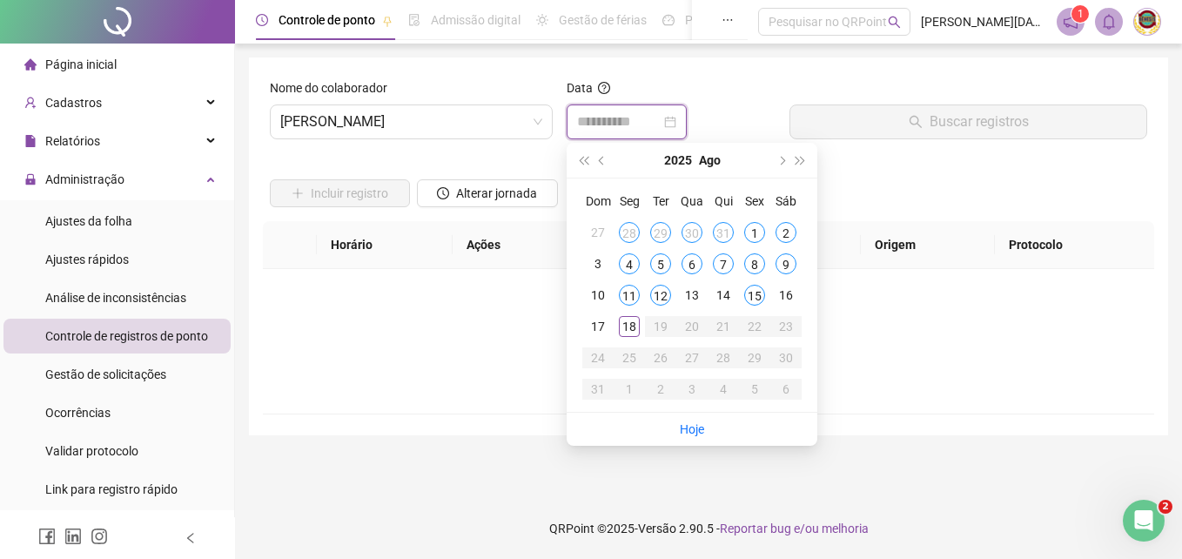
type input "**********"
click at [627, 291] on div "11" at bounding box center [629, 295] width 21 height 21
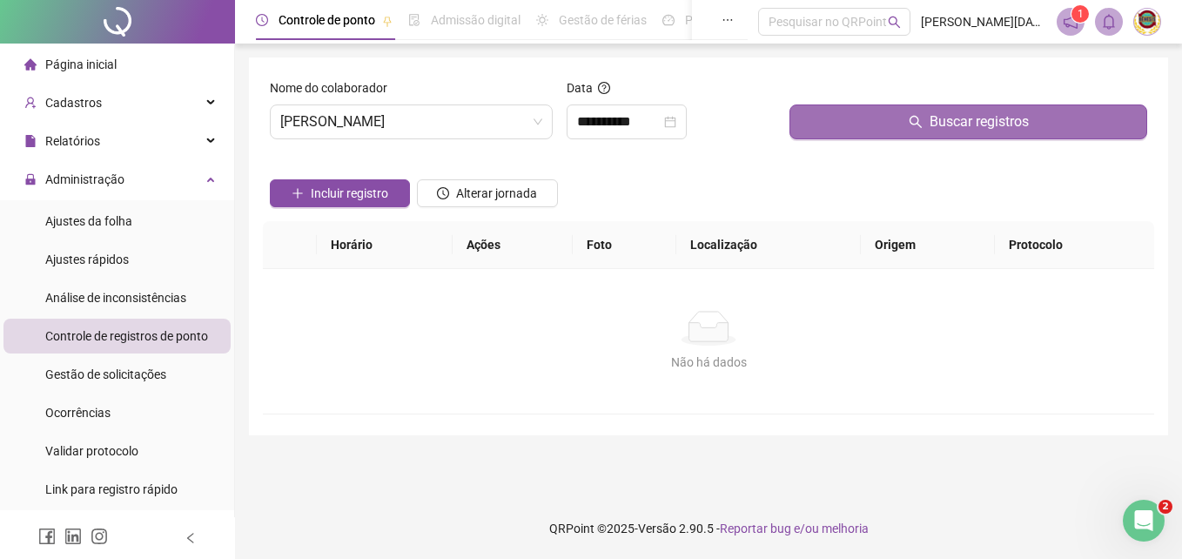
click at [941, 118] on span "Buscar registros" at bounding box center [979, 121] width 99 height 21
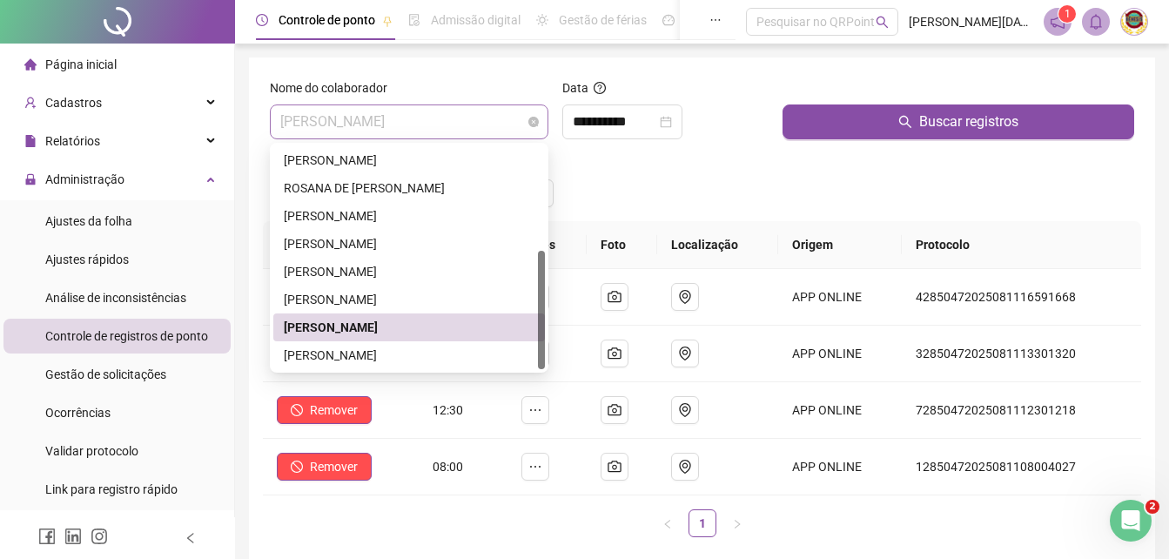
click at [532, 114] on span "[PERSON_NAME]" at bounding box center [409, 121] width 258 height 33
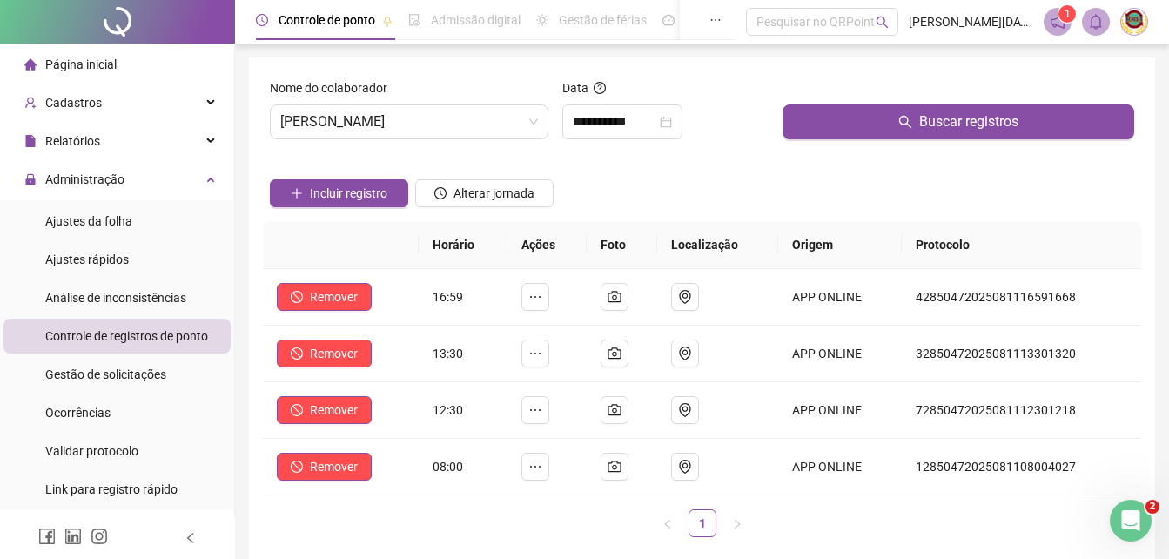
click at [697, 164] on div "Incluir registro Alterar jornada" at bounding box center [702, 187] width 872 height 68
click at [672, 115] on div "**********" at bounding box center [622, 121] width 99 height 21
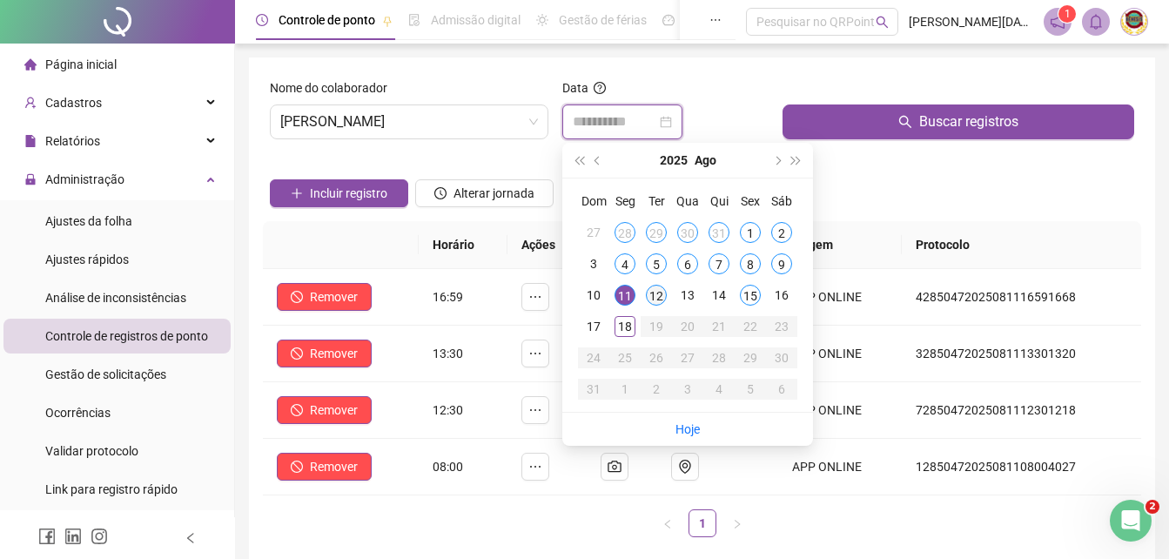
type input "**********"
click at [660, 289] on div "12" at bounding box center [656, 295] width 21 height 21
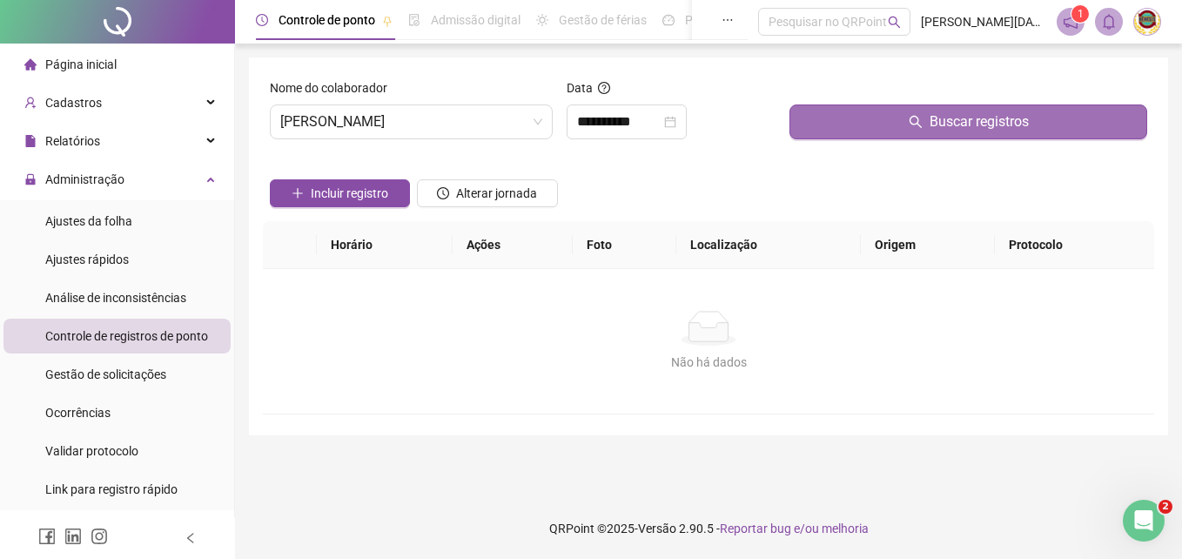
click at [964, 118] on span "Buscar registros" at bounding box center [979, 121] width 99 height 21
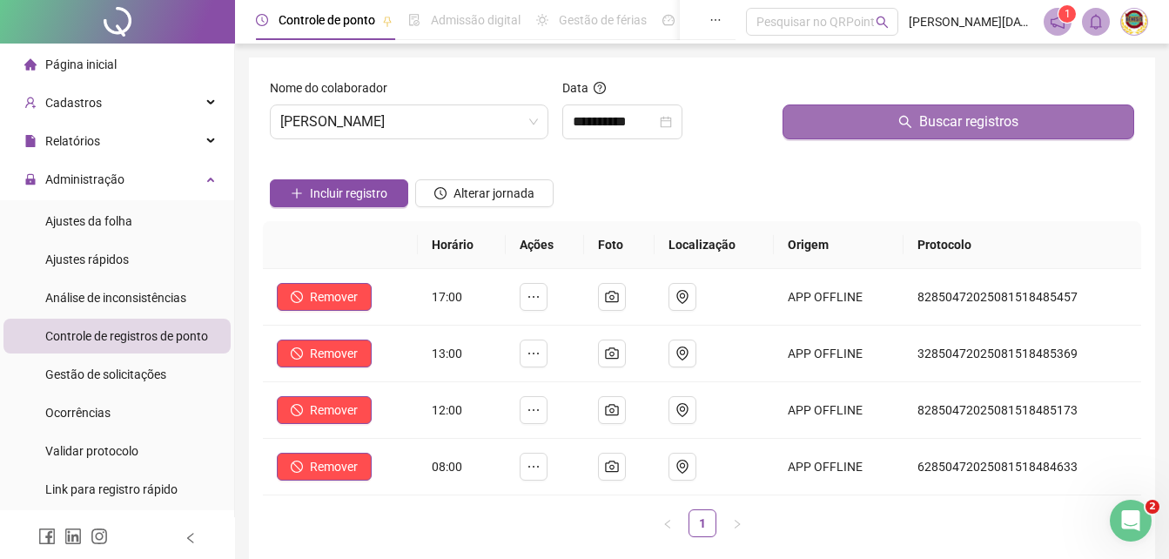
click at [967, 121] on span "Buscar registros" at bounding box center [968, 121] width 99 height 21
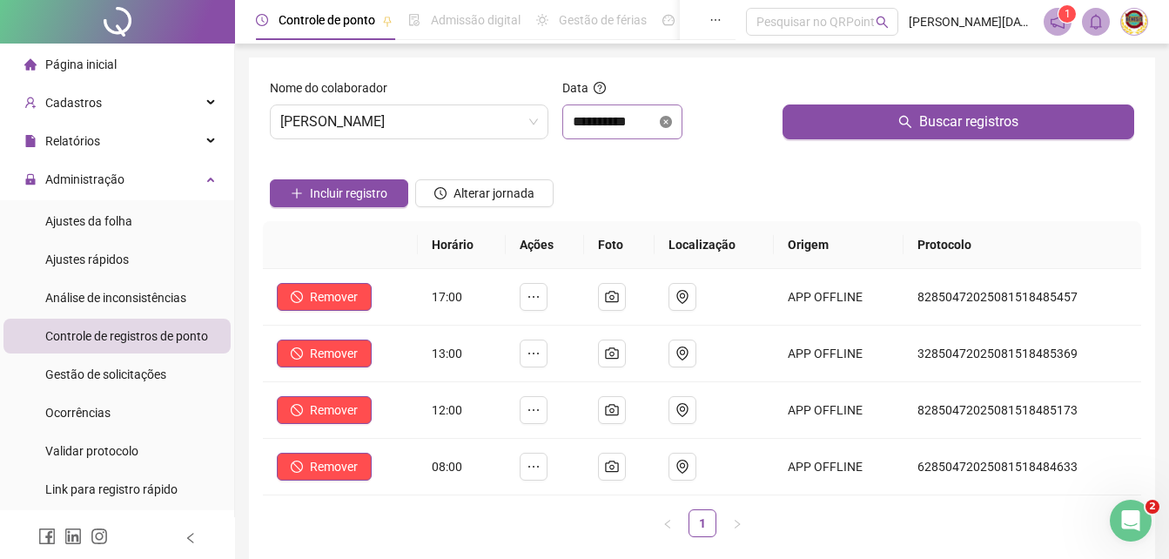
click at [672, 125] on icon "close-circle" at bounding box center [666, 122] width 12 height 12
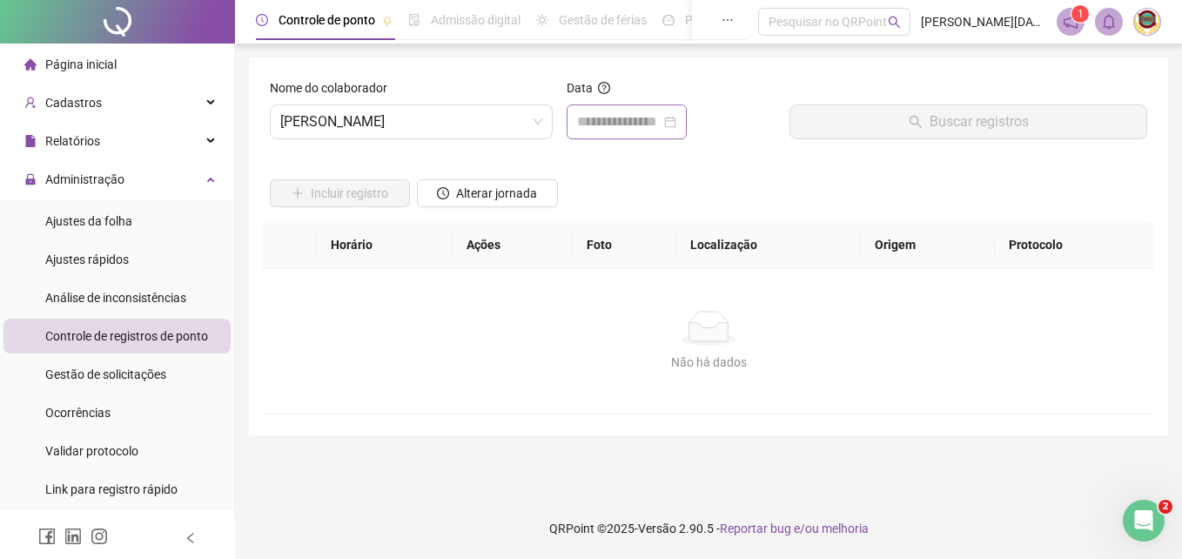
click at [677, 125] on div at bounding box center [626, 121] width 99 height 21
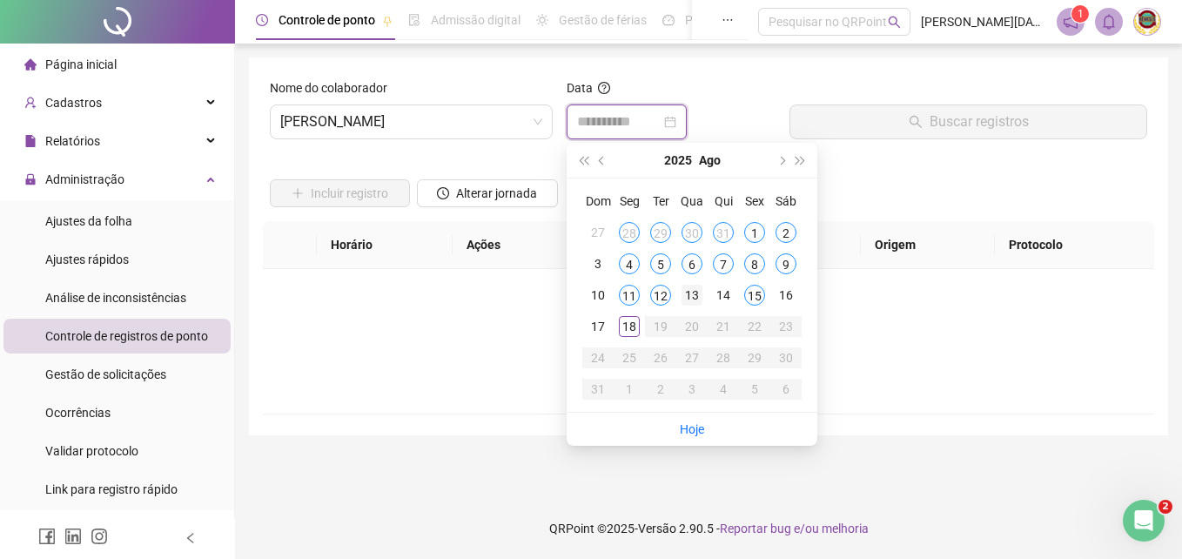
type input "**********"
drag, startPoint x: 695, startPoint y: 292, endPoint x: 703, endPoint y: 276, distance: 17.5
click at [694, 292] on div "13" at bounding box center [692, 295] width 21 height 21
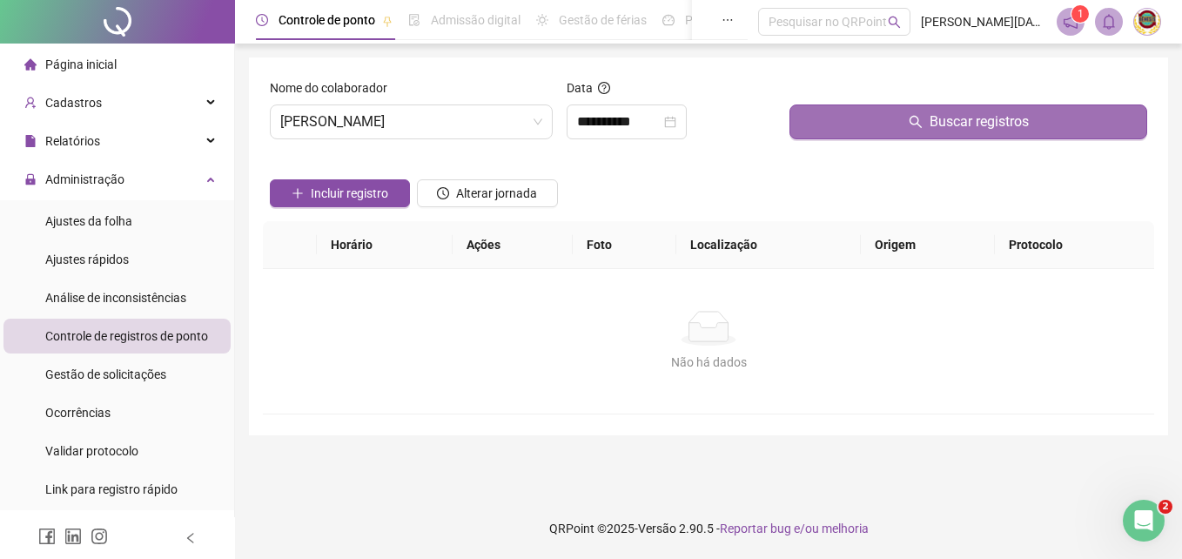
click at [966, 119] on span "Buscar registros" at bounding box center [979, 121] width 99 height 21
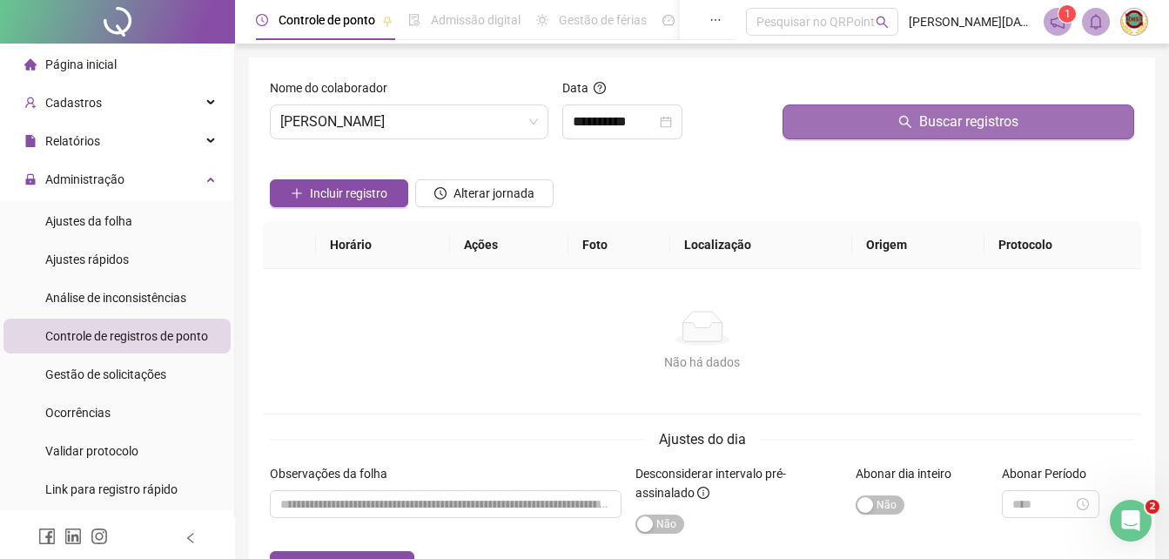
click at [966, 119] on span "Buscar registros" at bounding box center [968, 121] width 99 height 21
click at [932, 118] on span "Buscar registros" at bounding box center [968, 121] width 99 height 21
click at [940, 123] on span "Buscar registros" at bounding box center [968, 121] width 99 height 21
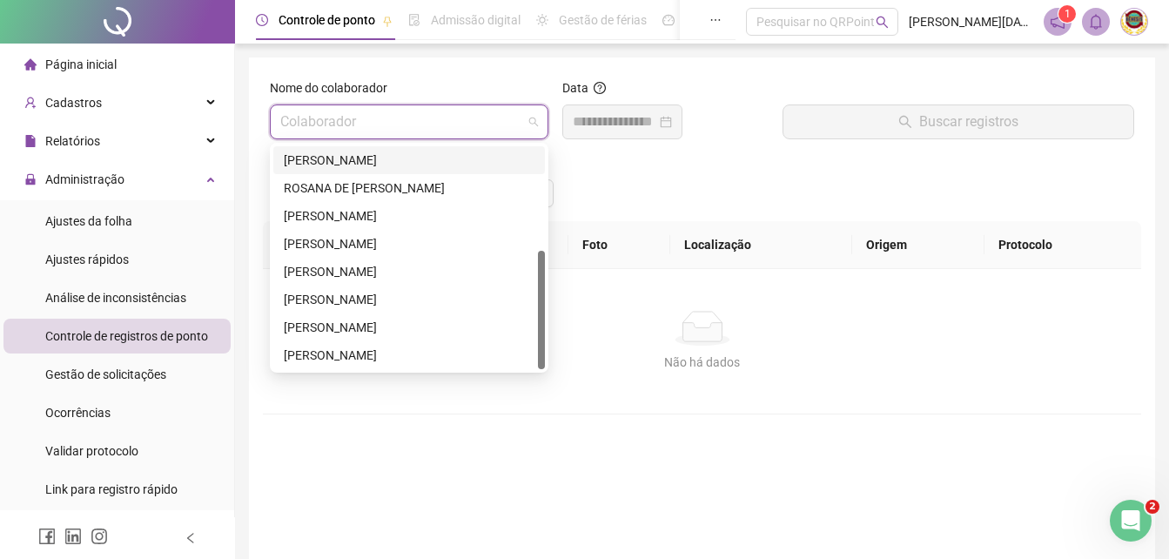
click at [502, 126] on input "search" at bounding box center [401, 121] width 242 height 33
click at [341, 205] on div "[PERSON_NAME]" at bounding box center [409, 216] width 272 height 28
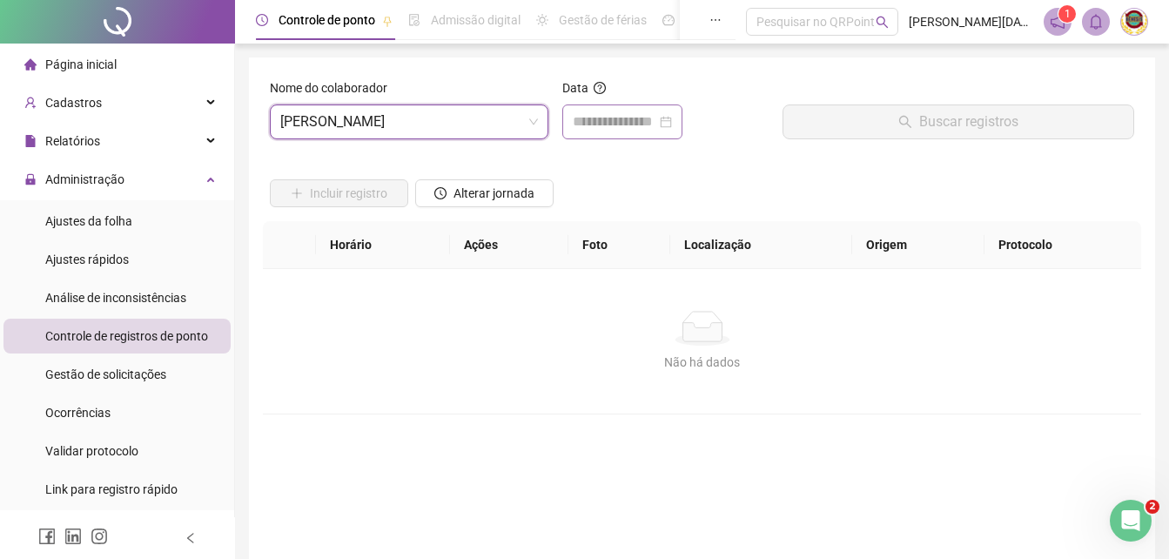
click at [672, 123] on div at bounding box center [622, 121] width 99 height 21
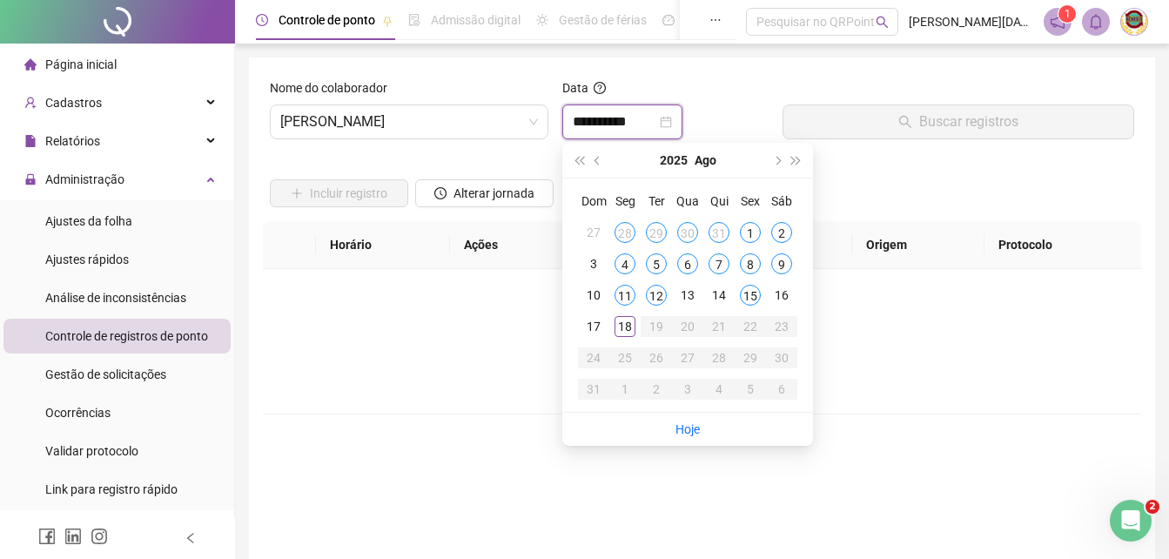
type input "**********"
click at [620, 257] on div "4" at bounding box center [625, 263] width 21 height 21
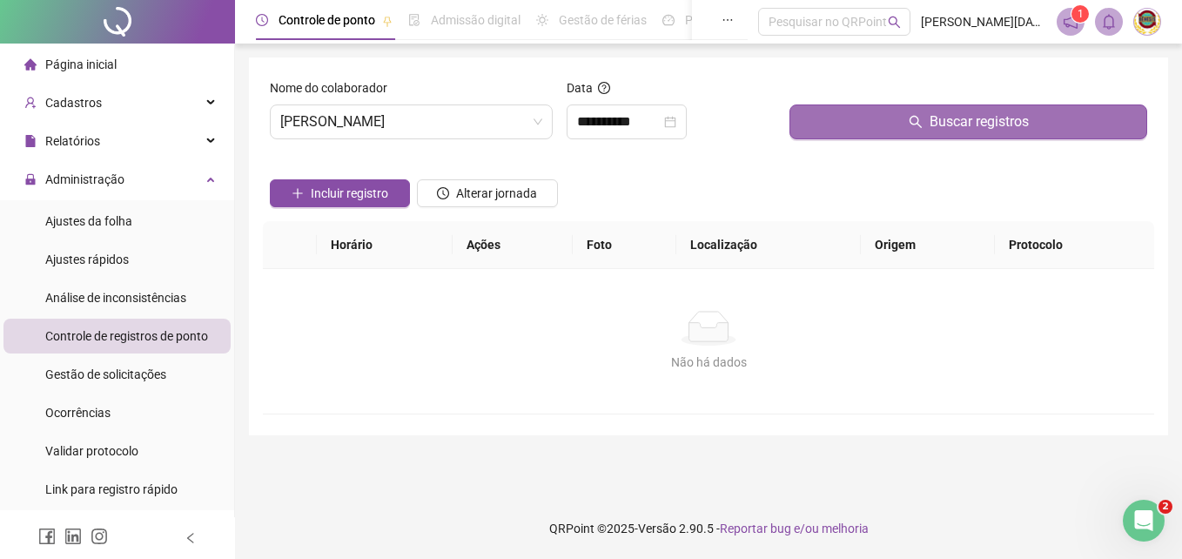
drag, startPoint x: 978, startPoint y: 112, endPoint x: 964, endPoint y: 121, distance: 16.4
click at [975, 113] on span "Buscar registros" at bounding box center [979, 121] width 99 height 21
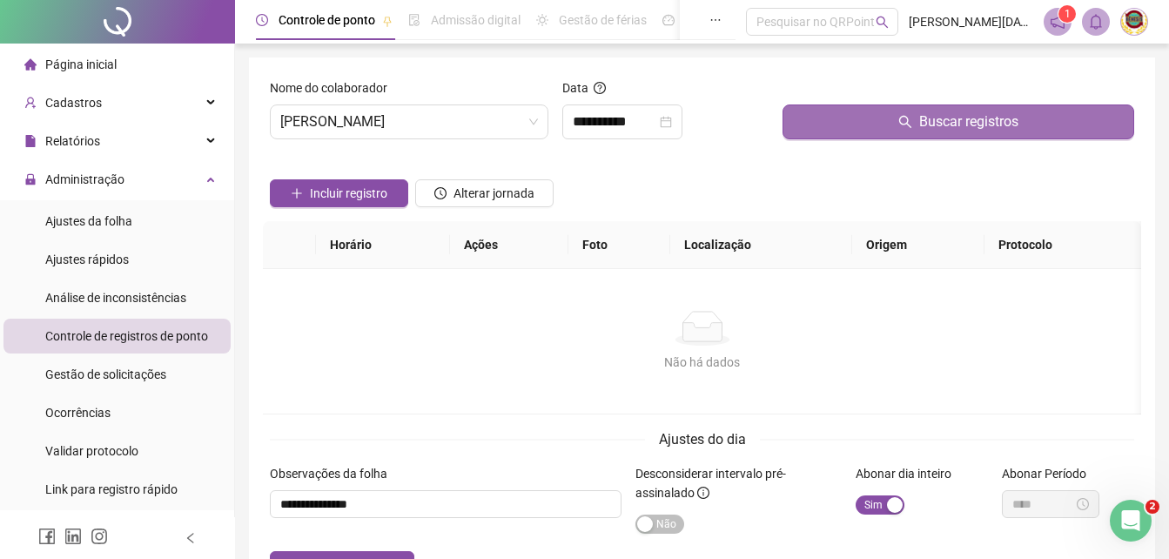
click at [958, 121] on span "Buscar registros" at bounding box center [968, 121] width 99 height 21
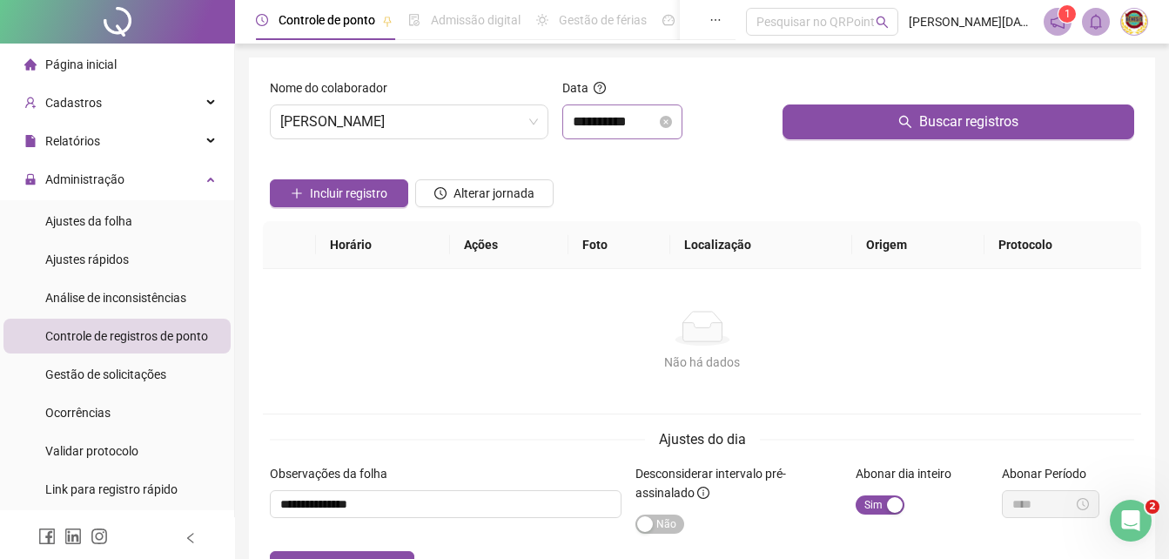
click at [683, 125] on div "**********" at bounding box center [622, 121] width 120 height 35
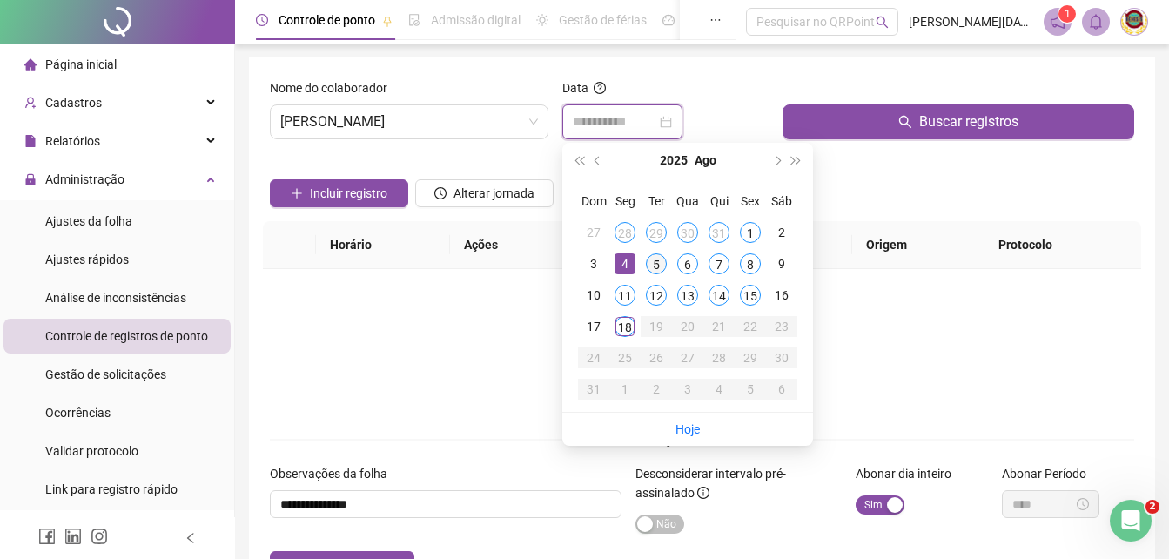
type input "**********"
click at [656, 268] on div "5" at bounding box center [656, 263] width 21 height 21
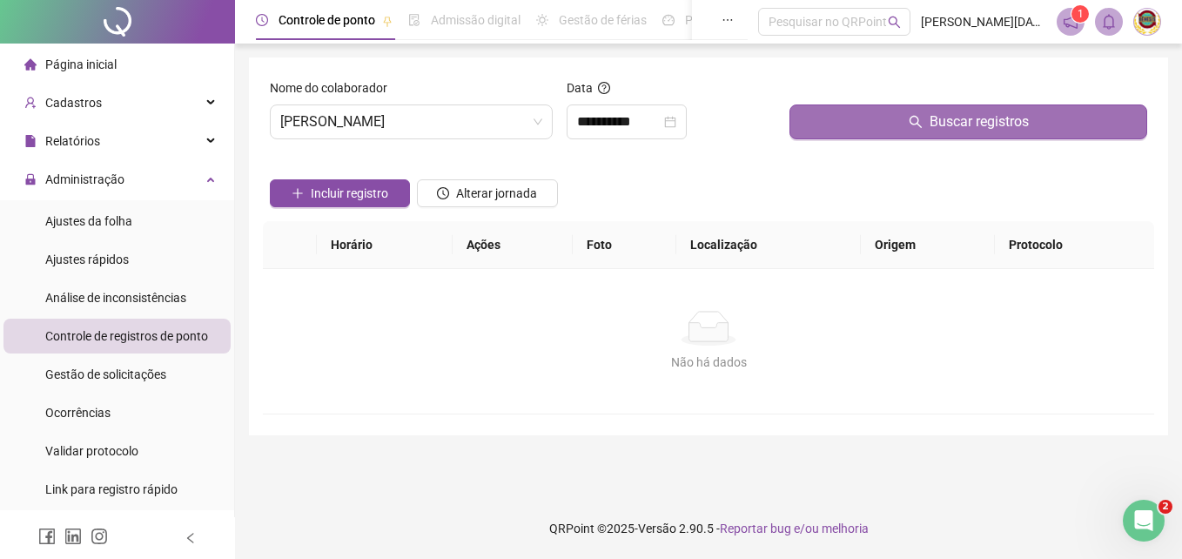
click at [960, 119] on span "Buscar registros" at bounding box center [979, 121] width 99 height 21
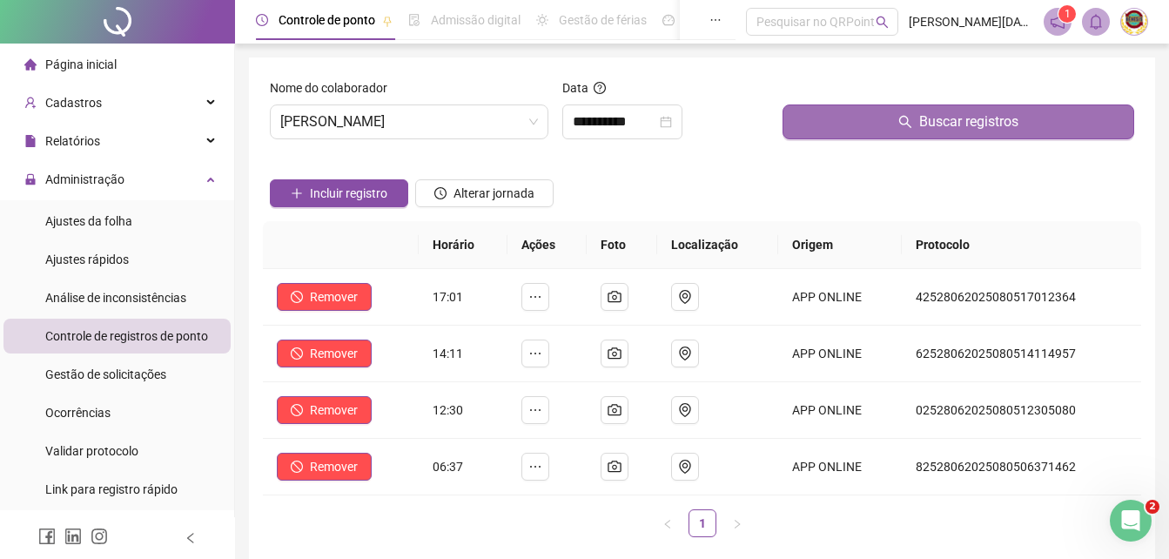
click at [961, 129] on span "Buscar registros" at bounding box center [968, 121] width 99 height 21
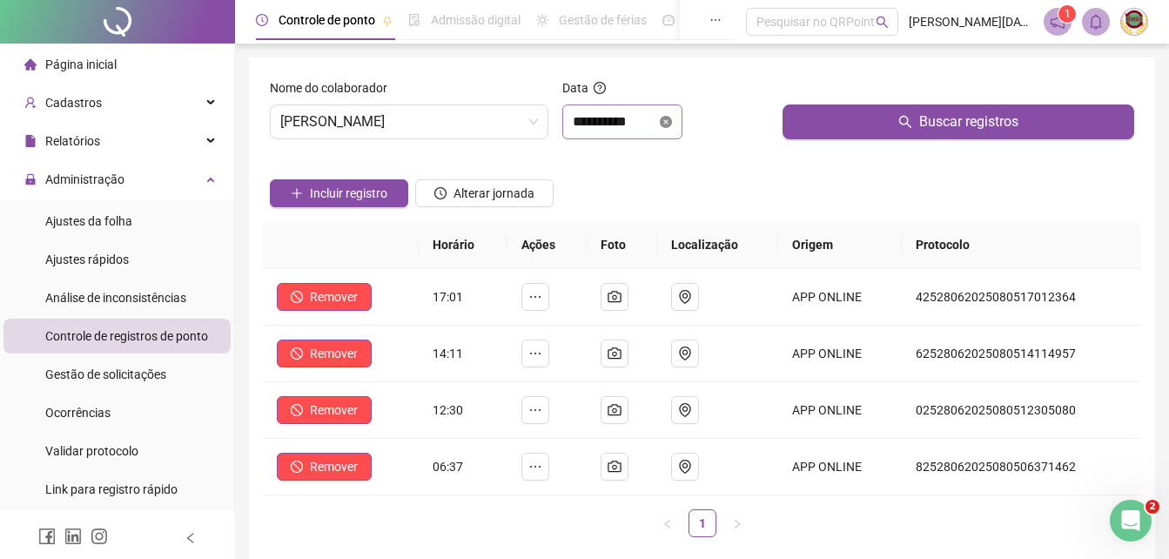
click at [672, 120] on icon "close-circle" at bounding box center [666, 122] width 12 height 12
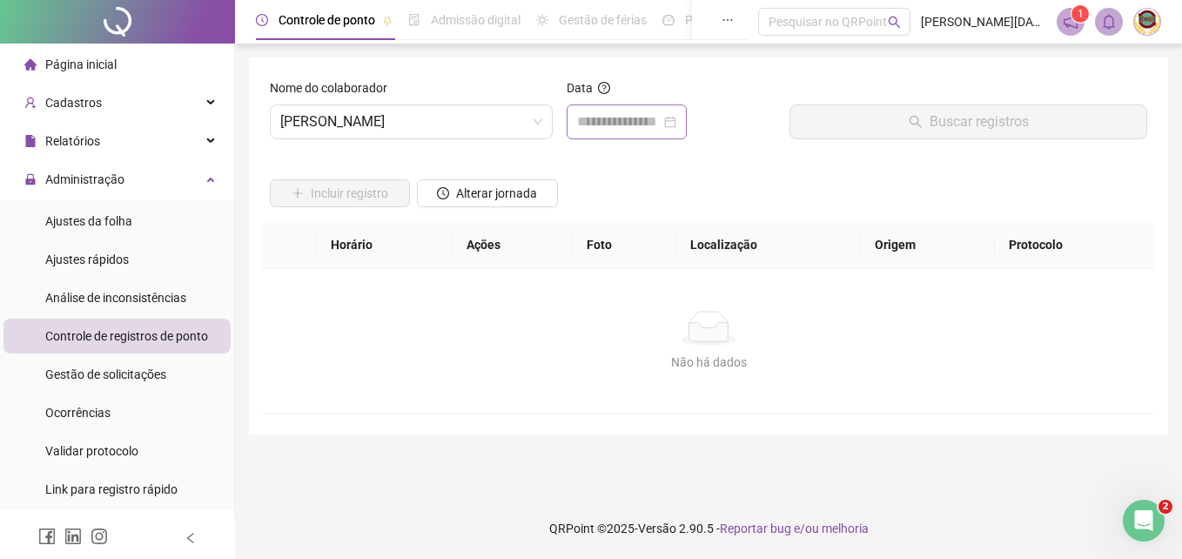
click at [677, 120] on div at bounding box center [626, 121] width 99 height 21
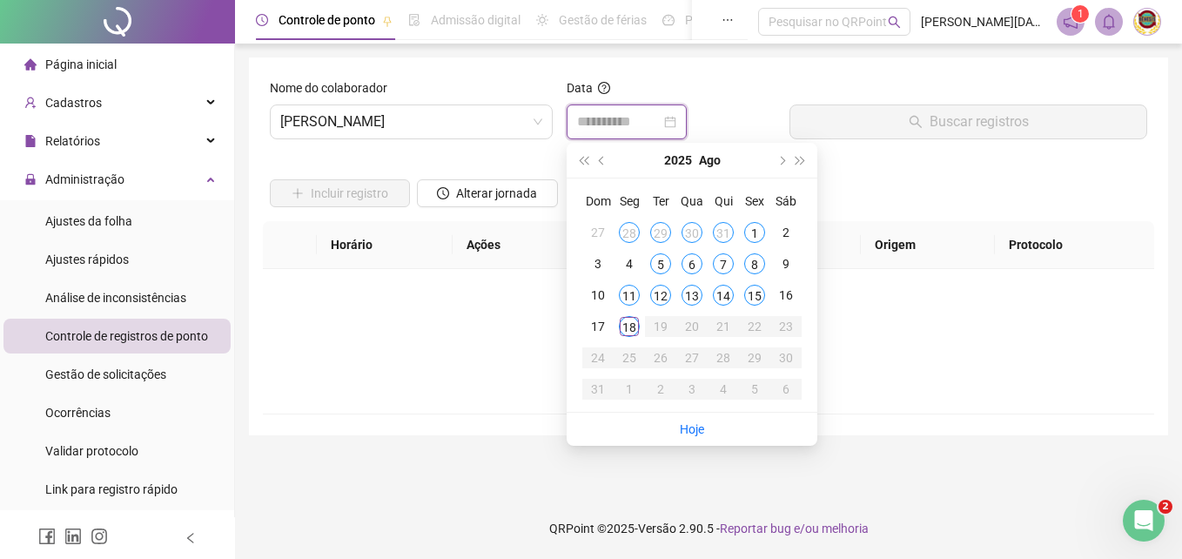
type input "**********"
click at [694, 260] on div "6" at bounding box center [692, 263] width 21 height 21
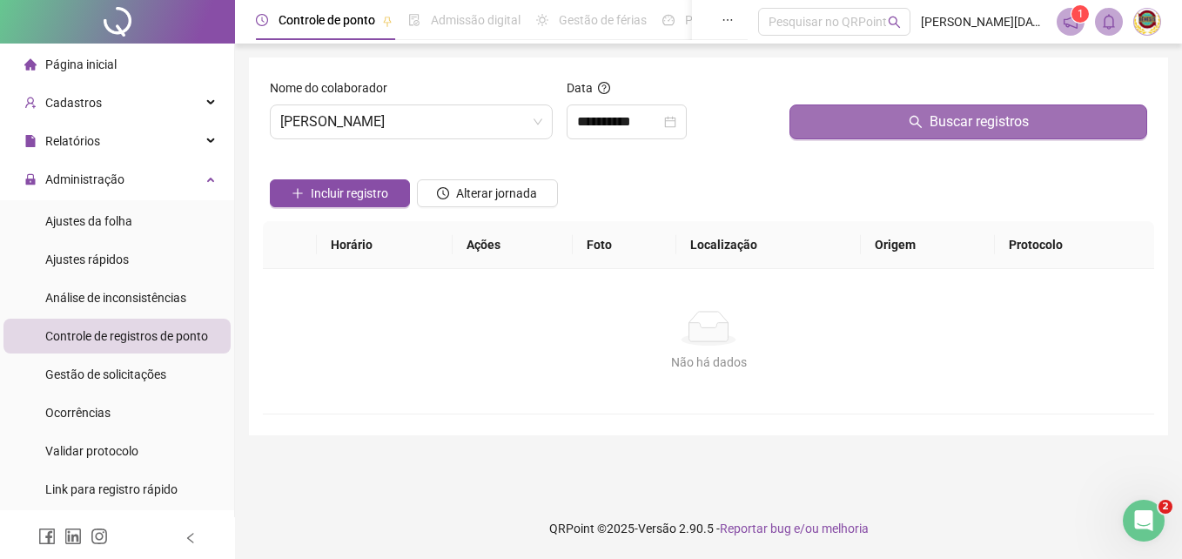
click at [985, 120] on span "Buscar registros" at bounding box center [979, 121] width 99 height 21
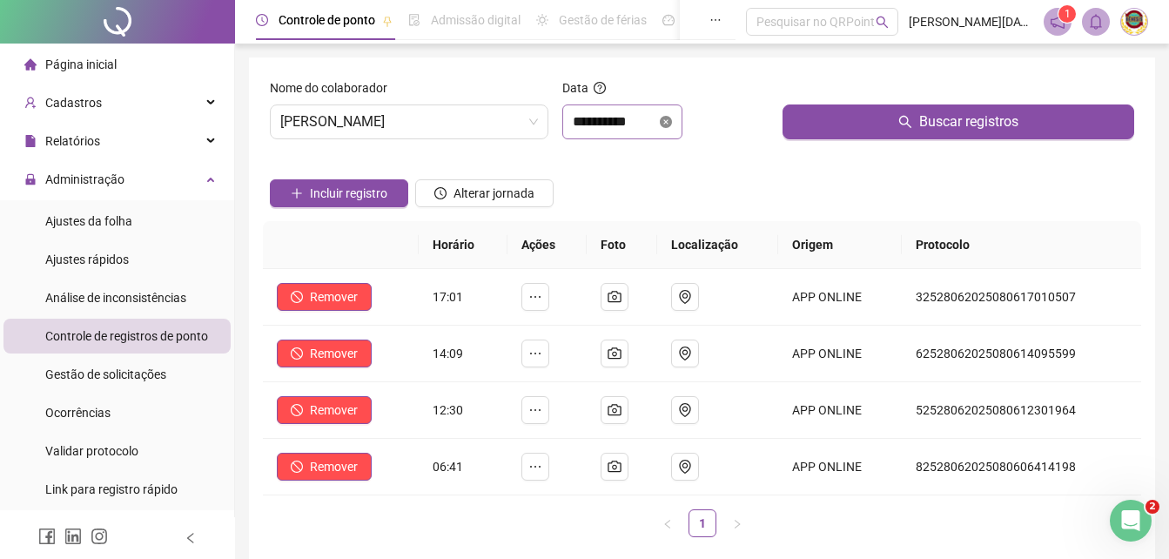
click at [672, 118] on icon "close-circle" at bounding box center [666, 122] width 12 height 12
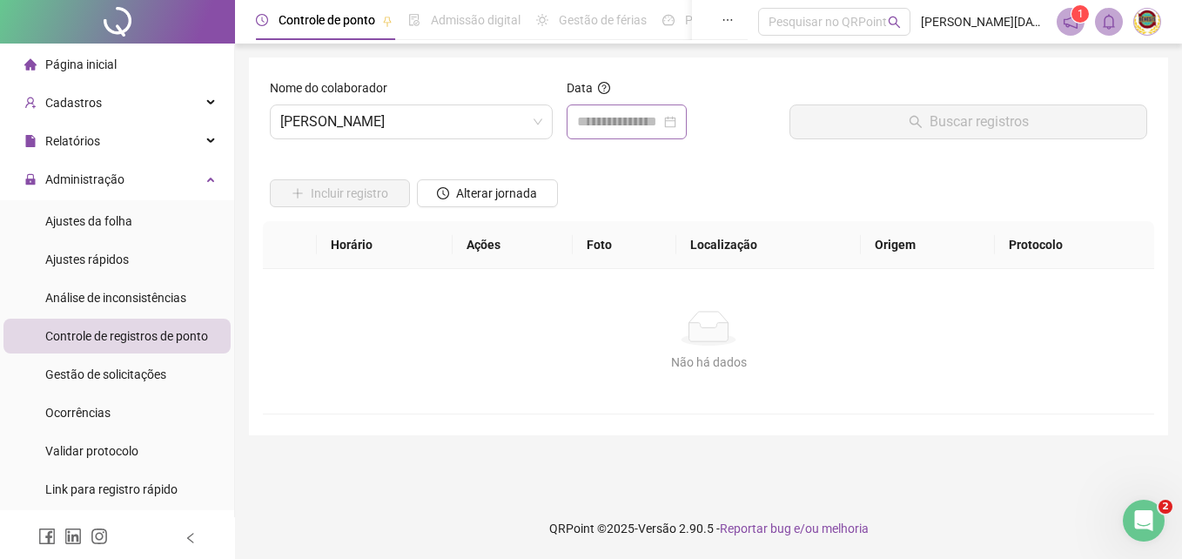
click at [677, 118] on div at bounding box center [626, 121] width 99 height 21
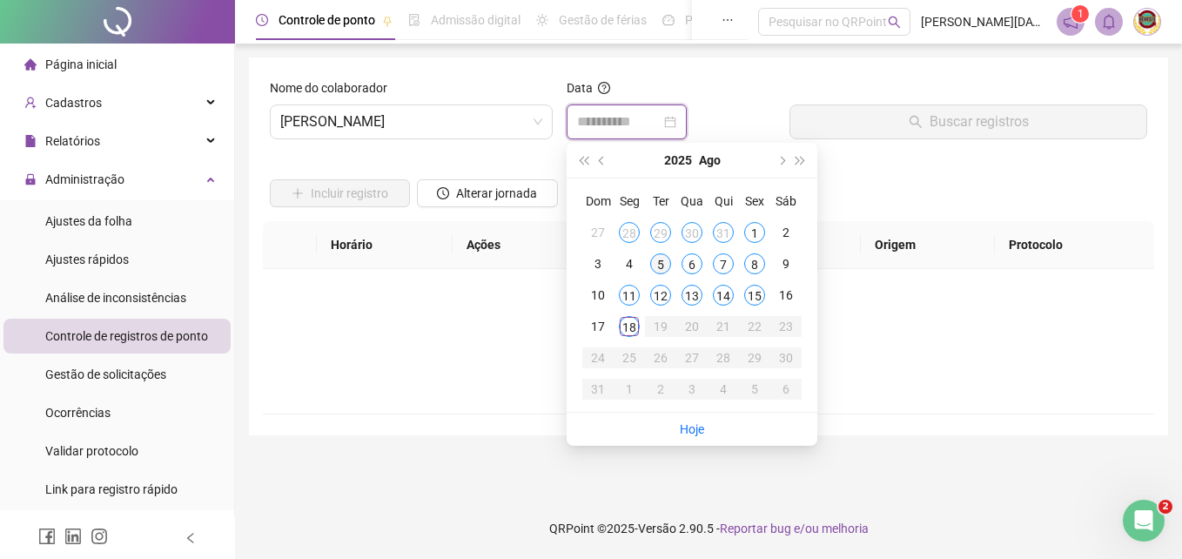
type input "**********"
click at [659, 259] on div "5" at bounding box center [660, 263] width 21 height 21
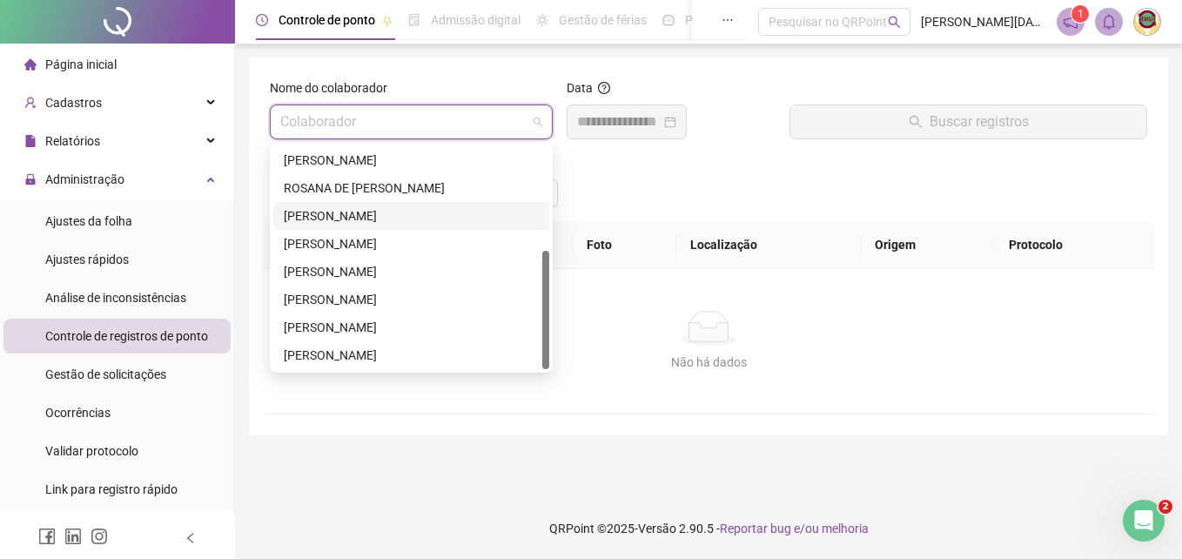
click at [546, 125] on div "Colaborador" at bounding box center [411, 121] width 283 height 35
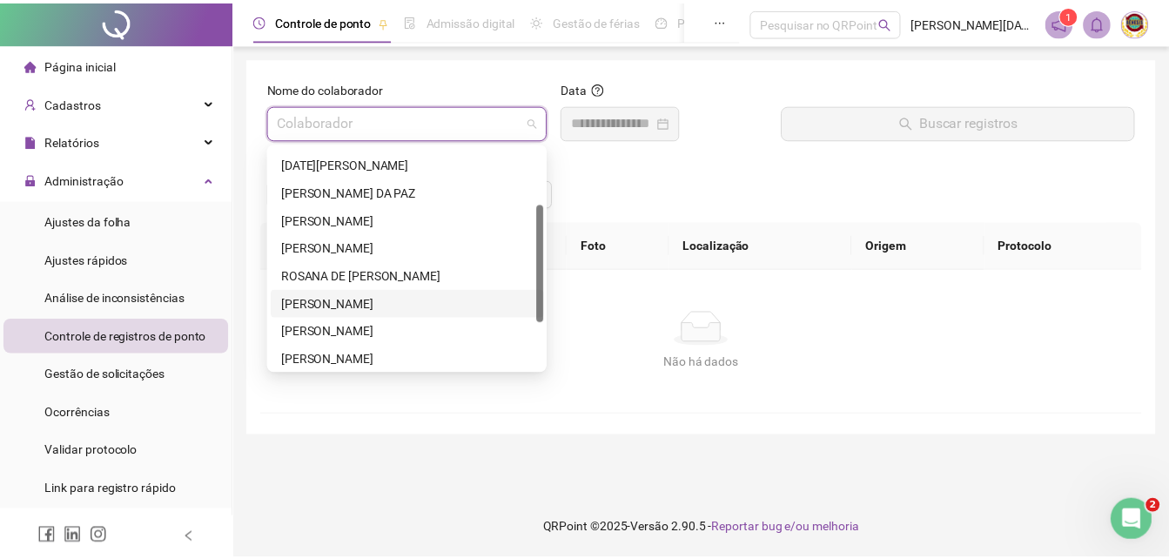
scroll to position [21, 0]
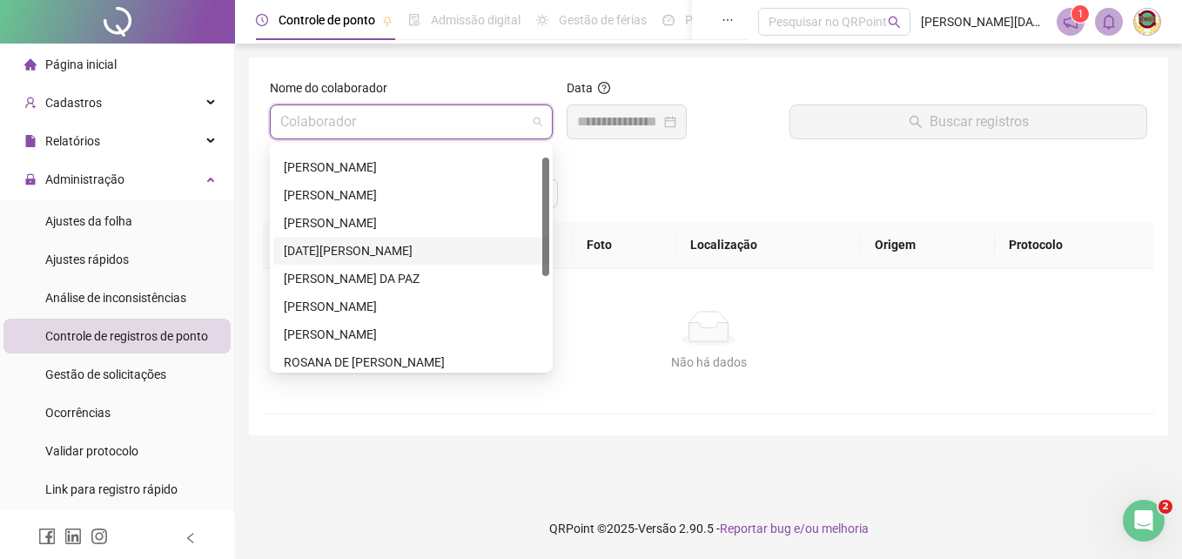
click at [312, 249] on div "[DATE][PERSON_NAME]" at bounding box center [411, 250] width 255 height 19
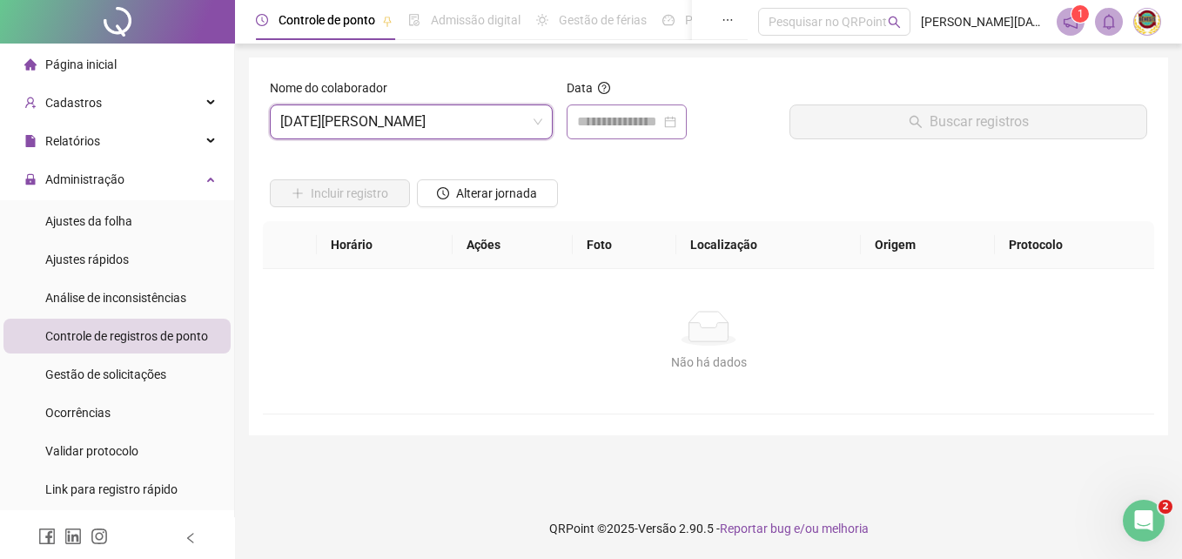
click at [677, 124] on div at bounding box center [626, 121] width 99 height 21
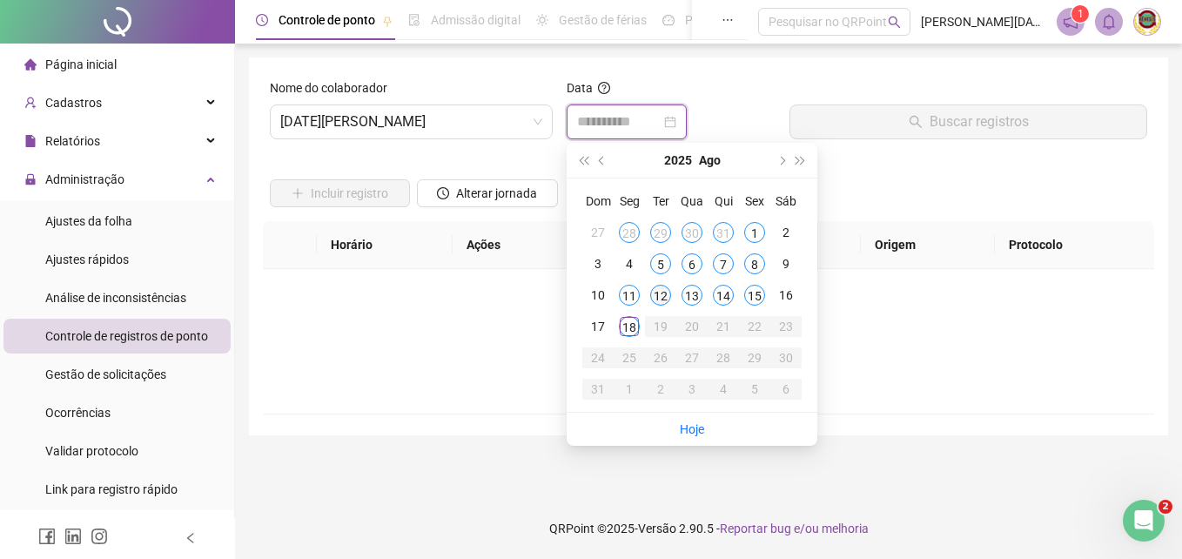
type input "**********"
click at [694, 259] on div "6" at bounding box center [692, 263] width 21 height 21
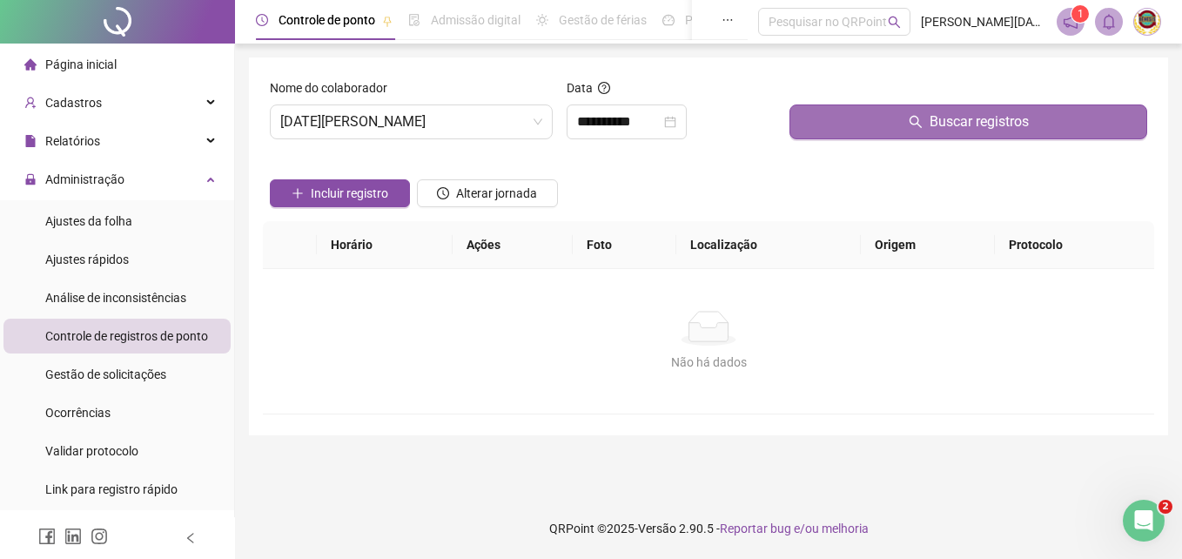
click at [973, 124] on span "Buscar registros" at bounding box center [979, 121] width 99 height 21
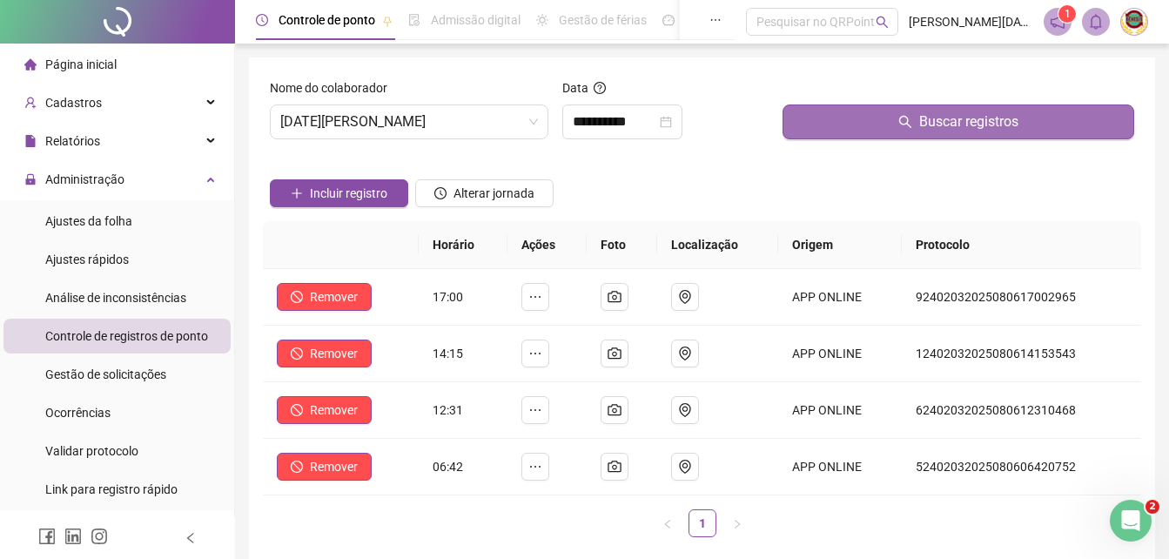
click at [973, 126] on span "Buscar registros" at bounding box center [968, 121] width 99 height 21
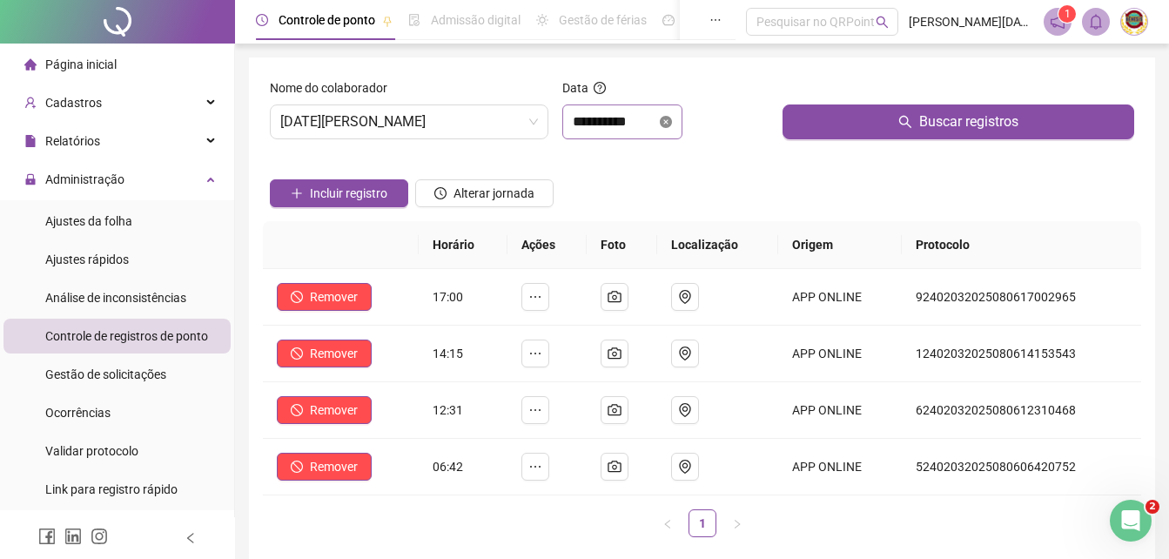
click at [672, 118] on icon "close-circle" at bounding box center [666, 122] width 12 height 12
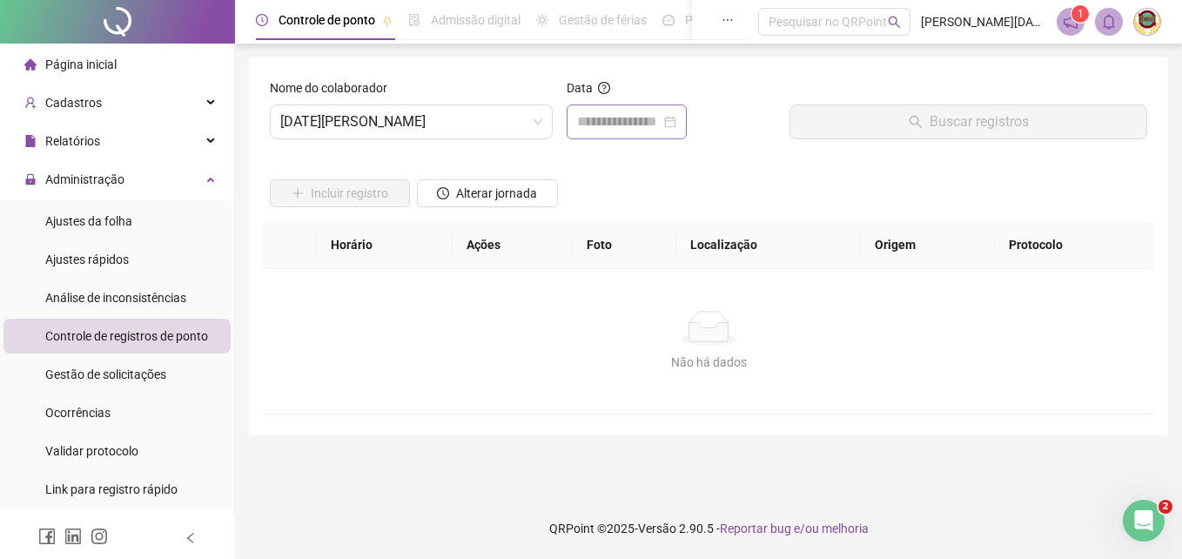
click at [677, 118] on div at bounding box center [626, 121] width 99 height 21
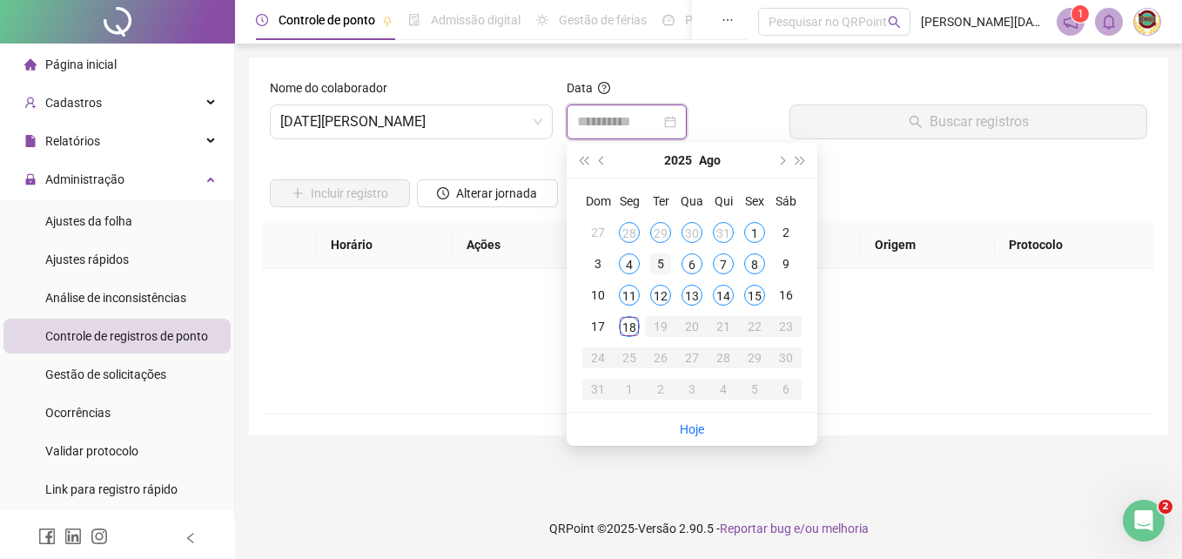
type input "**********"
click at [660, 258] on div "5" at bounding box center [660, 263] width 21 height 21
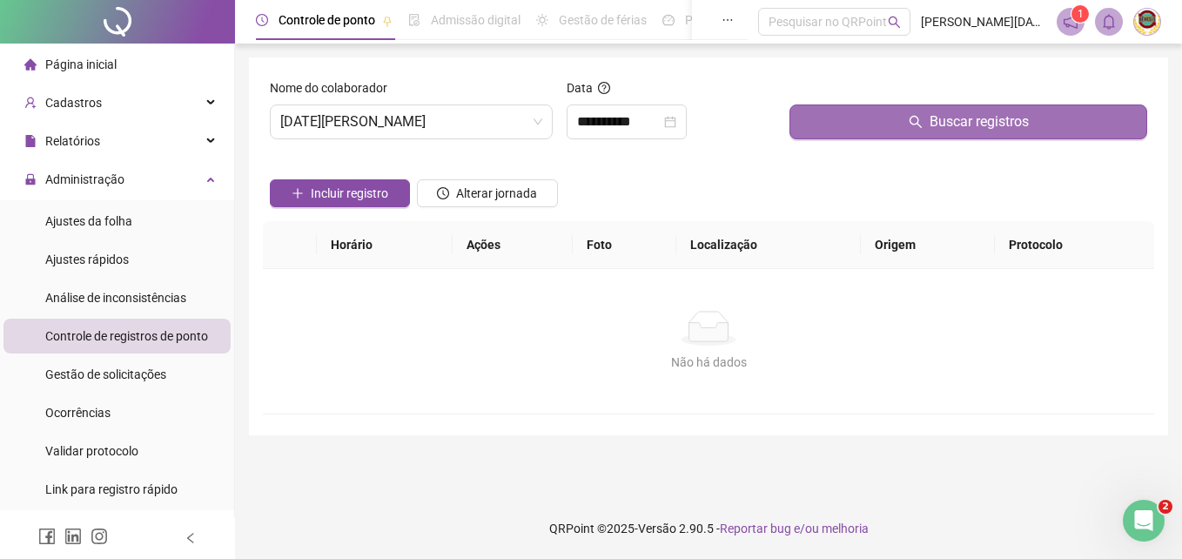
click at [975, 119] on span "Buscar registros" at bounding box center [979, 121] width 99 height 21
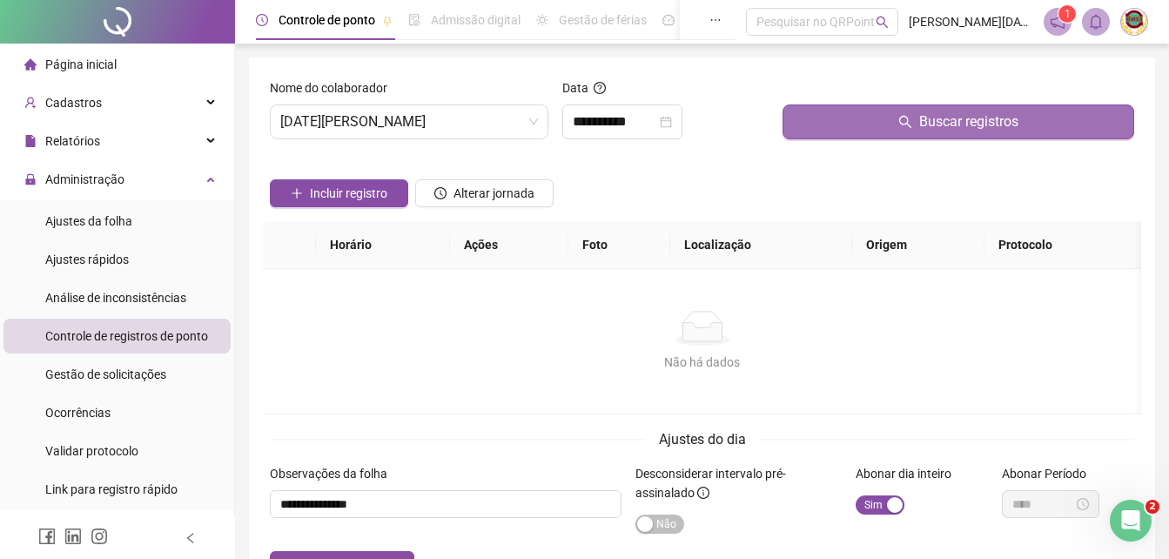
click at [975, 119] on span "Buscar registros" at bounding box center [968, 121] width 99 height 21
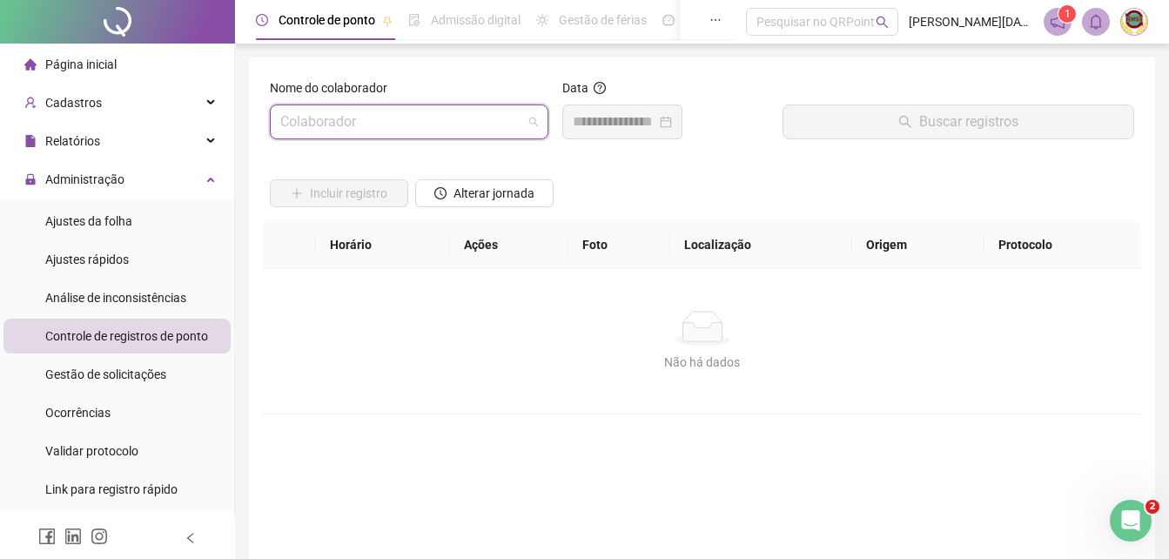
click at [531, 121] on span at bounding box center [409, 121] width 258 height 33
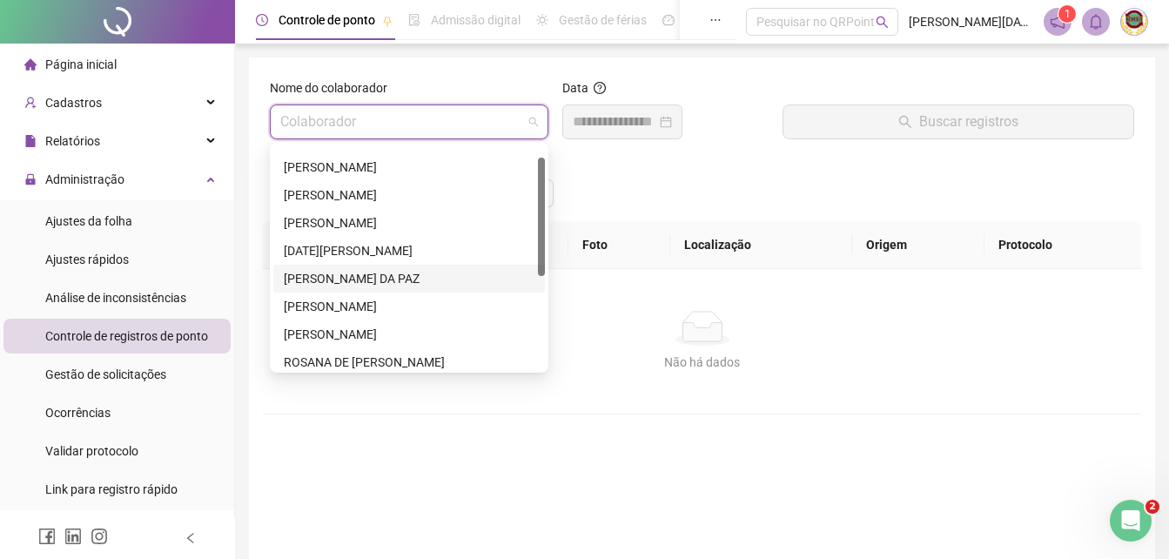
scroll to position [195, 0]
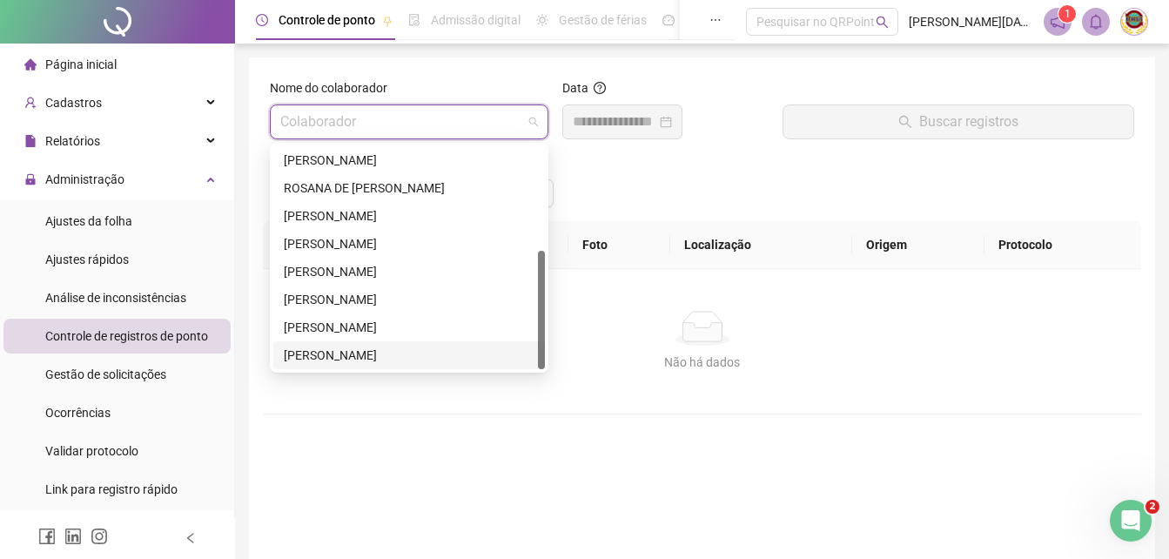
click at [336, 353] on div "[PERSON_NAME]" at bounding box center [409, 355] width 251 height 19
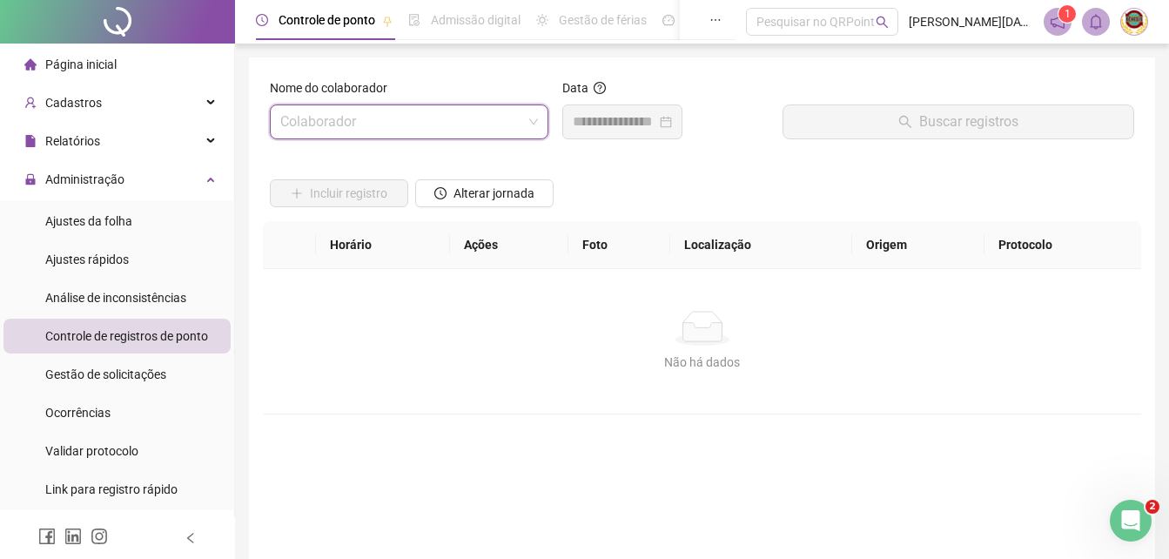
click at [538, 120] on span at bounding box center [409, 121] width 258 height 33
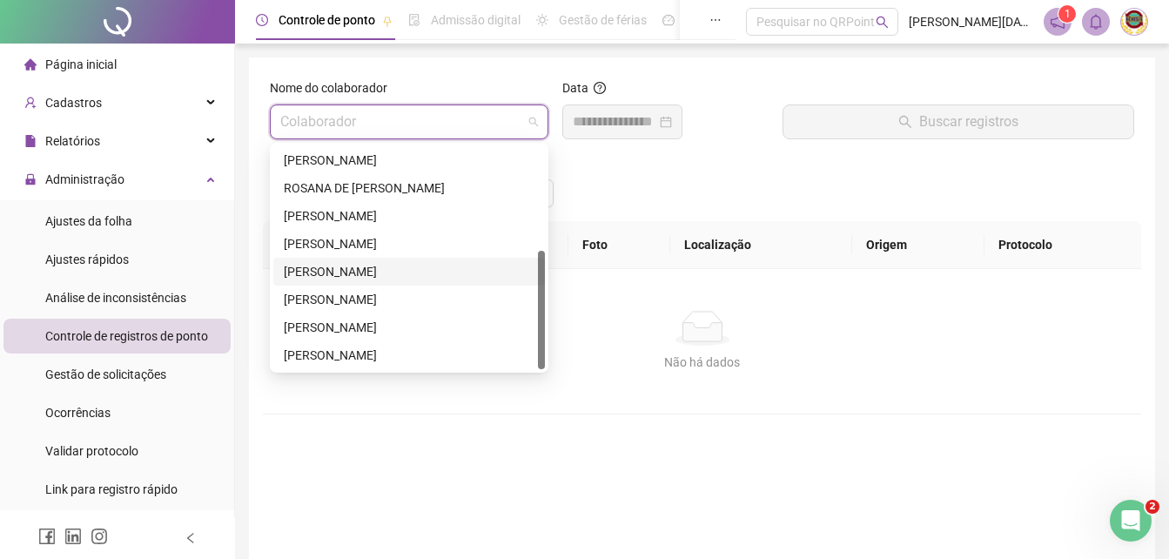
click at [327, 268] on div "[PERSON_NAME]" at bounding box center [409, 271] width 251 height 19
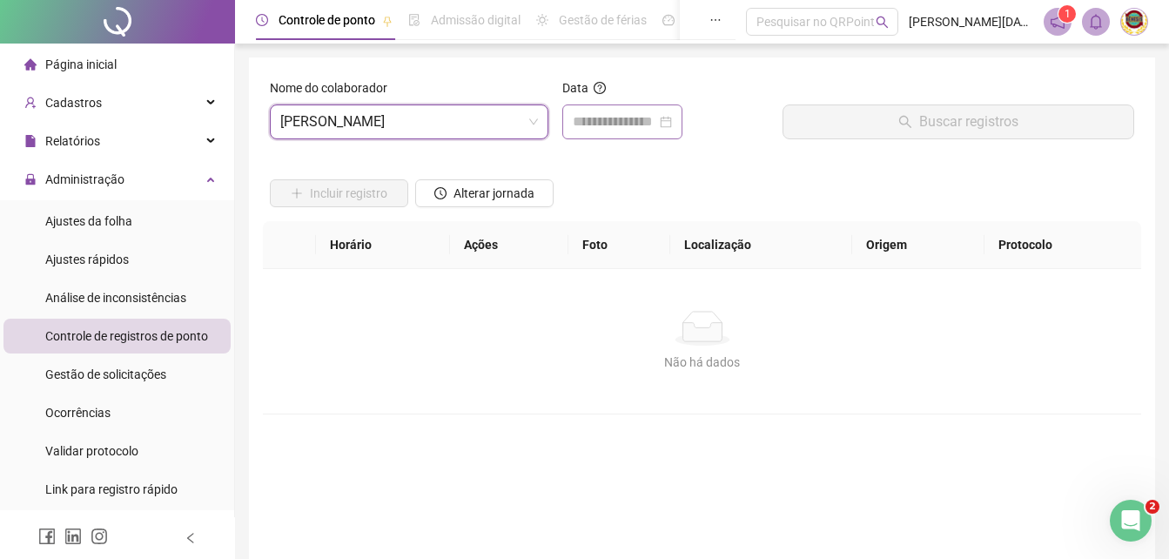
click at [672, 121] on div at bounding box center [622, 121] width 99 height 21
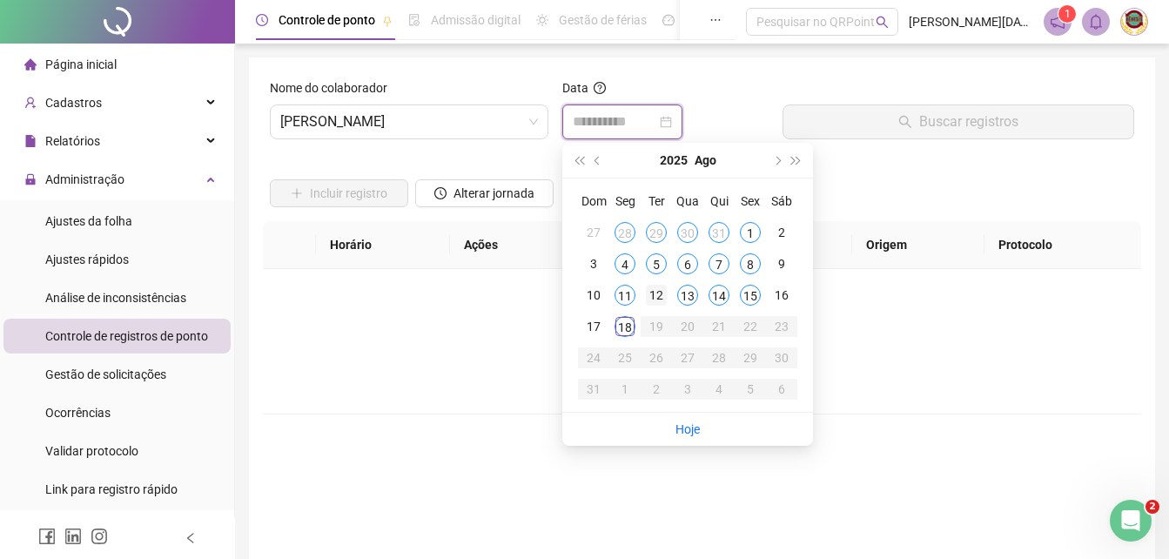
type input "**********"
click at [651, 293] on div "12" at bounding box center [656, 295] width 21 height 21
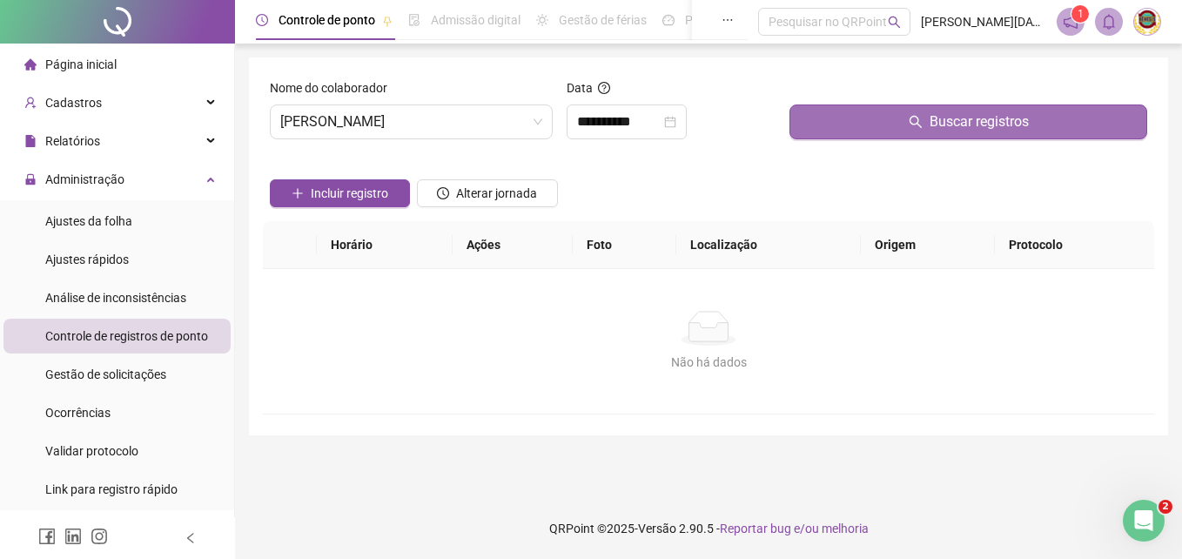
click at [971, 116] on span "Buscar registros" at bounding box center [979, 121] width 99 height 21
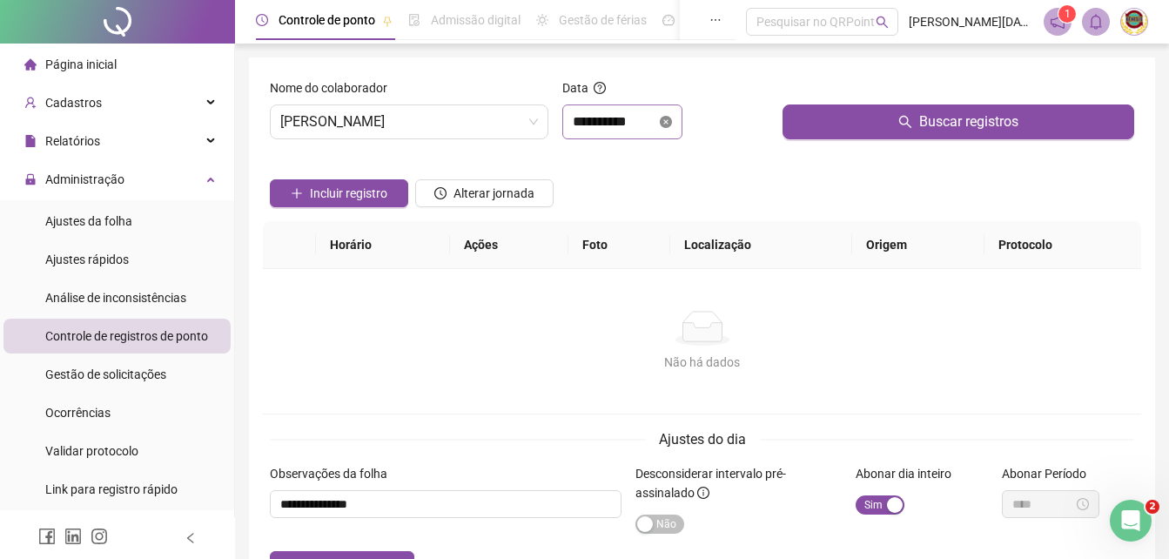
click at [672, 118] on icon "close-circle" at bounding box center [666, 122] width 12 height 12
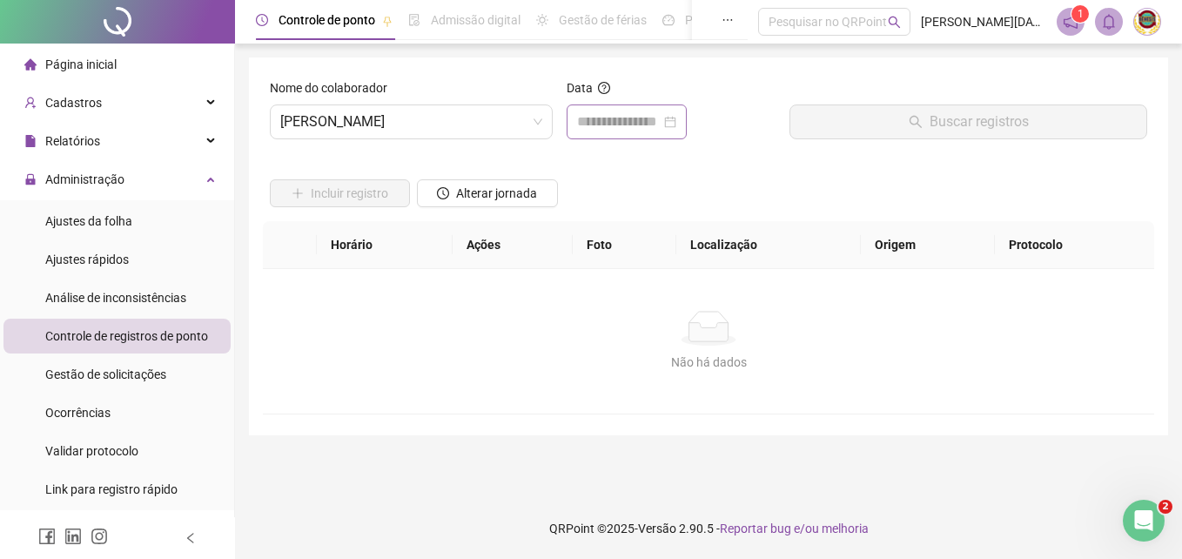
click at [677, 118] on div at bounding box center [626, 121] width 99 height 21
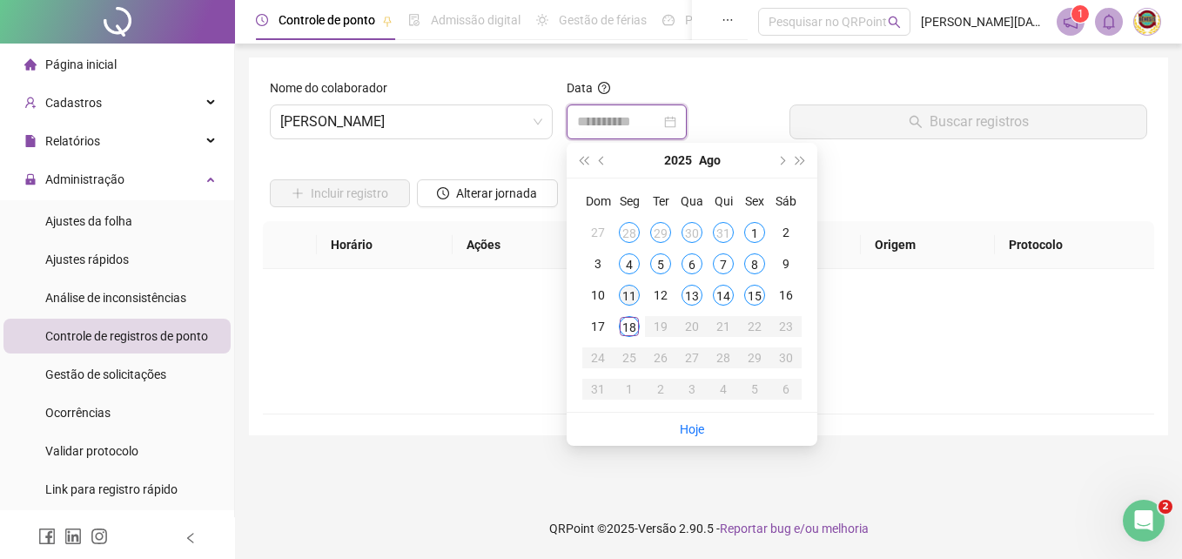
type input "**********"
click at [627, 288] on div "11" at bounding box center [629, 295] width 21 height 21
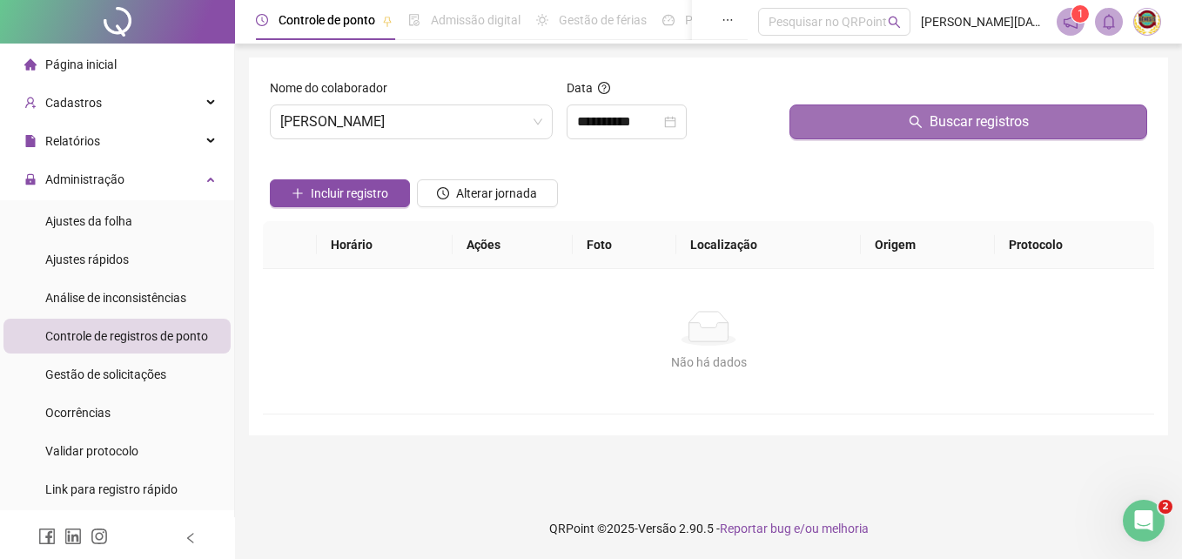
drag, startPoint x: 627, startPoint y: 288, endPoint x: 963, endPoint y: 113, distance: 378.9
click at [963, 113] on span "Buscar registros" at bounding box center [979, 121] width 99 height 21
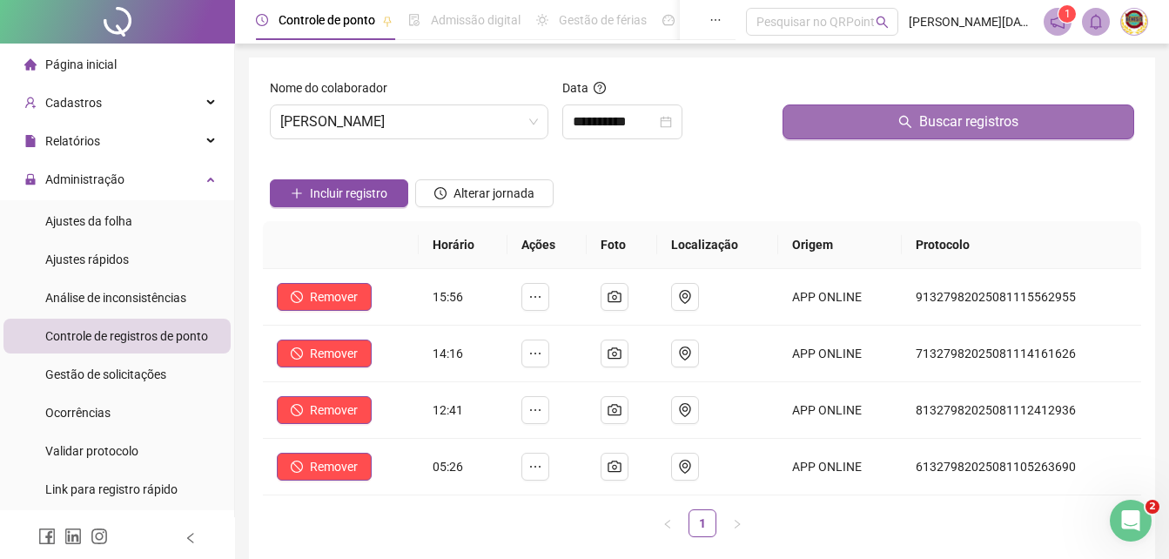
click at [964, 118] on span "Buscar registros" at bounding box center [968, 121] width 99 height 21
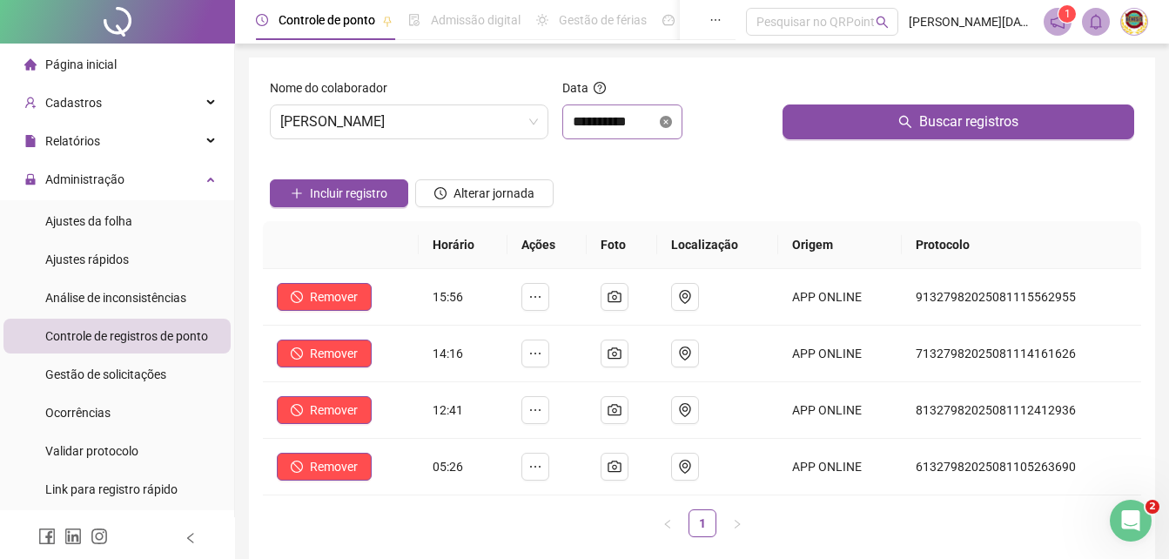
click at [672, 119] on icon "close-circle" at bounding box center [666, 122] width 12 height 12
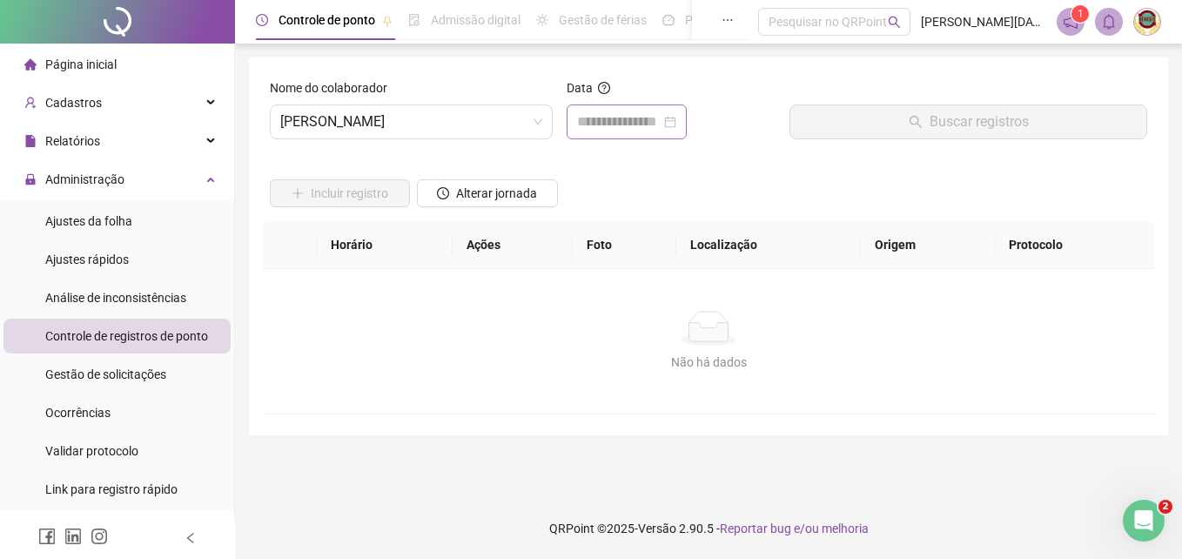
click at [677, 119] on div at bounding box center [626, 121] width 99 height 21
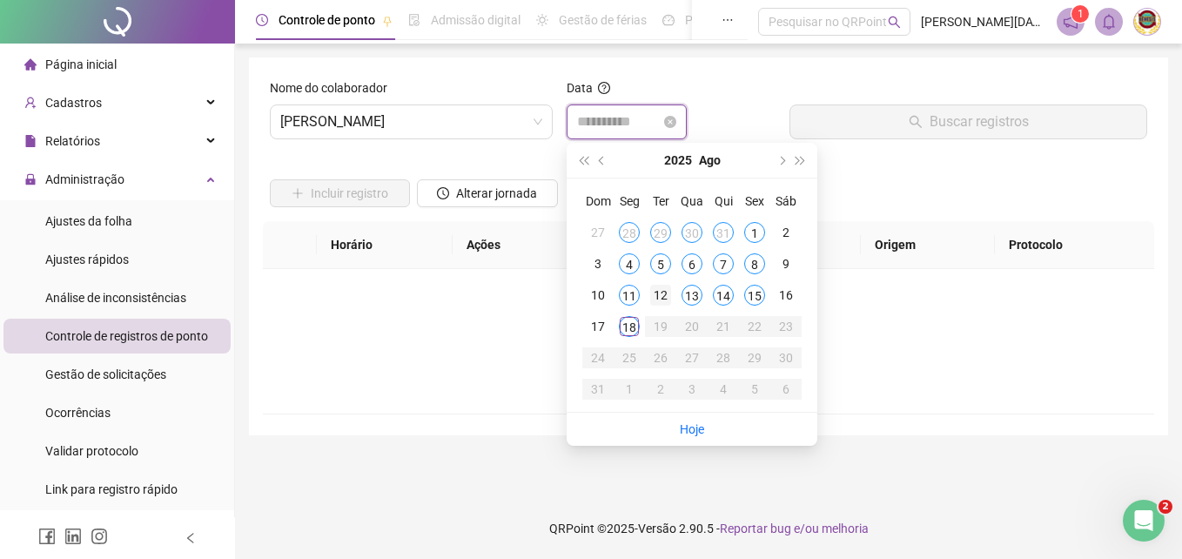
type input "**********"
drag, startPoint x: 663, startPoint y: 290, endPoint x: 655, endPoint y: 278, distance: 14.5
click at [661, 287] on div "12" at bounding box center [660, 295] width 21 height 21
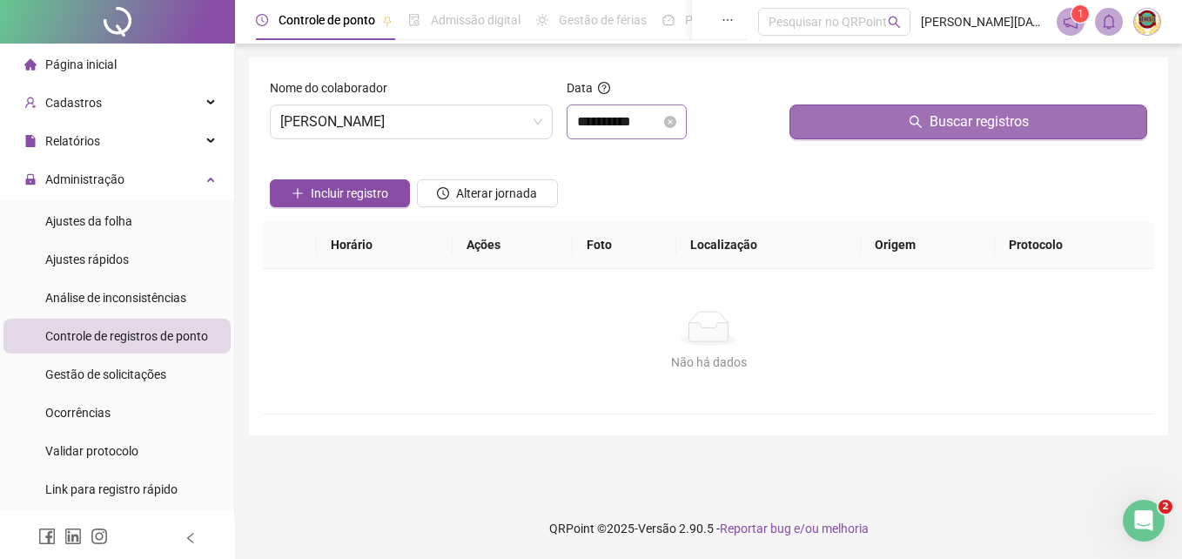
click at [970, 121] on span "Buscar registros" at bounding box center [979, 121] width 99 height 21
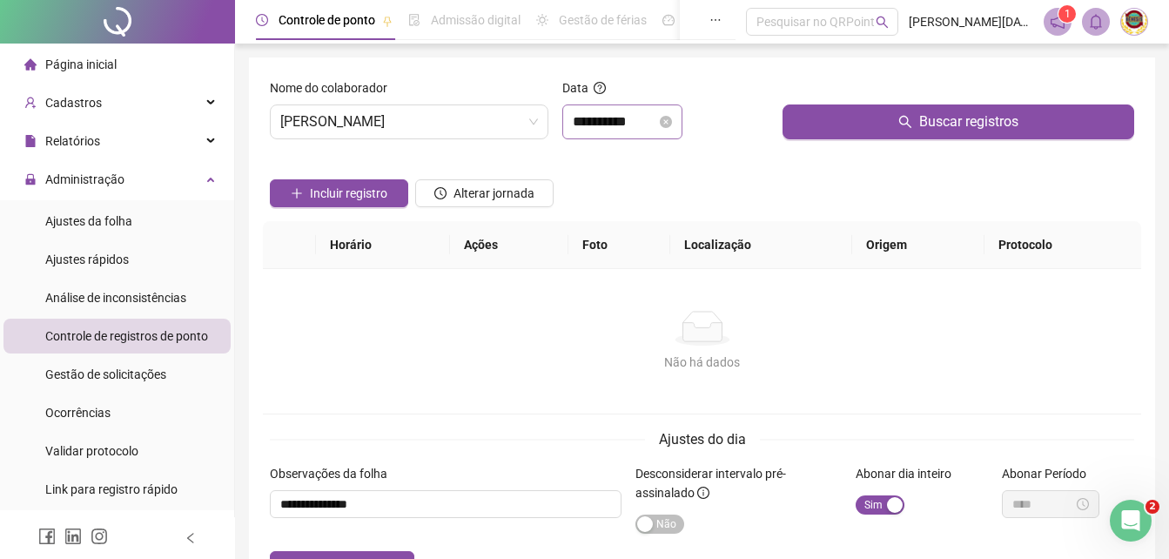
click at [672, 118] on icon "close-circle" at bounding box center [666, 122] width 12 height 12
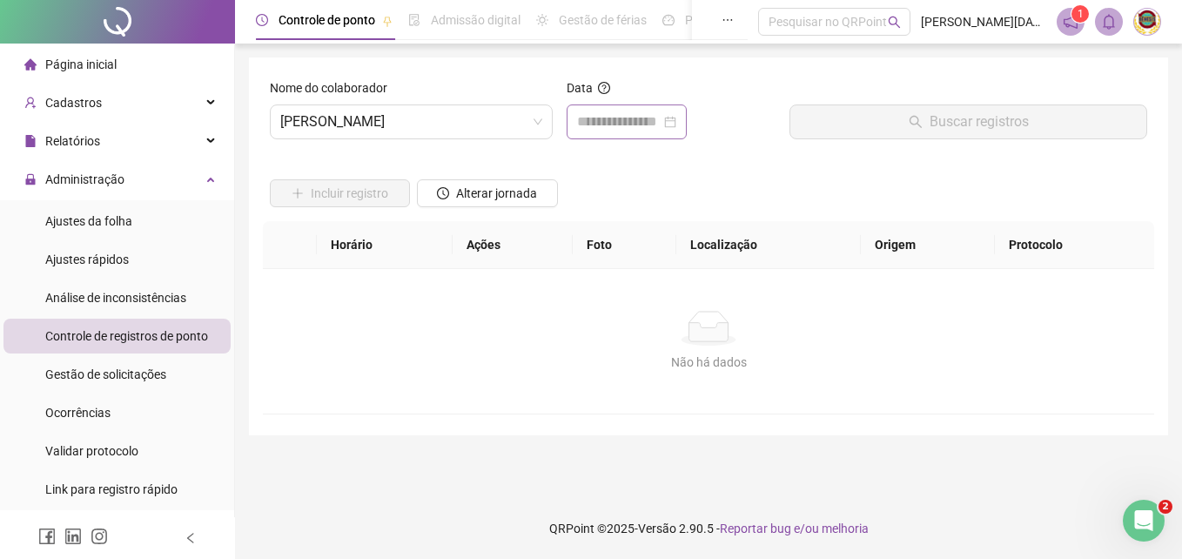
click at [677, 119] on div at bounding box center [626, 121] width 99 height 21
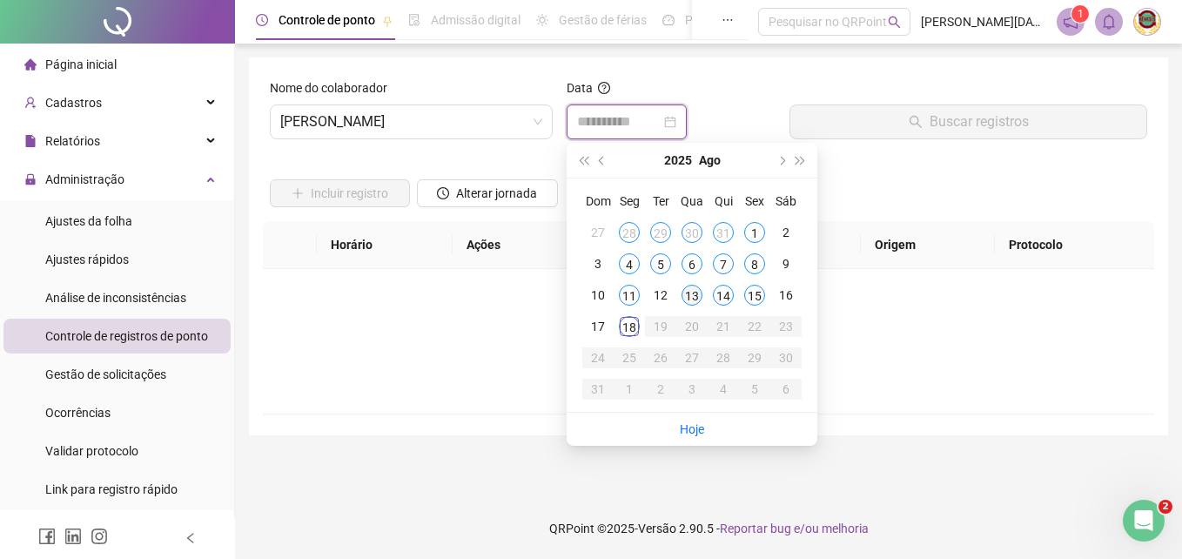
type input "**********"
click at [686, 293] on div "13" at bounding box center [692, 295] width 21 height 21
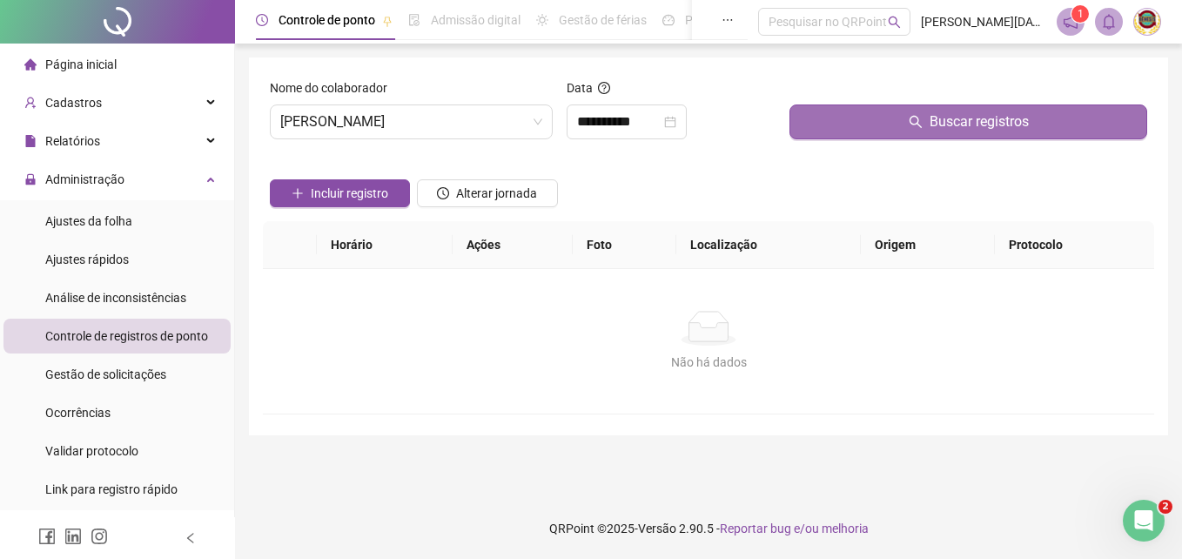
click at [973, 120] on span "Buscar registros" at bounding box center [979, 121] width 99 height 21
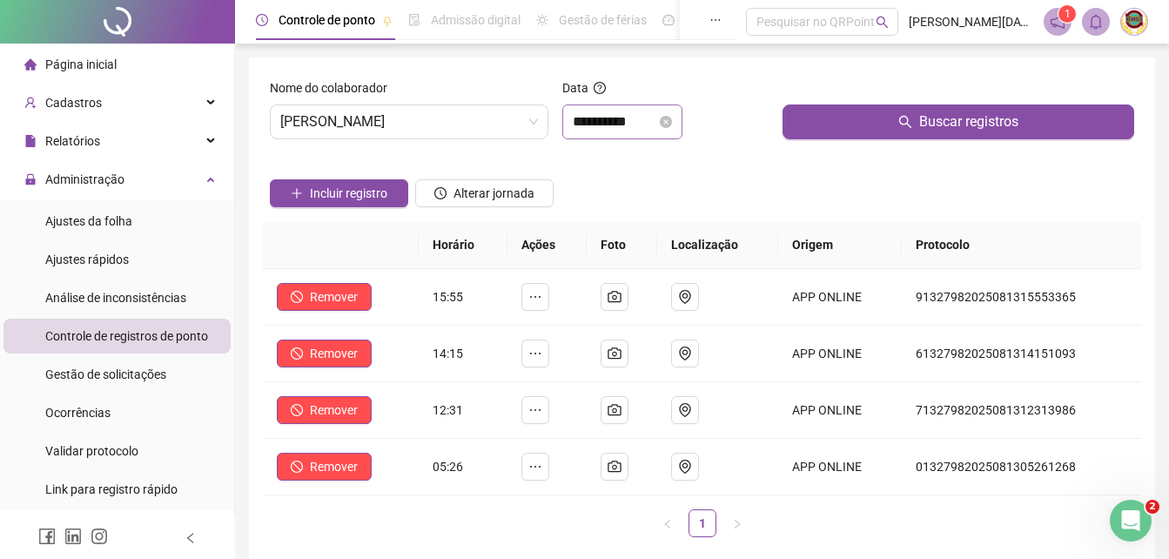
click at [672, 120] on icon "close-circle" at bounding box center [666, 122] width 12 height 12
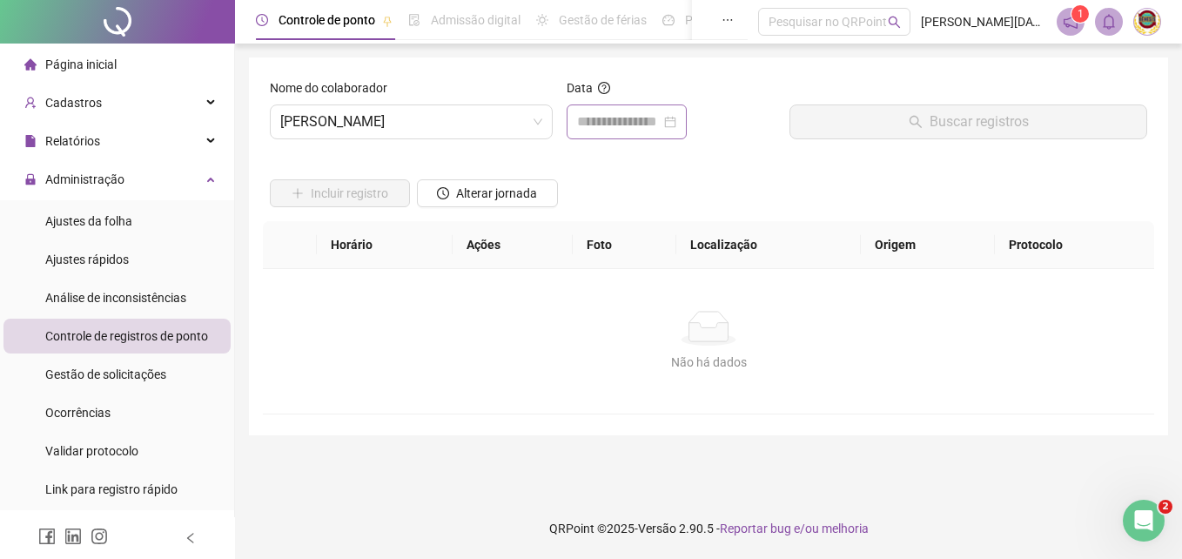
click at [677, 122] on div at bounding box center [626, 121] width 99 height 21
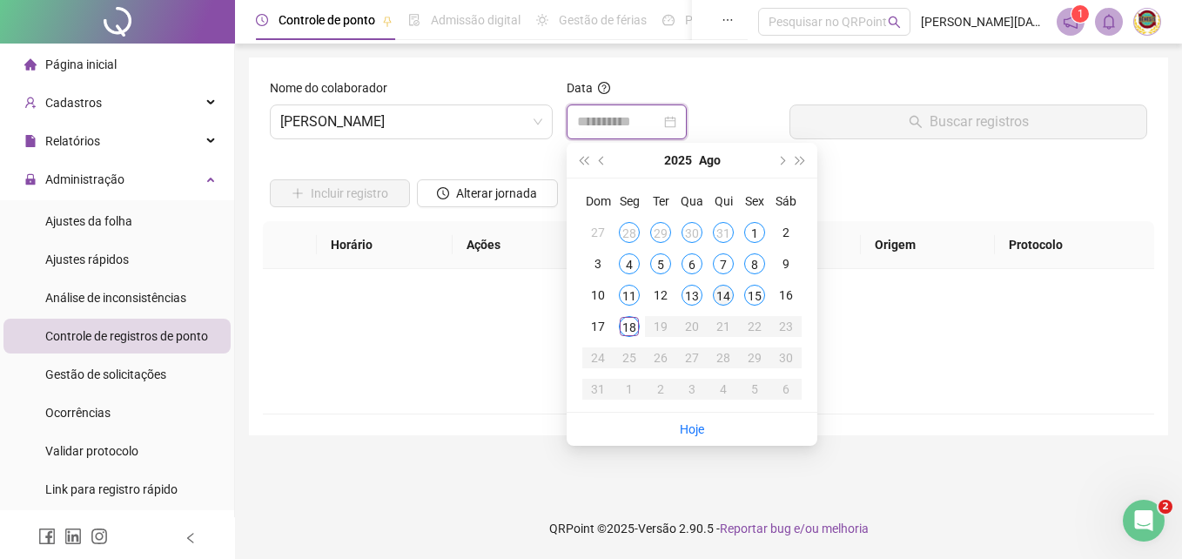
type input "**********"
click at [721, 294] on div "14" at bounding box center [723, 295] width 21 height 21
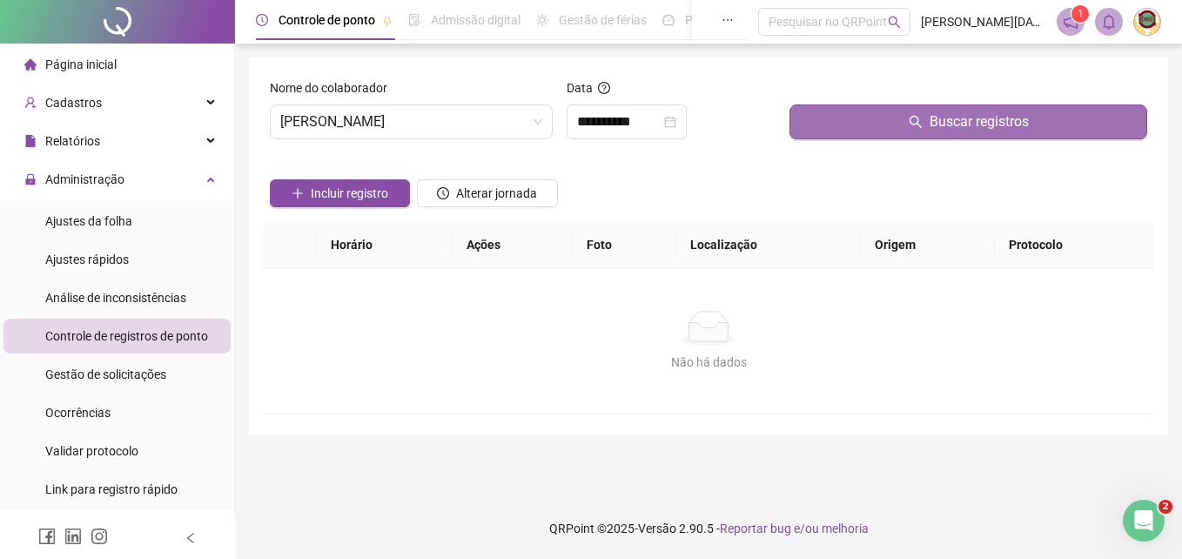
click at [954, 118] on span "Buscar registros" at bounding box center [979, 121] width 99 height 21
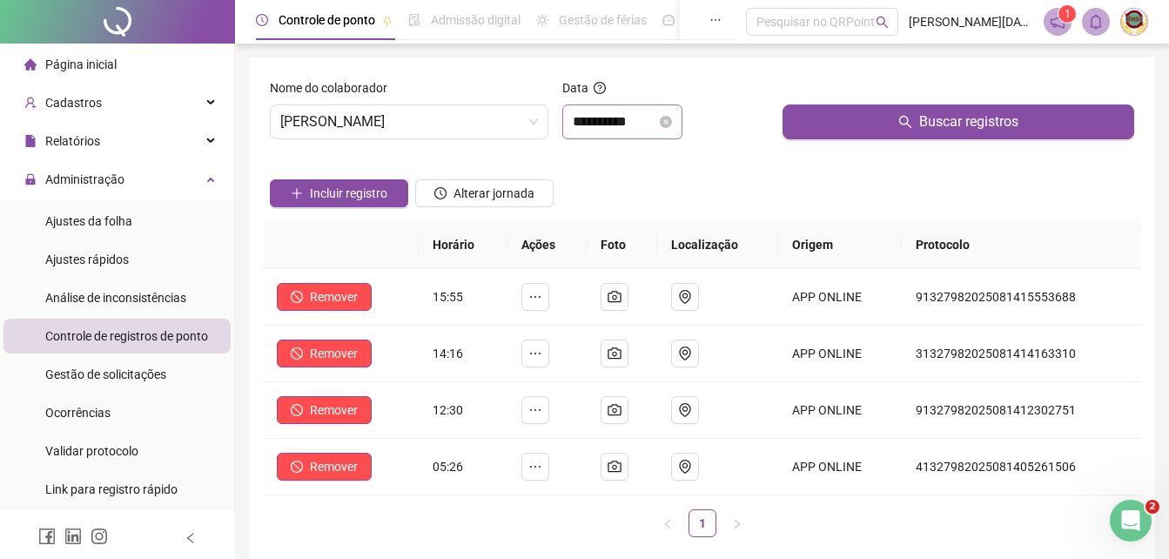
click at [672, 121] on icon "close-circle" at bounding box center [666, 122] width 12 height 12
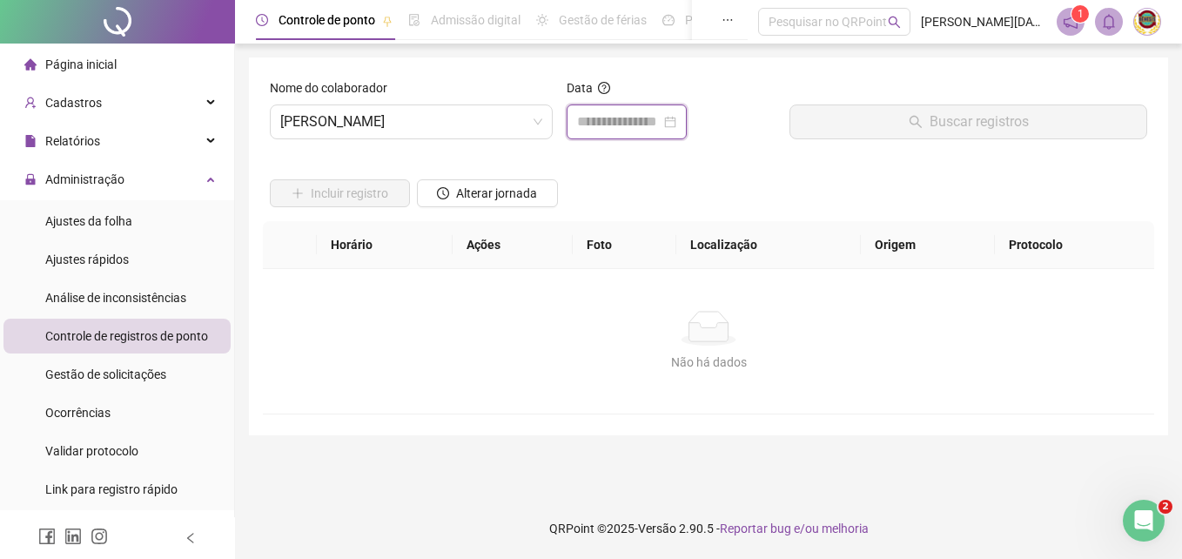
click at [661, 121] on input at bounding box center [619, 121] width 84 height 21
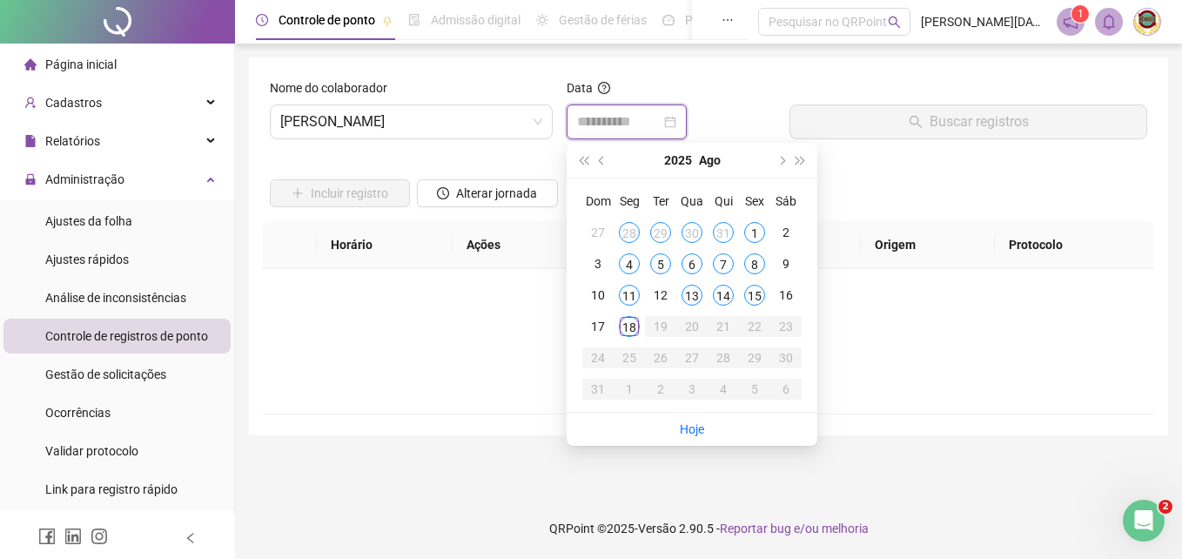
type input "**********"
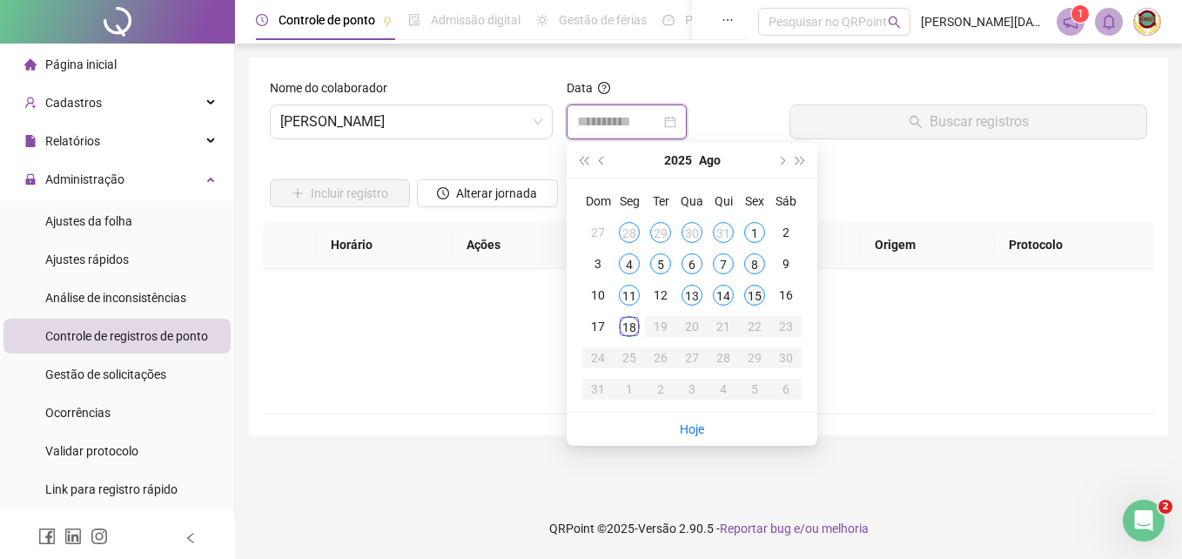
type input "**********"
click at [754, 289] on div "15" at bounding box center [754, 295] width 21 height 21
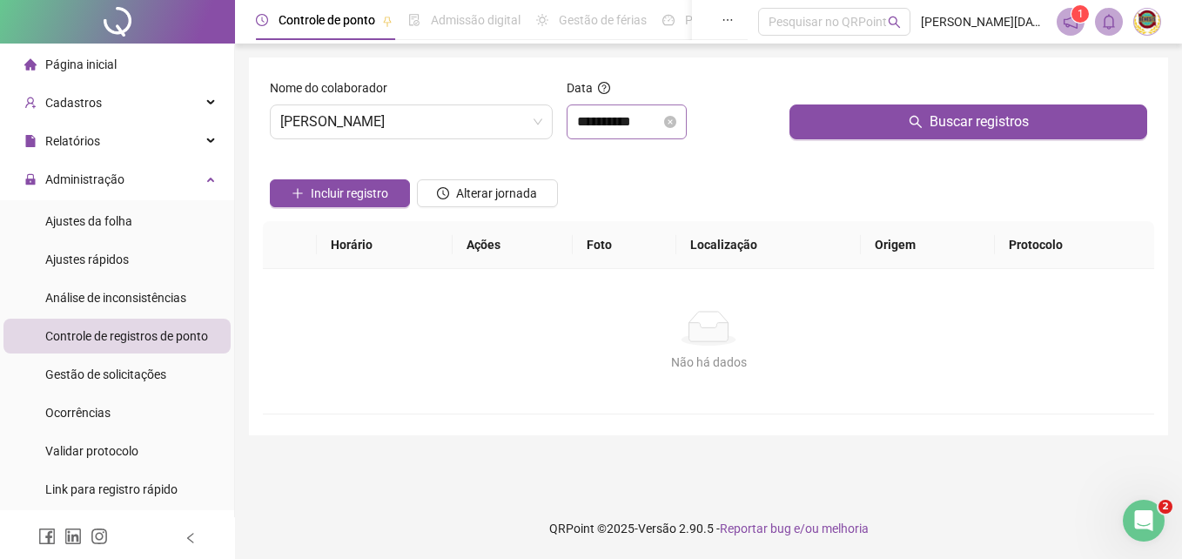
click at [677, 117] on icon "close-circle" at bounding box center [670, 122] width 12 height 12
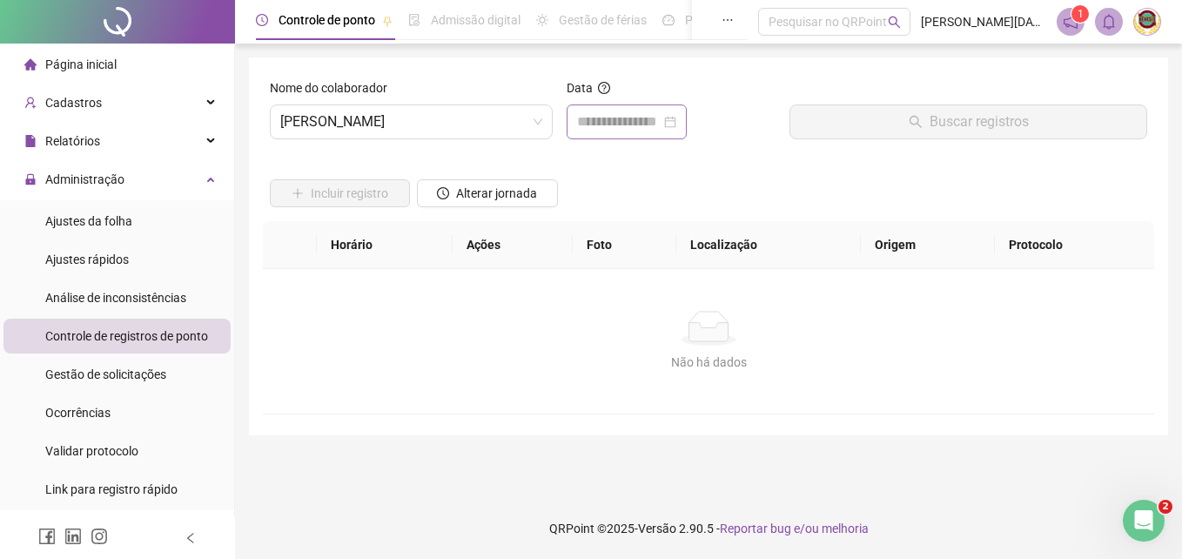
click at [677, 117] on div at bounding box center [626, 121] width 99 height 21
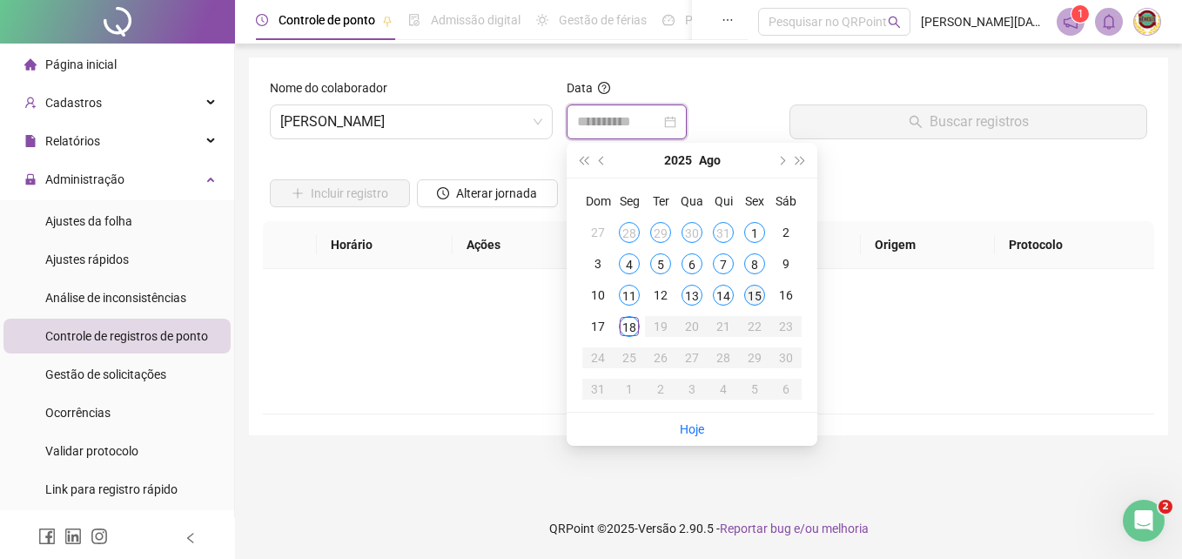
type input "**********"
click at [758, 289] on div "15" at bounding box center [754, 295] width 21 height 21
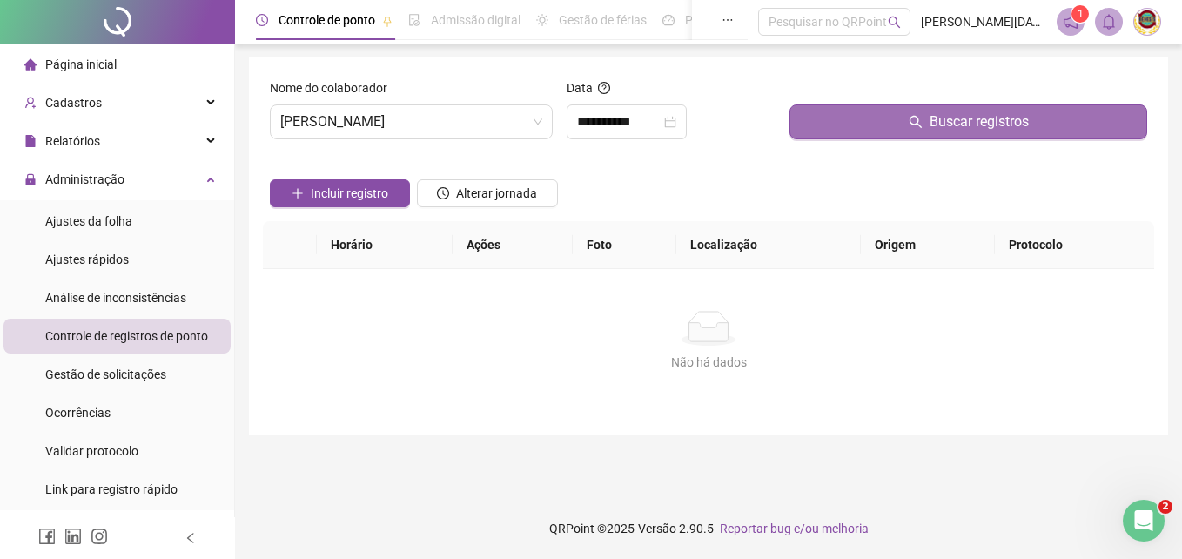
drag, startPoint x: 758, startPoint y: 289, endPoint x: 973, endPoint y: 119, distance: 274.0
click at [973, 119] on span "Buscar registros" at bounding box center [979, 121] width 99 height 21
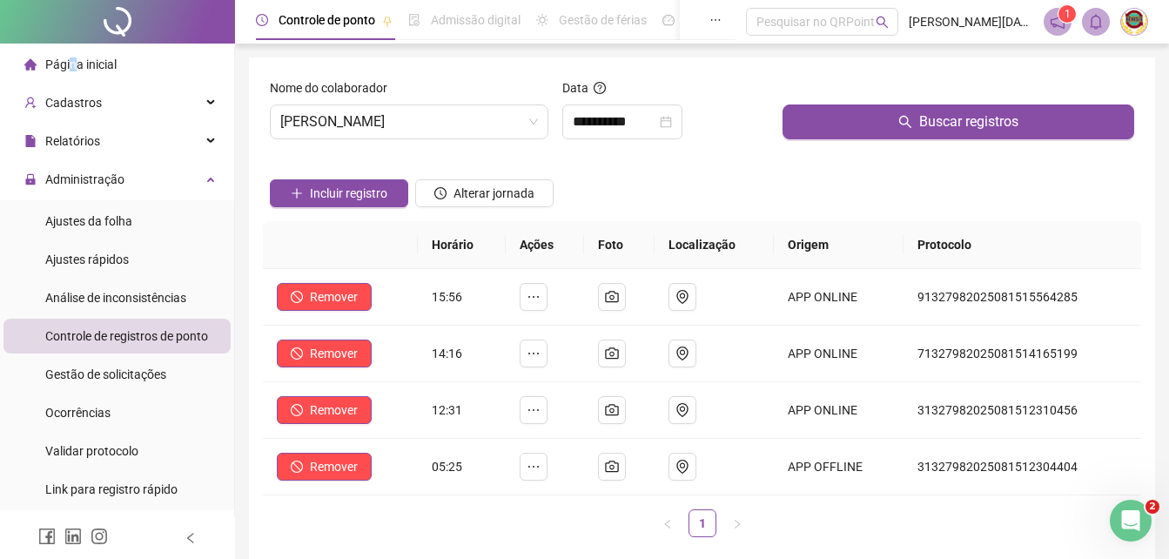
click at [75, 66] on span "Página inicial" at bounding box center [80, 64] width 71 height 14
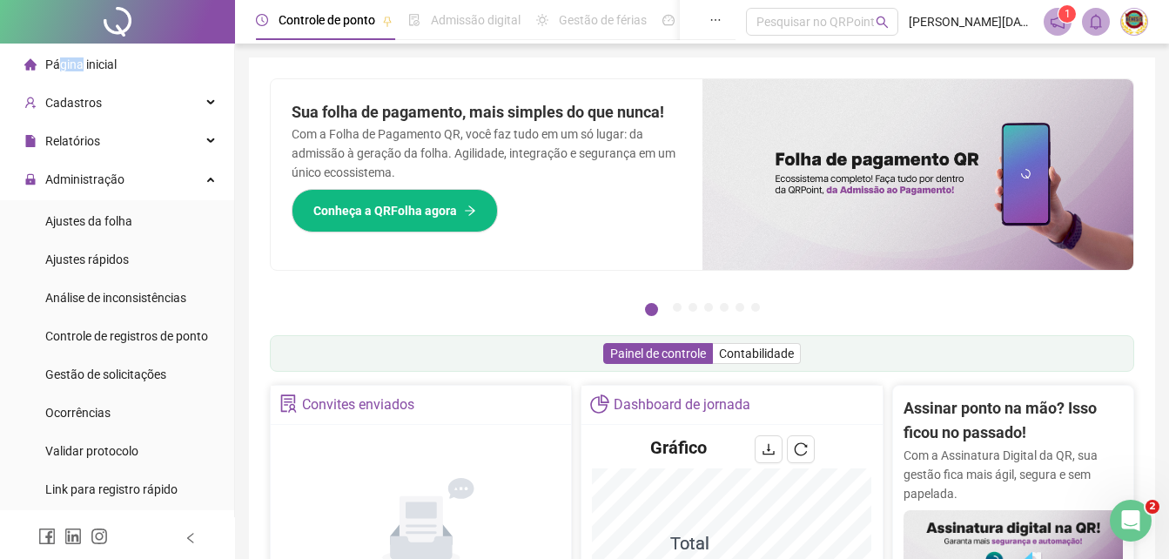
click at [79, 69] on span "Página inicial" at bounding box center [80, 64] width 71 height 14
drag, startPoint x: 79, startPoint y: 69, endPoint x: 65, endPoint y: 96, distance: 30.4
click at [65, 96] on span "Cadastros" at bounding box center [62, 102] width 77 height 35
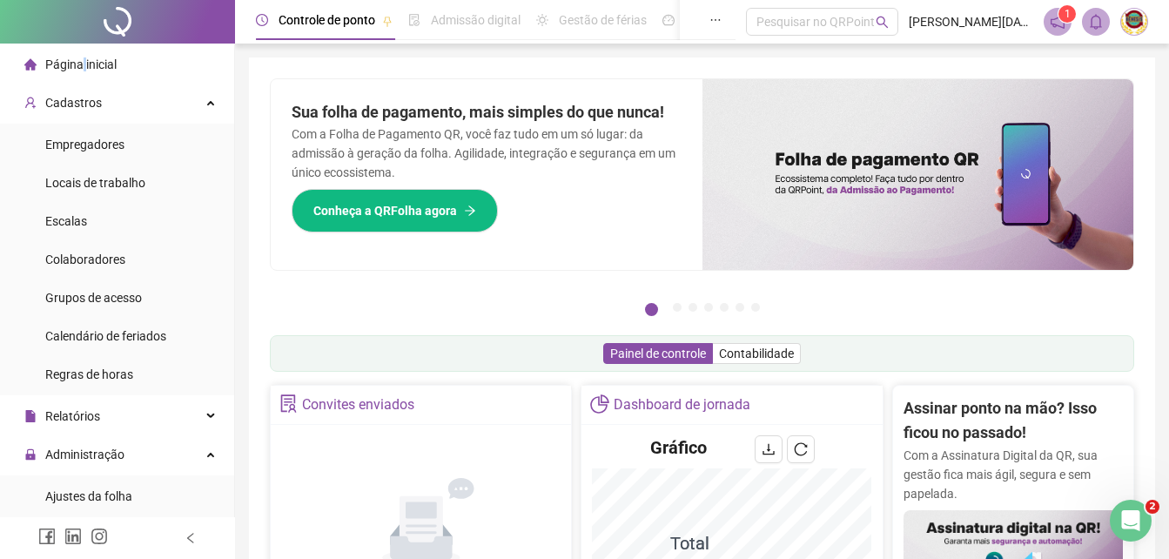
click at [85, 57] on span "Página inicial" at bounding box center [80, 64] width 71 height 14
